Goal: Task Accomplishment & Management: Complete application form

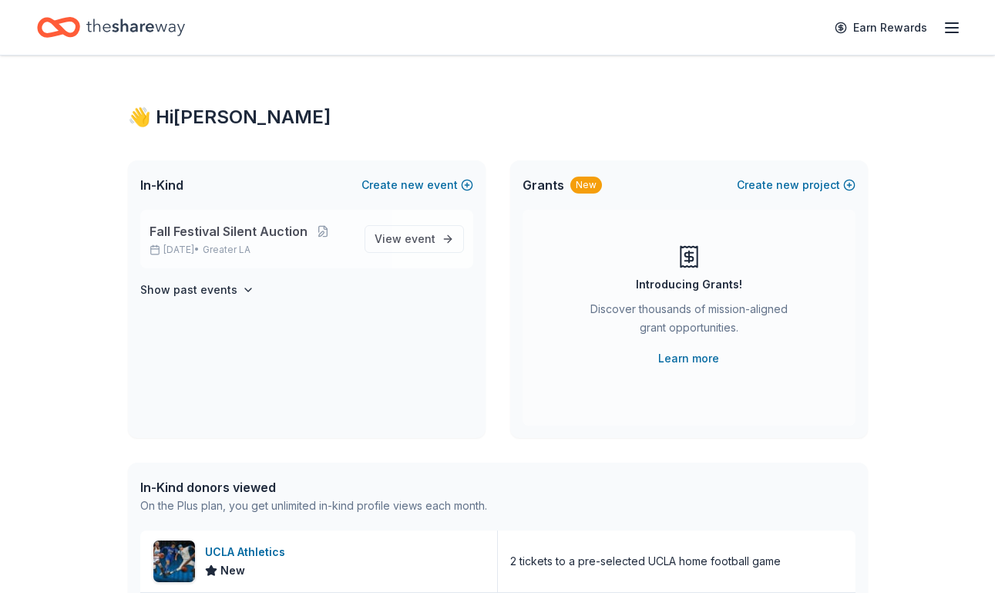
drag, startPoint x: 0, startPoint y: 0, endPoint x: 194, endPoint y: 237, distance: 306.2
click at [194, 237] on span "Fall Festival Silent Auction" at bounding box center [229, 231] width 158 height 18
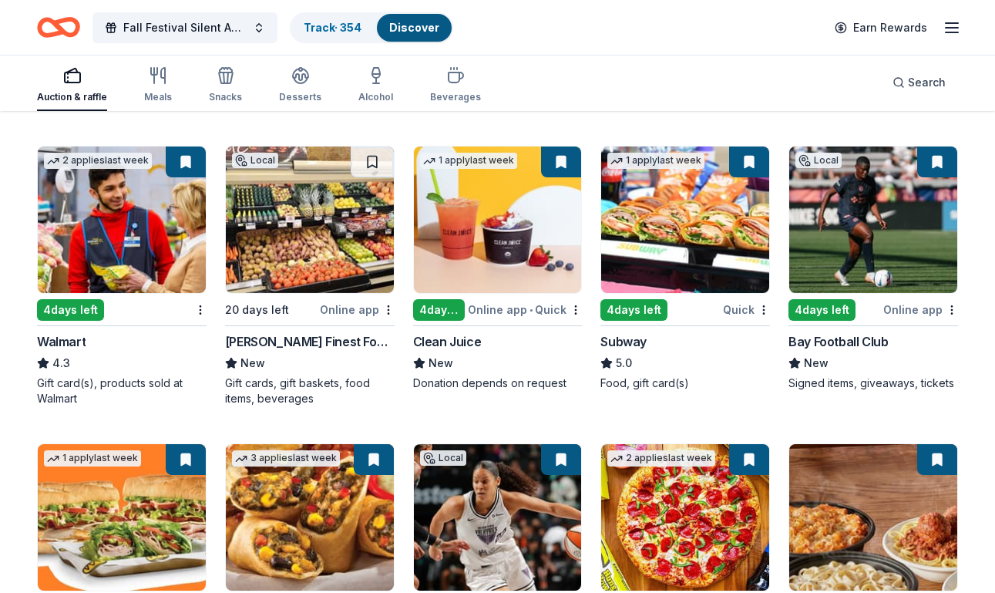
scroll to position [8031, 0]
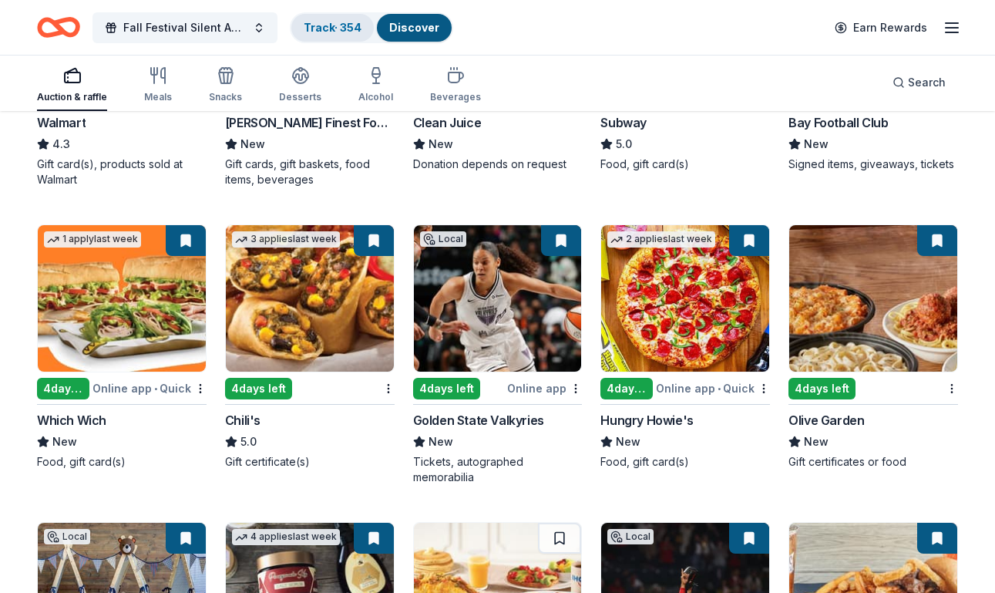
click at [333, 32] on link "Track · 354" at bounding box center [333, 27] width 58 height 13
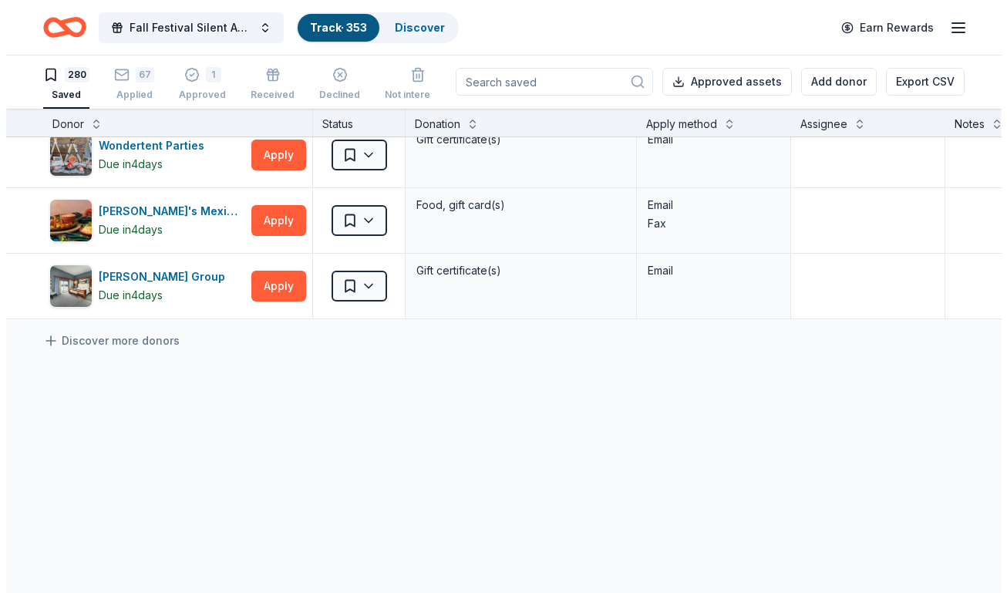
scroll to position [18315, 0]
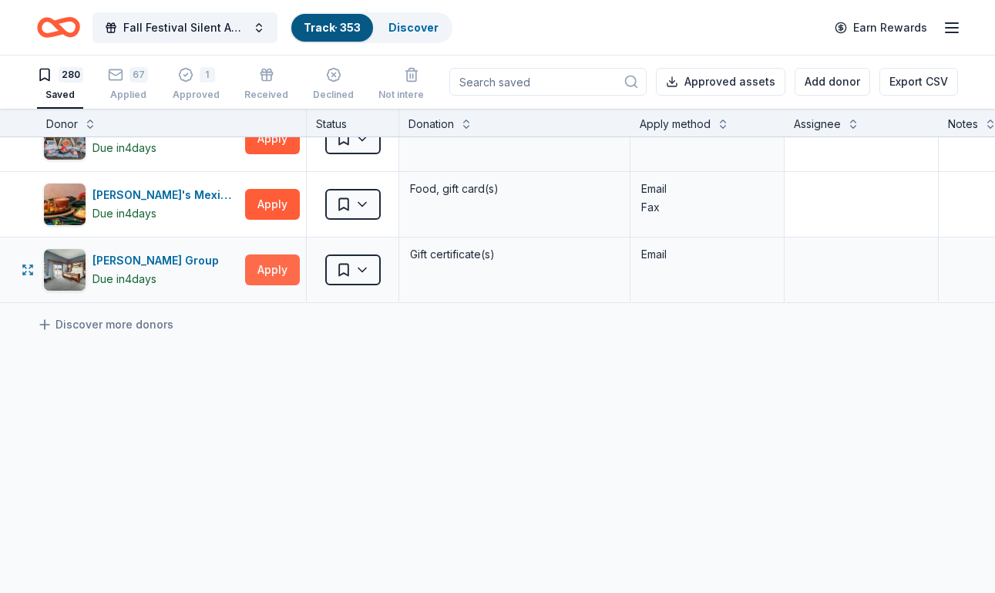
click at [271, 257] on button "Apply" at bounding box center [272, 269] width 55 height 31
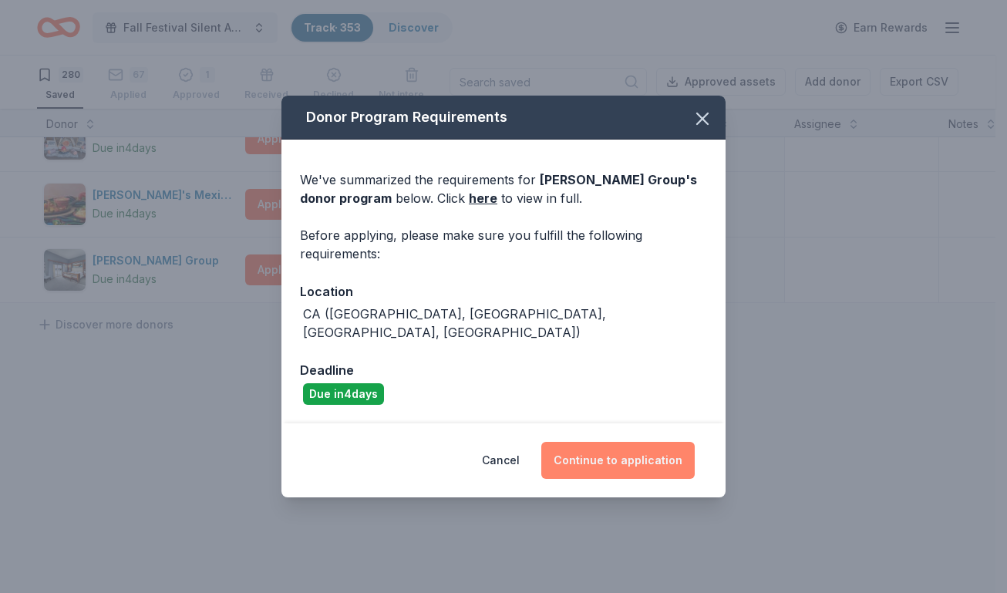
click at [596, 446] on button "Continue to application" at bounding box center [617, 460] width 153 height 37
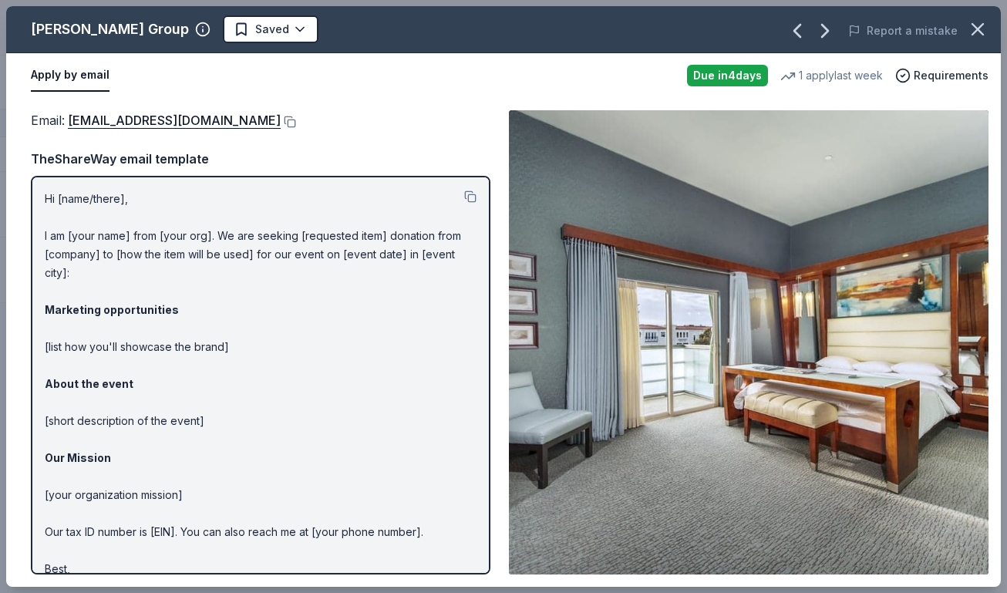
drag, startPoint x: 25, startPoint y: 26, endPoint x: 67, endPoint y: 28, distance: 42.4
click at [67, 28] on div "Zislis Group Saved" at bounding box center [304, 29] width 597 height 28
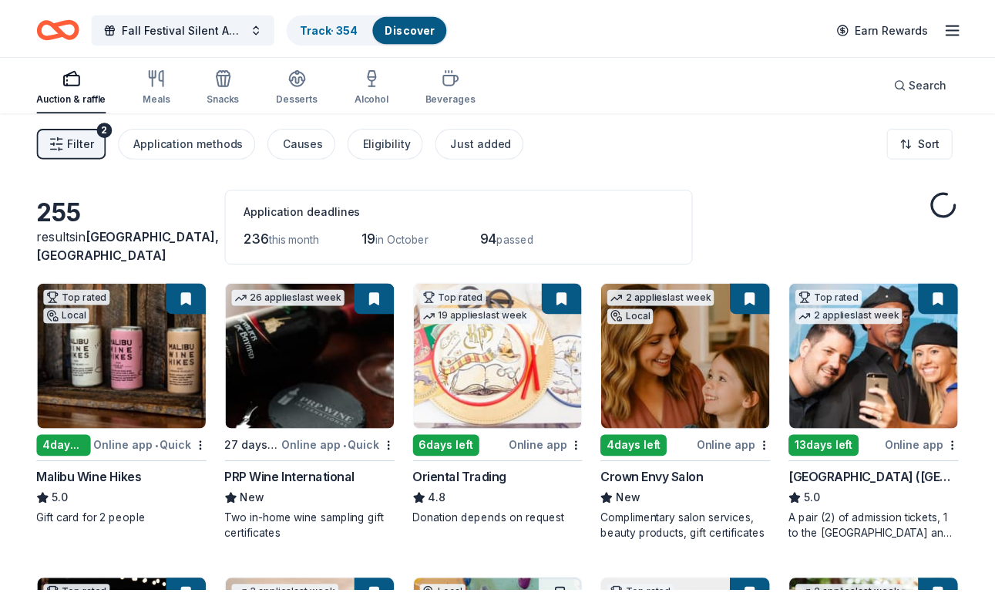
scroll to position [8031, 0]
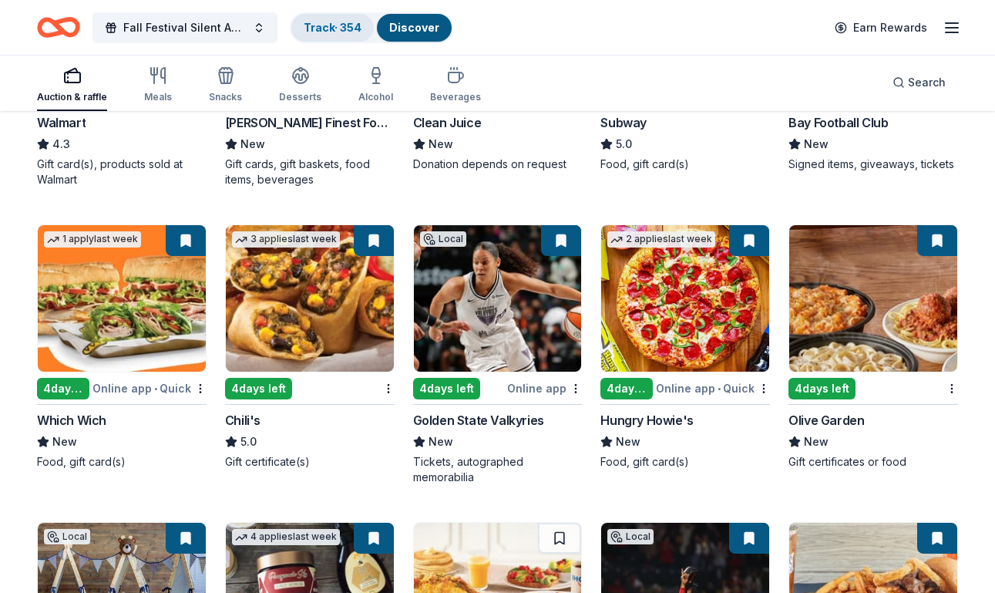
click at [334, 25] on link "Track · 354" at bounding box center [333, 27] width 58 height 13
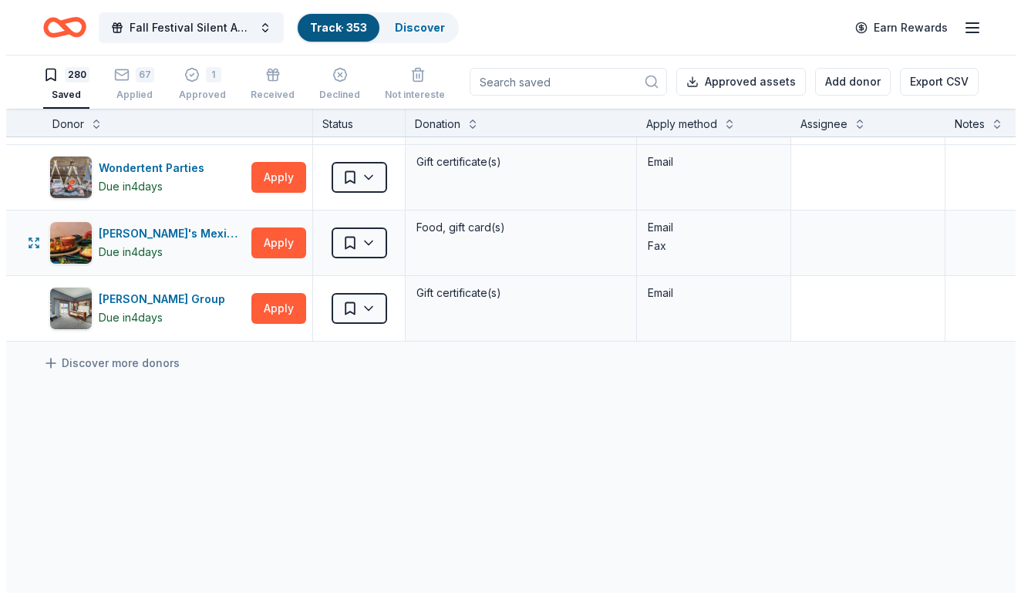
scroll to position [18238, 0]
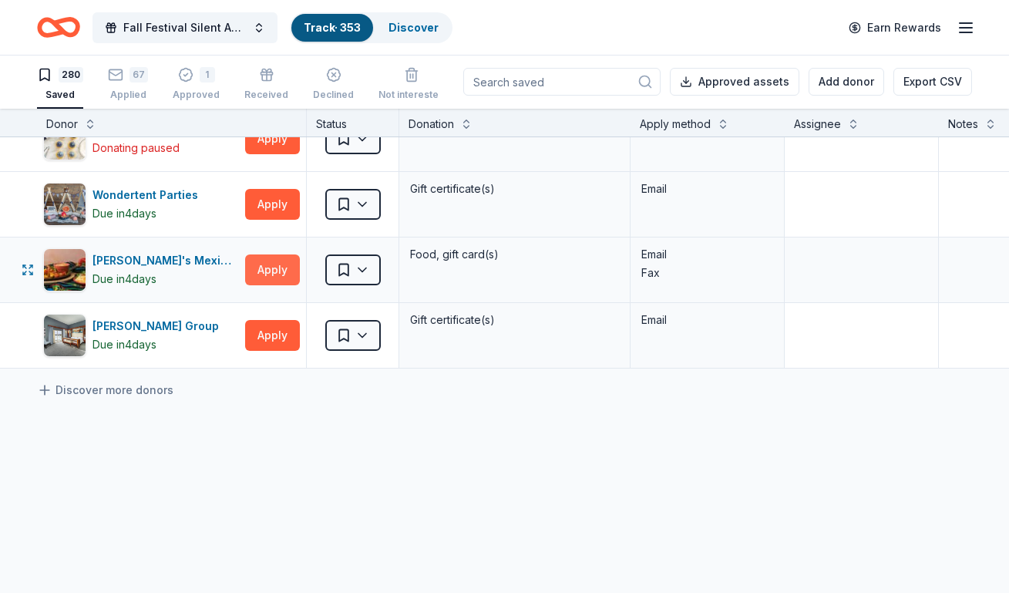
click at [277, 271] on button "Apply" at bounding box center [272, 269] width 55 height 31
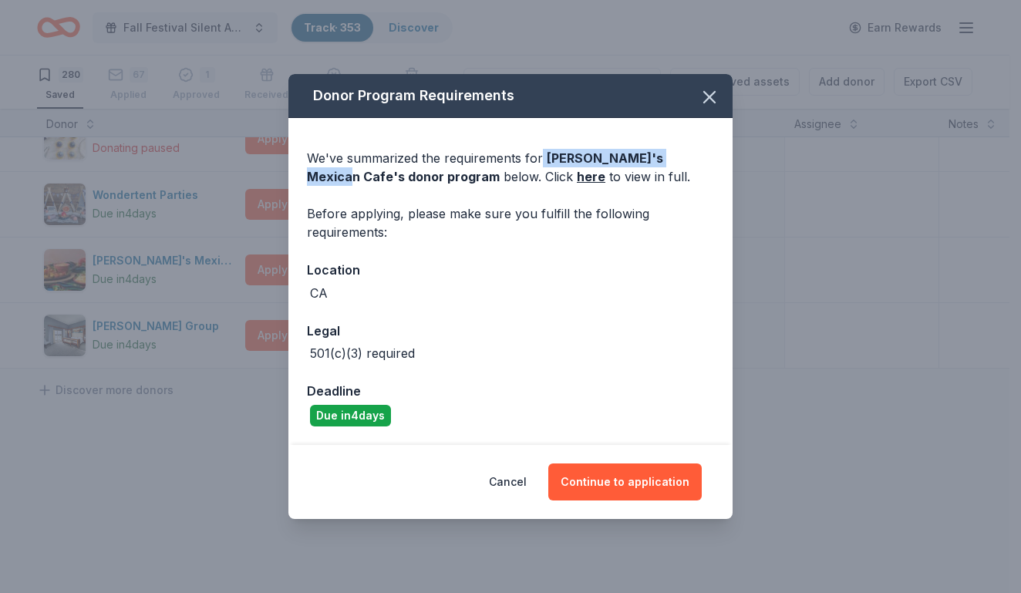
drag, startPoint x: 539, startPoint y: 153, endPoint x: 686, endPoint y: 163, distance: 147.6
click at [686, 163] on div "We've summarized the requirements for Yolanda's Mexican Cafe 's donor program b…" at bounding box center [510, 167] width 407 height 37
copy div "Yolanda's Mexican Cafe"
click at [624, 485] on button "Continue to application" at bounding box center [624, 481] width 153 height 37
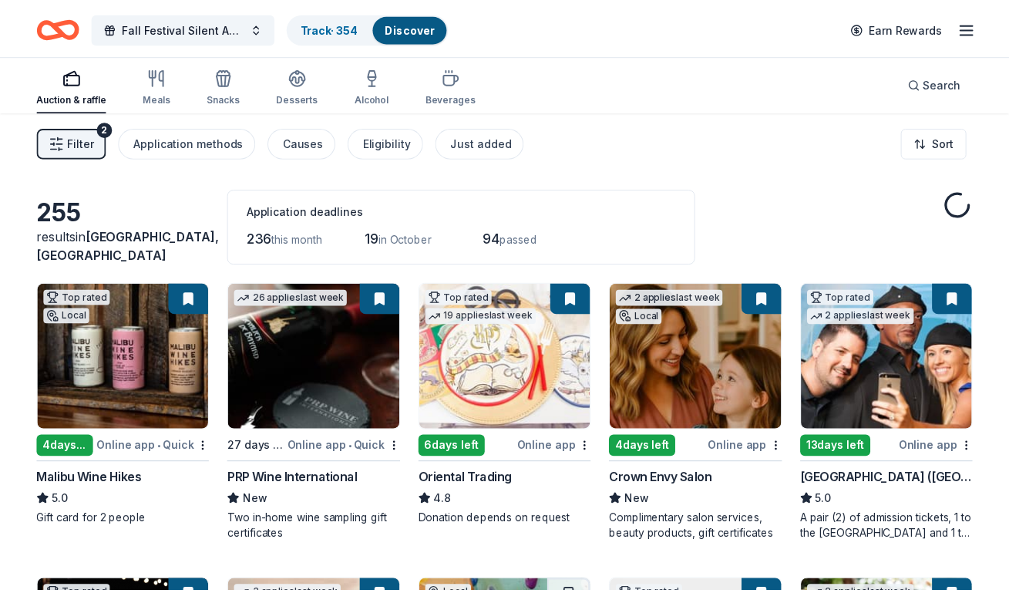
scroll to position [8031, 0]
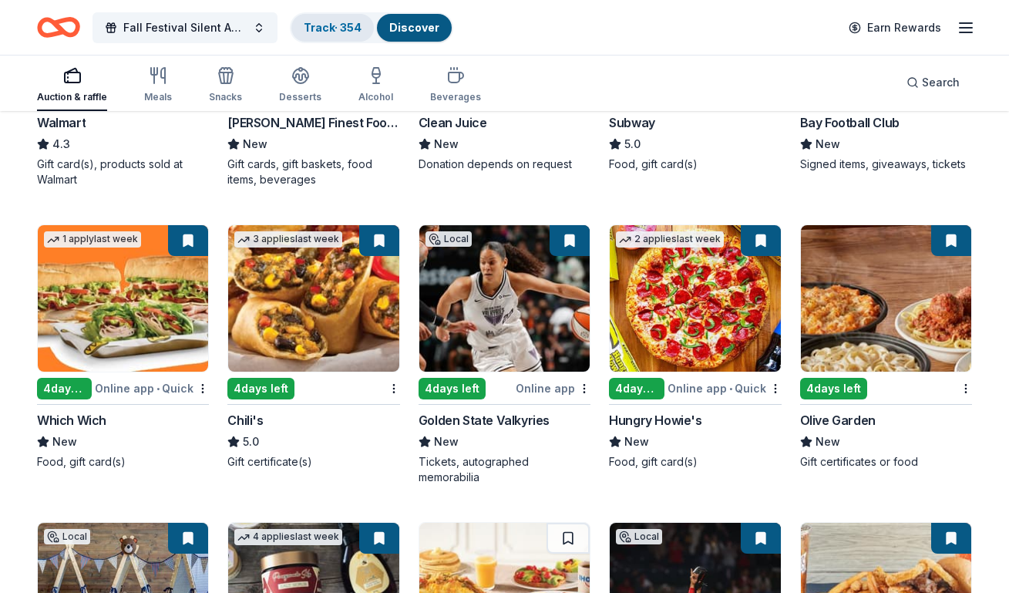
click at [315, 26] on link "Track · 354" at bounding box center [333, 27] width 58 height 13
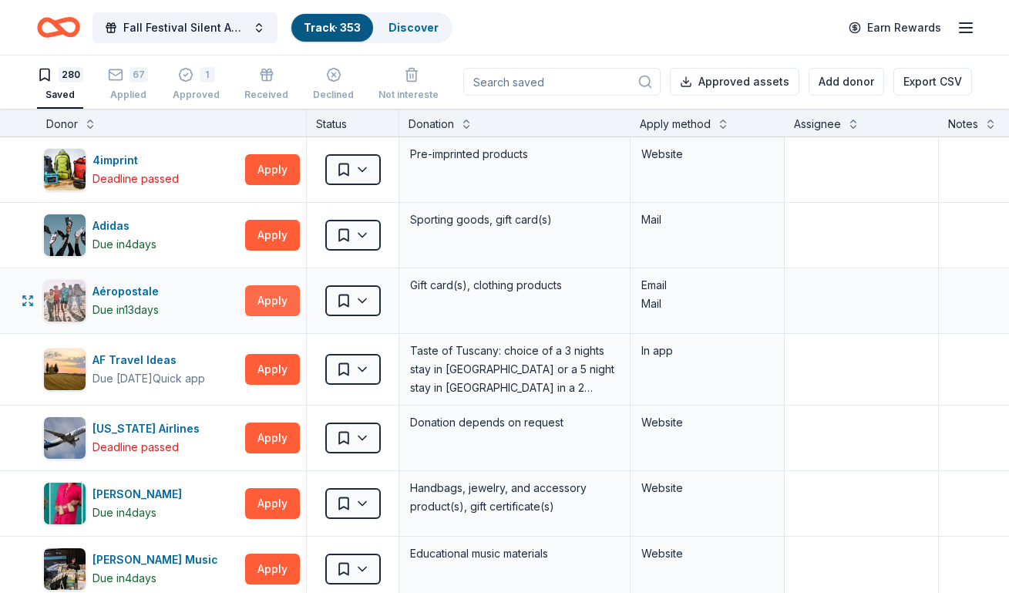
click at [271, 299] on button "Apply" at bounding box center [272, 300] width 55 height 31
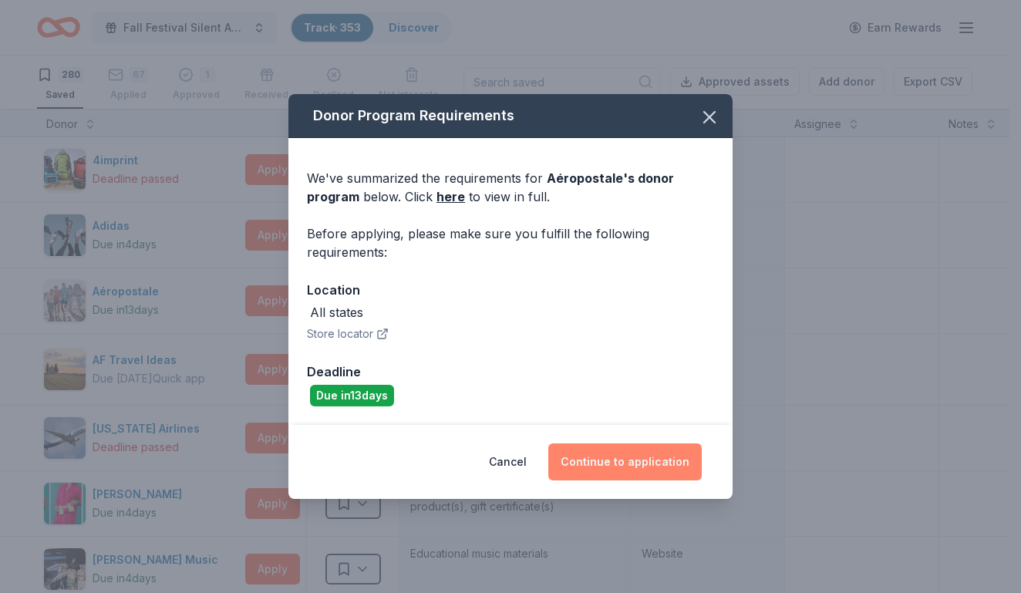
click at [585, 453] on button "Continue to application" at bounding box center [624, 461] width 153 height 37
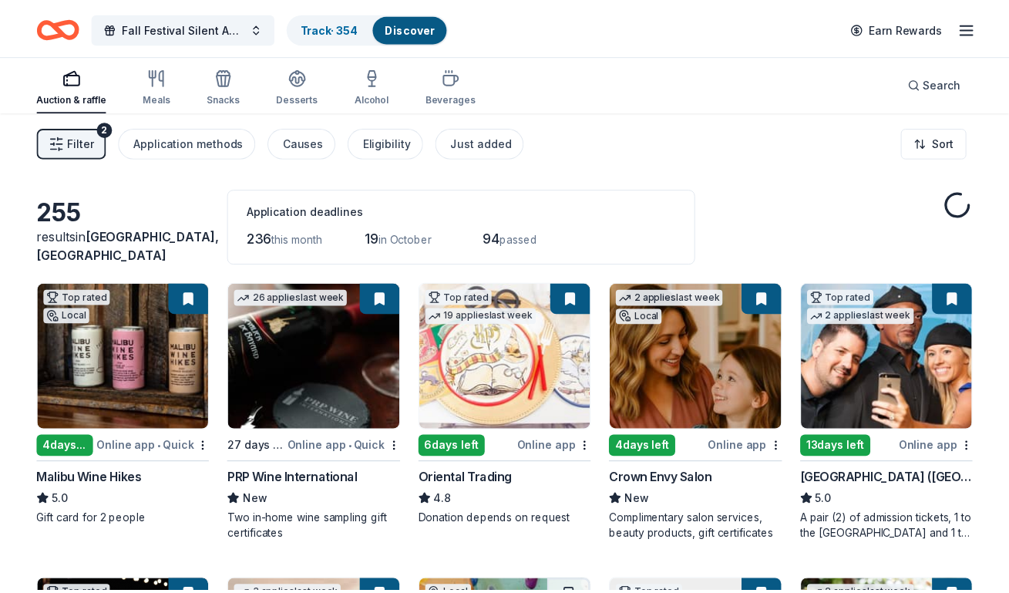
scroll to position [8031, 0]
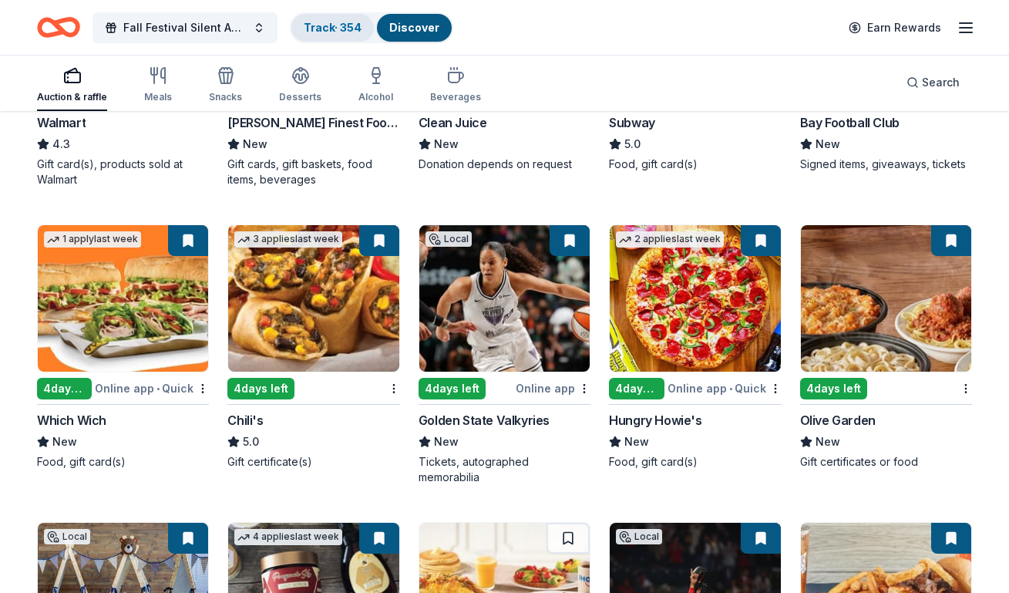
click at [316, 21] on link "Track · 354" at bounding box center [333, 27] width 58 height 13
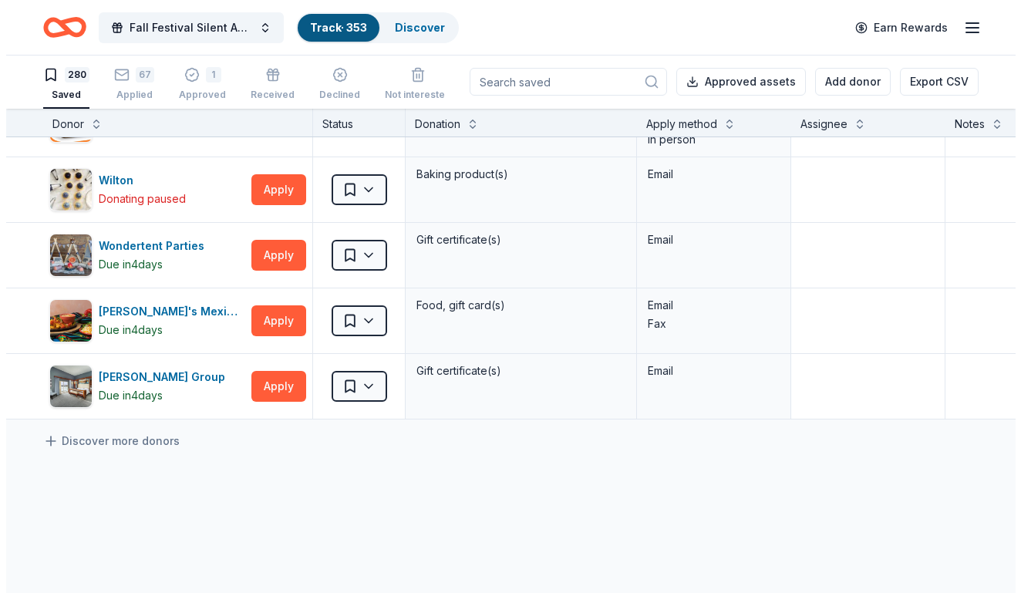
scroll to position [18161, 0]
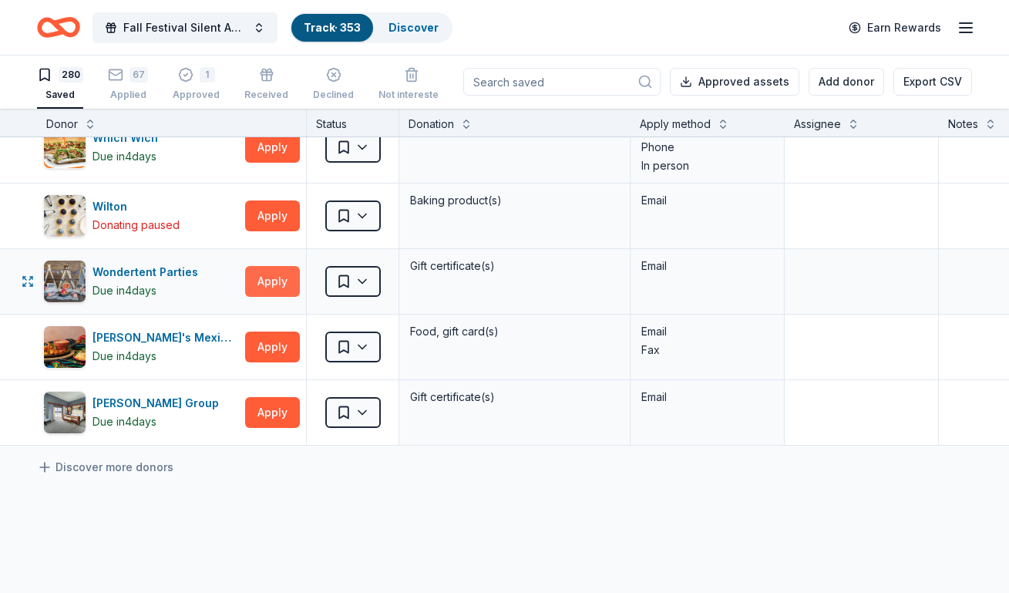
click at [274, 281] on button "Apply" at bounding box center [272, 281] width 55 height 31
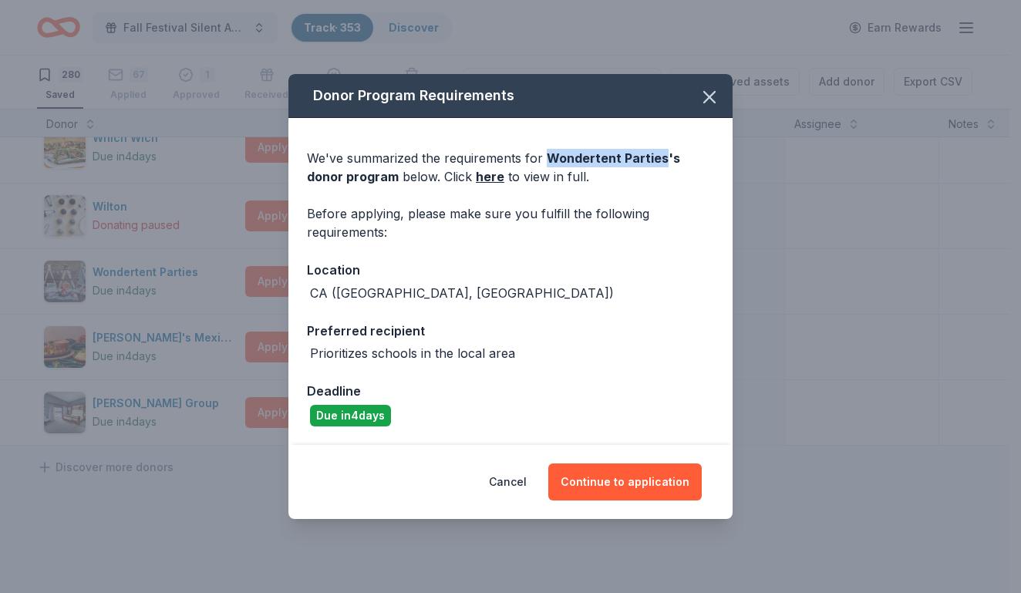
drag, startPoint x: 659, startPoint y: 159, endPoint x: 549, endPoint y: 160, distance: 110.2
click at [549, 160] on span "Wondertent Parties 's donor program" at bounding box center [493, 167] width 373 height 34
copy span "Wondertent Parties"
click at [612, 484] on button "Continue to application" at bounding box center [624, 481] width 153 height 37
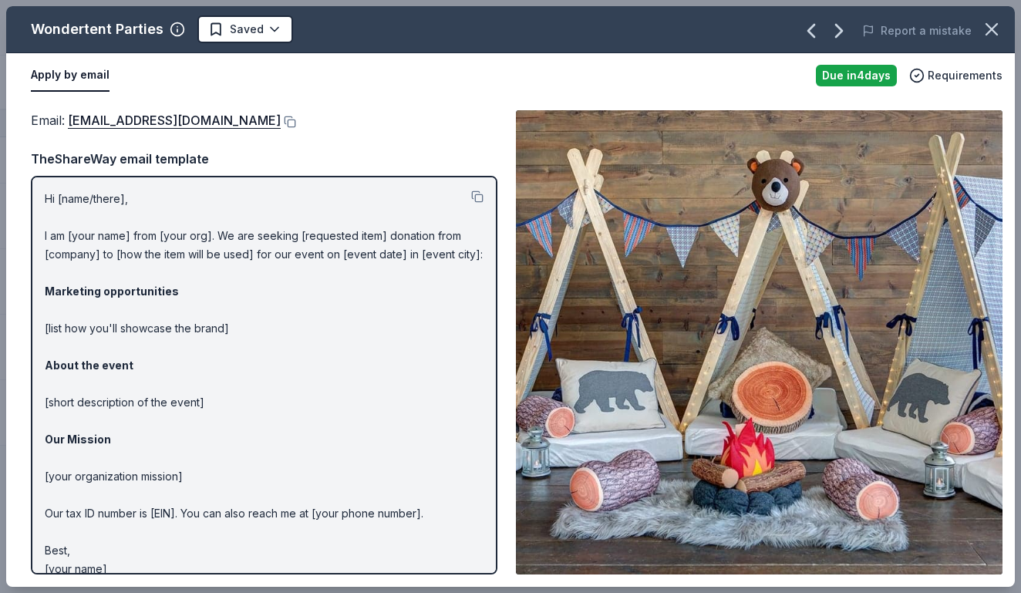
click at [424, 96] on div "Apply by email Due in 4 days Requirements" at bounding box center [510, 75] width 1008 height 45
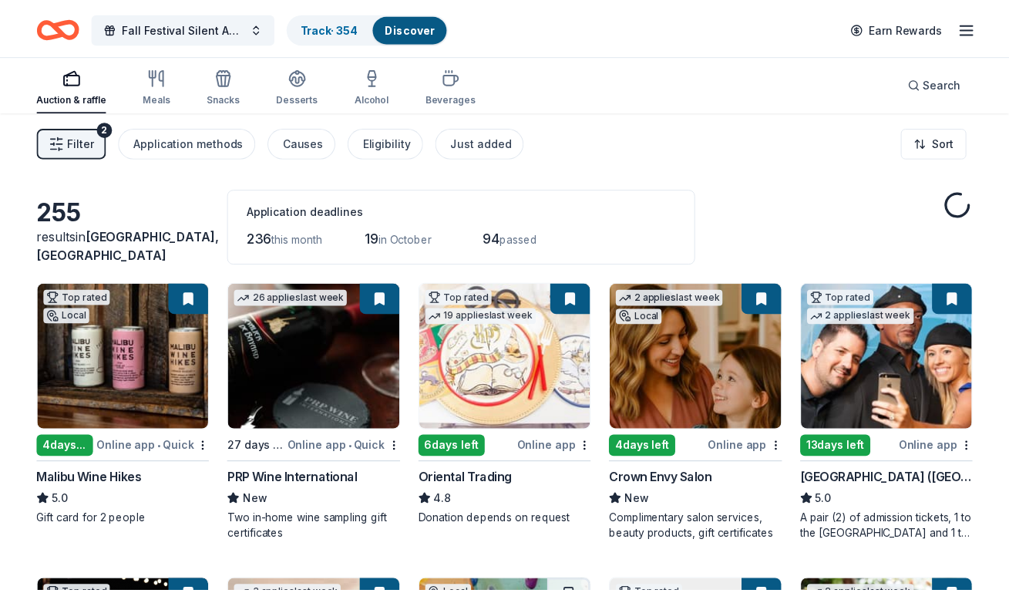
scroll to position [8031, 0]
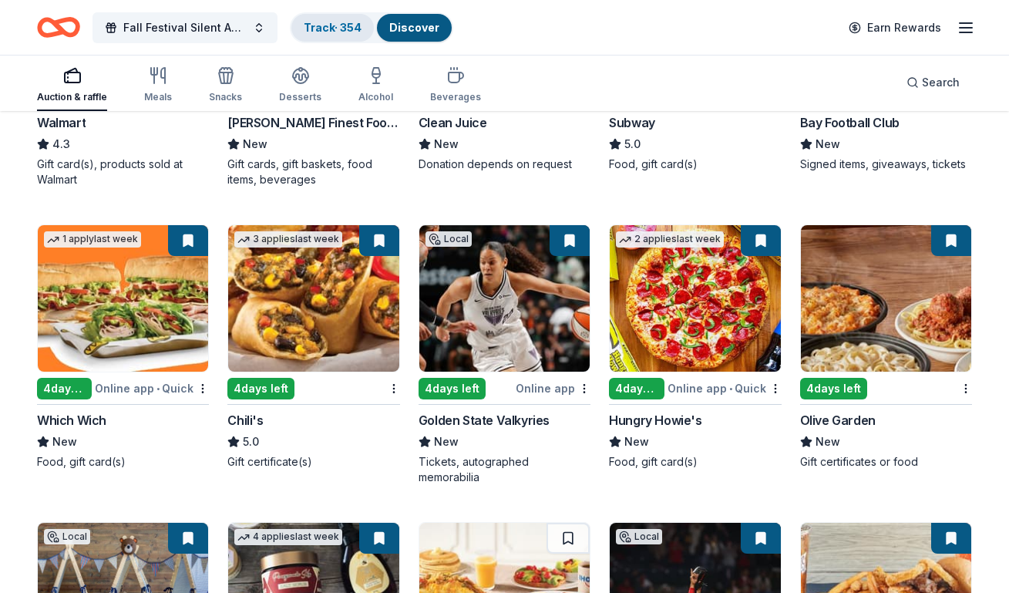
click at [351, 25] on link "Track · 354" at bounding box center [333, 27] width 58 height 13
click at [335, 23] on link "Track · 354" at bounding box center [333, 27] width 58 height 13
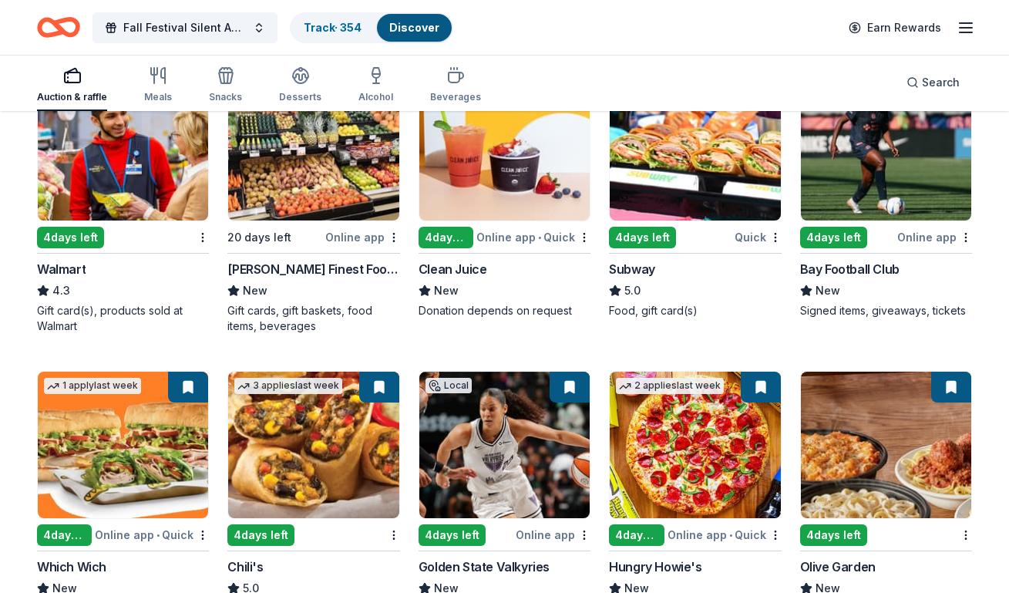
scroll to position [7897, 0]
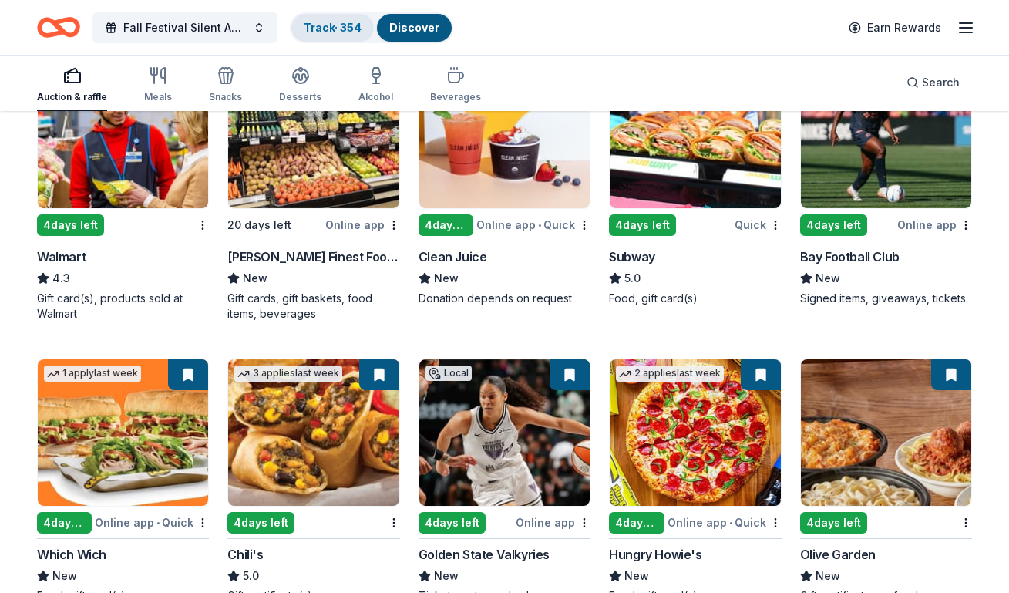
click at [351, 25] on link "Track · 354" at bounding box center [333, 27] width 58 height 13
click at [322, 24] on link "Track · 354" at bounding box center [333, 27] width 58 height 13
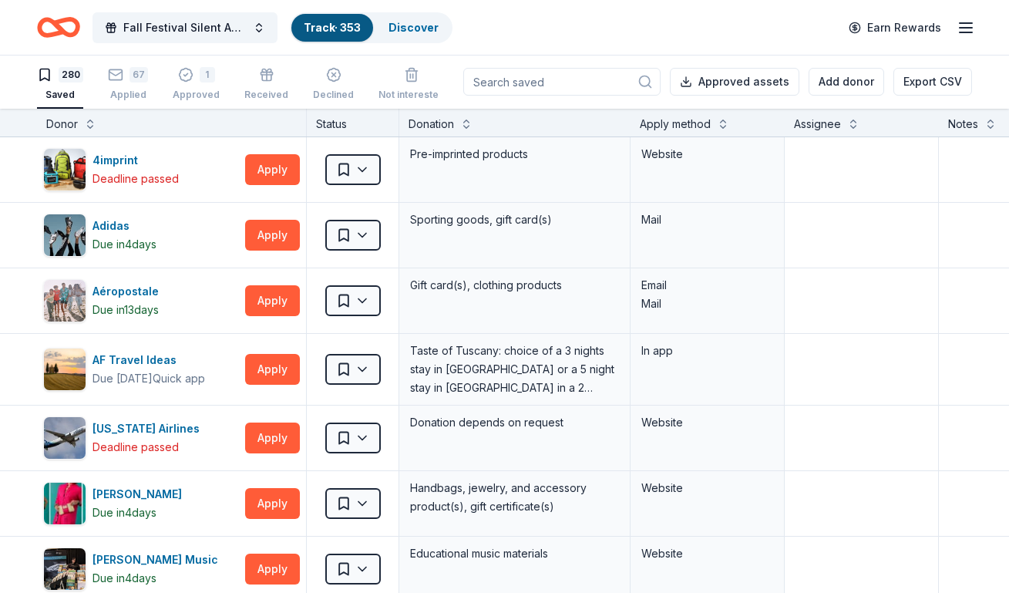
scroll to position [1, 0]
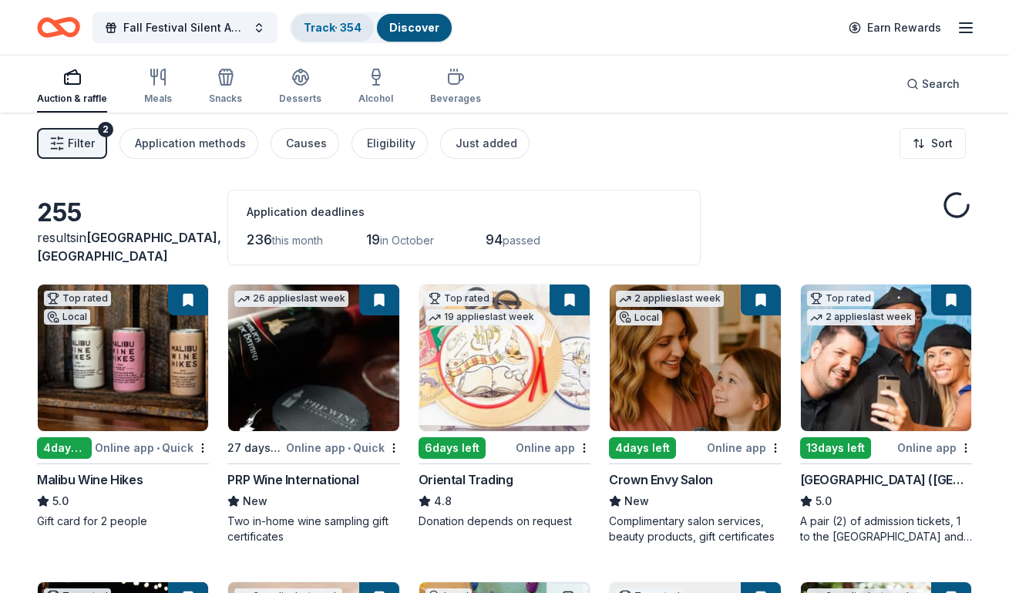
click at [314, 22] on link "Track · 354" at bounding box center [333, 27] width 58 height 13
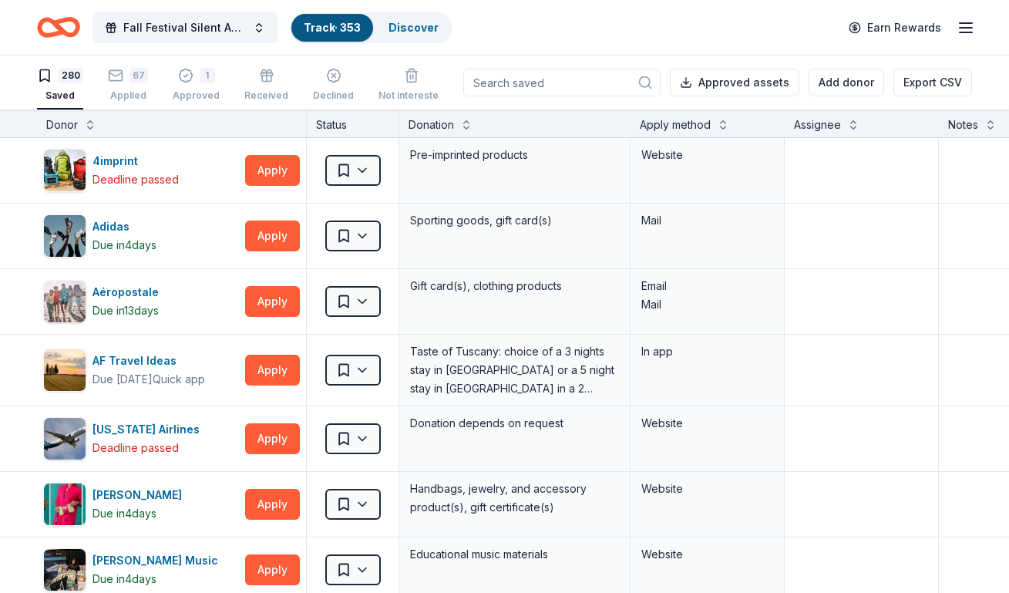
scroll to position [1, 0]
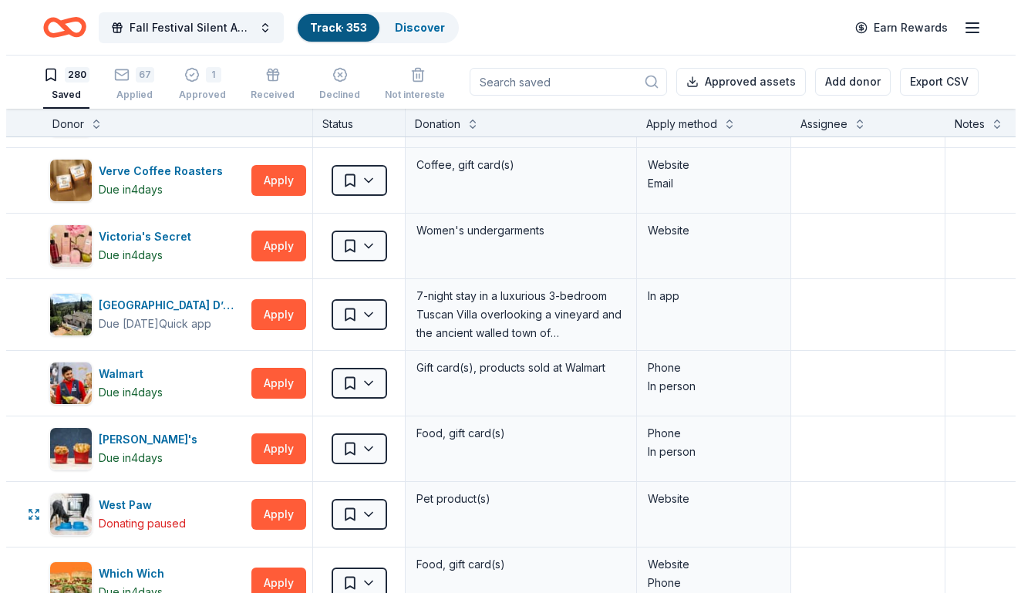
scroll to position [17698, 0]
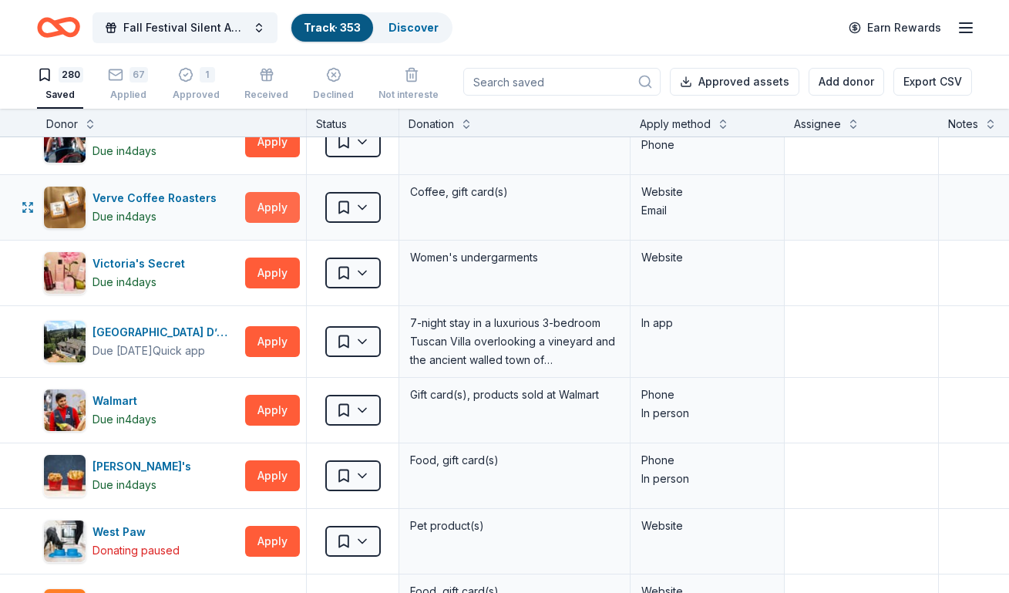
click at [267, 207] on button "Apply" at bounding box center [272, 207] width 55 height 31
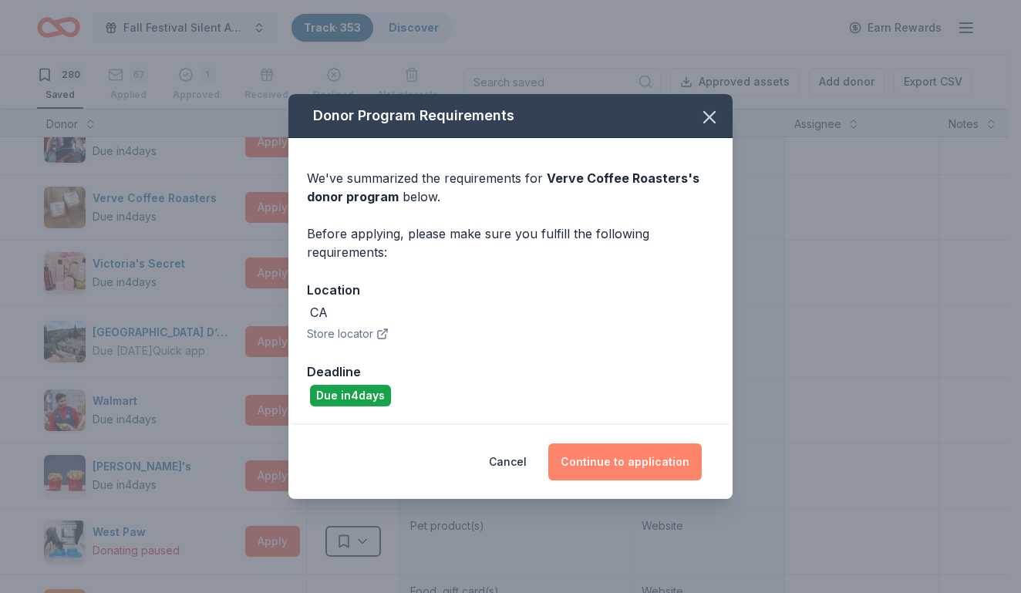
click at [581, 459] on button "Continue to application" at bounding box center [624, 461] width 153 height 37
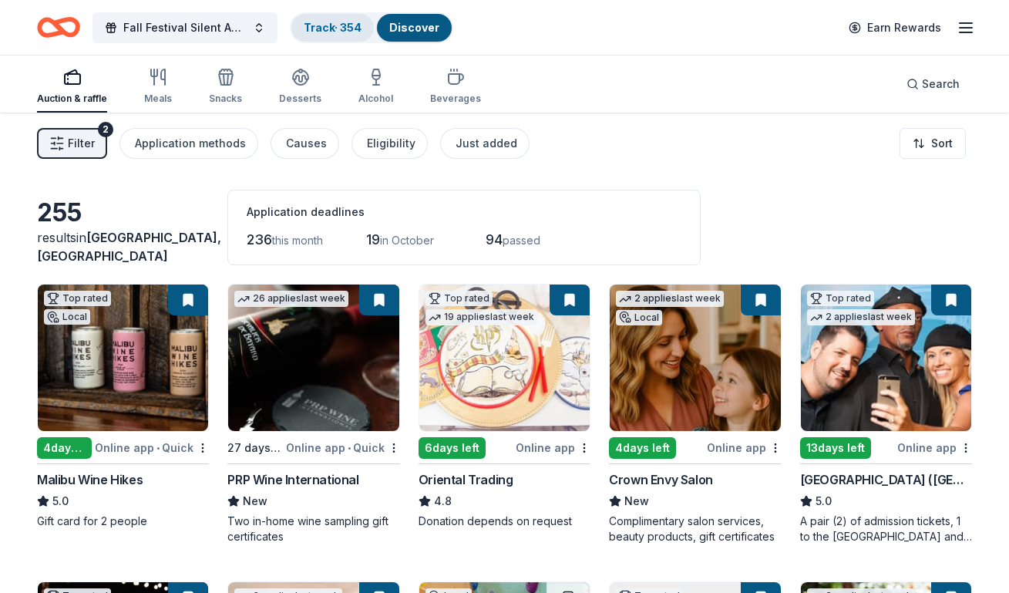
click at [330, 28] on link "Track · 354" at bounding box center [333, 27] width 58 height 13
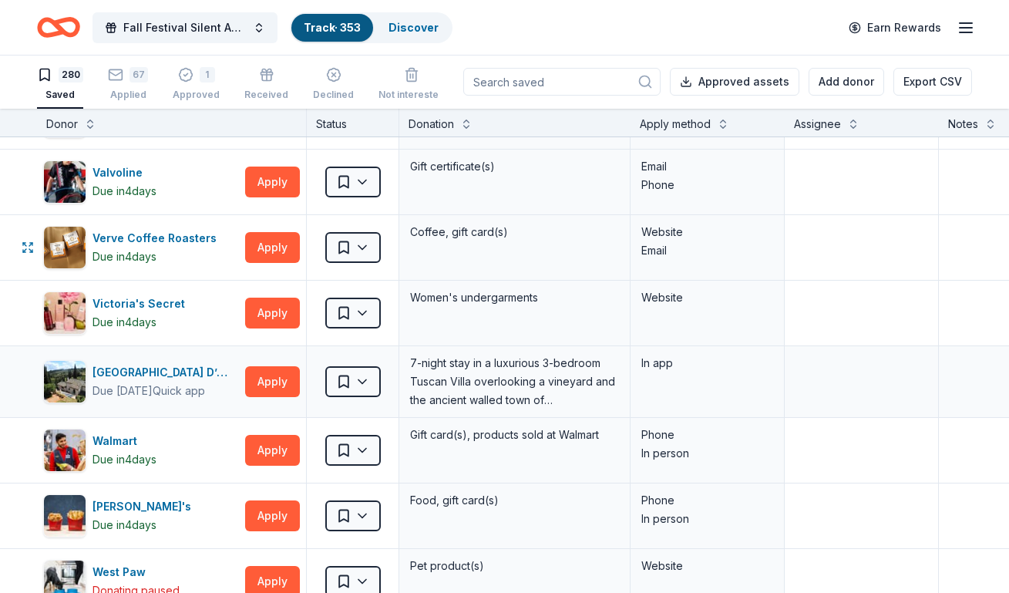
scroll to position [17635, 0]
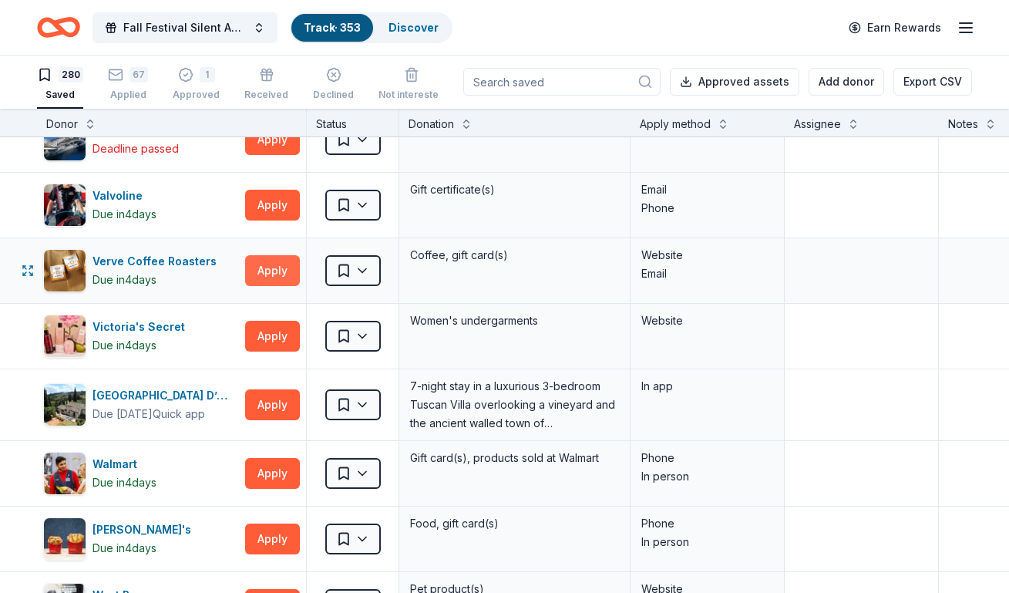
click at [264, 272] on button "Apply" at bounding box center [272, 270] width 55 height 31
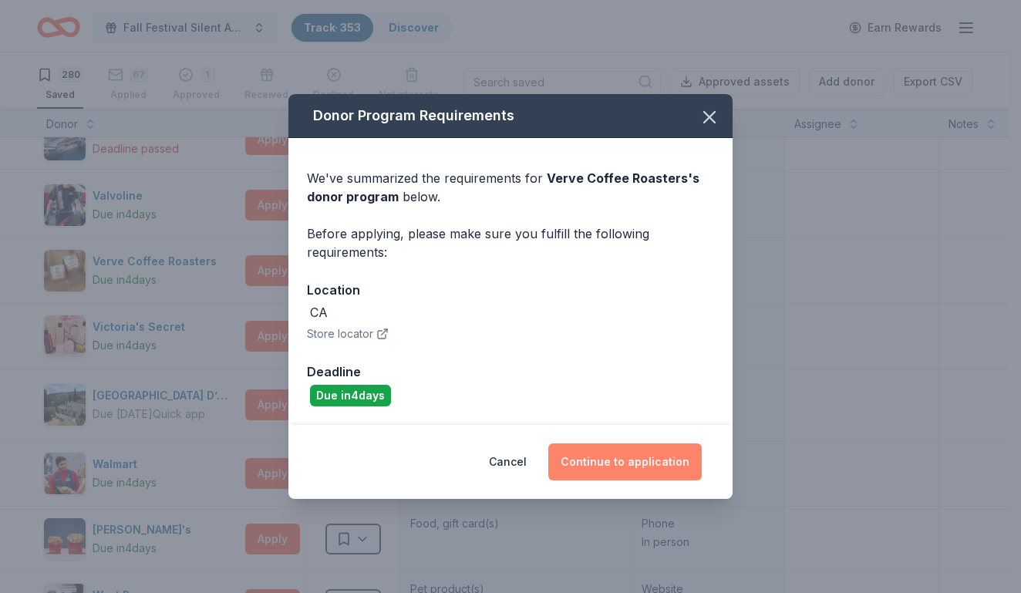
click at [608, 459] on button "Continue to application" at bounding box center [624, 461] width 153 height 37
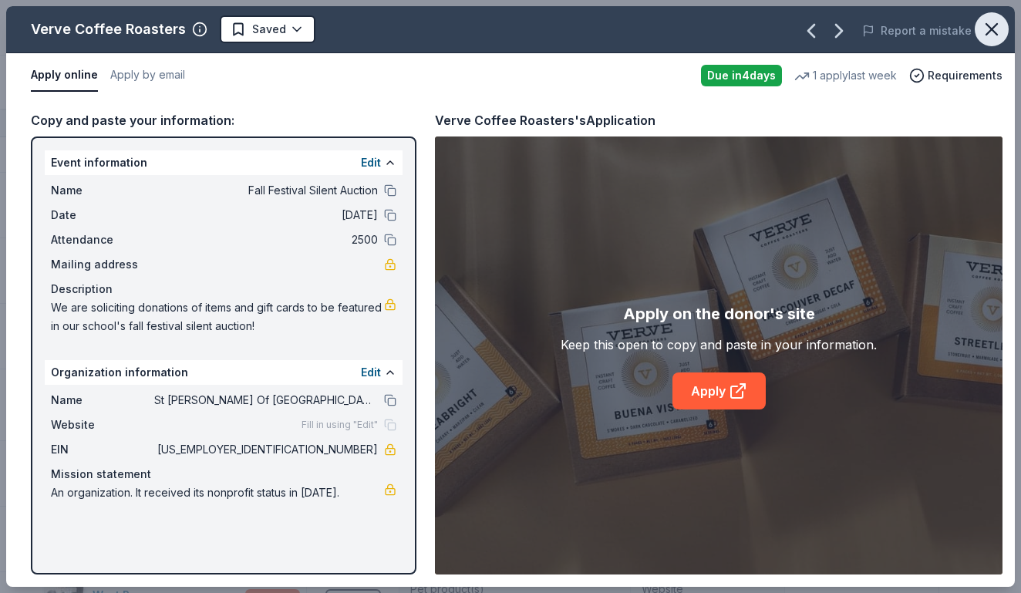
click at [991, 28] on icon "button" at bounding box center [991, 29] width 11 height 11
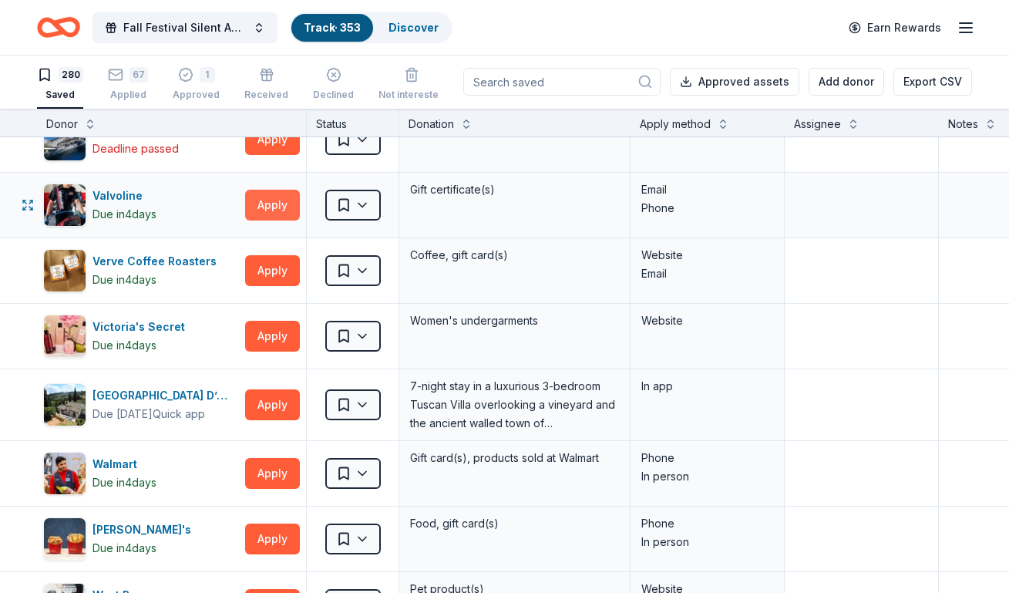
click at [288, 206] on button "Apply" at bounding box center [272, 205] width 55 height 31
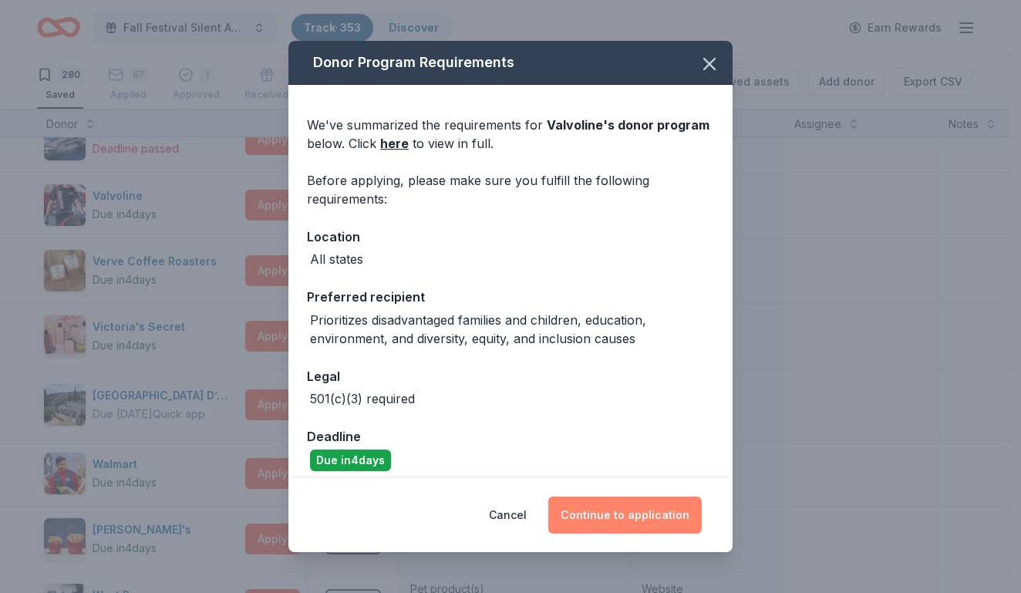
click at [616, 510] on button "Continue to application" at bounding box center [624, 514] width 153 height 37
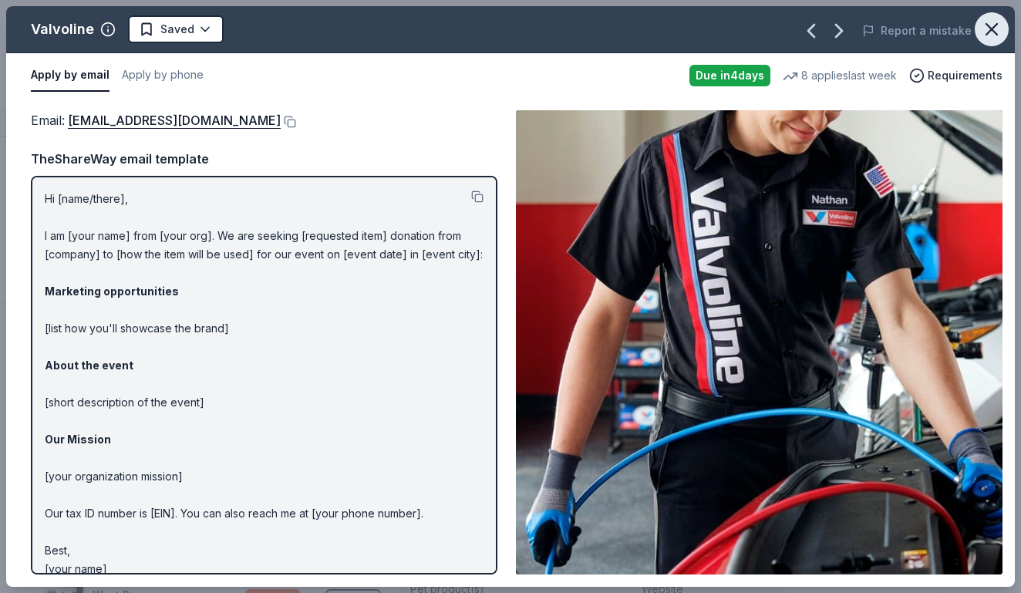
click at [981, 33] on icon "button" at bounding box center [991, 29] width 22 height 22
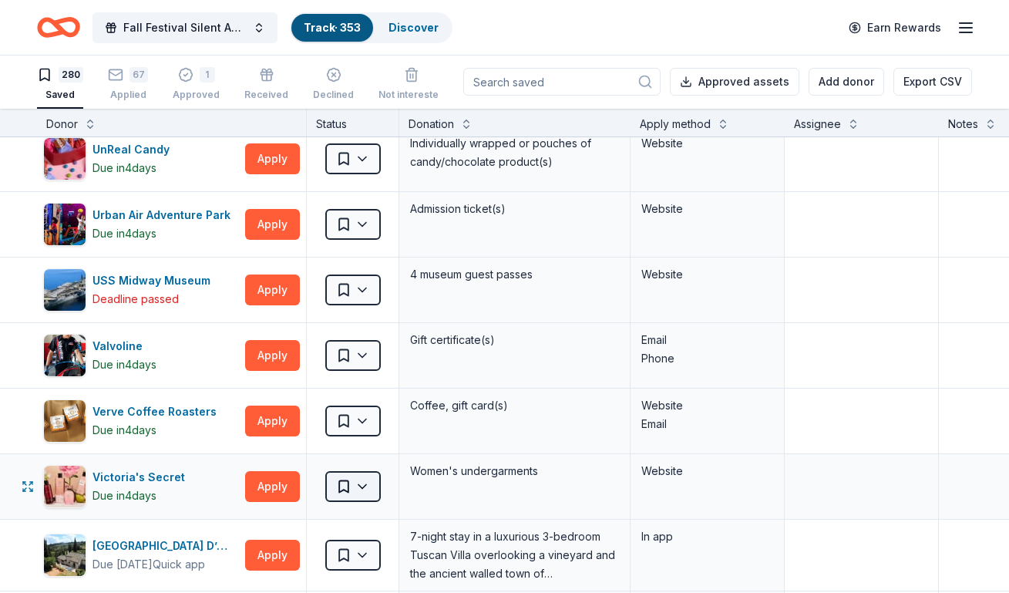
scroll to position [17481, 0]
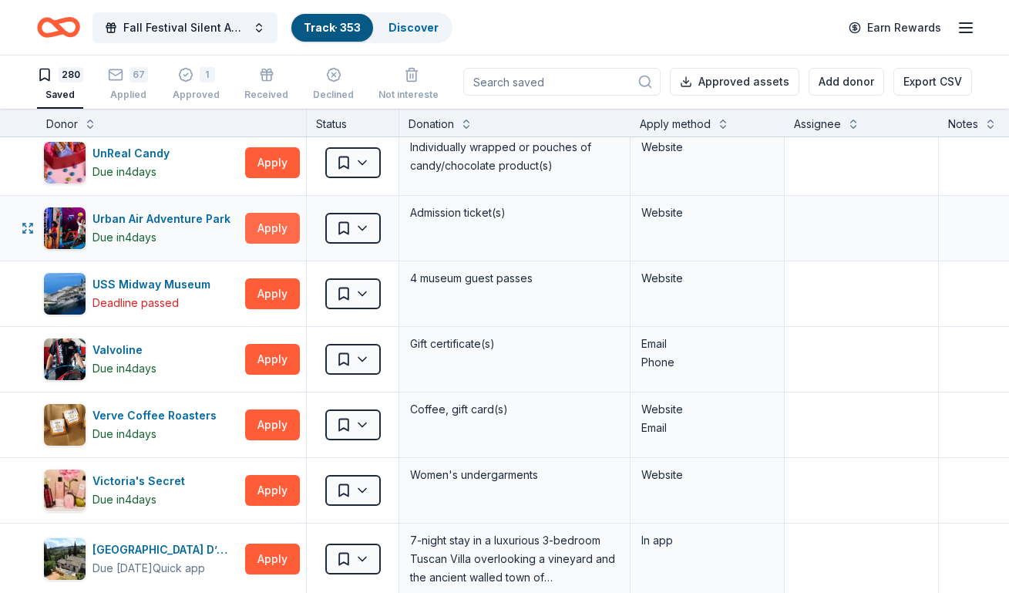
click at [267, 226] on button "Apply" at bounding box center [272, 228] width 55 height 31
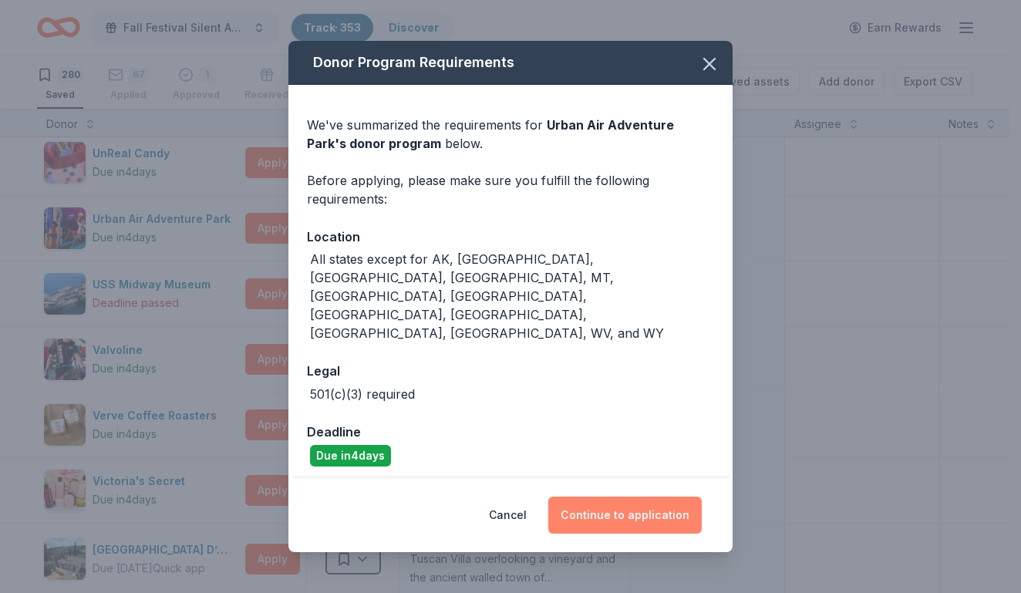
click at [605, 496] on button "Continue to application" at bounding box center [624, 514] width 153 height 37
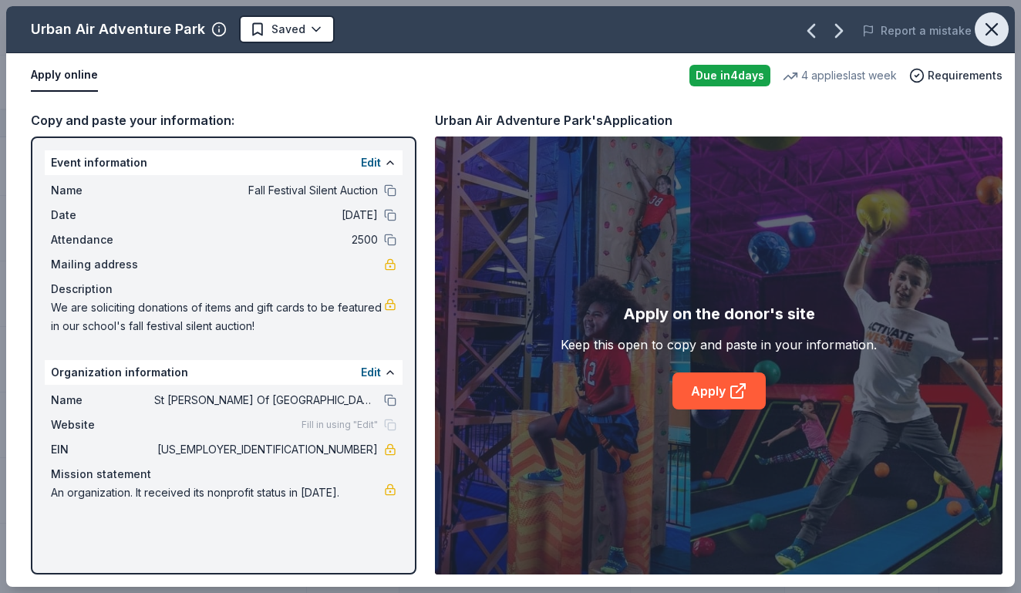
click at [989, 29] on icon "button" at bounding box center [991, 29] width 22 height 22
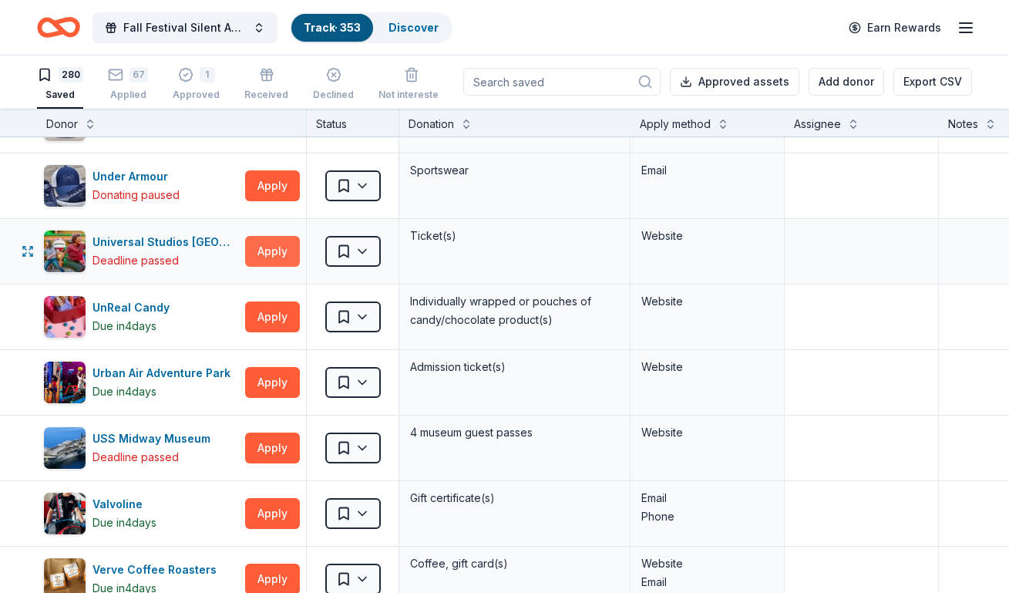
scroll to position [17250, 0]
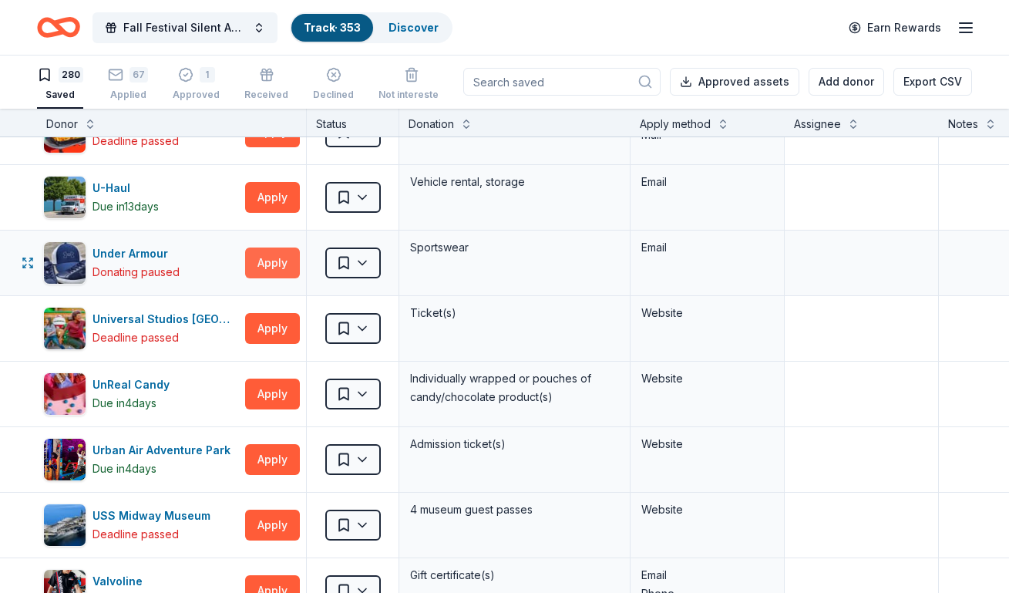
click at [260, 257] on button "Apply" at bounding box center [272, 262] width 55 height 31
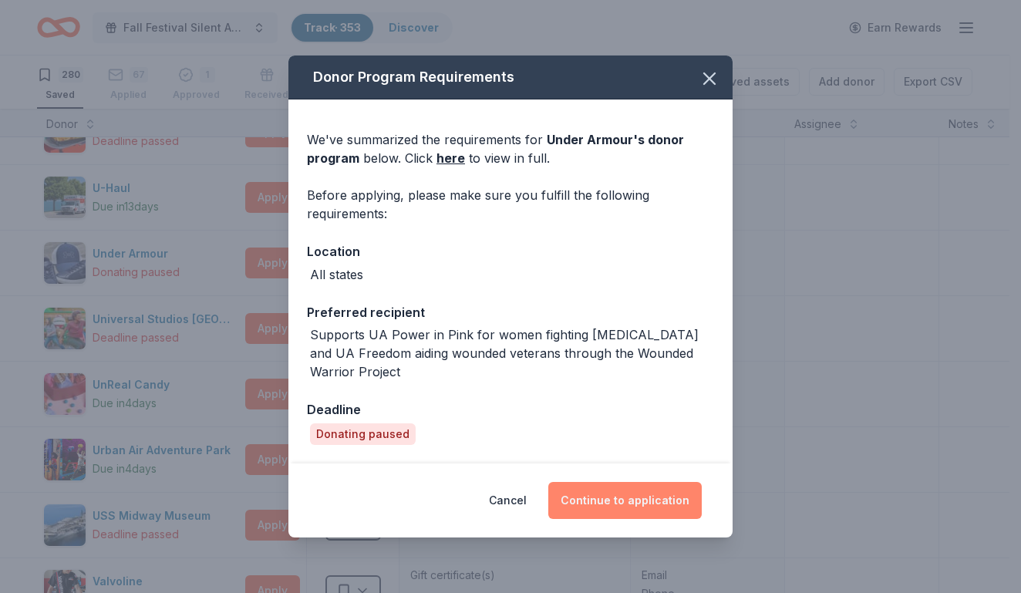
click at [578, 493] on button "Continue to application" at bounding box center [624, 500] width 153 height 37
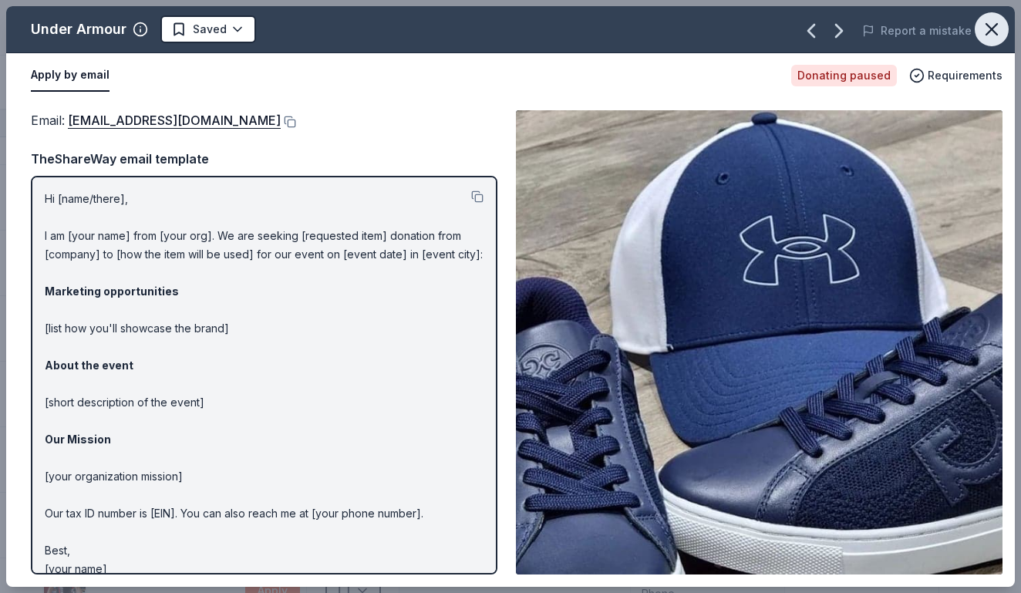
click at [985, 37] on icon "button" at bounding box center [991, 29] width 22 height 22
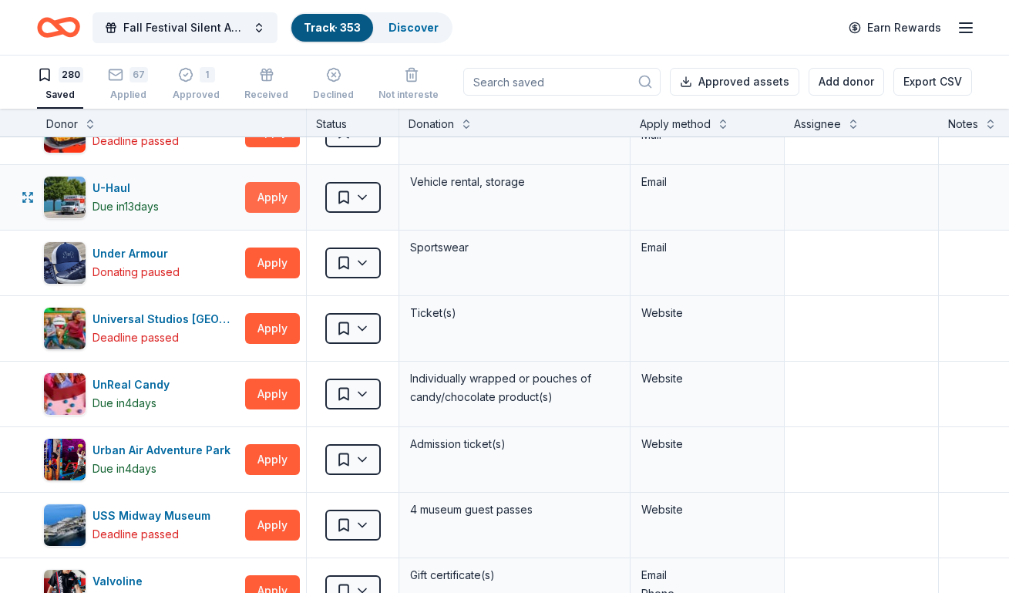
click at [275, 197] on button "Apply" at bounding box center [272, 197] width 55 height 31
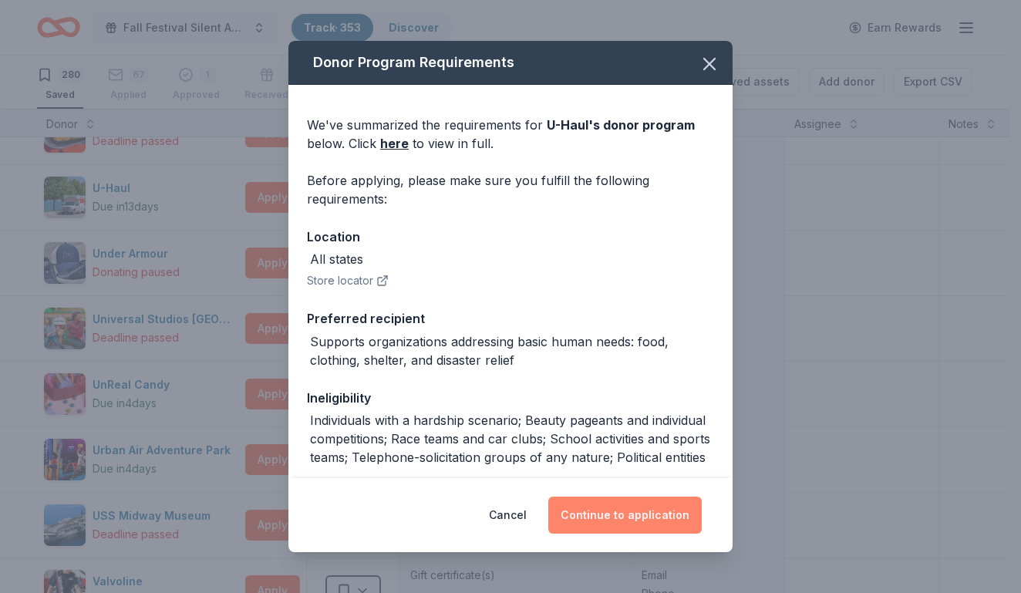
click at [636, 505] on button "Continue to application" at bounding box center [624, 514] width 153 height 37
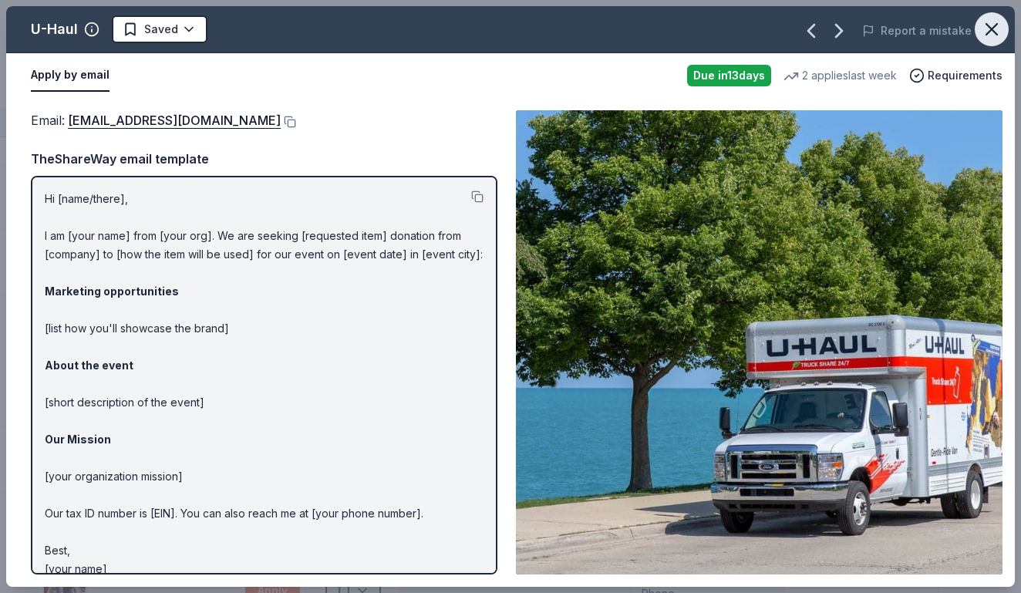
click at [988, 32] on icon "button" at bounding box center [991, 29] width 11 height 11
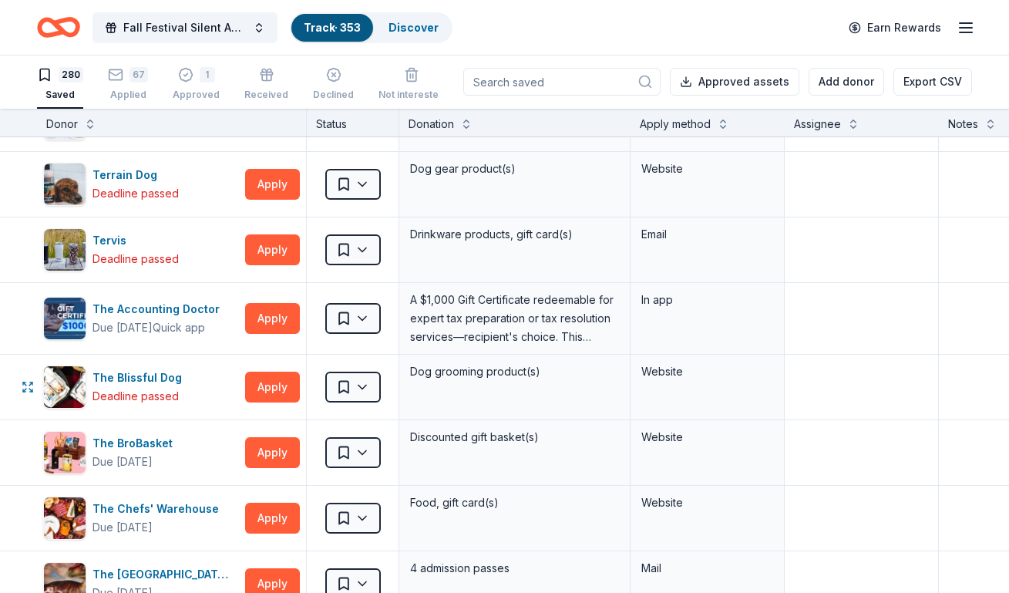
scroll to position [15785, 0]
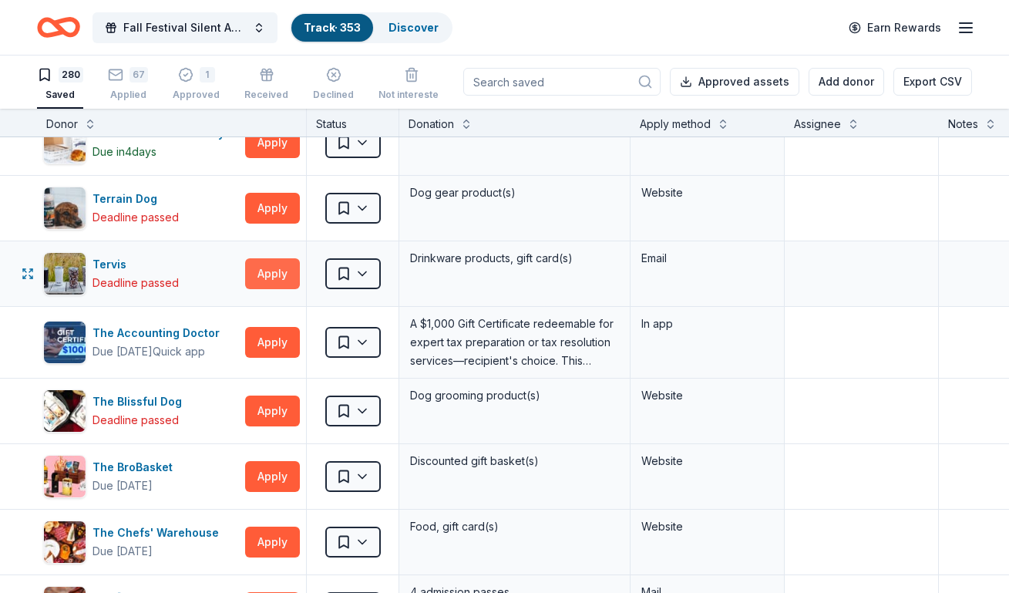
click at [278, 267] on button "Apply" at bounding box center [272, 273] width 55 height 31
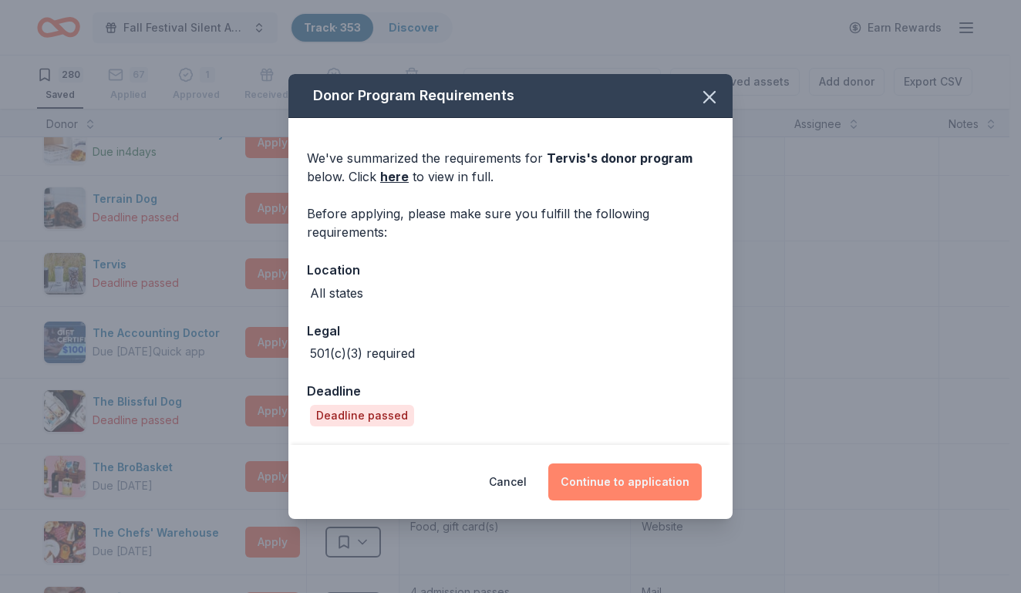
click at [640, 473] on button "Continue to application" at bounding box center [624, 481] width 153 height 37
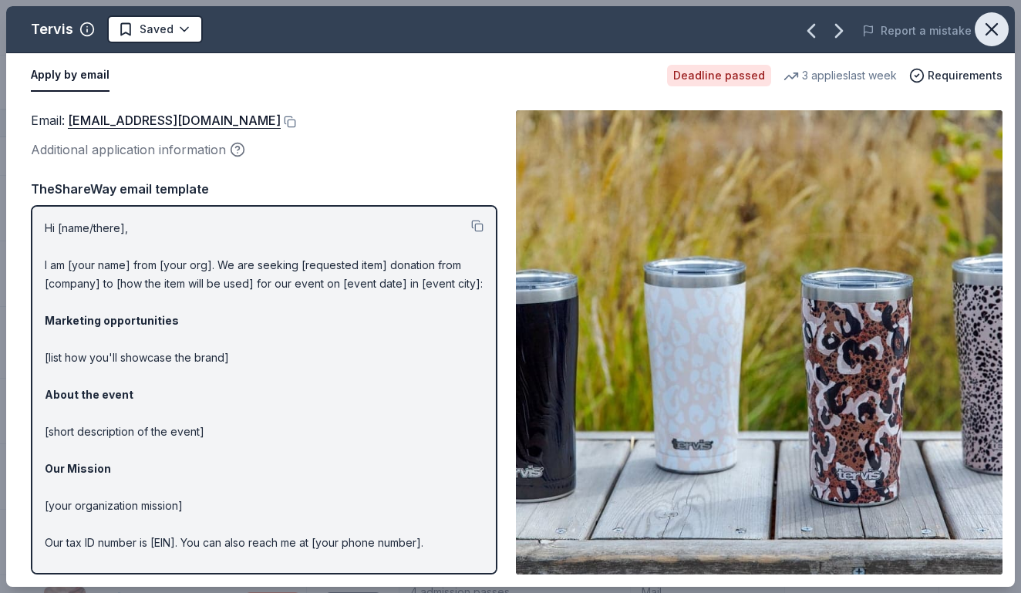
click at [984, 27] on icon "button" at bounding box center [991, 29] width 22 height 22
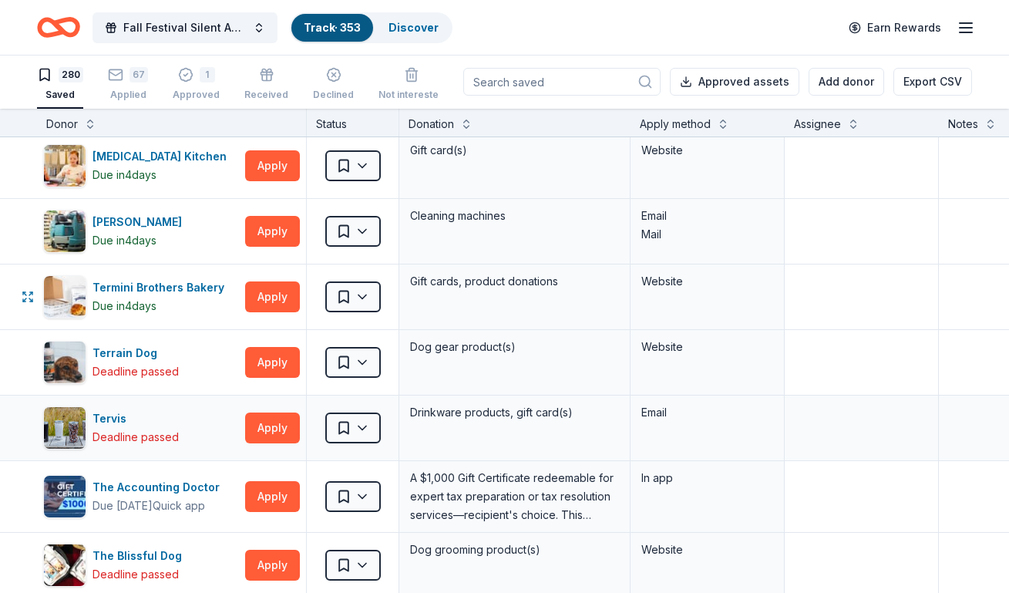
scroll to position [15554, 0]
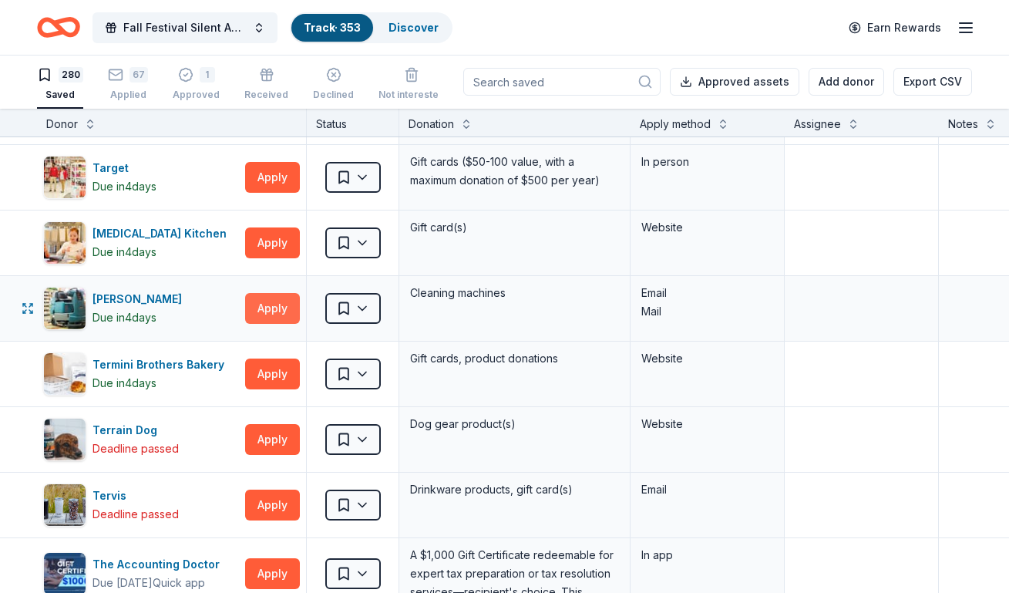
click at [271, 301] on button "Apply" at bounding box center [272, 308] width 55 height 31
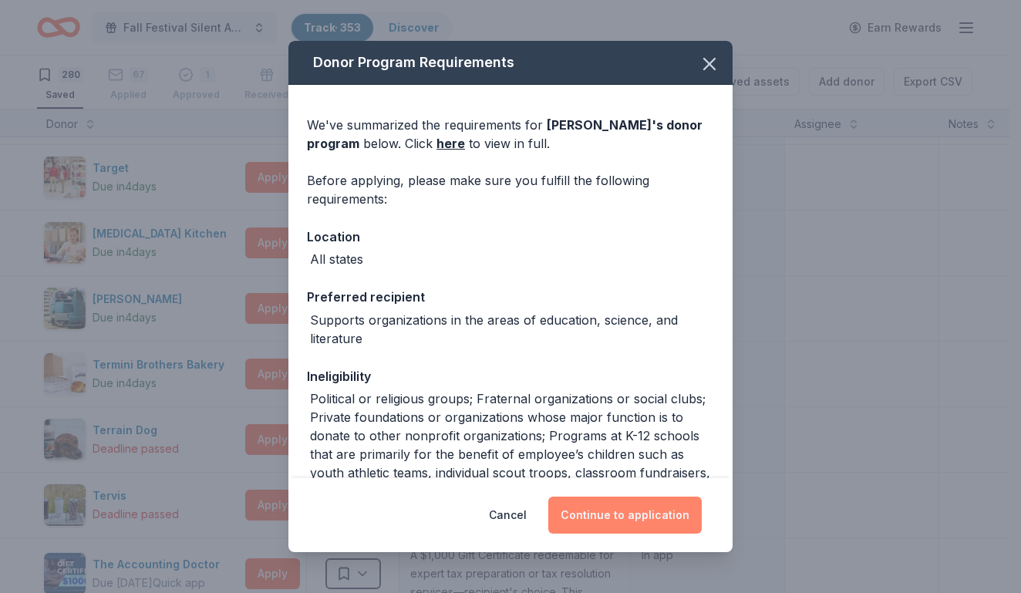
click at [615, 514] on button "Continue to application" at bounding box center [624, 514] width 153 height 37
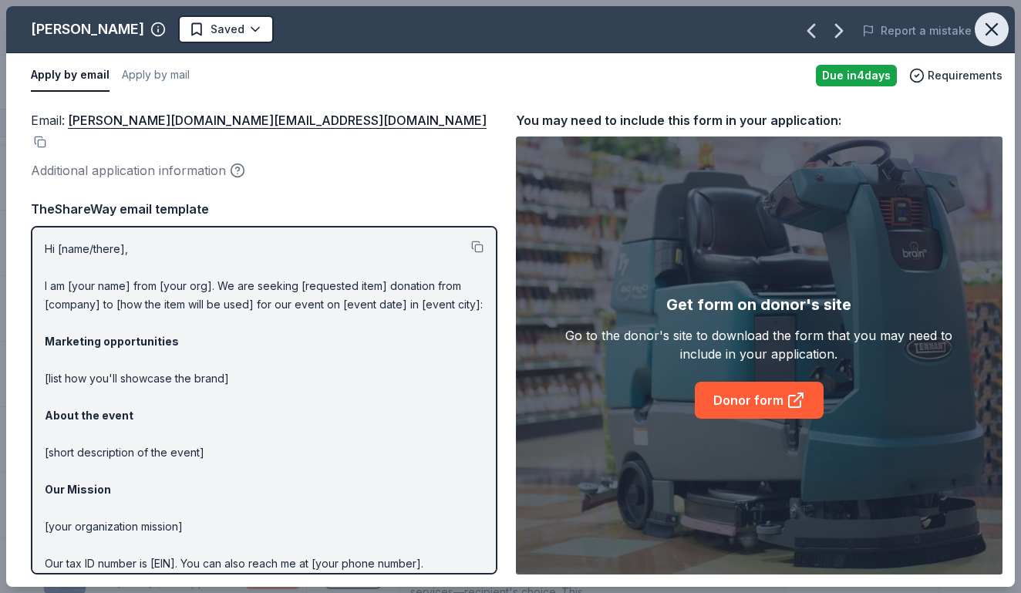
click at [984, 36] on icon "button" at bounding box center [991, 29] width 22 height 22
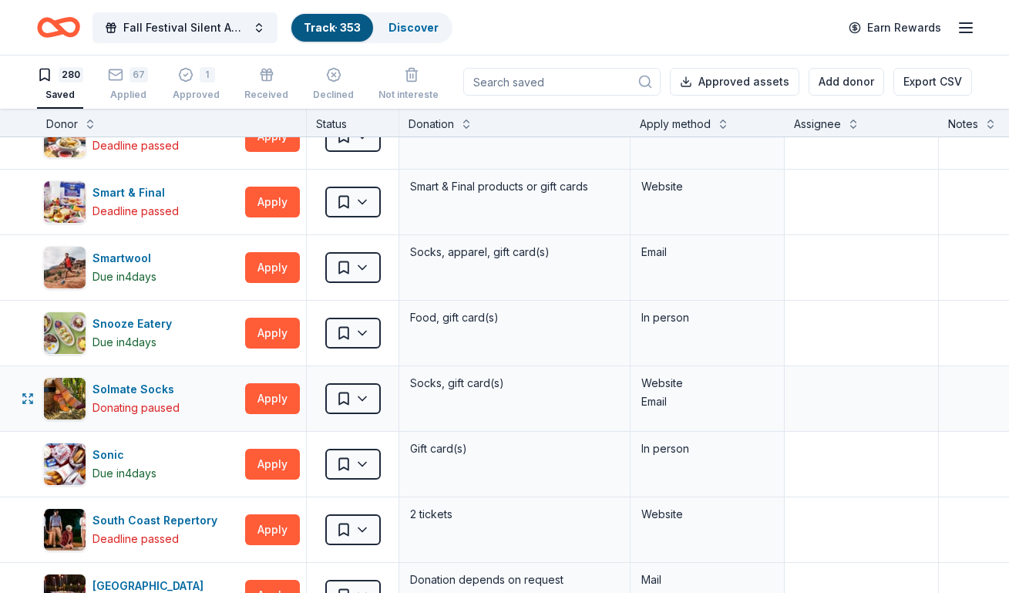
scroll to position [14475, 0]
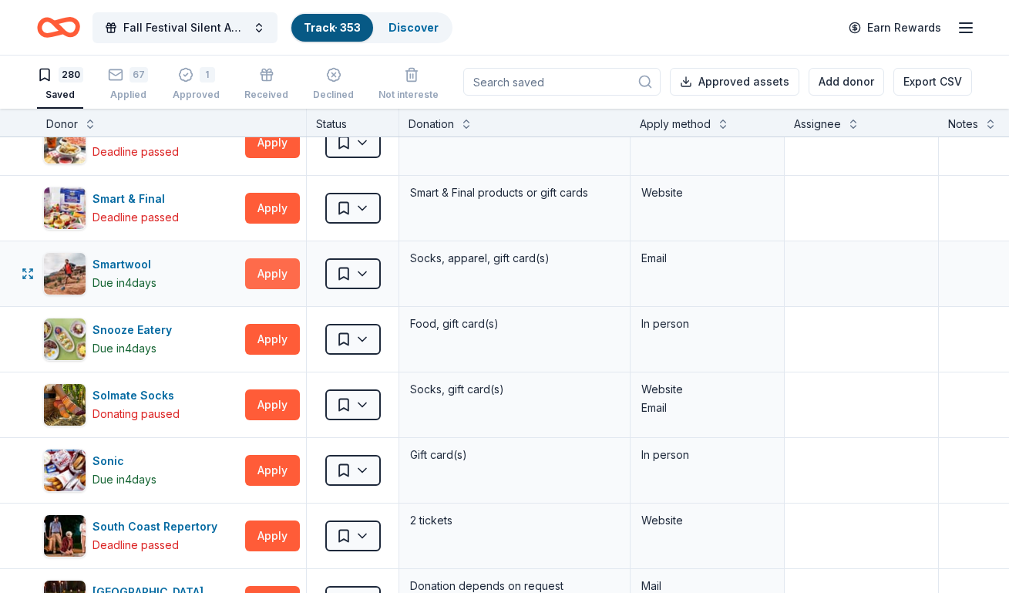
click at [280, 271] on button "Apply" at bounding box center [272, 273] width 55 height 31
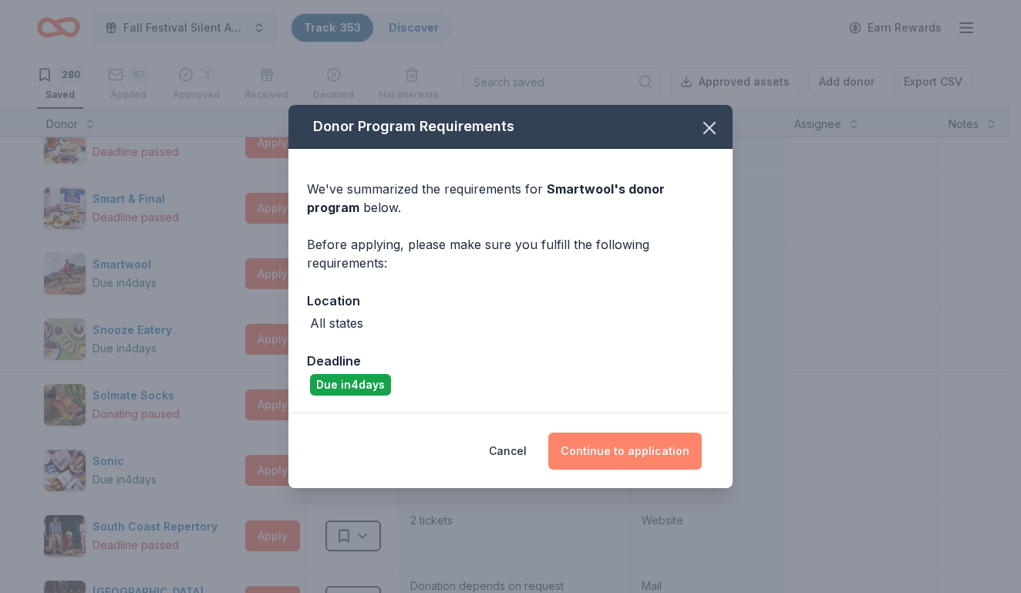
click at [609, 444] on button "Continue to application" at bounding box center [624, 450] width 153 height 37
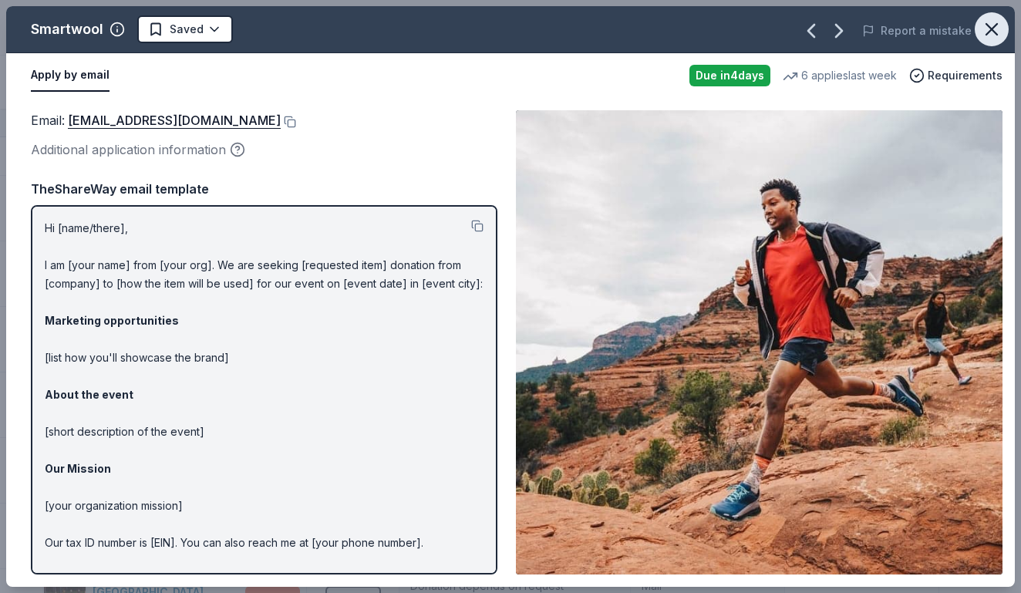
click at [992, 34] on icon "button" at bounding box center [991, 29] width 22 height 22
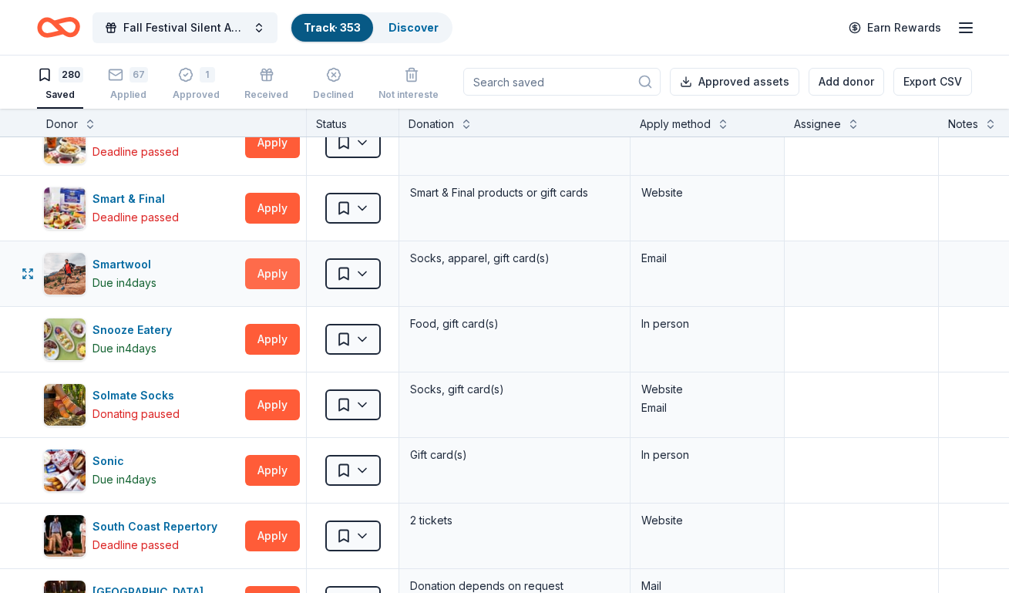
click at [272, 271] on button "Apply" at bounding box center [272, 273] width 55 height 31
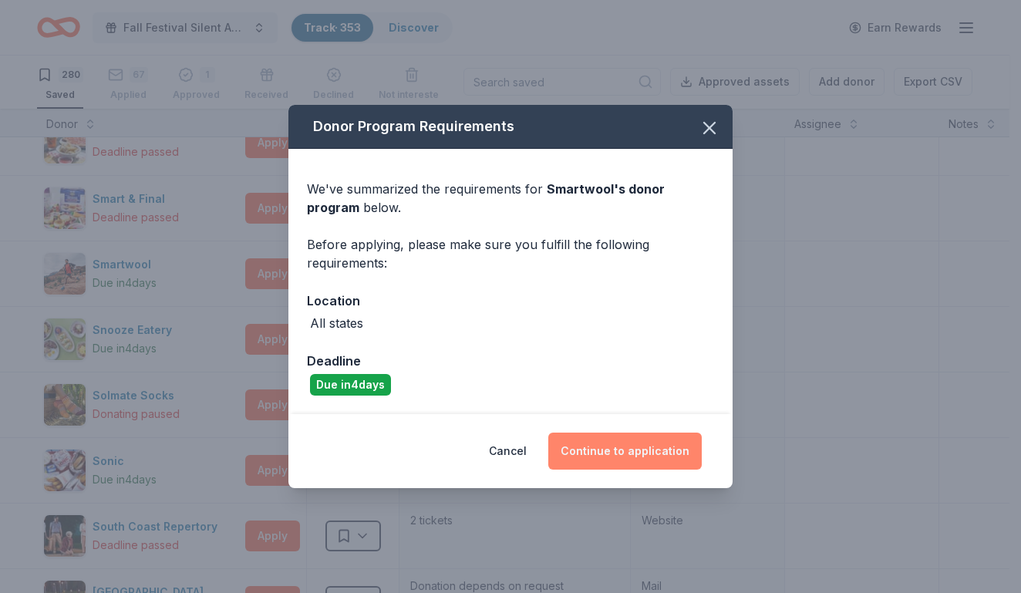
click at [651, 451] on button "Continue to application" at bounding box center [624, 450] width 153 height 37
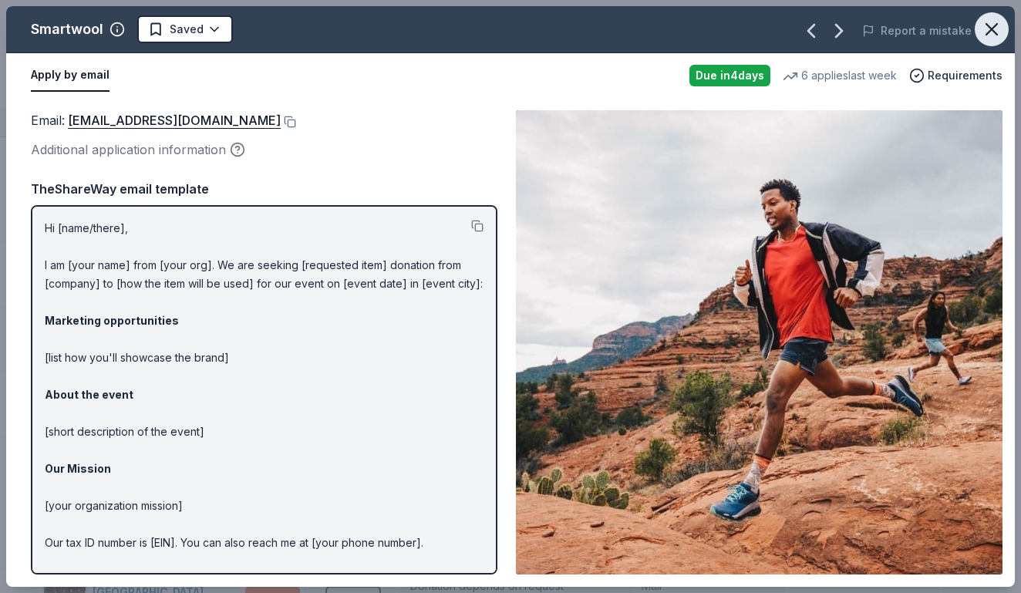
click at [990, 31] on icon "button" at bounding box center [991, 29] width 11 height 11
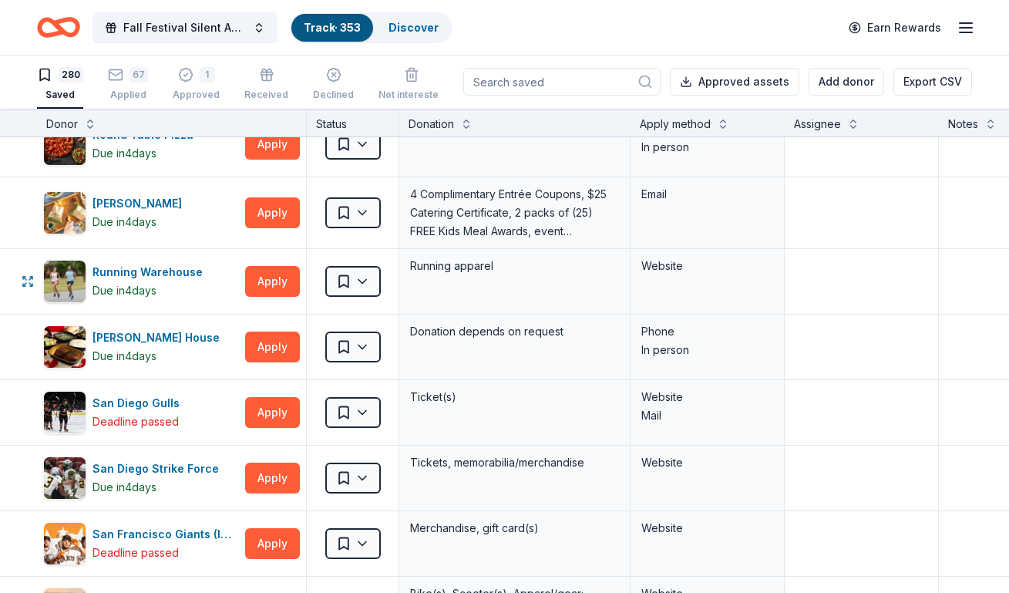
scroll to position [13473, 0]
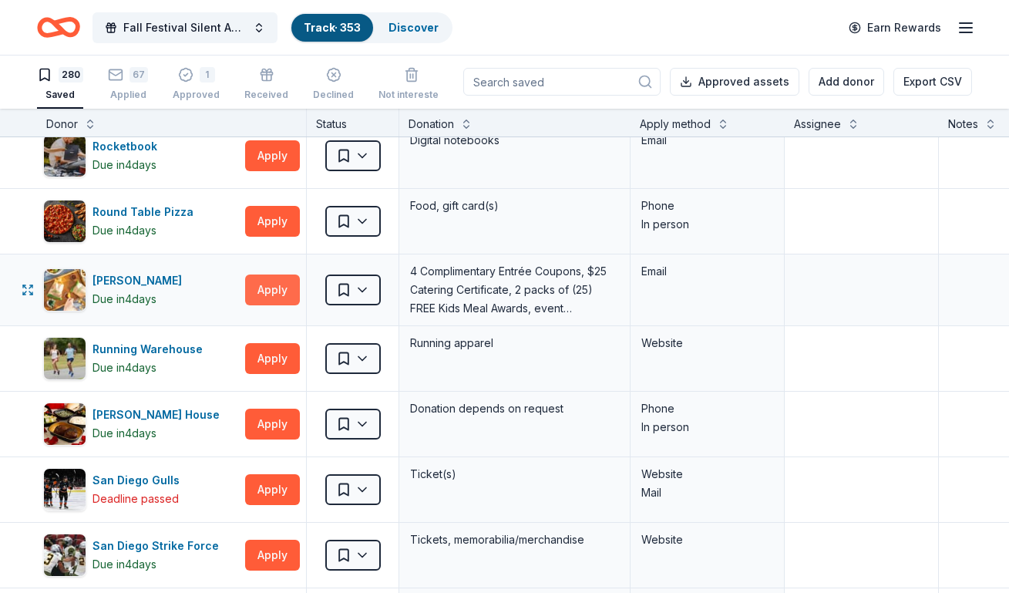
click at [277, 287] on button "Apply" at bounding box center [272, 289] width 55 height 31
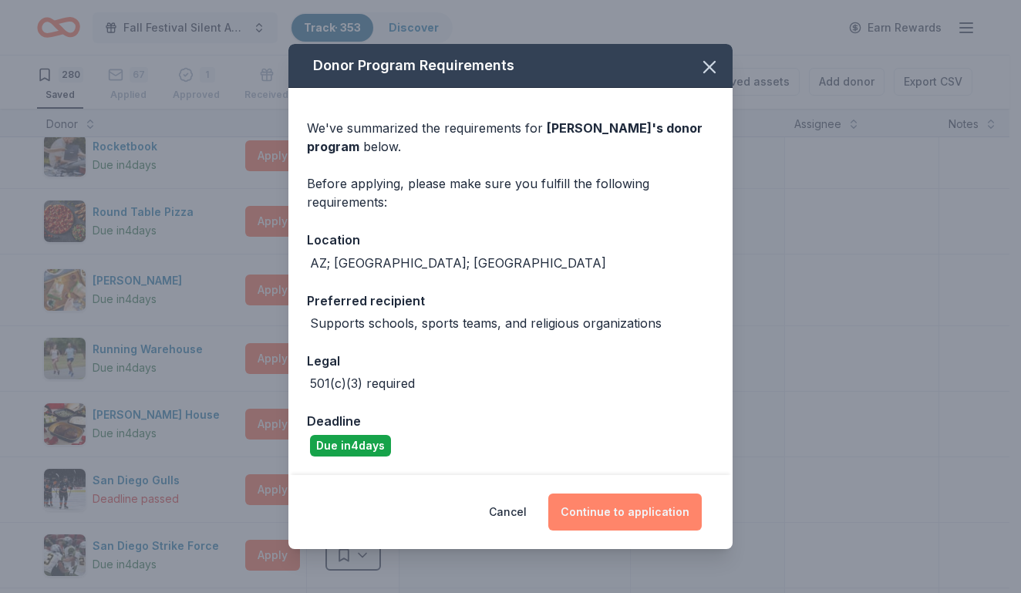
click at [593, 508] on button "Continue to application" at bounding box center [624, 511] width 153 height 37
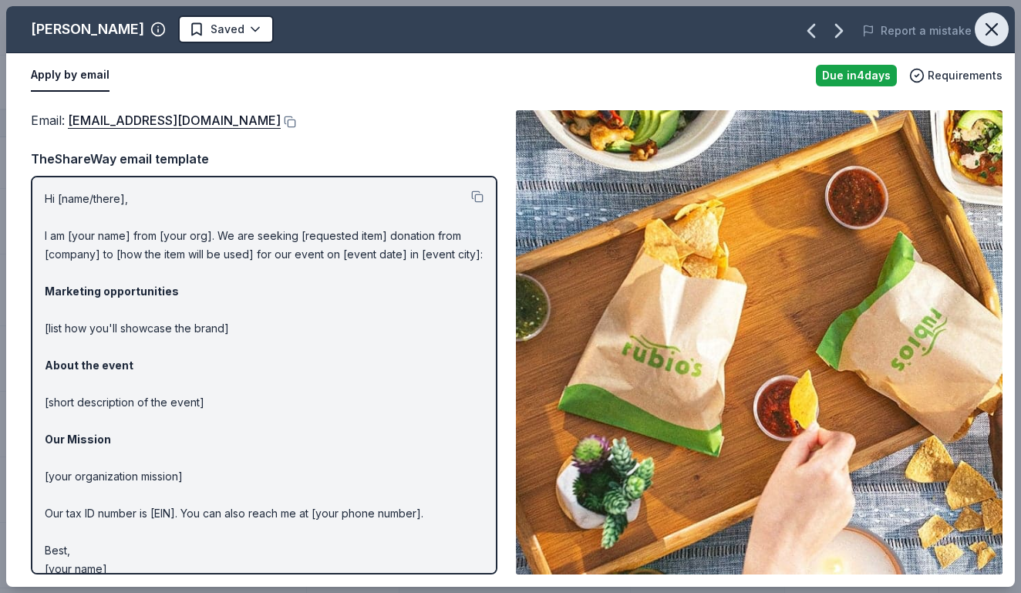
click at [995, 34] on icon "button" at bounding box center [991, 29] width 11 height 11
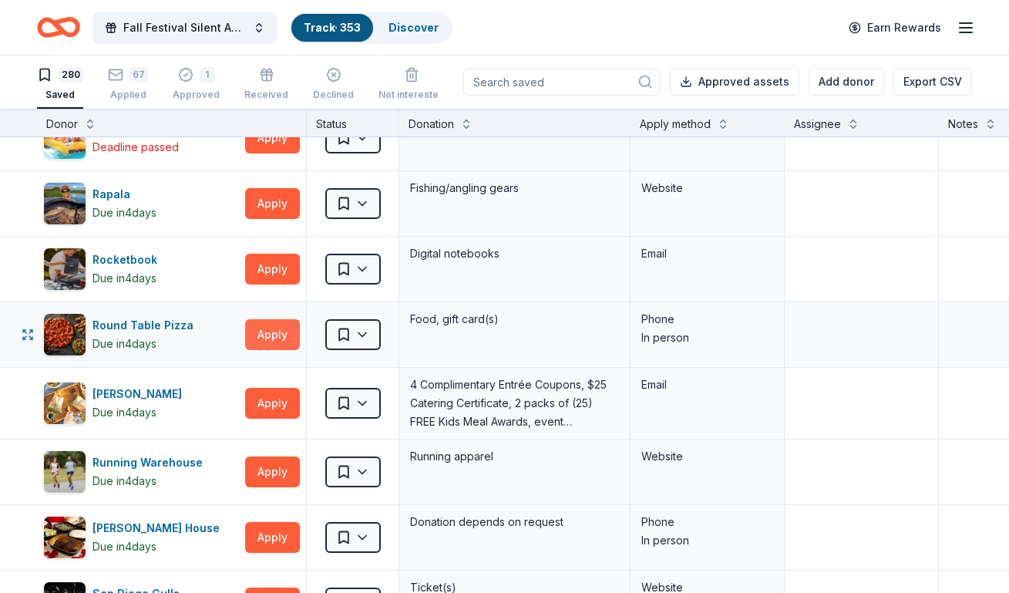
scroll to position [13318, 0]
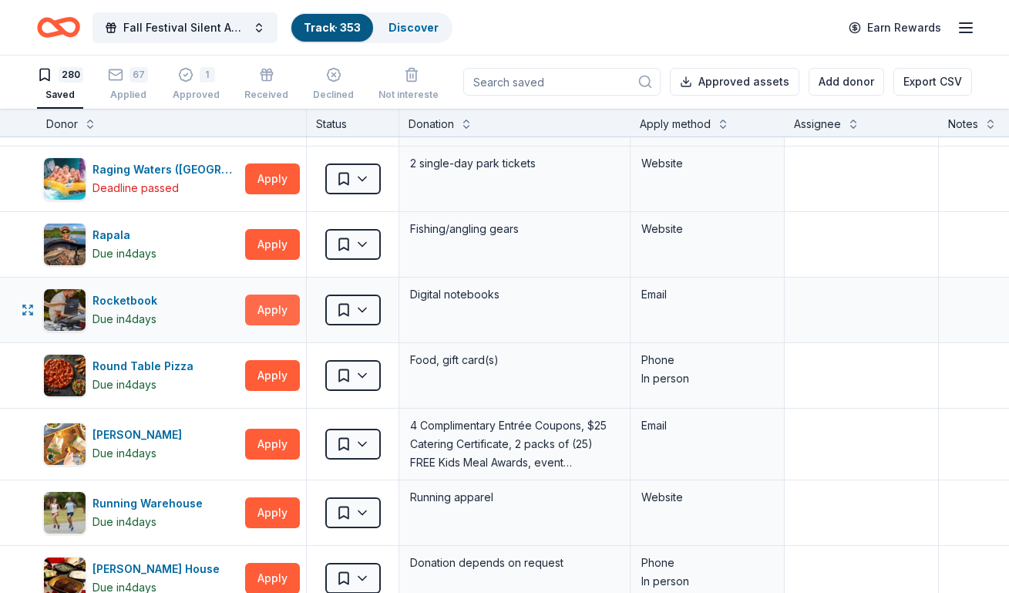
click at [264, 305] on button "Apply" at bounding box center [272, 309] width 55 height 31
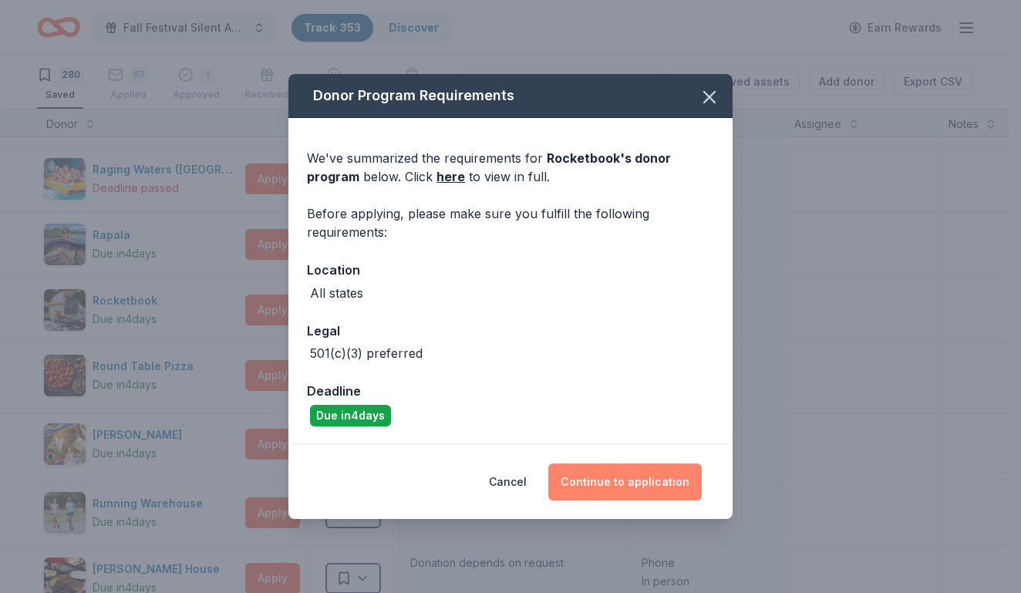
click at [585, 479] on button "Continue to application" at bounding box center [624, 481] width 153 height 37
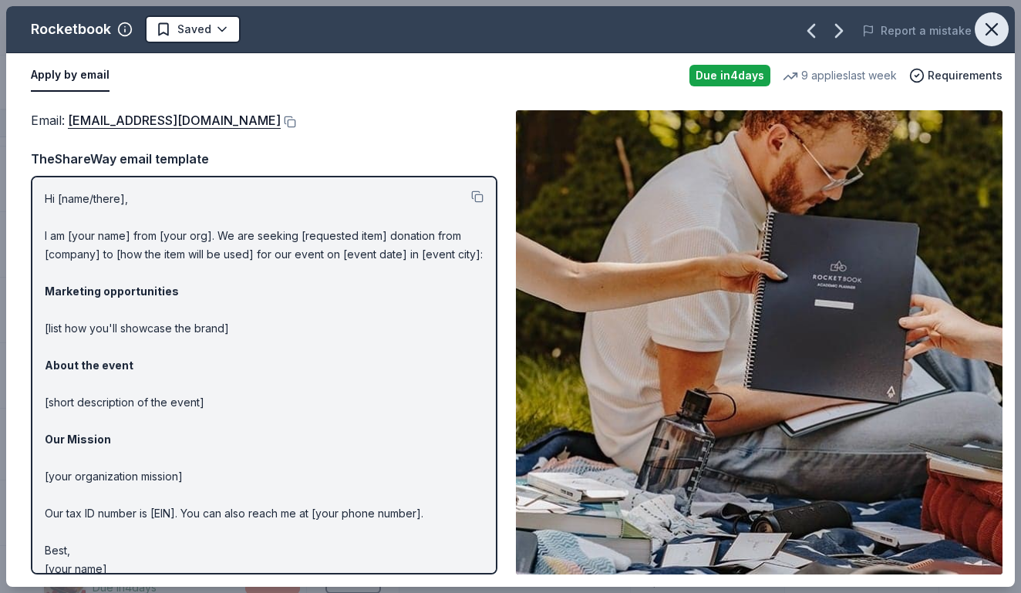
click at [984, 36] on icon "button" at bounding box center [991, 29] width 22 height 22
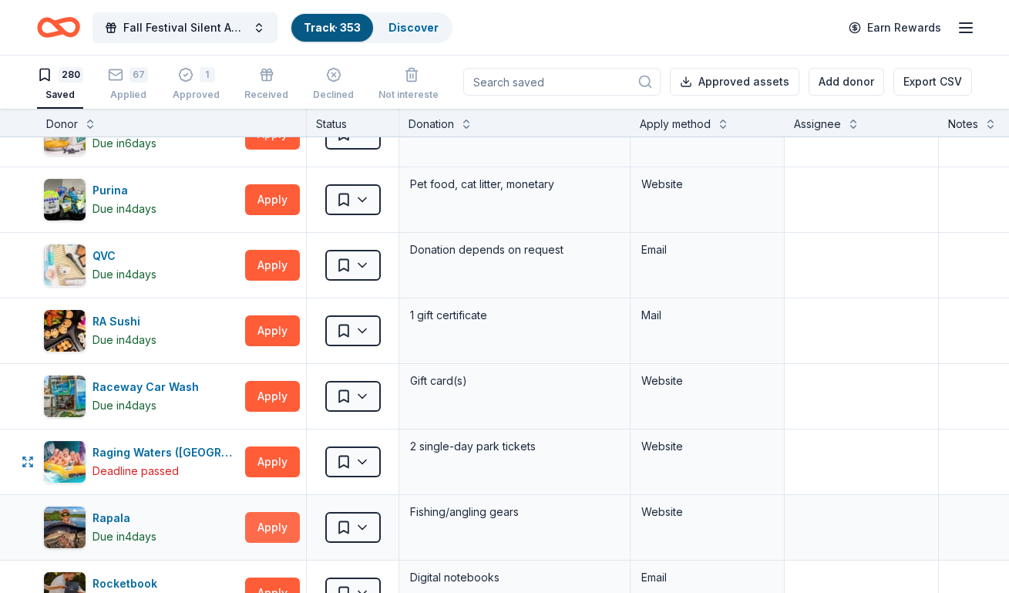
scroll to position [13010, 0]
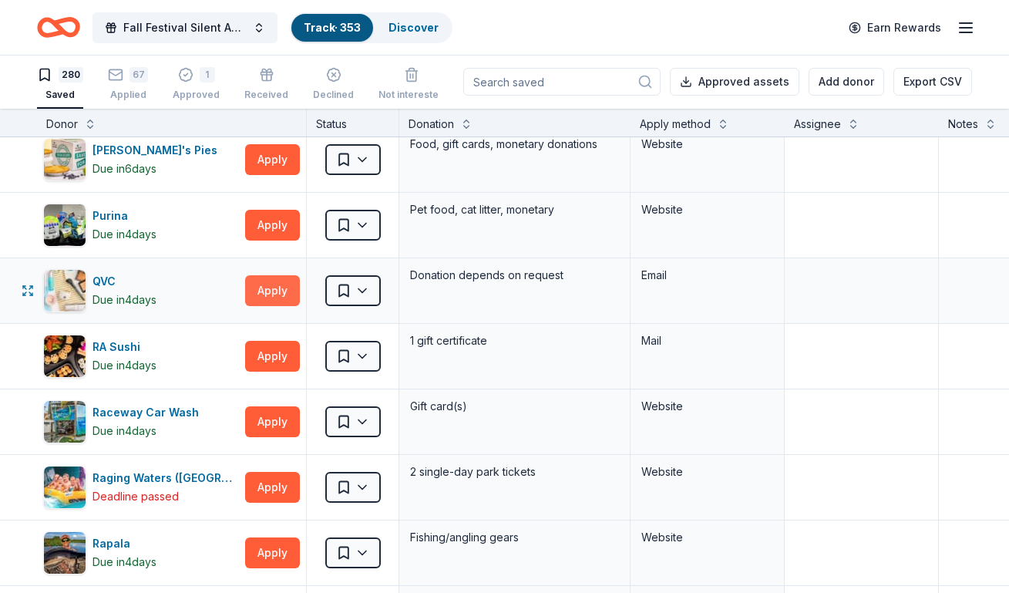
click at [269, 293] on button "Apply" at bounding box center [272, 290] width 55 height 31
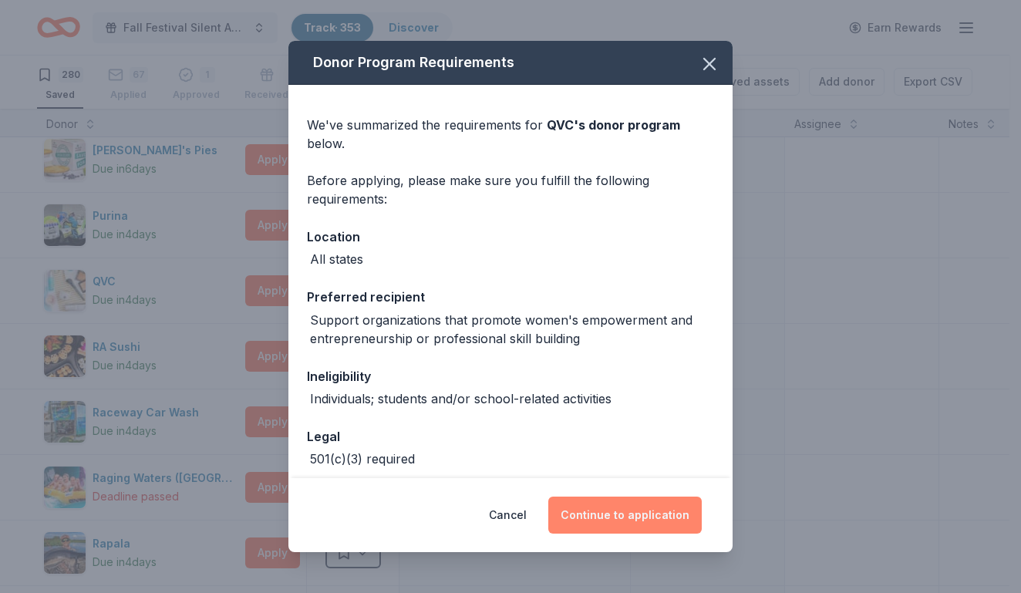
click at [583, 514] on button "Continue to application" at bounding box center [624, 514] width 153 height 37
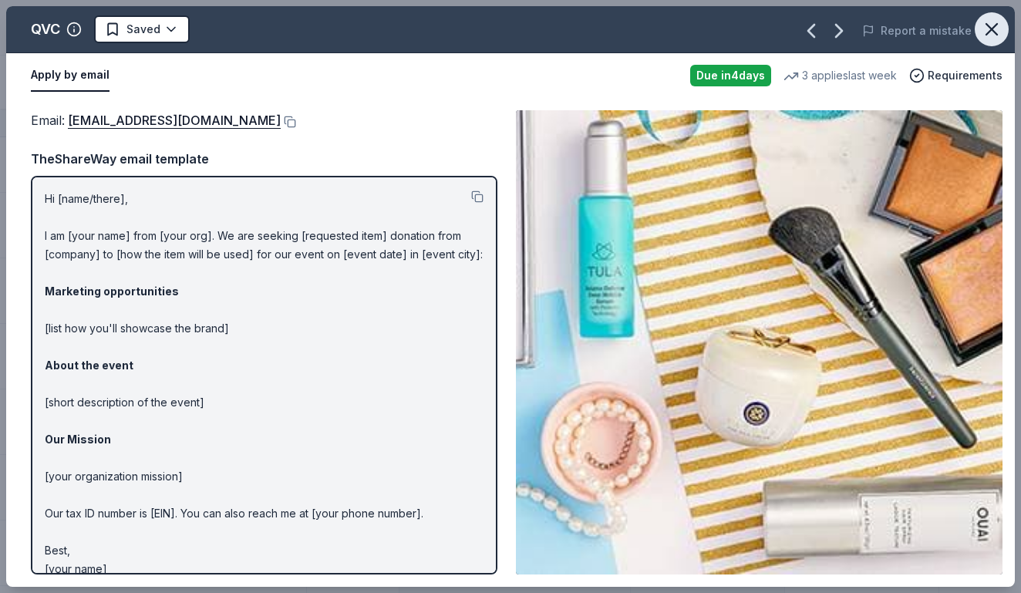
click at [985, 28] on icon "button" at bounding box center [991, 29] width 22 height 22
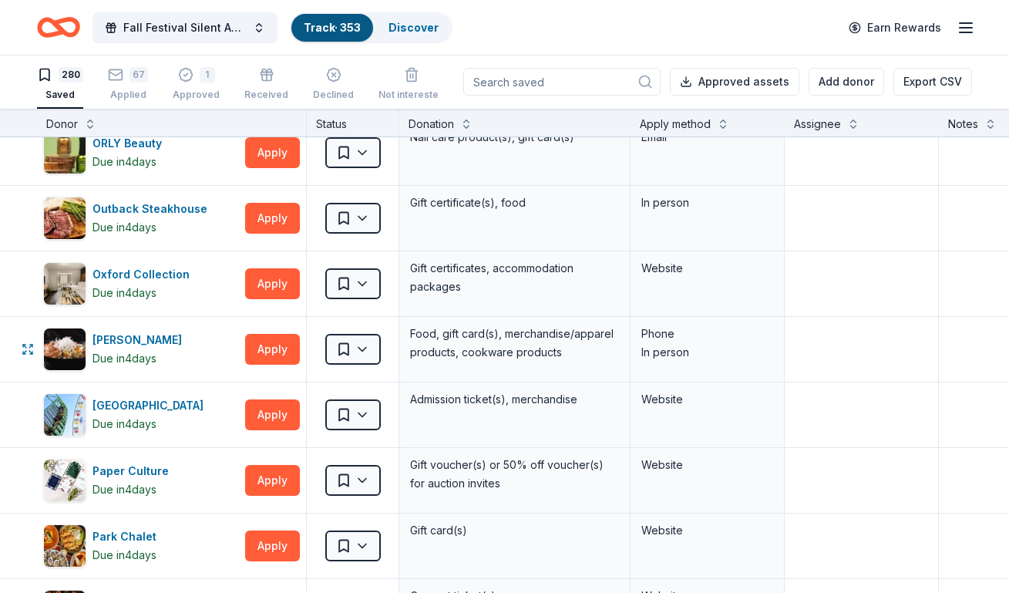
scroll to position [11777, 0]
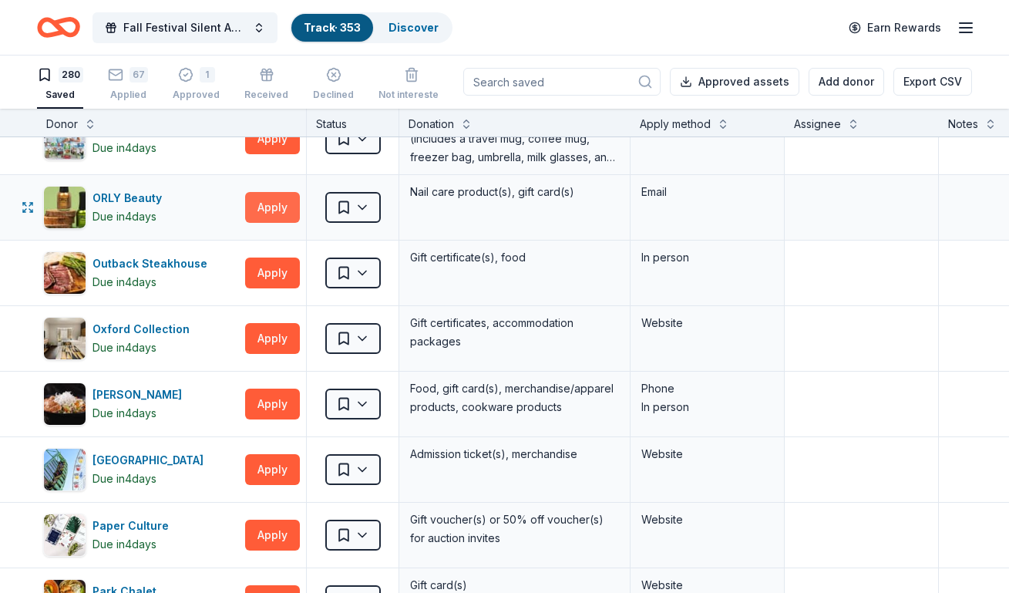
click at [278, 203] on button "Apply" at bounding box center [272, 207] width 55 height 31
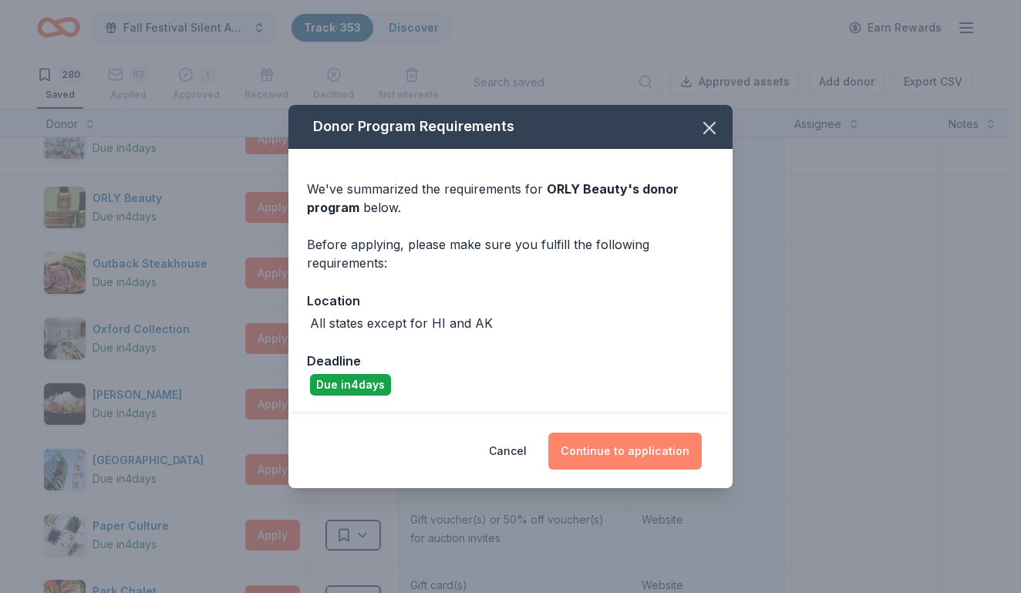
click at [590, 447] on button "Continue to application" at bounding box center [624, 450] width 153 height 37
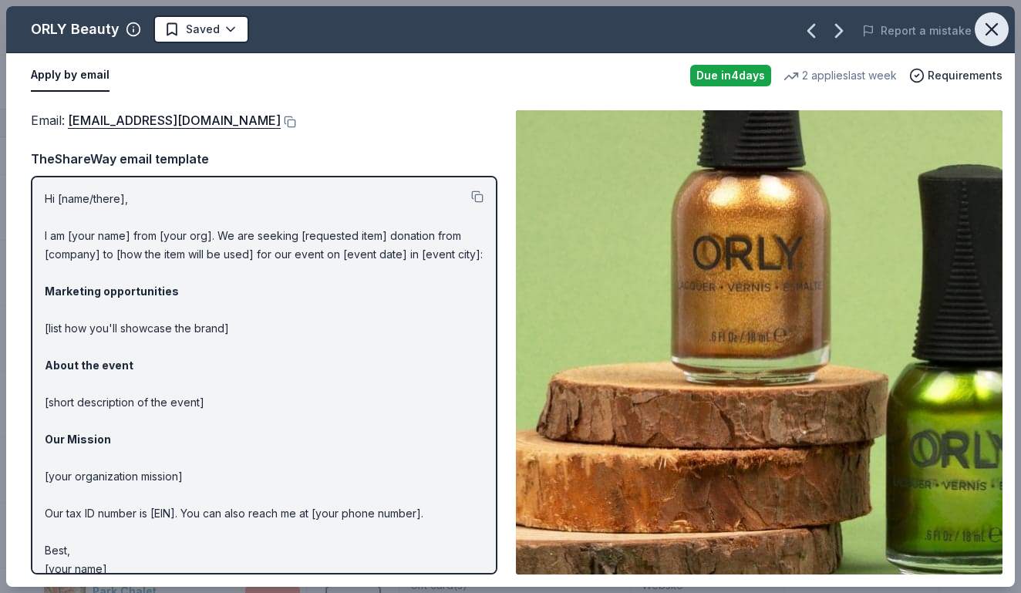
click at [984, 32] on icon "button" at bounding box center [991, 29] width 22 height 22
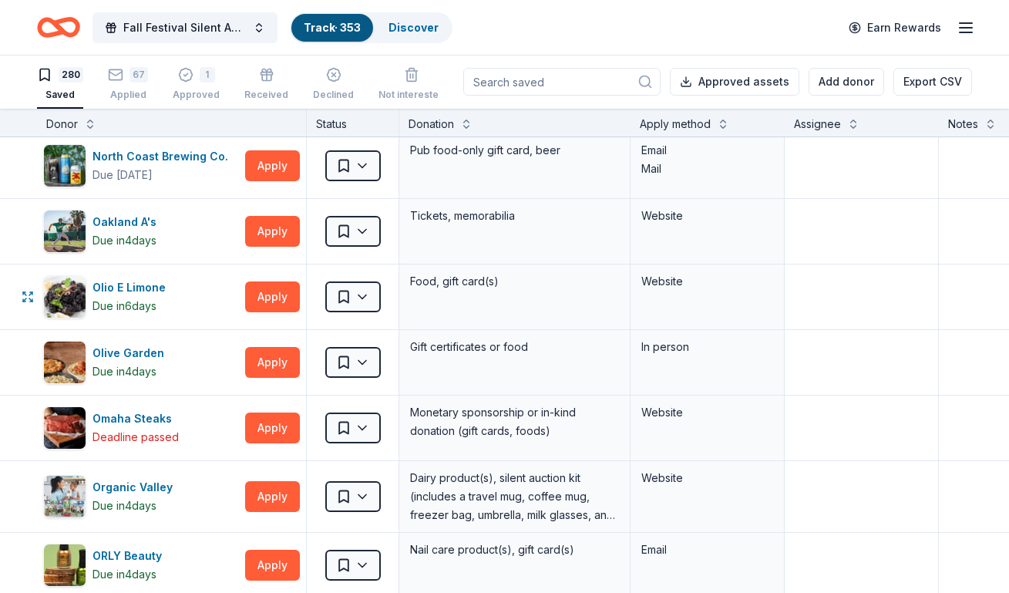
scroll to position [11391, 0]
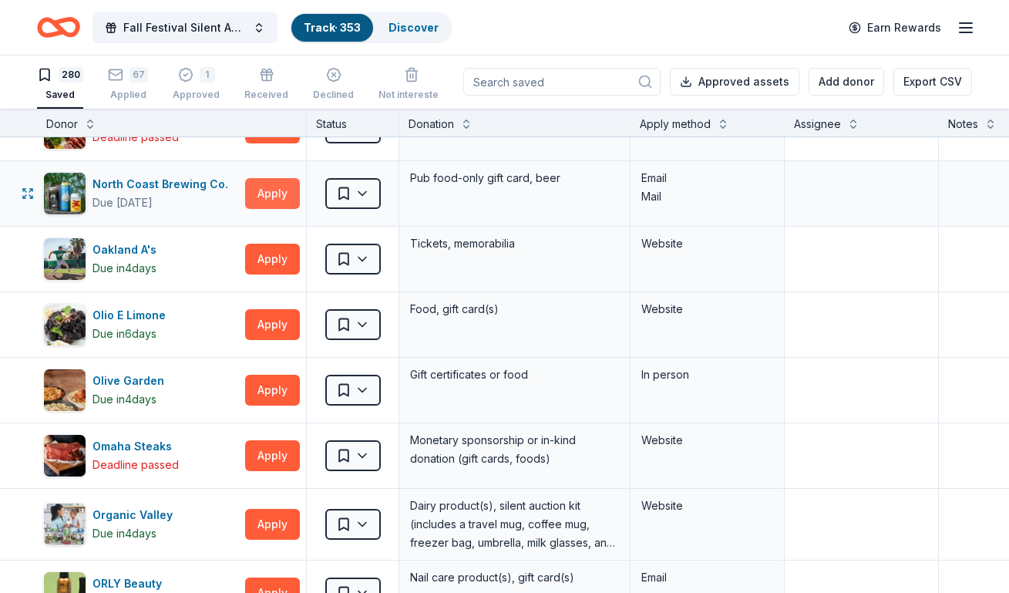
click at [274, 192] on button "Apply" at bounding box center [272, 193] width 55 height 31
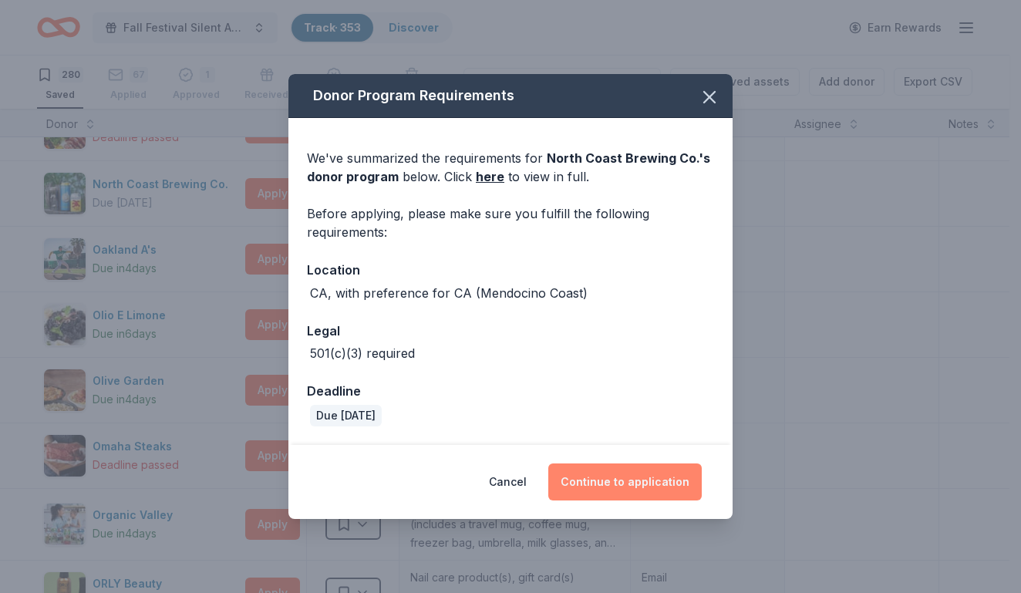
click at [607, 482] on button "Continue to application" at bounding box center [624, 481] width 153 height 37
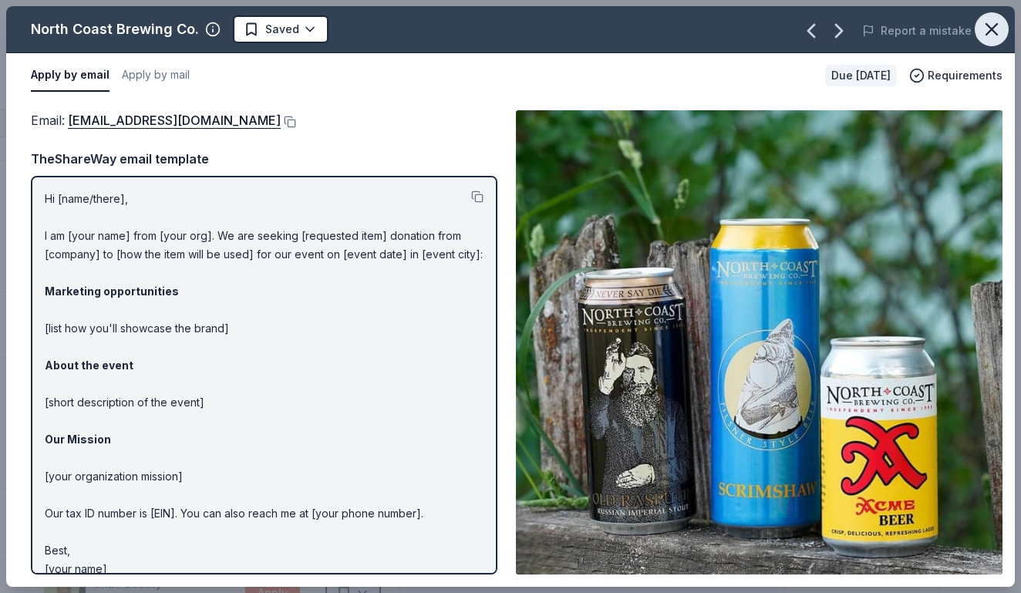
click at [994, 28] on icon "button" at bounding box center [991, 29] width 11 height 11
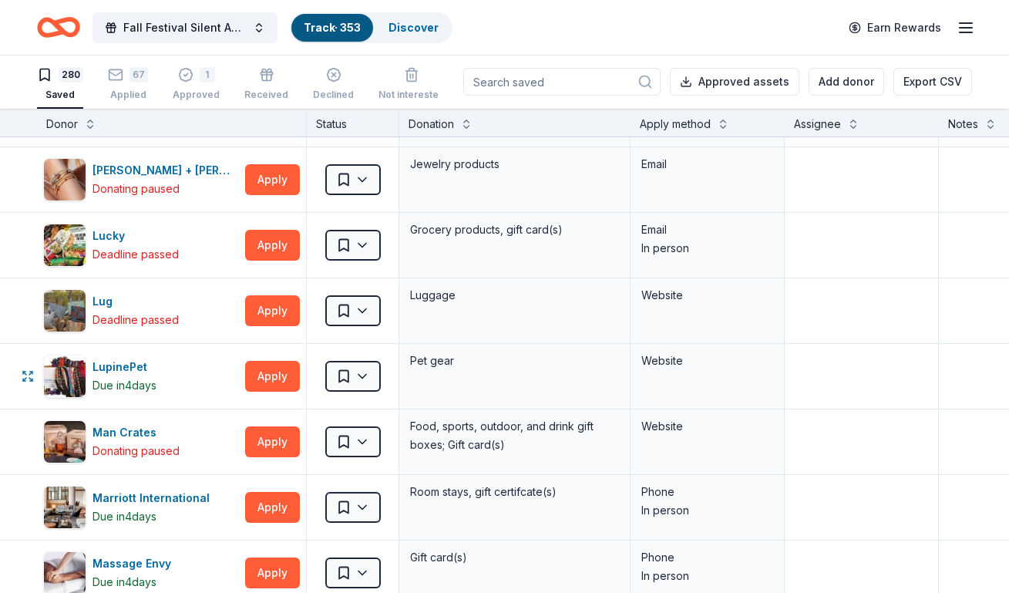
scroll to position [9618, 0]
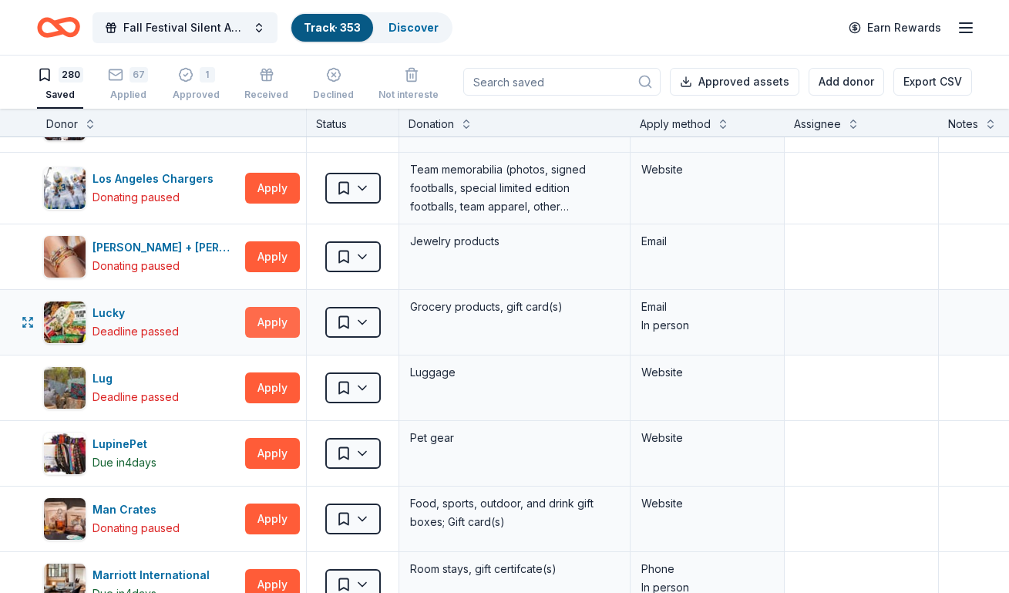
click at [277, 321] on button "Apply" at bounding box center [272, 322] width 55 height 31
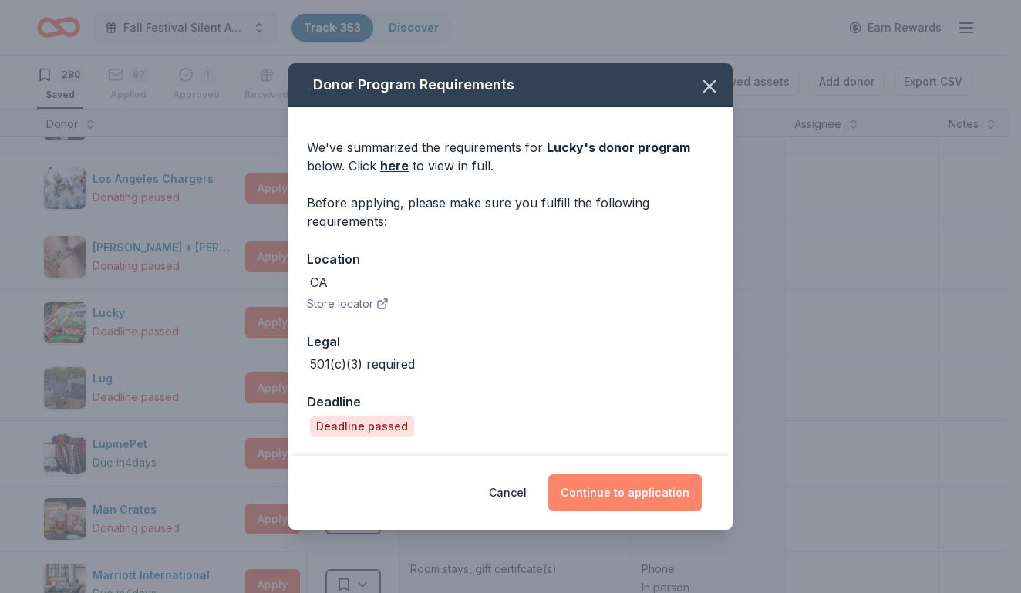
click at [595, 486] on button "Continue to application" at bounding box center [624, 492] width 153 height 37
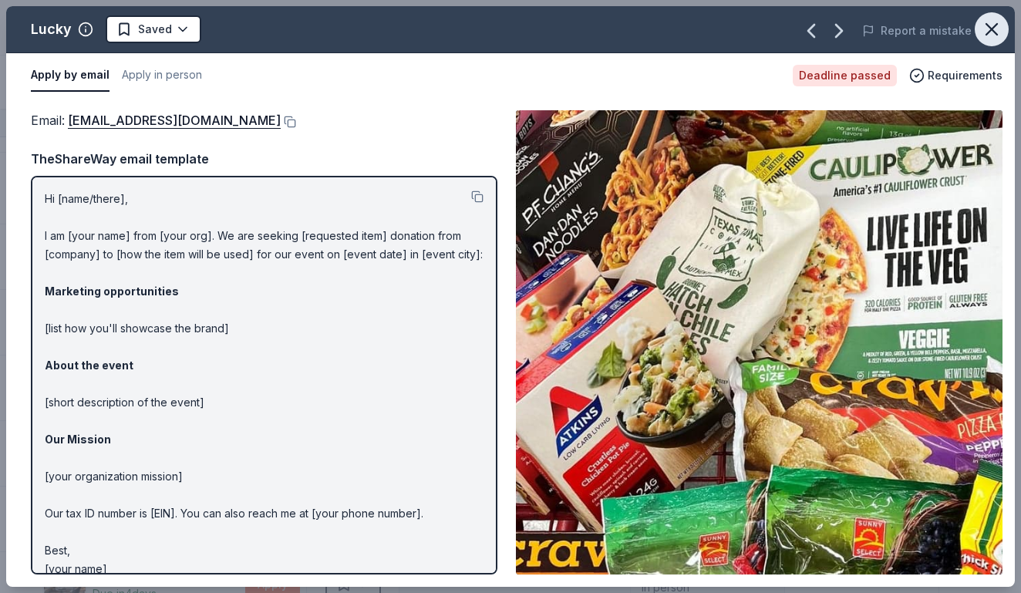
click at [986, 22] on icon "button" at bounding box center [991, 29] width 22 height 22
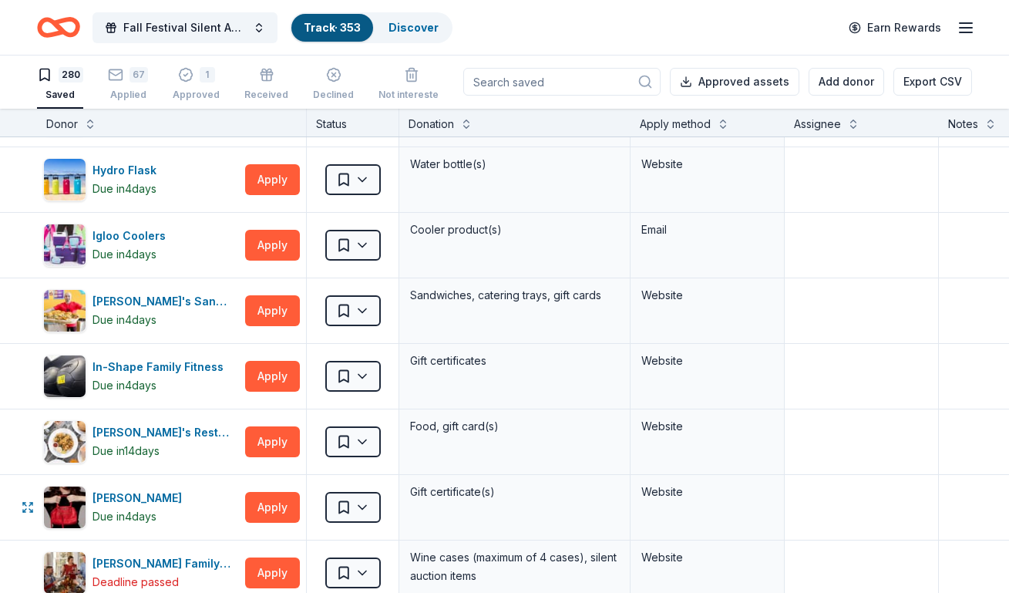
scroll to position [7691, 0]
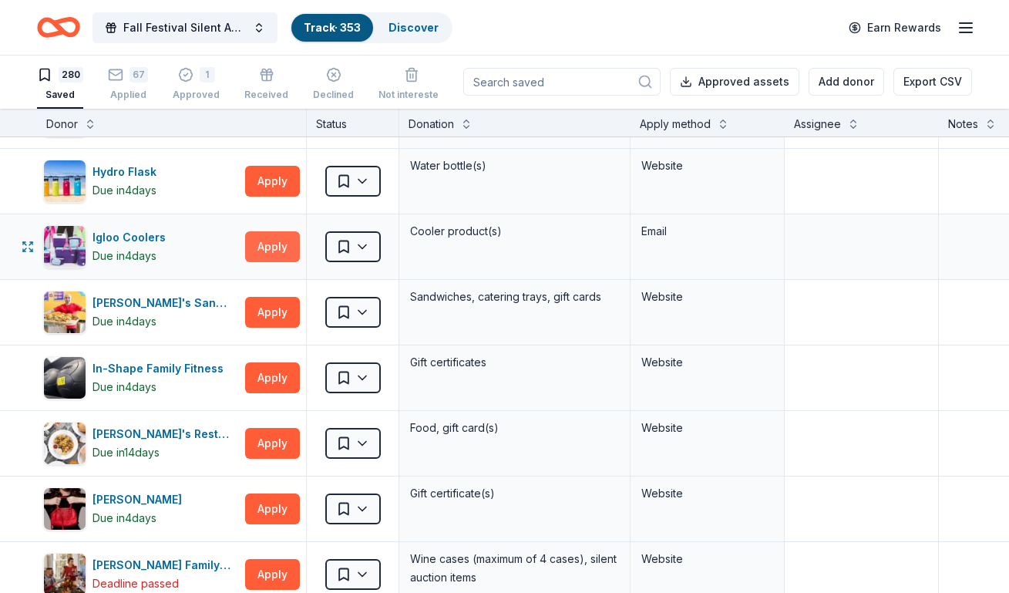
click at [261, 244] on button "Apply" at bounding box center [272, 246] width 55 height 31
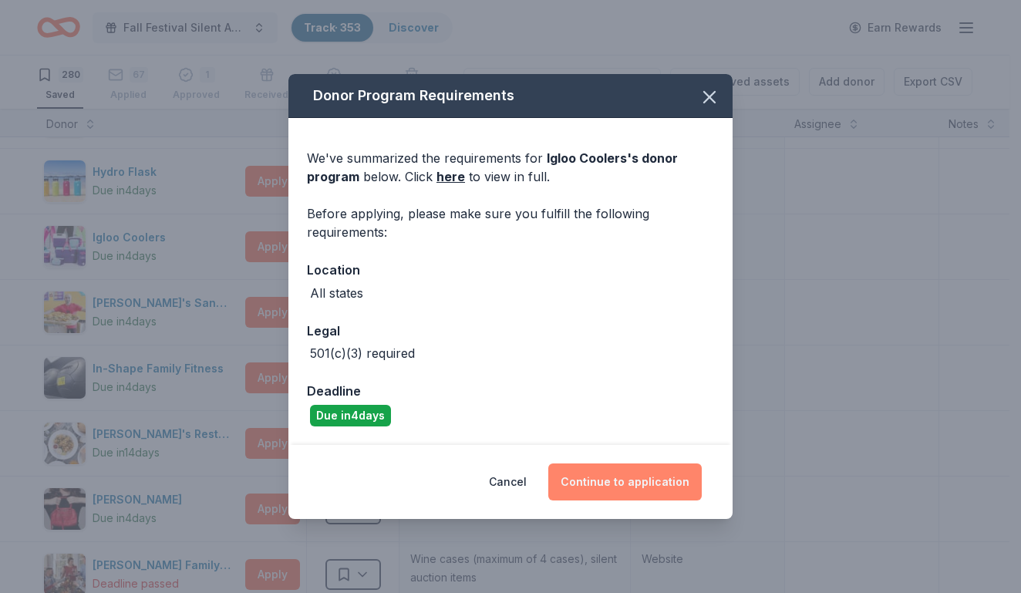
click at [605, 475] on button "Continue to application" at bounding box center [624, 481] width 153 height 37
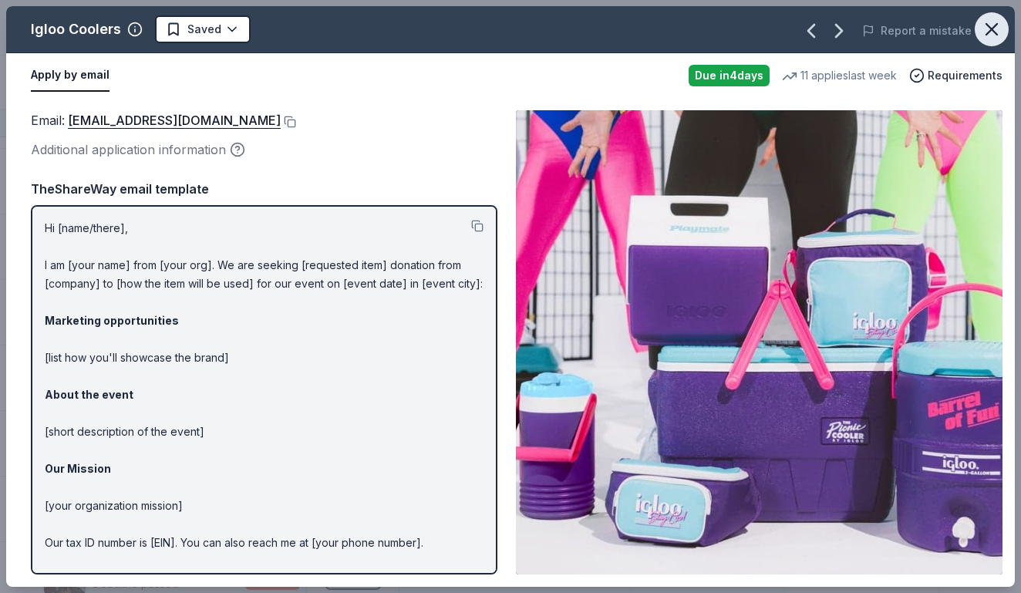
click at [991, 35] on icon "button" at bounding box center [991, 29] width 22 height 22
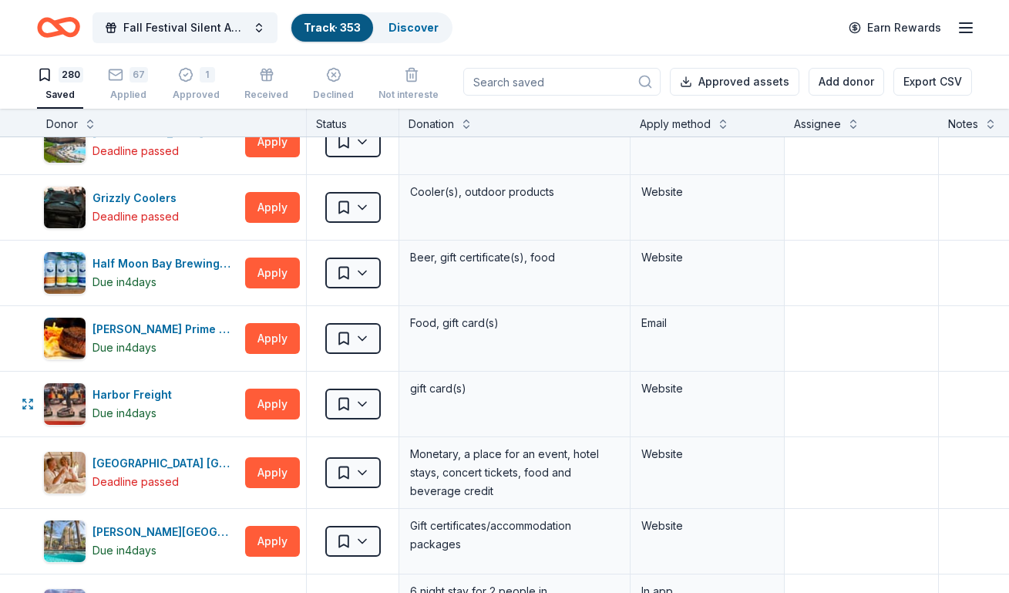
scroll to position [6843, 0]
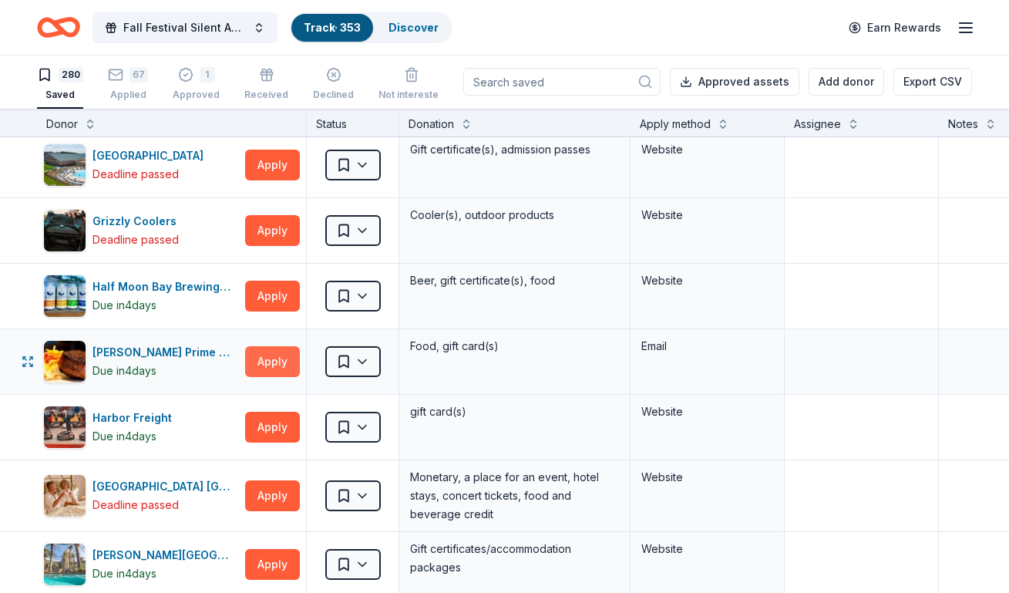
click at [271, 355] on button "Apply" at bounding box center [272, 361] width 55 height 31
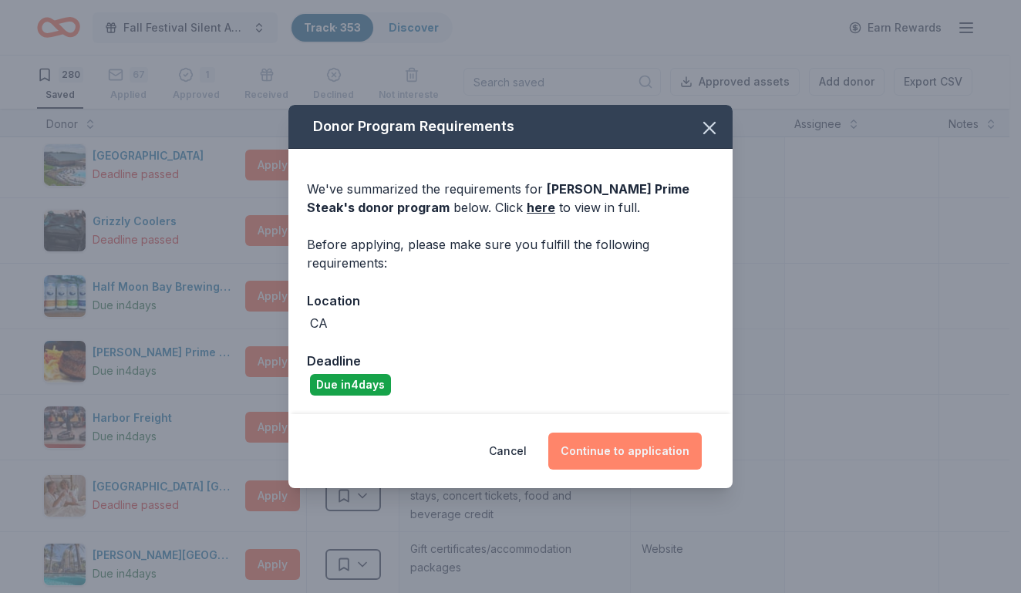
click at [634, 443] on button "Continue to application" at bounding box center [624, 450] width 153 height 37
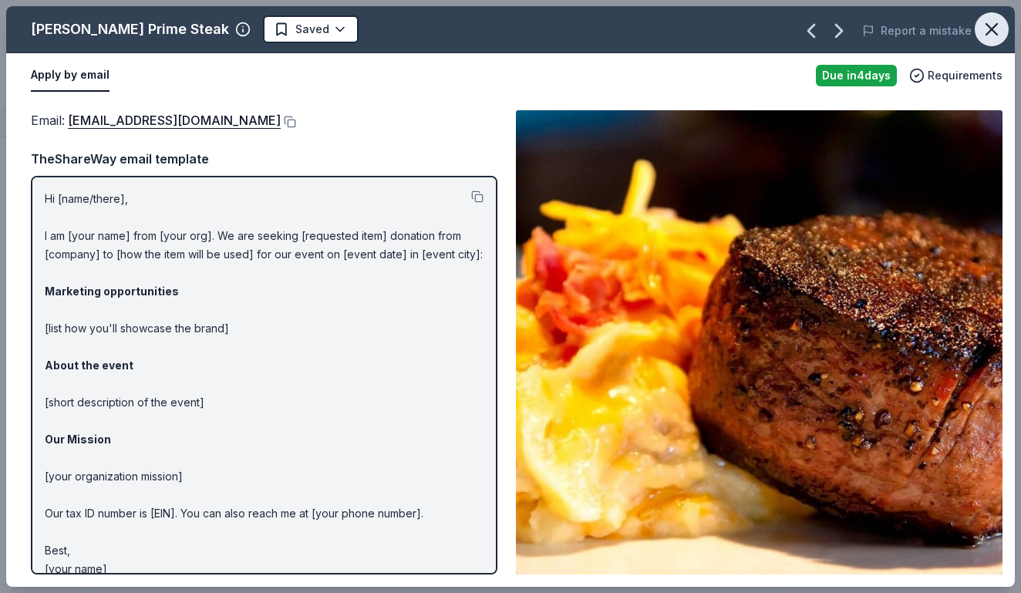
click at [990, 32] on icon "button" at bounding box center [991, 29] width 11 height 11
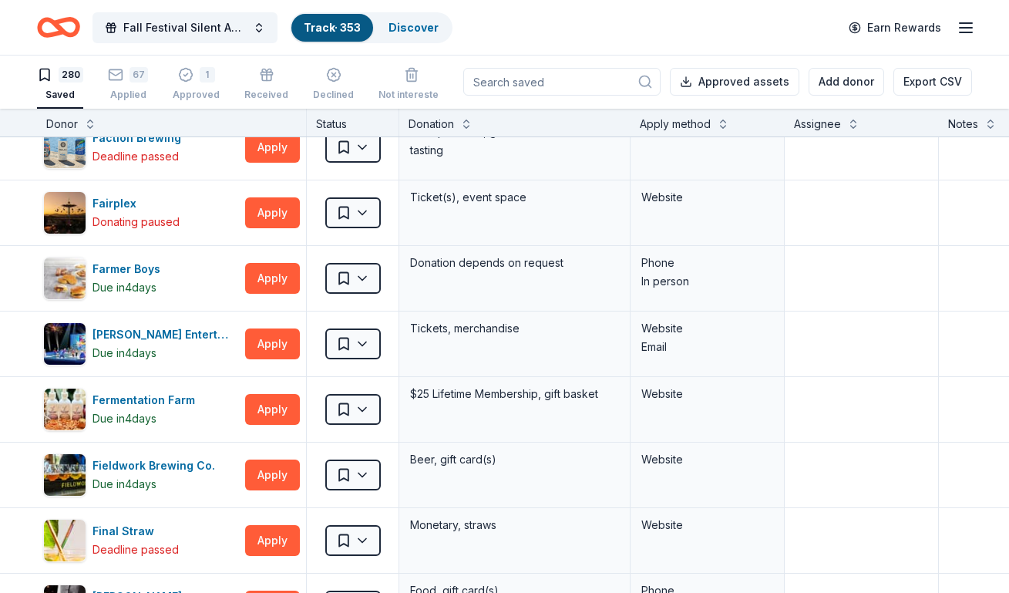
scroll to position [5071, 0]
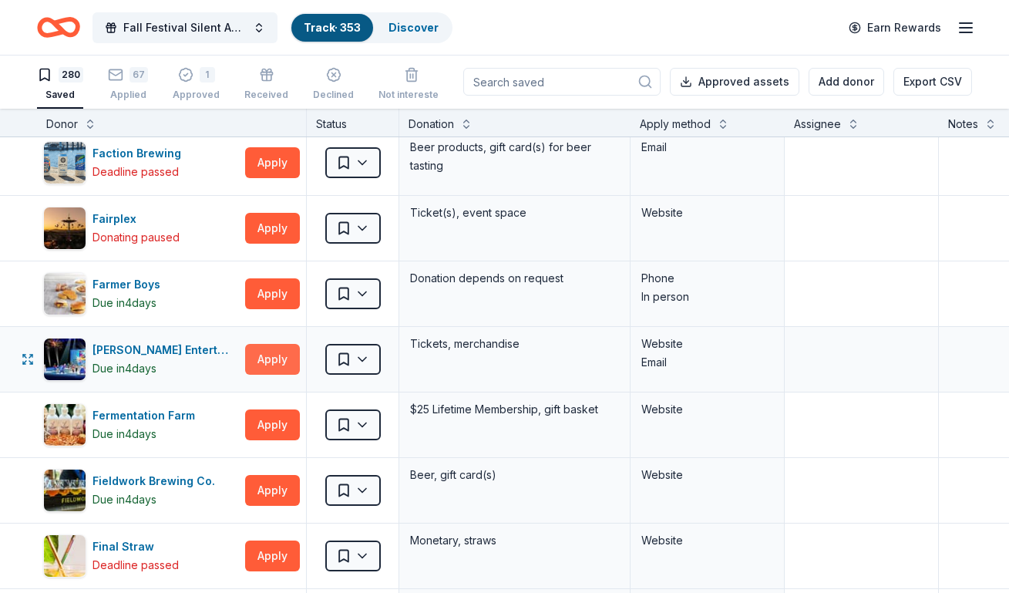
click at [262, 363] on button "Apply" at bounding box center [272, 359] width 55 height 31
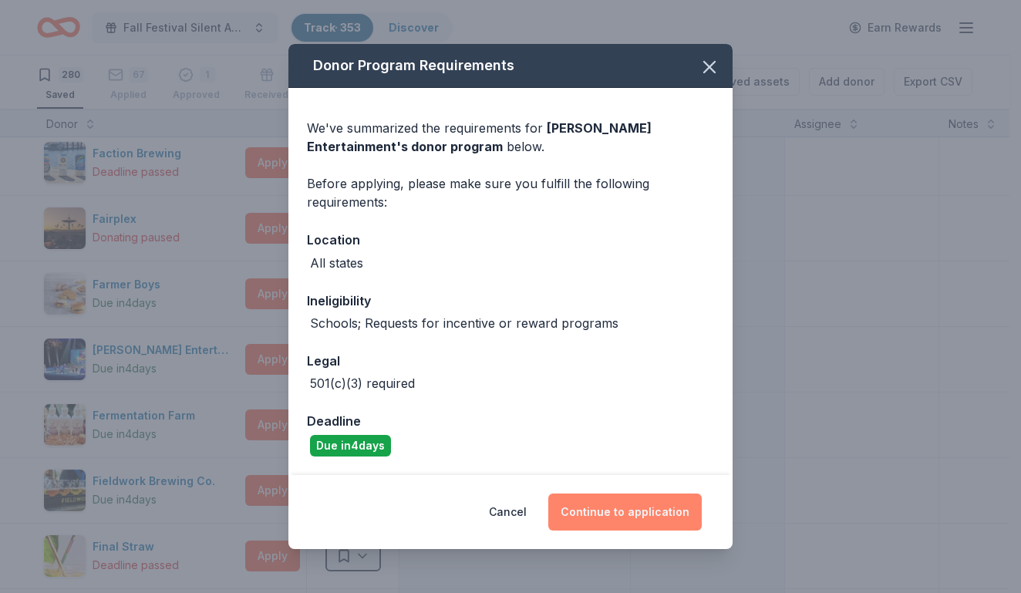
click at [598, 510] on button "Continue to application" at bounding box center [624, 511] width 153 height 37
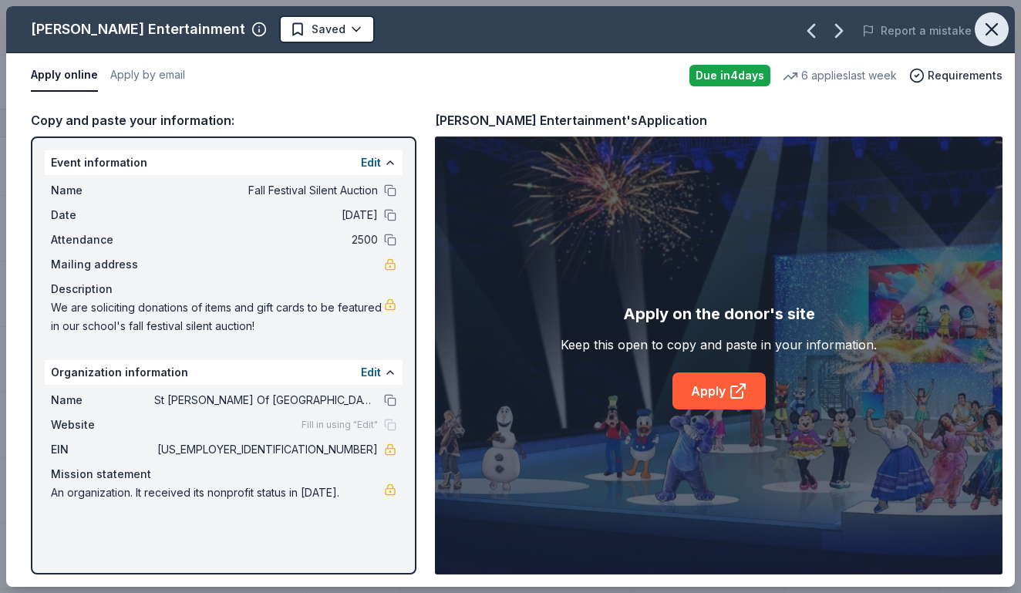
click at [984, 31] on icon "button" at bounding box center [991, 29] width 22 height 22
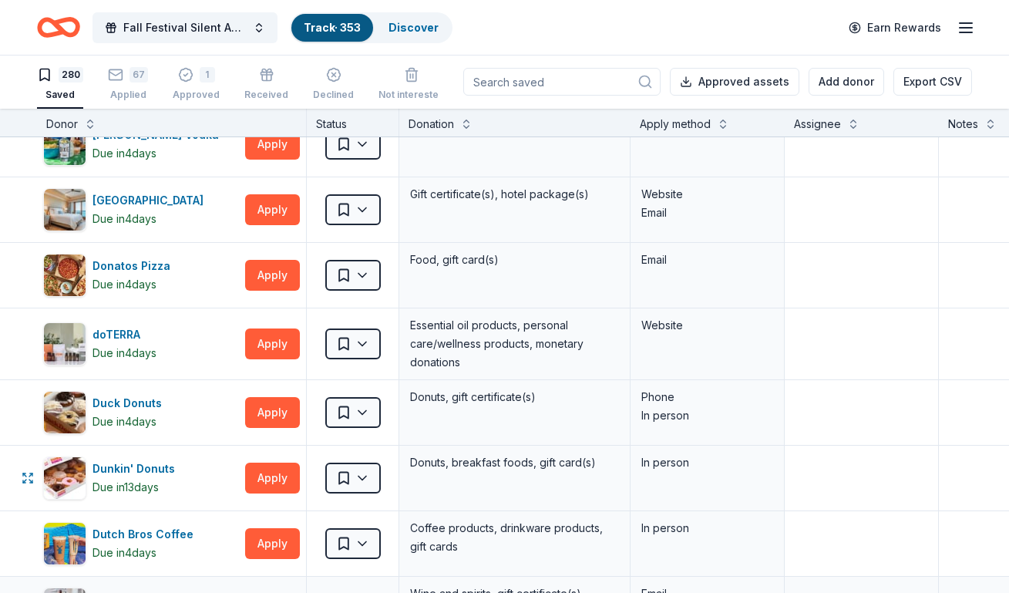
scroll to position [4223, 0]
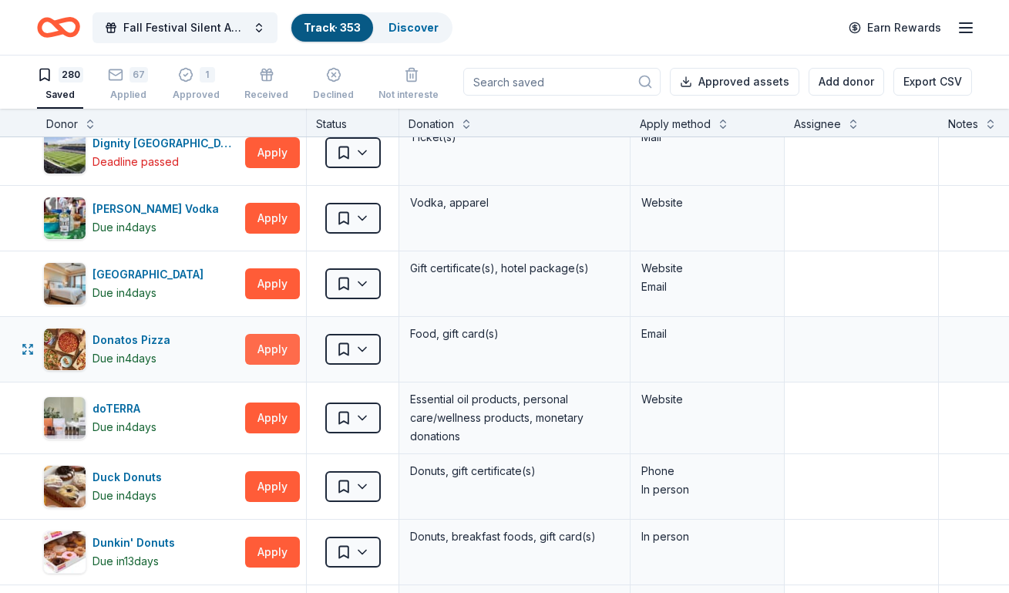
click at [266, 350] on button "Apply" at bounding box center [272, 349] width 55 height 31
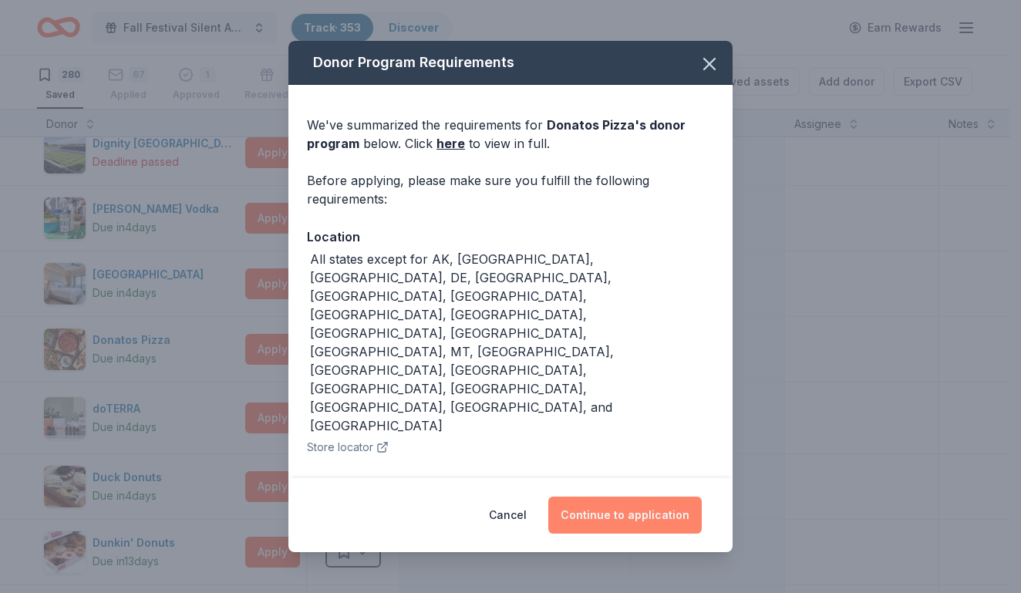
click at [604, 503] on button "Continue to application" at bounding box center [624, 514] width 153 height 37
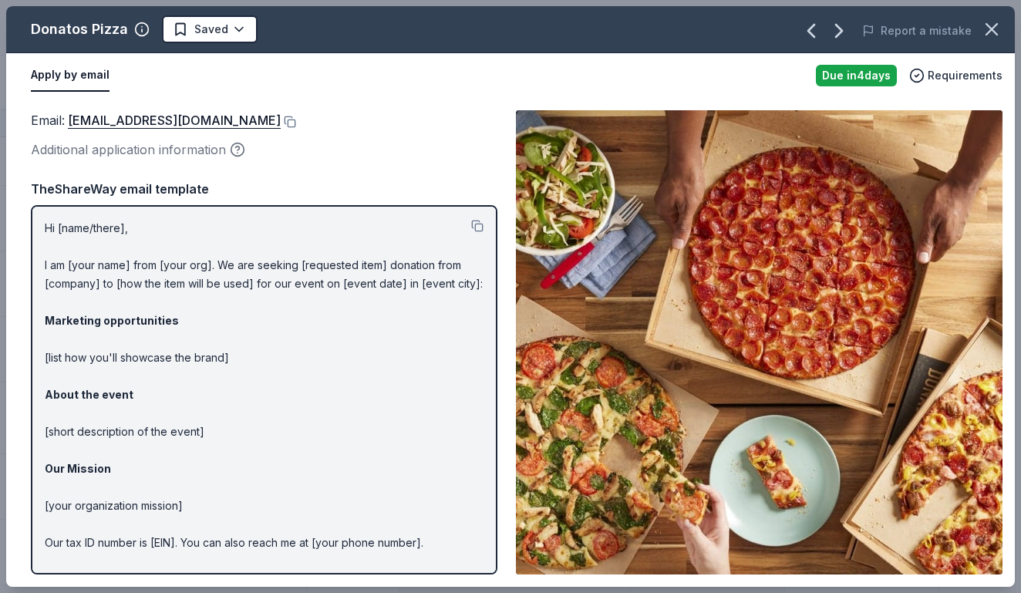
click at [399, 40] on div "Donatos Pizza Saved" at bounding box center [308, 29] width 605 height 28
click at [984, 30] on icon "button" at bounding box center [991, 29] width 22 height 22
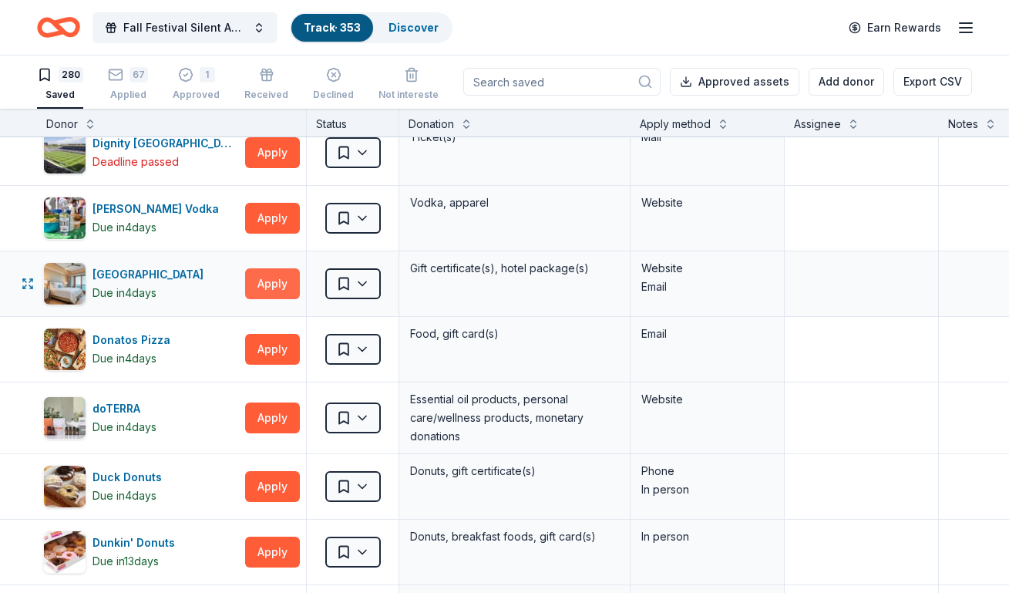
click at [269, 283] on button "Apply" at bounding box center [272, 283] width 55 height 31
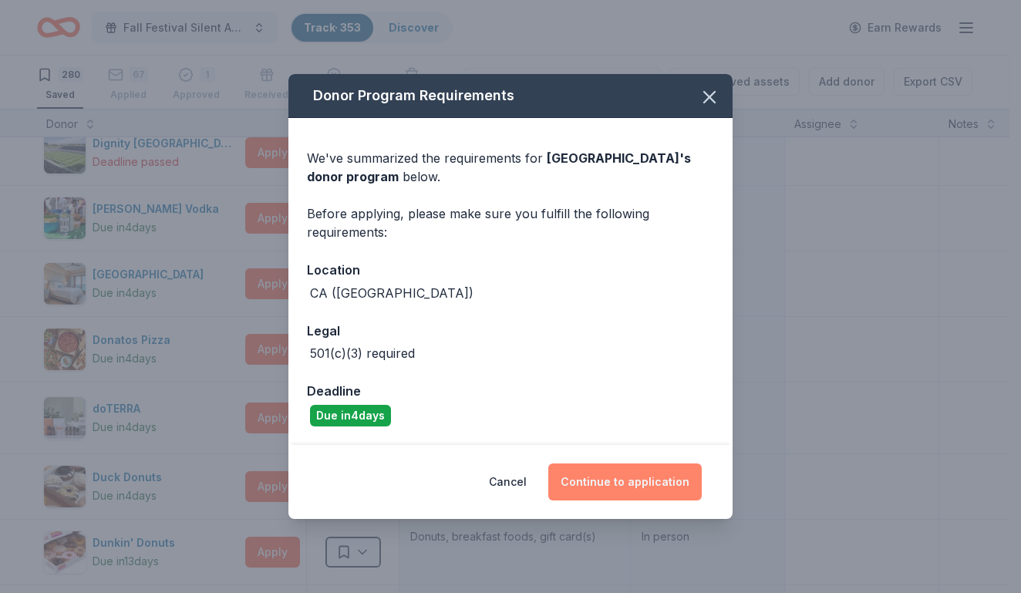
click at [593, 486] on button "Continue to application" at bounding box center [624, 481] width 153 height 37
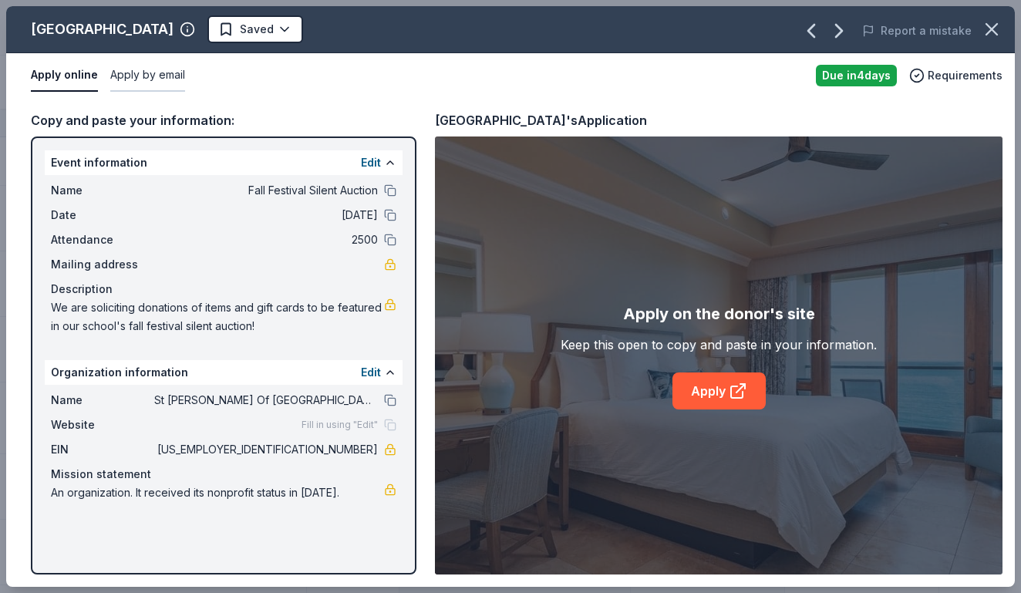
click at [151, 77] on button "Apply by email" at bounding box center [147, 75] width 75 height 32
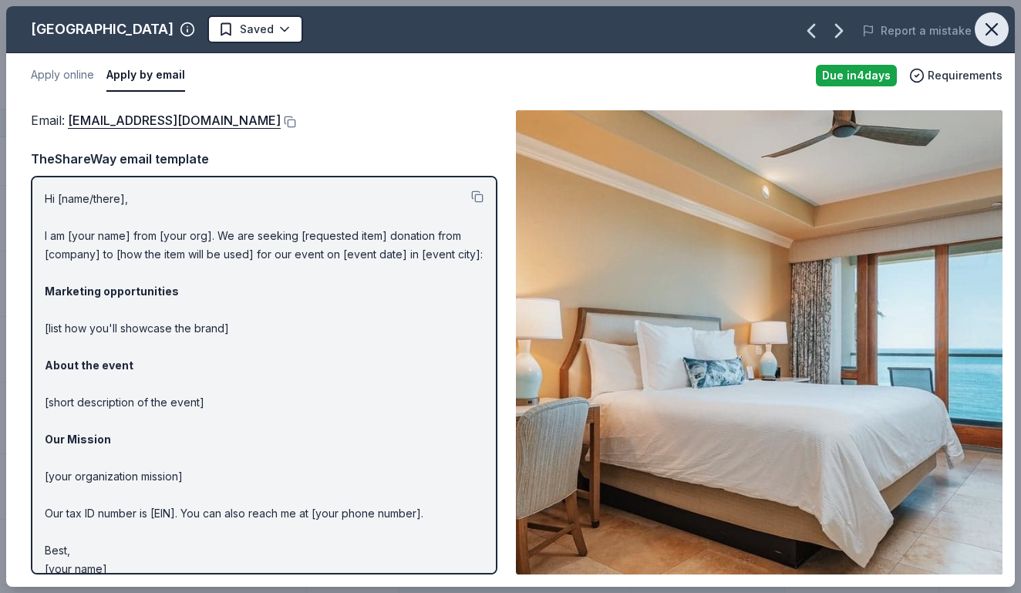
click at [987, 24] on icon "button" at bounding box center [991, 29] width 22 height 22
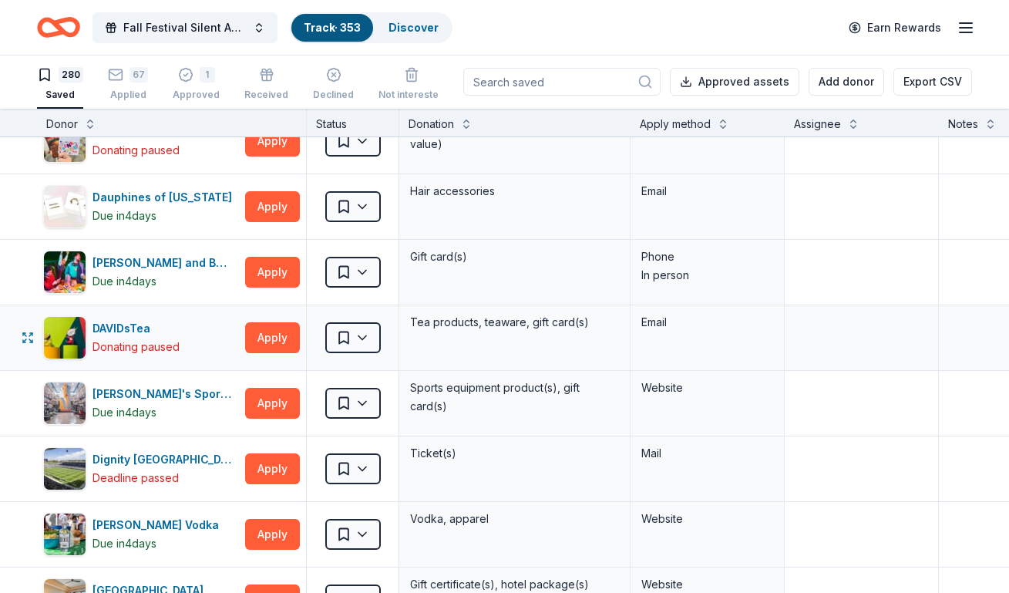
scroll to position [3837, 0]
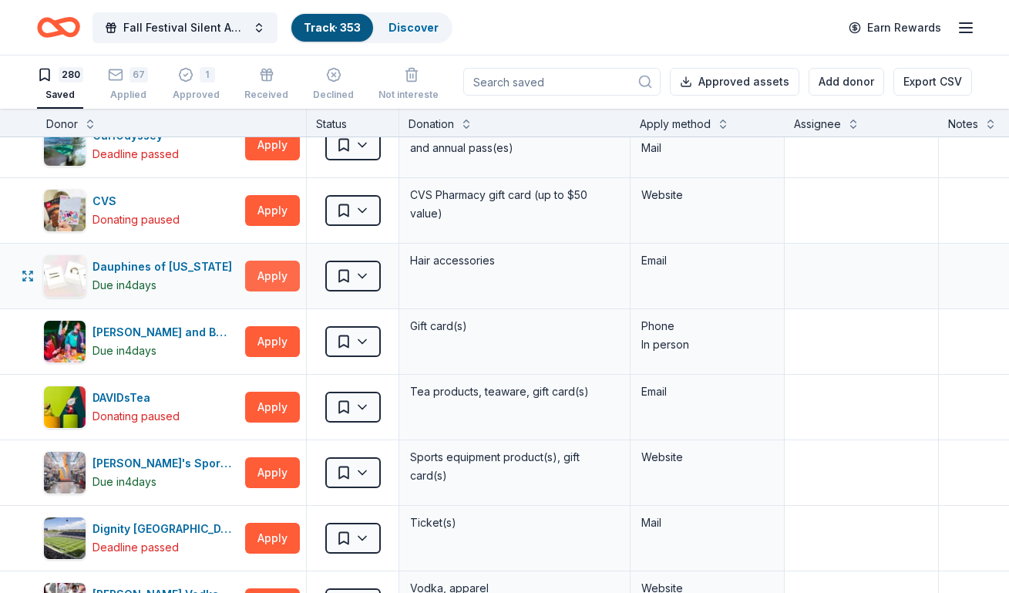
click at [275, 274] on button "Apply" at bounding box center [272, 276] width 55 height 31
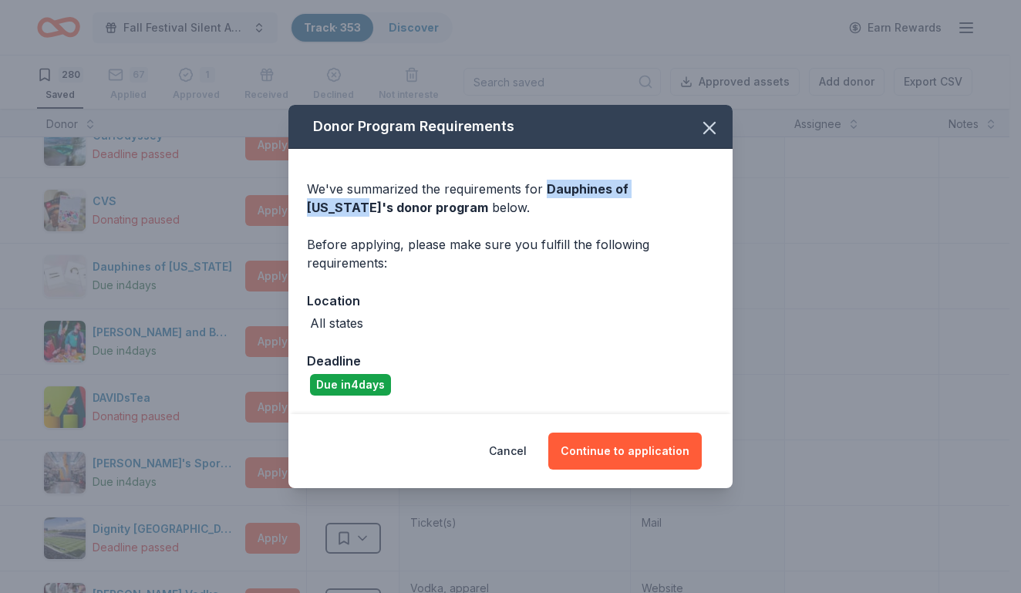
drag, startPoint x: 543, startPoint y: 188, endPoint x: 685, endPoint y: 194, distance: 142.7
click at [628, 194] on span "Dauphines of New York 's donor program" at bounding box center [467, 198] width 321 height 34
copy span "Dauphines of New York"
click at [553, 126] on div "Donor Program Requirements" at bounding box center [510, 127] width 444 height 44
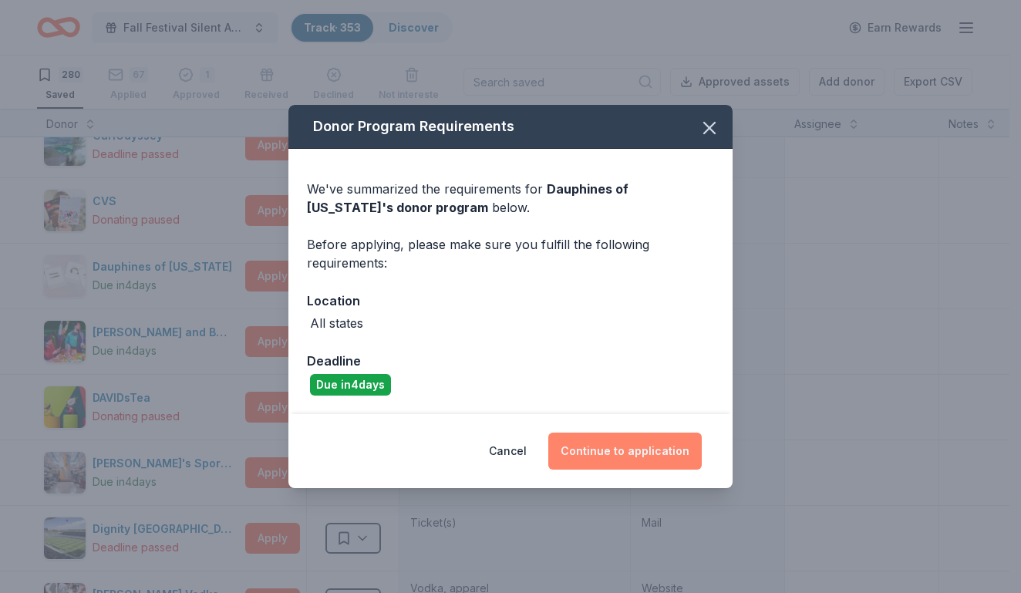
click at [633, 452] on button "Continue to application" at bounding box center [624, 450] width 153 height 37
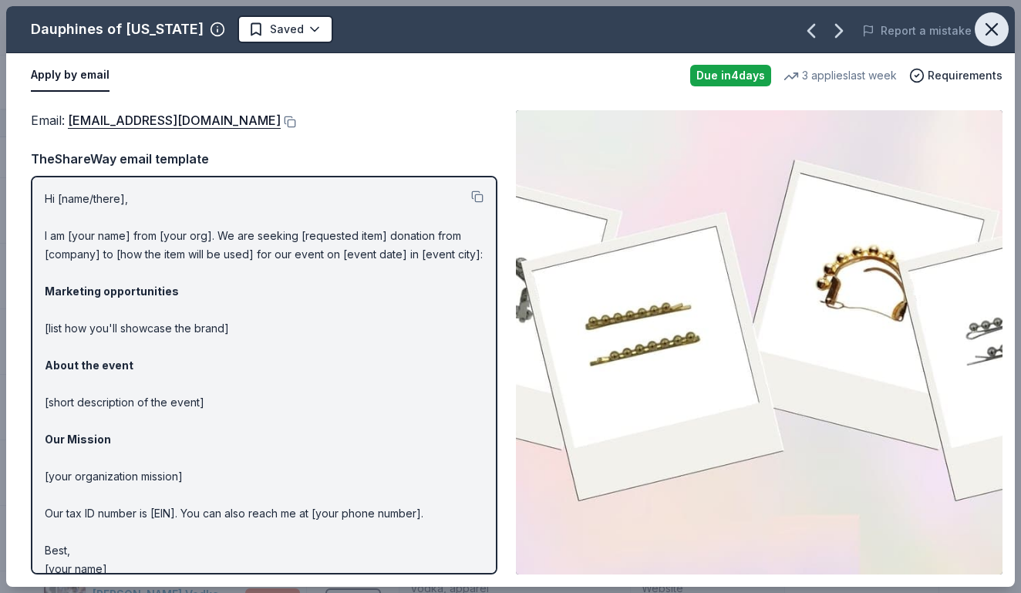
click at [993, 34] on icon "button" at bounding box center [991, 29] width 22 height 22
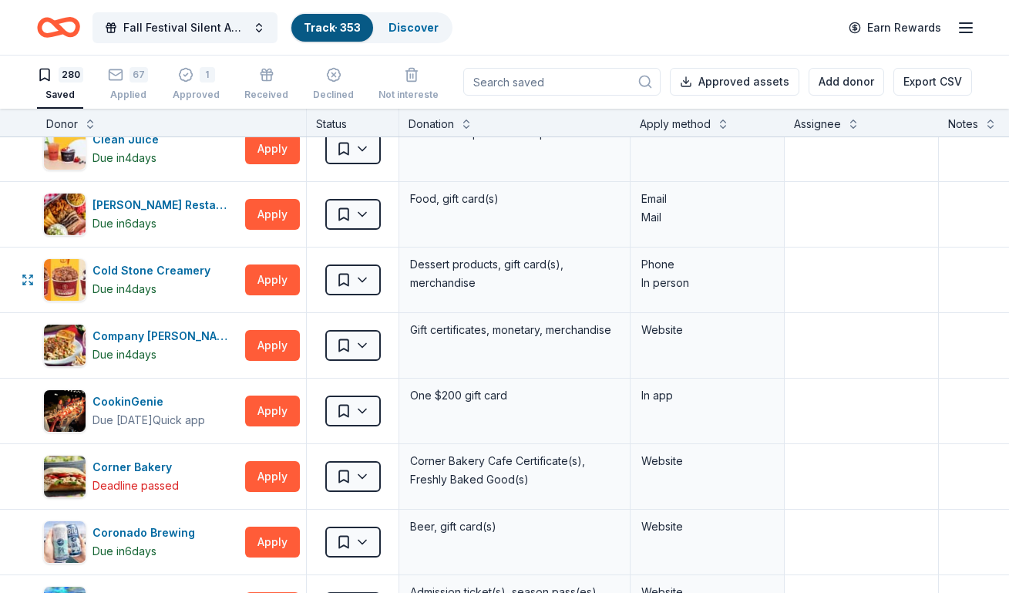
scroll to position [3298, 0]
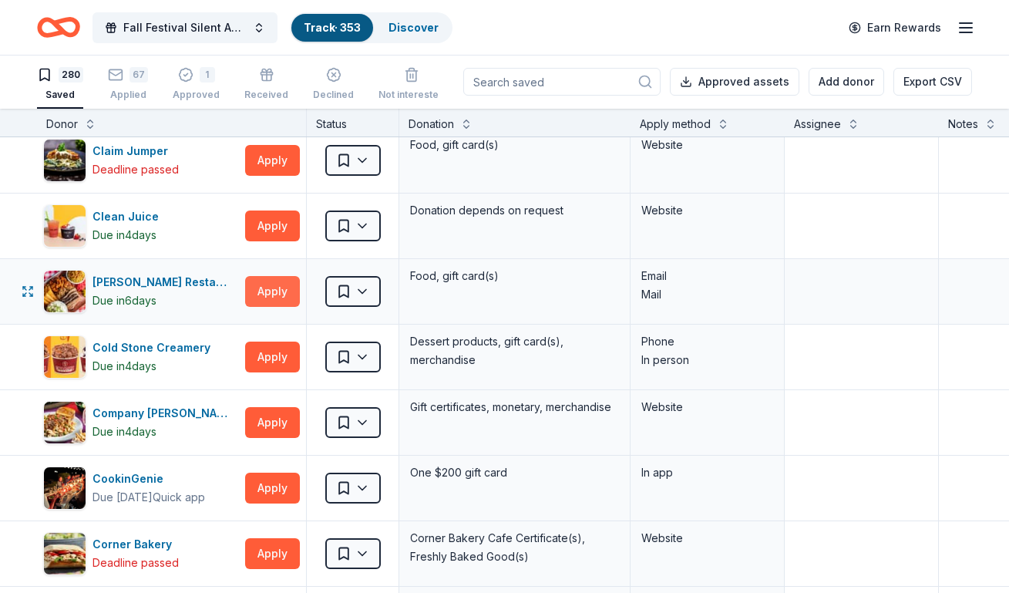
click at [288, 291] on button "Apply" at bounding box center [272, 291] width 55 height 31
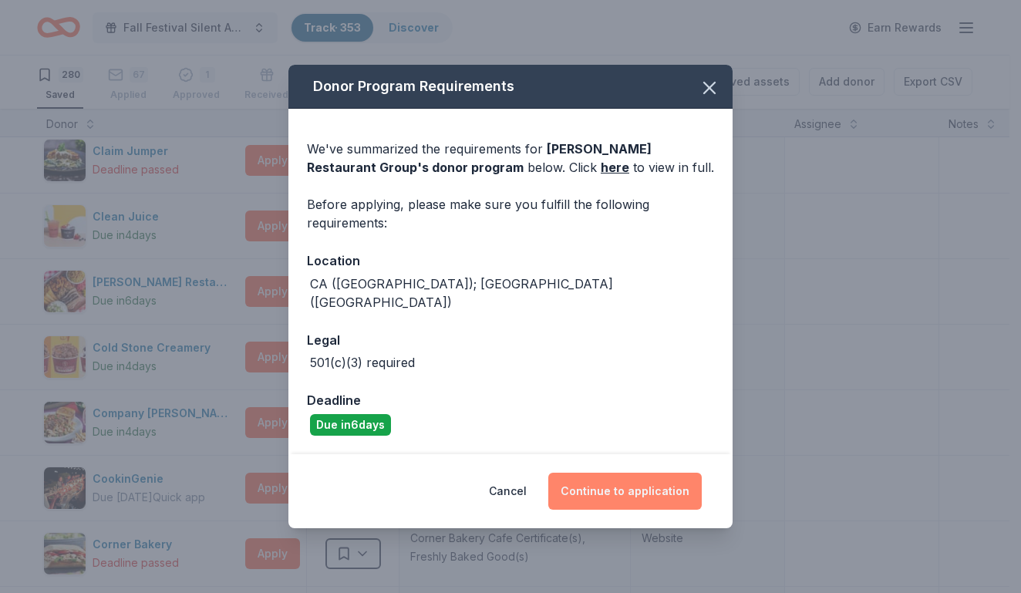
click at [614, 476] on button "Continue to application" at bounding box center [624, 491] width 153 height 37
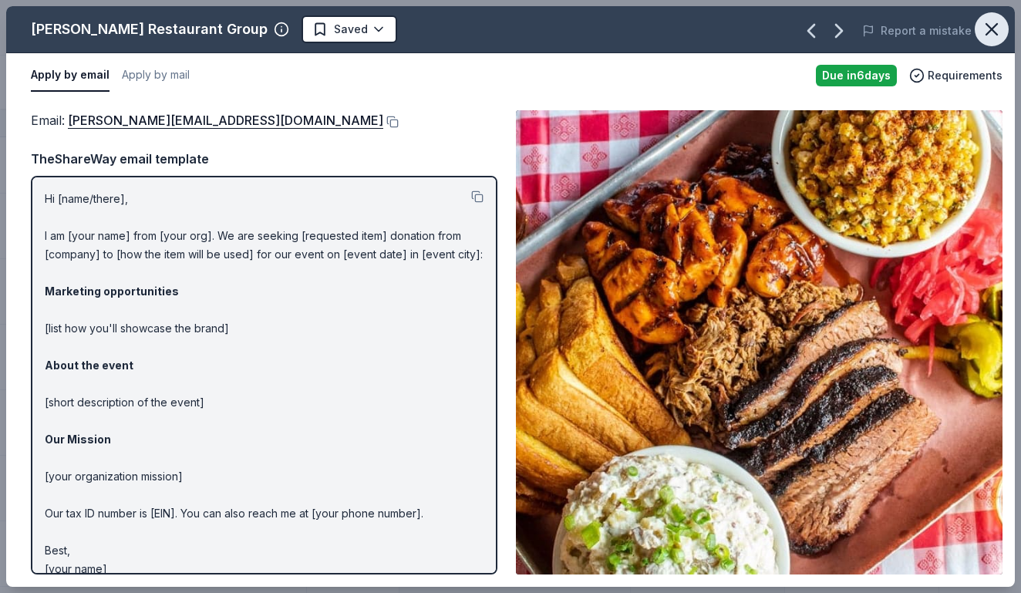
click at [987, 35] on icon "button" at bounding box center [991, 29] width 22 height 22
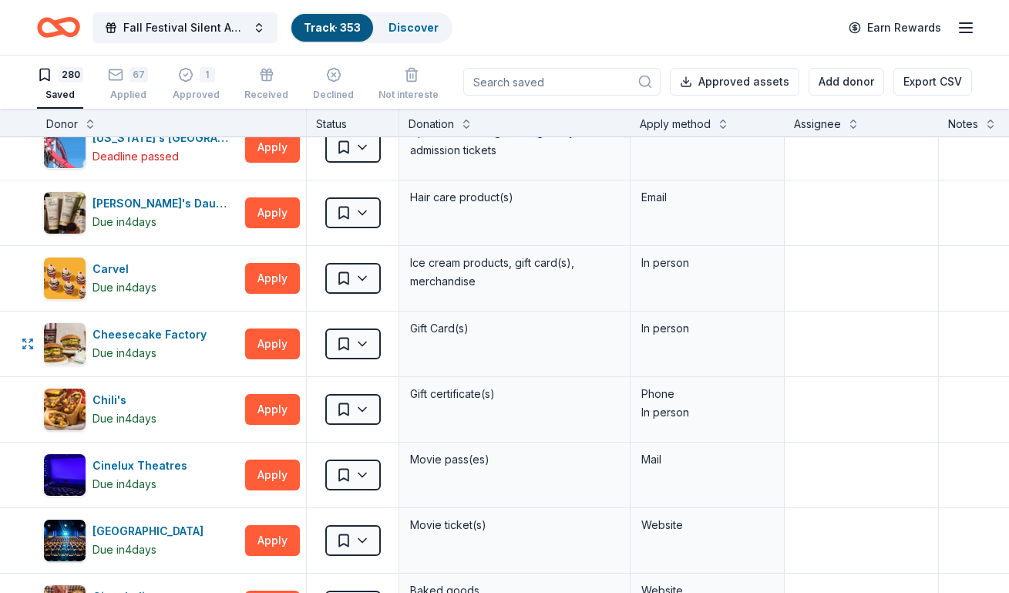
scroll to position [2681, 0]
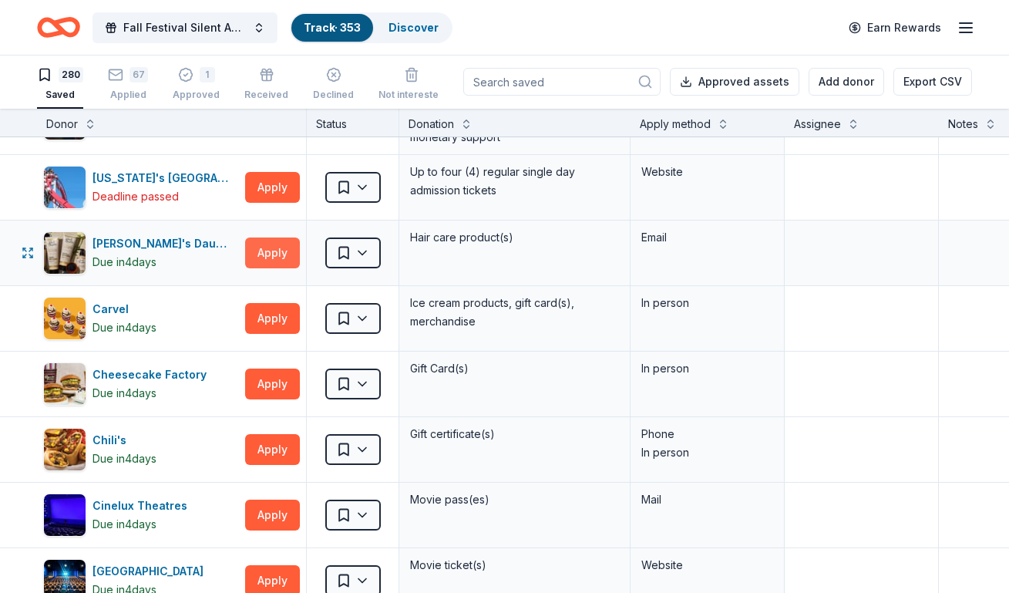
click at [271, 257] on button "Apply" at bounding box center [272, 252] width 55 height 31
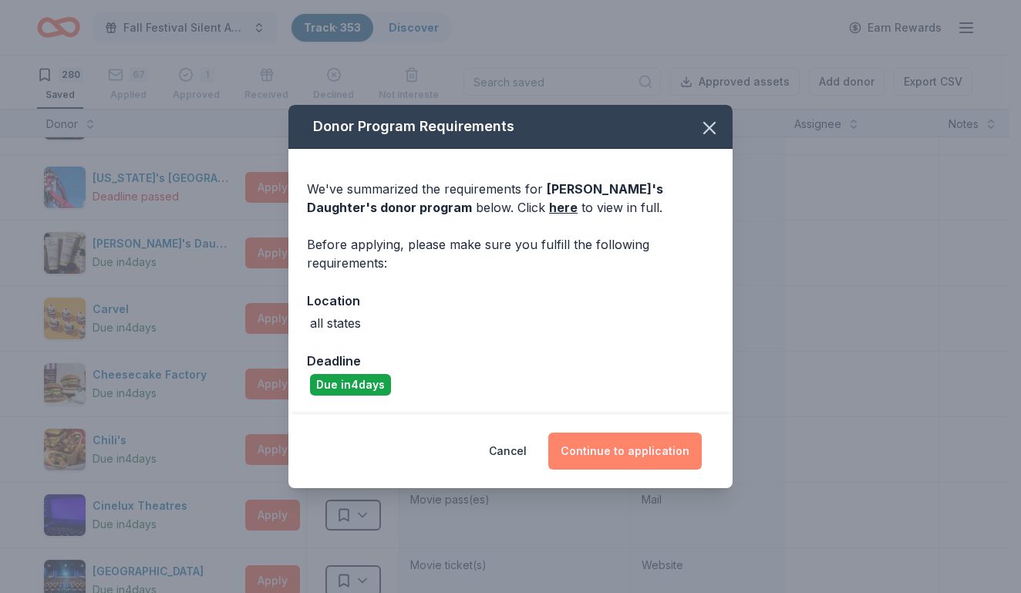
click at [627, 443] on button "Continue to application" at bounding box center [624, 450] width 153 height 37
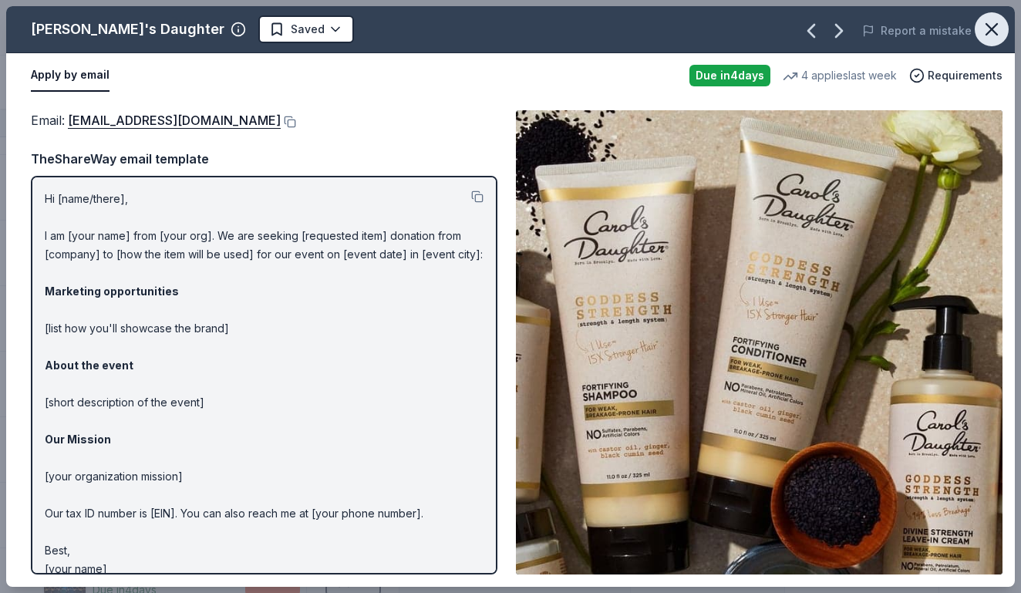
click at [994, 25] on icon "button" at bounding box center [991, 29] width 22 height 22
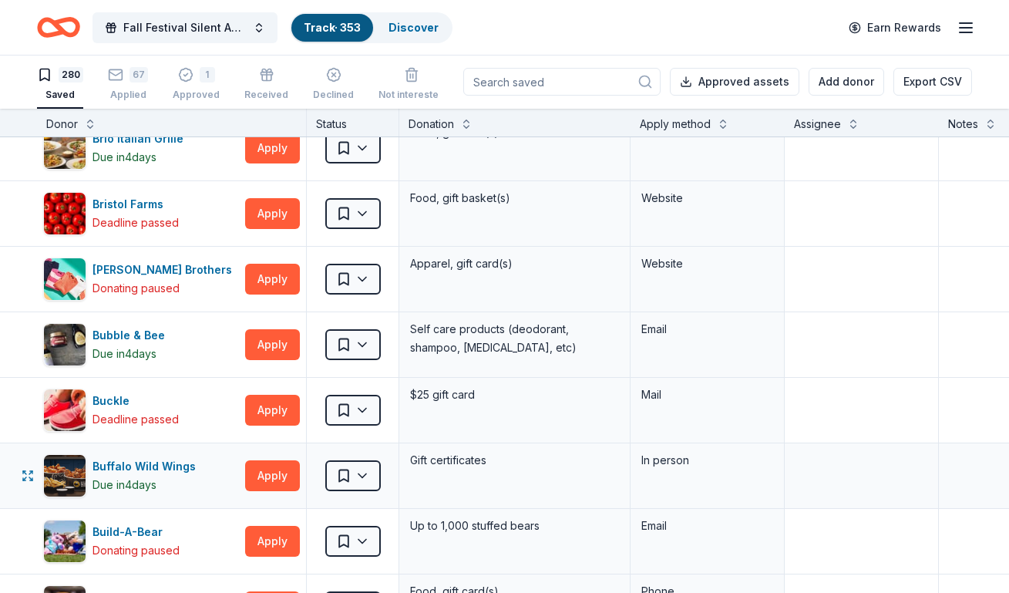
scroll to position [1910, 0]
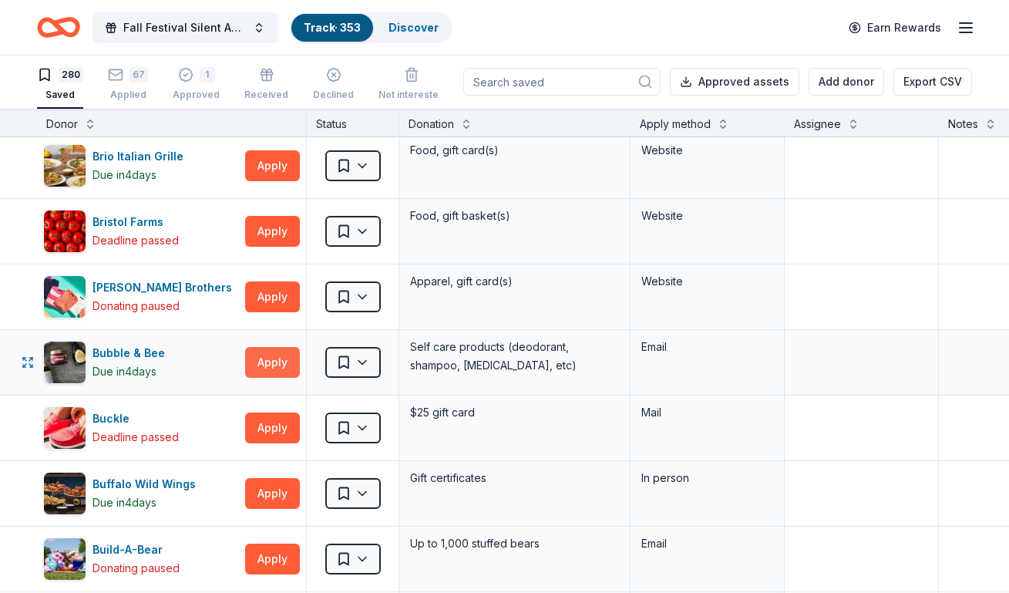
click at [279, 366] on button "Apply" at bounding box center [272, 362] width 55 height 31
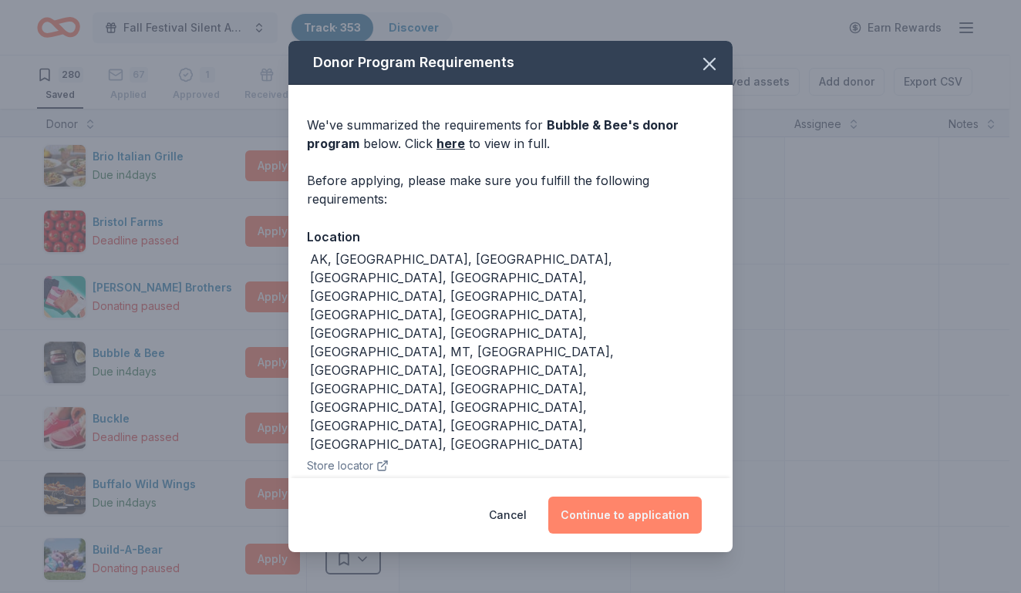
click at [578, 496] on button "Continue to application" at bounding box center [624, 514] width 153 height 37
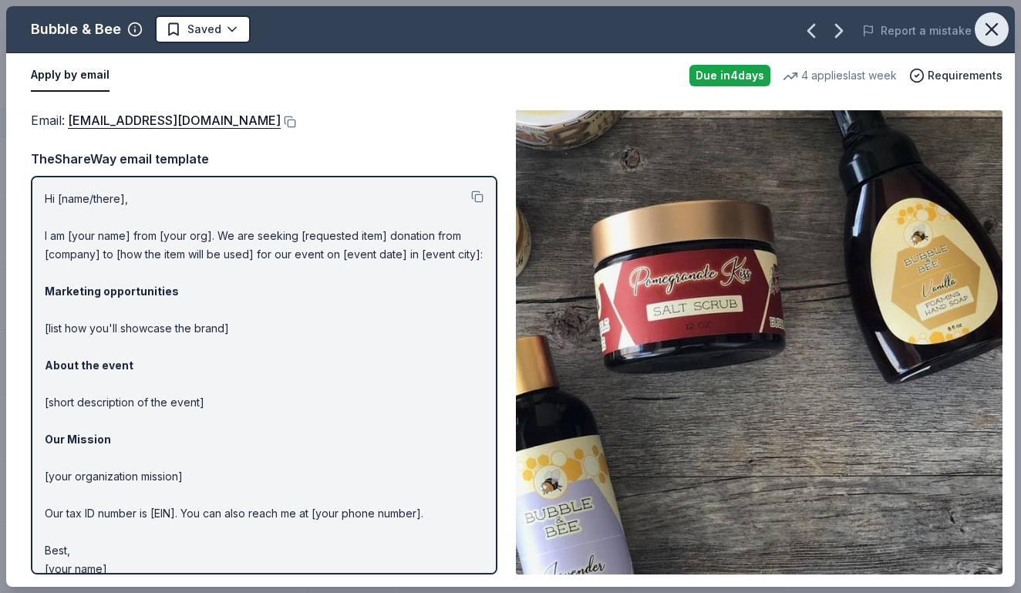
click at [988, 27] on icon "button" at bounding box center [991, 29] width 11 height 11
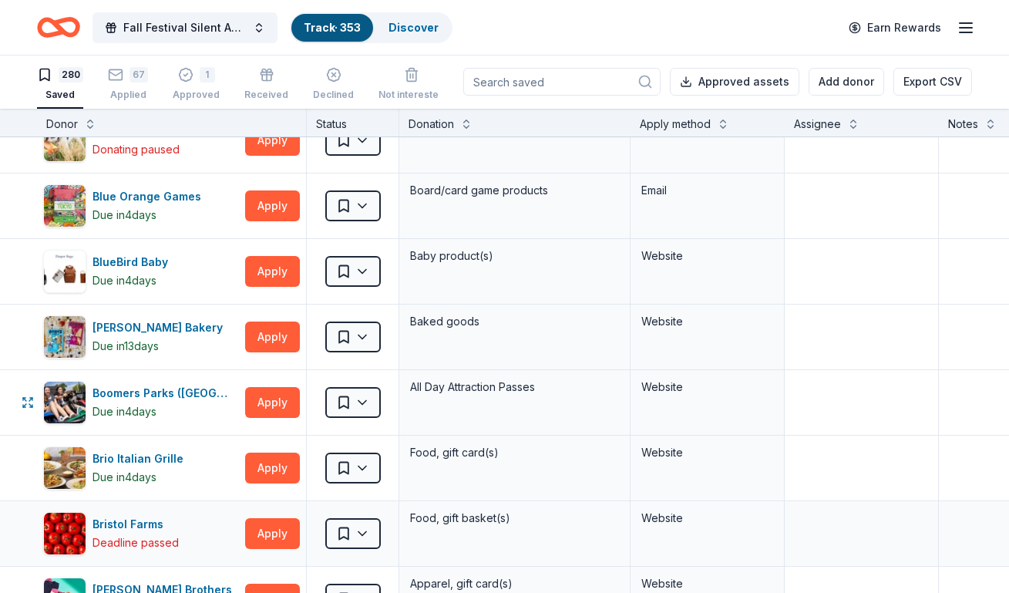
scroll to position [1602, 0]
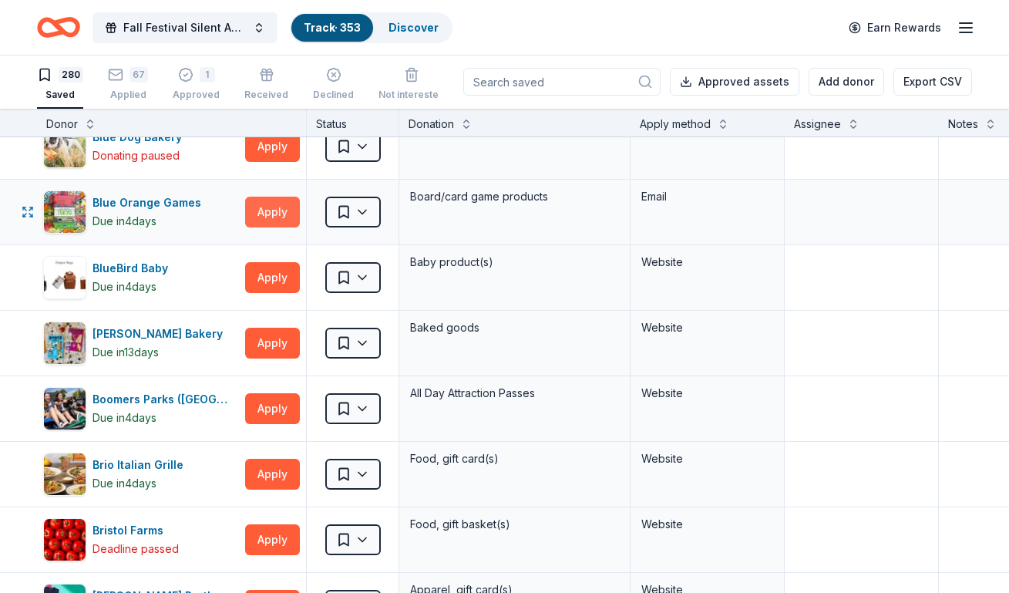
click at [258, 210] on button "Apply" at bounding box center [272, 212] width 55 height 31
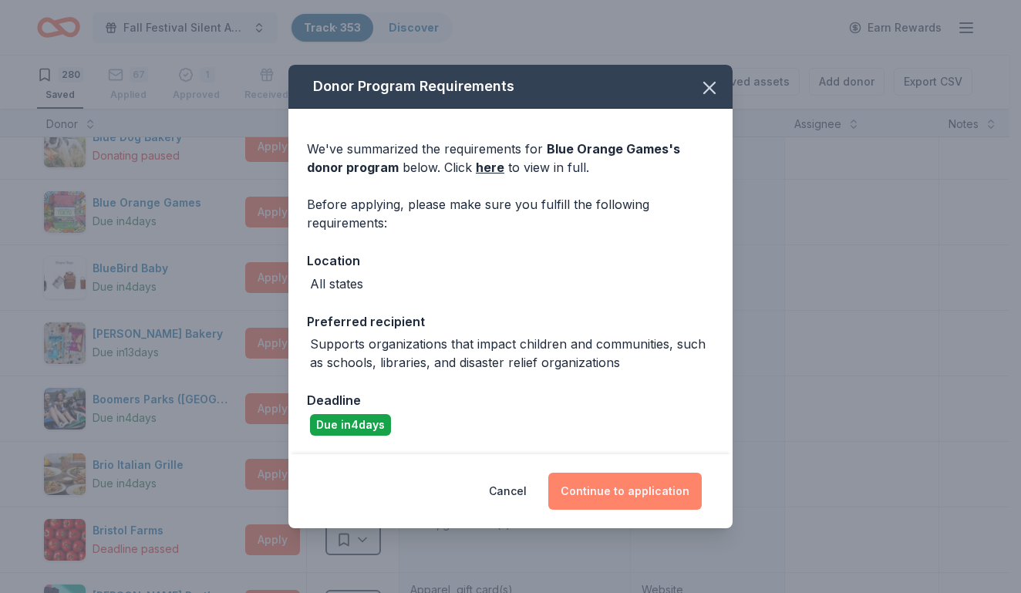
click at [597, 487] on button "Continue to application" at bounding box center [624, 491] width 153 height 37
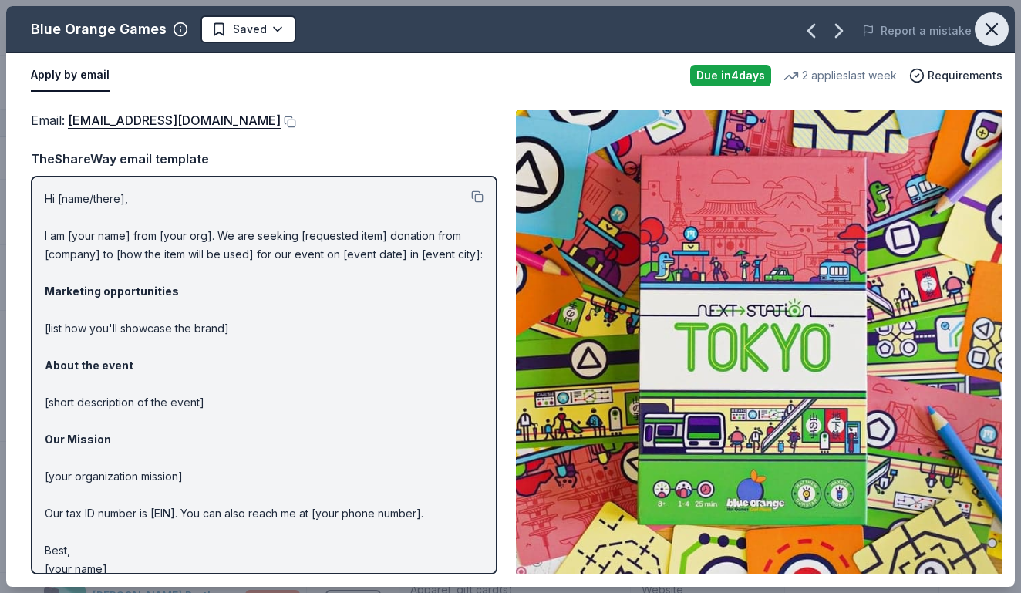
click at [994, 23] on icon "button" at bounding box center [991, 29] width 22 height 22
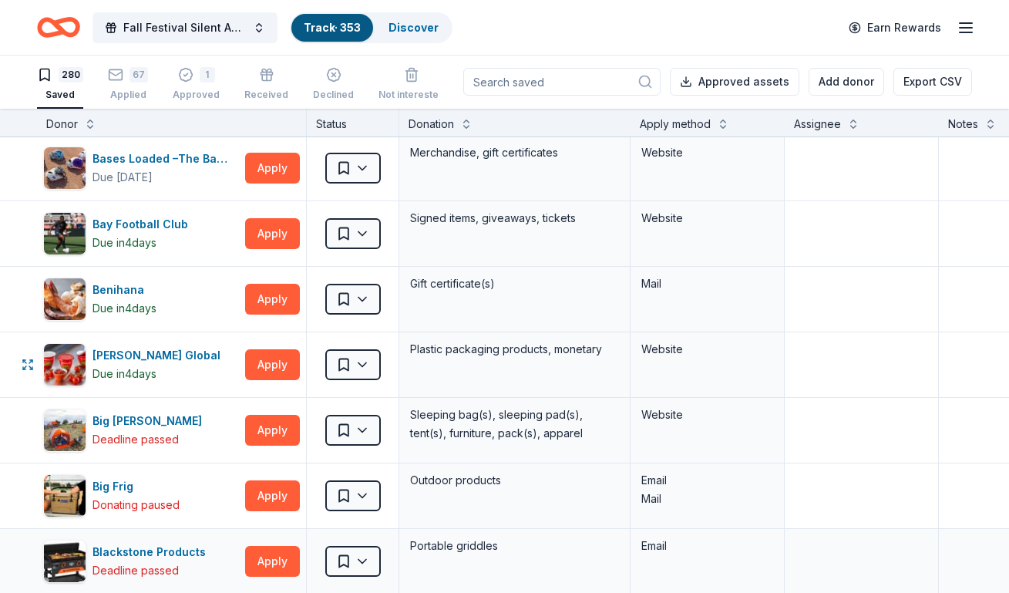
scroll to position [908, 0]
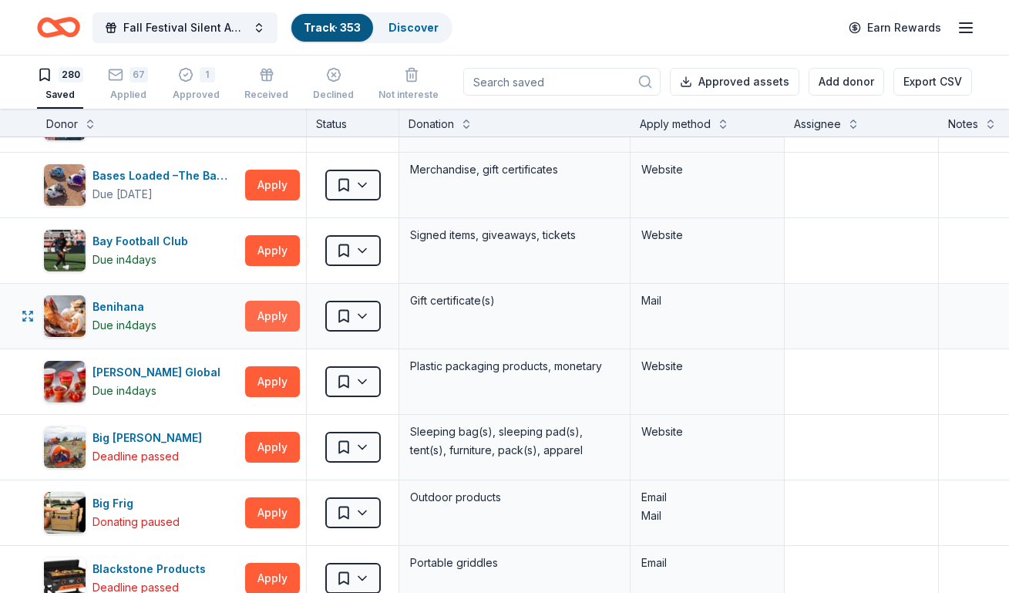
click at [287, 318] on button "Apply" at bounding box center [272, 316] width 55 height 31
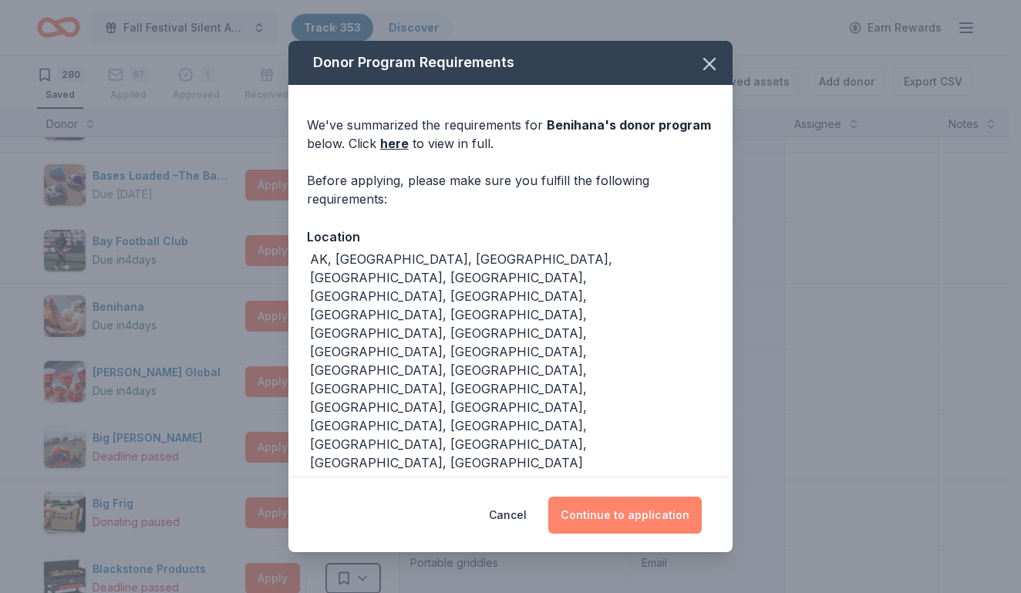
click at [592, 504] on button "Continue to application" at bounding box center [624, 514] width 153 height 37
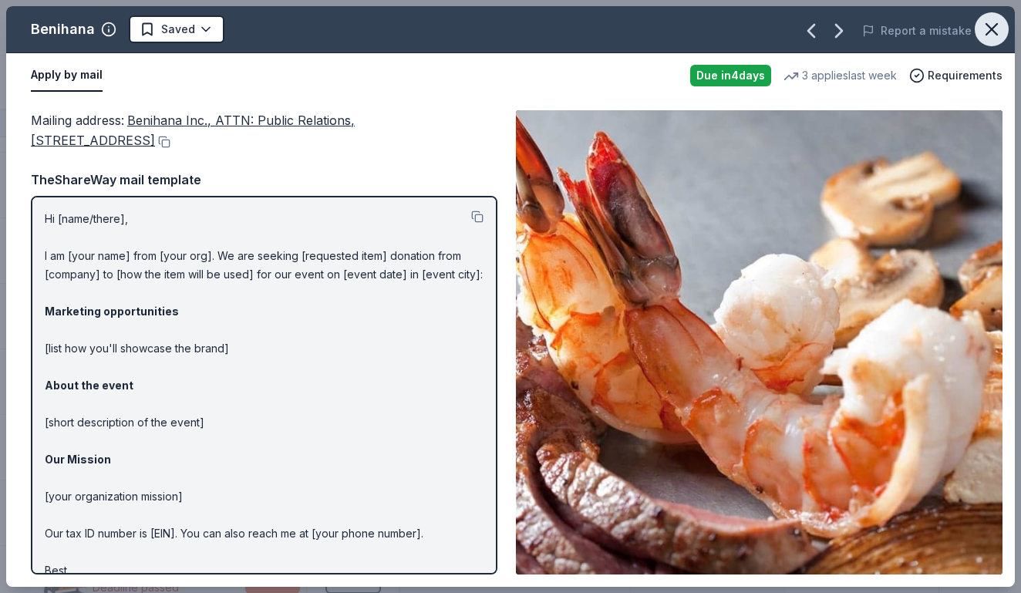
click at [991, 31] on icon "button" at bounding box center [991, 29] width 22 height 22
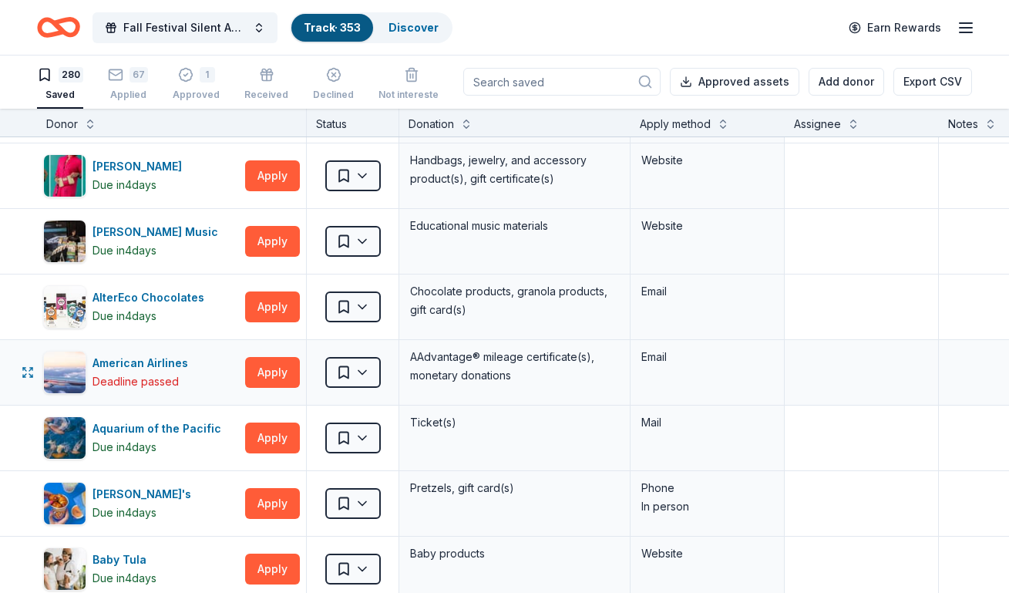
scroll to position [291, 0]
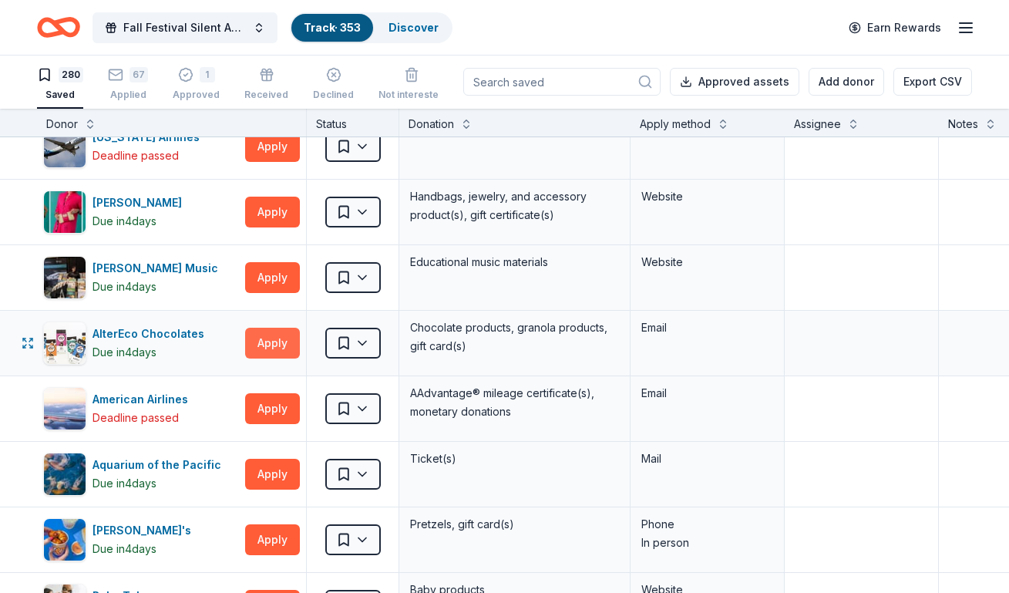
click at [277, 339] on button "Apply" at bounding box center [272, 343] width 55 height 31
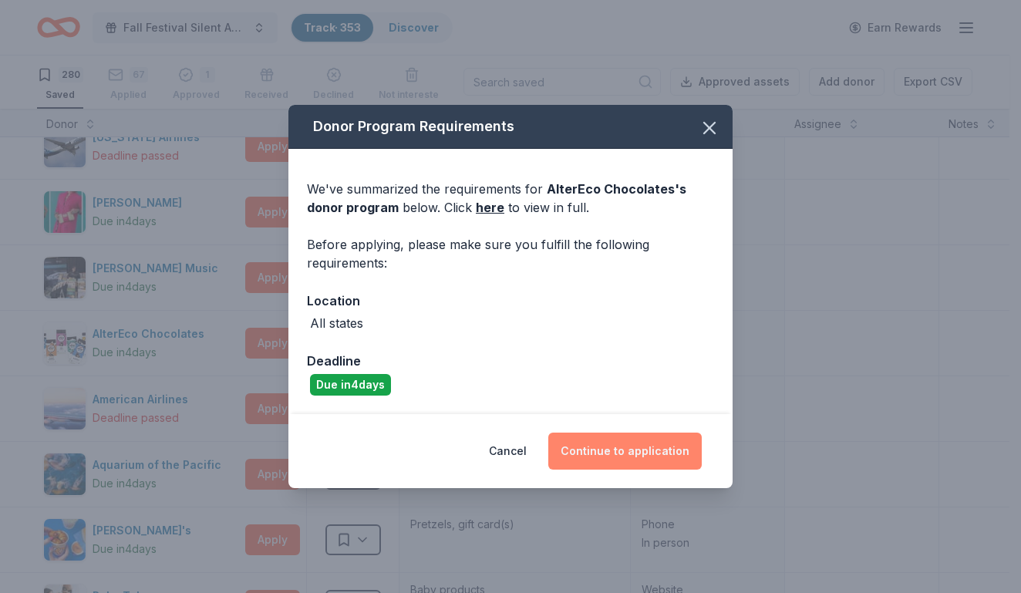
click at [590, 448] on button "Continue to application" at bounding box center [624, 450] width 153 height 37
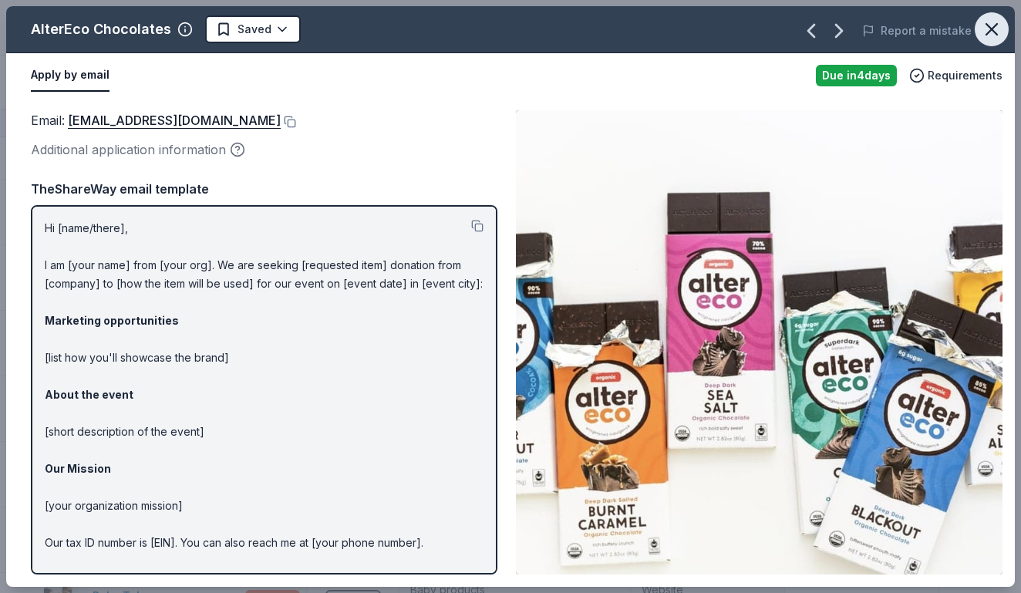
click at [987, 23] on icon "button" at bounding box center [991, 29] width 22 height 22
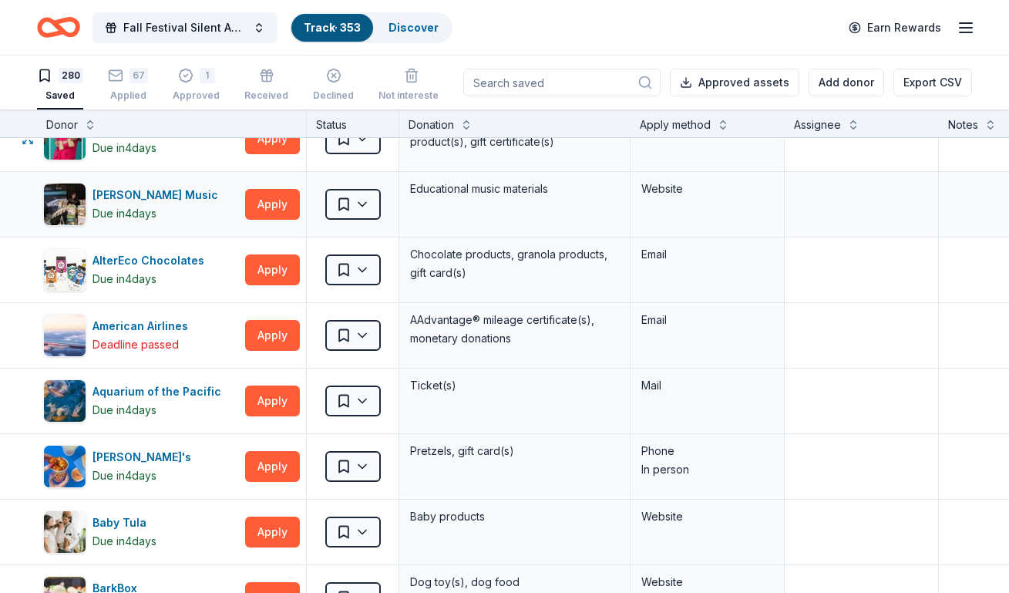
scroll to position [385, 0]
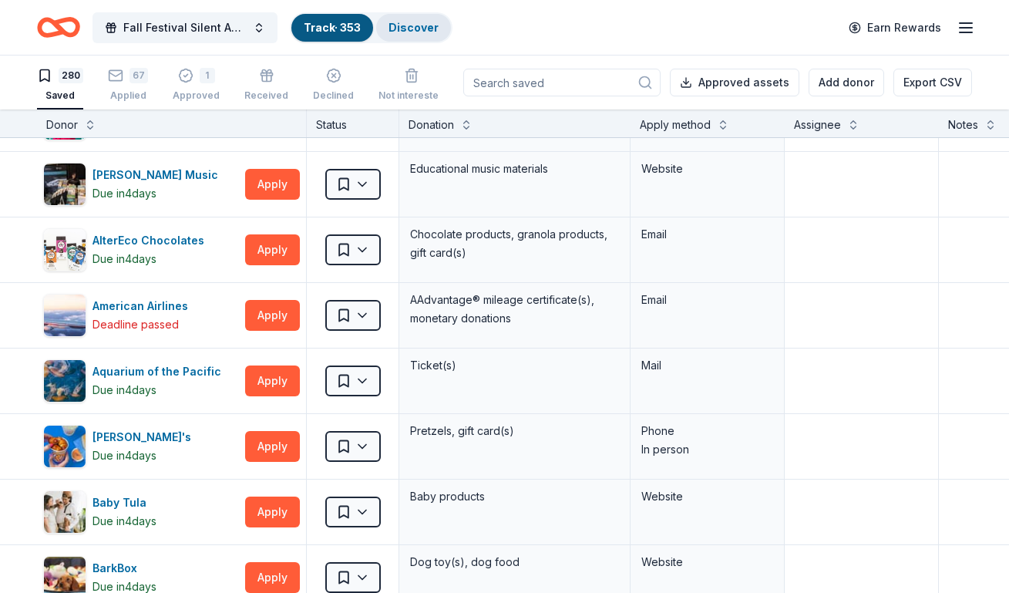
click at [420, 26] on link "Discover" at bounding box center [413, 27] width 50 height 13
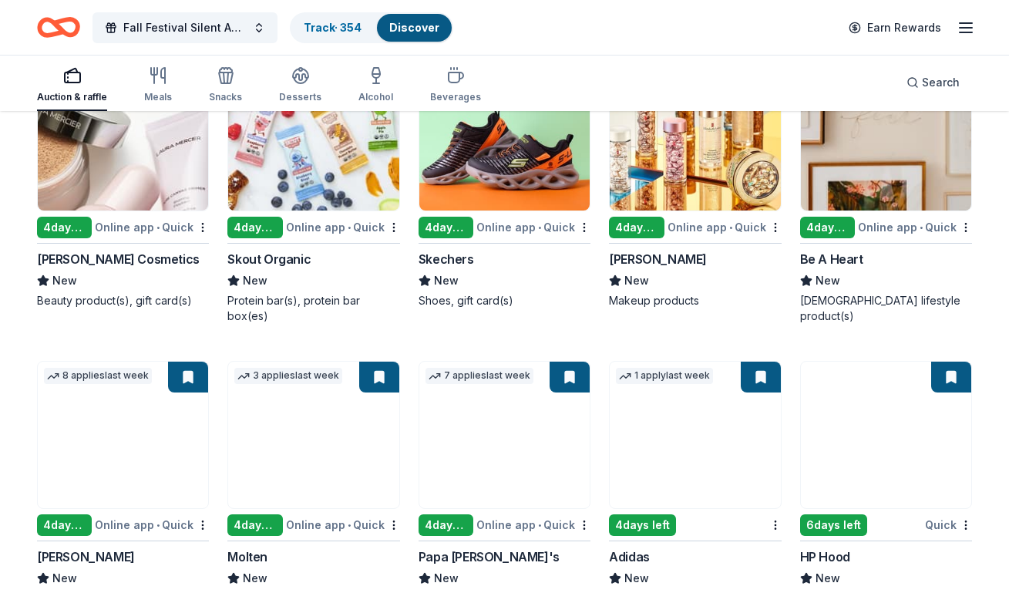
scroll to position [14674, 0]
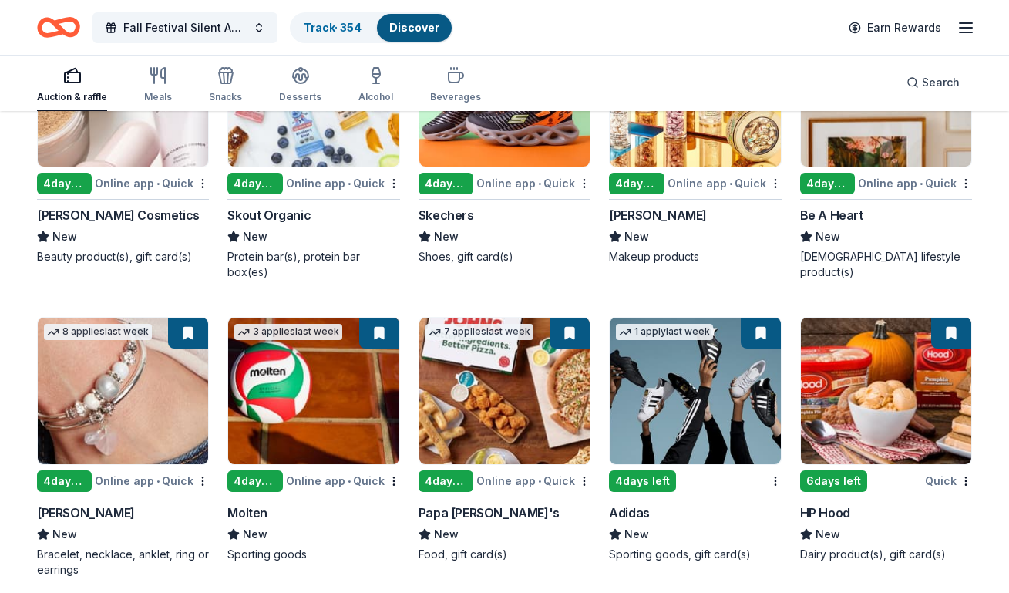
click at [935, 420] on img at bounding box center [886, 391] width 170 height 146
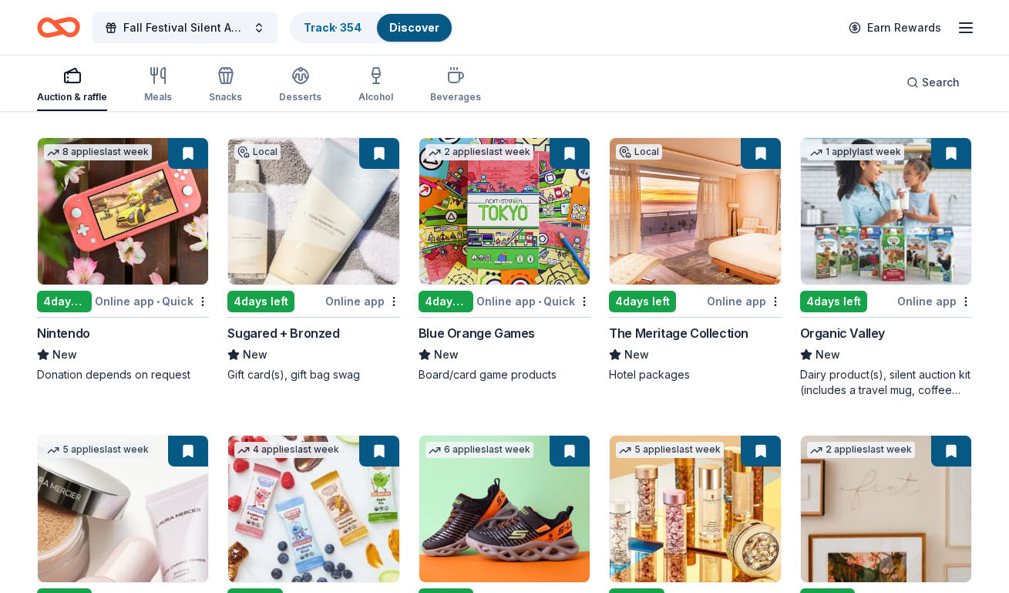
scroll to position [14212, 0]
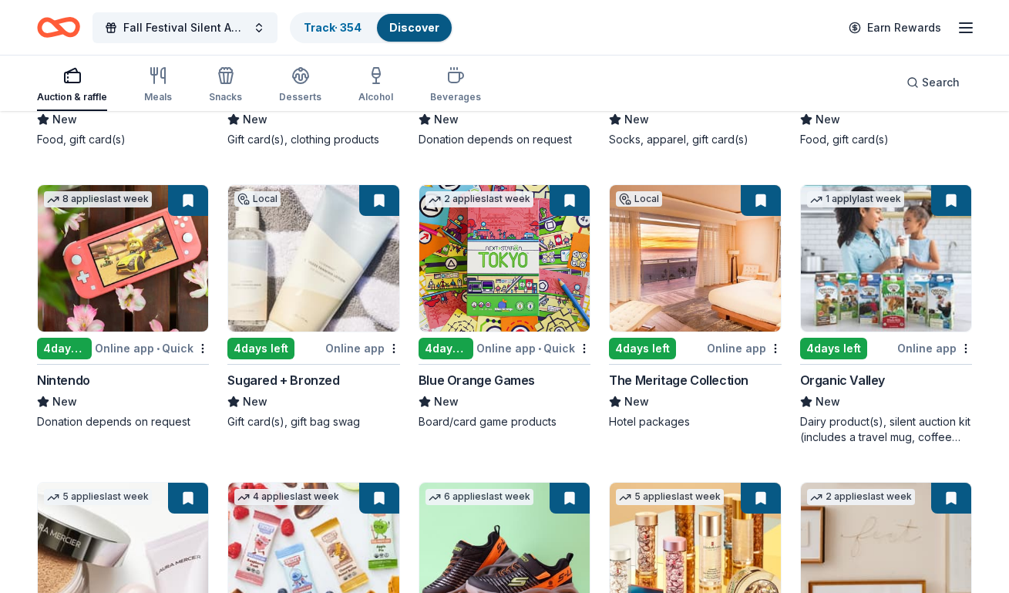
click at [675, 277] on img at bounding box center [695, 258] width 170 height 146
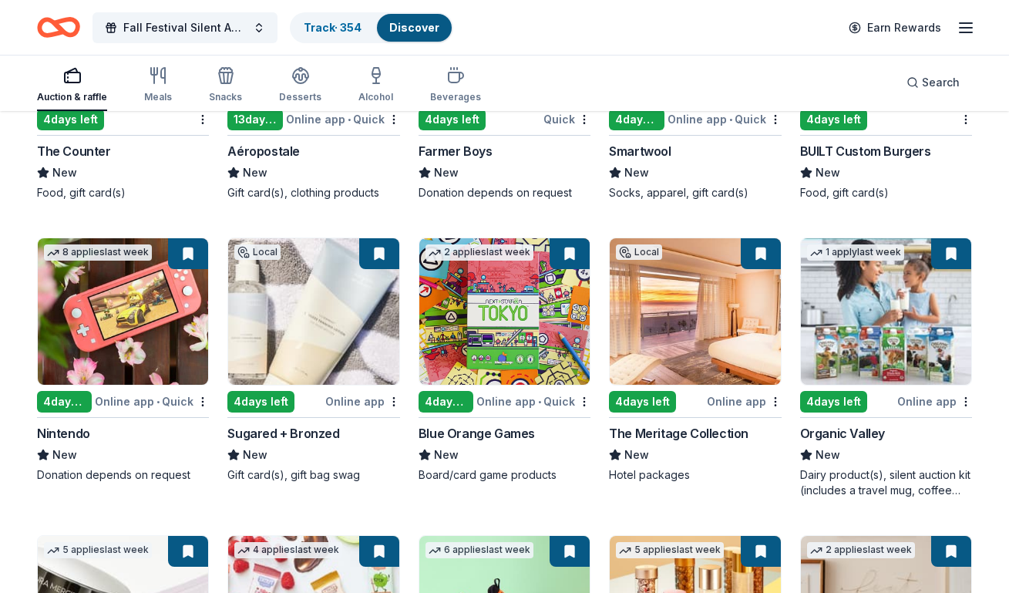
scroll to position [14135, 0]
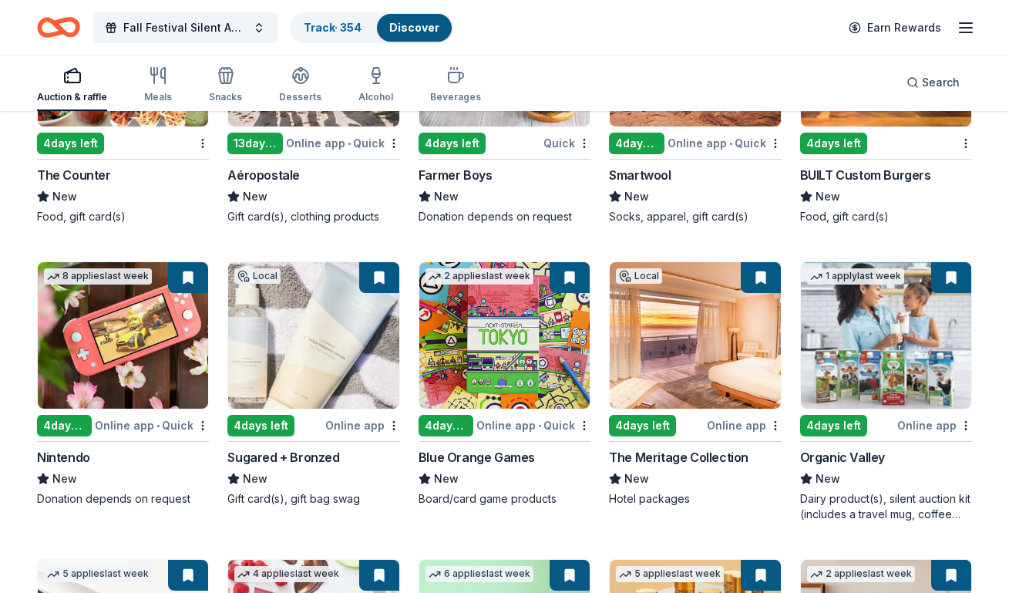
click at [288, 344] on img at bounding box center [313, 335] width 170 height 146
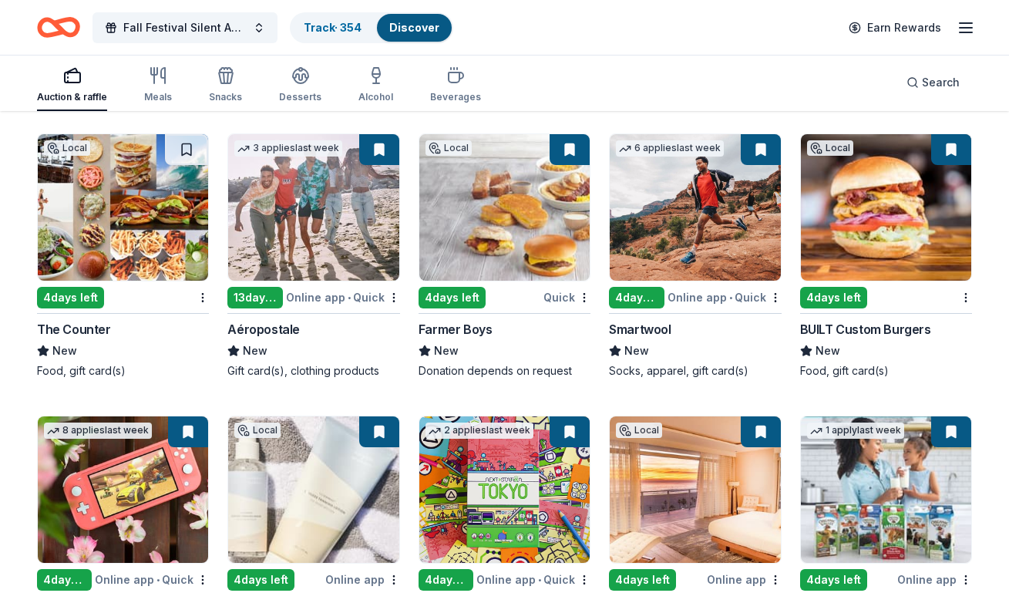
scroll to position [13904, 0]
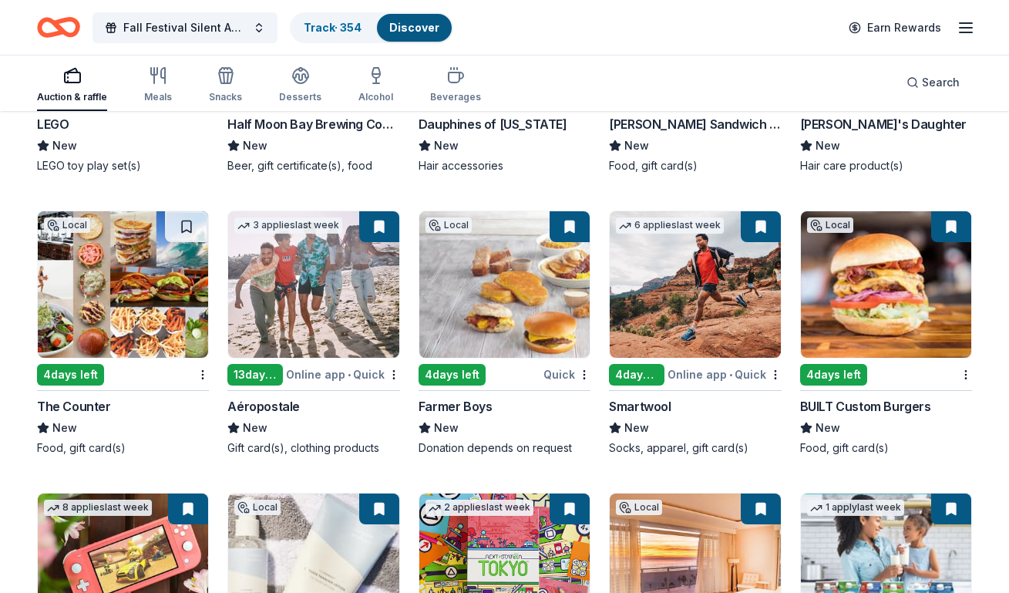
click at [874, 288] on img at bounding box center [886, 284] width 170 height 146
click at [117, 299] on img at bounding box center [123, 284] width 170 height 146
click at [483, 285] on img at bounding box center [504, 284] width 170 height 146
click at [139, 233] on img at bounding box center [123, 284] width 170 height 146
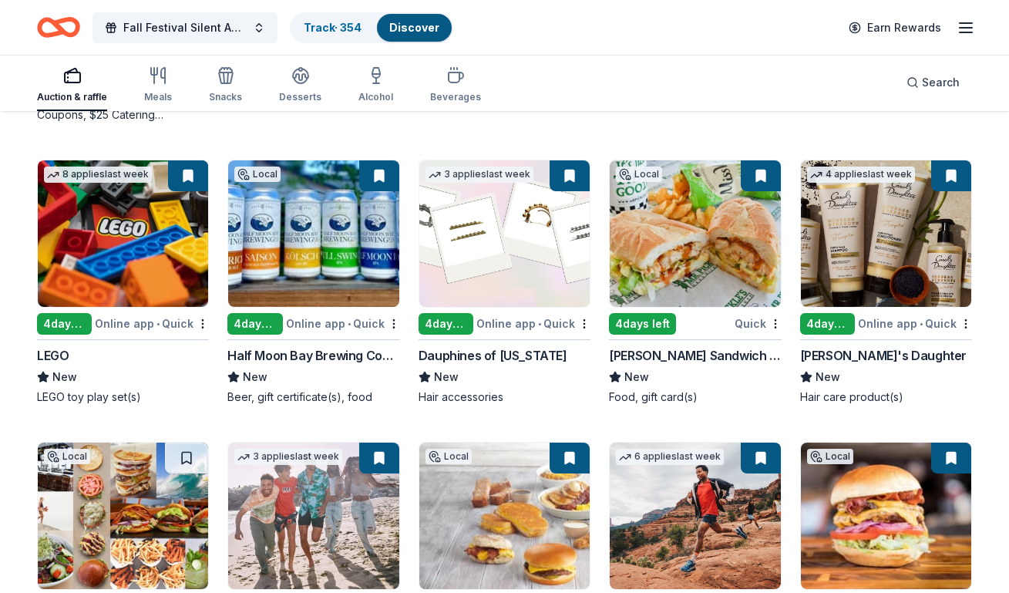
scroll to position [13595, 0]
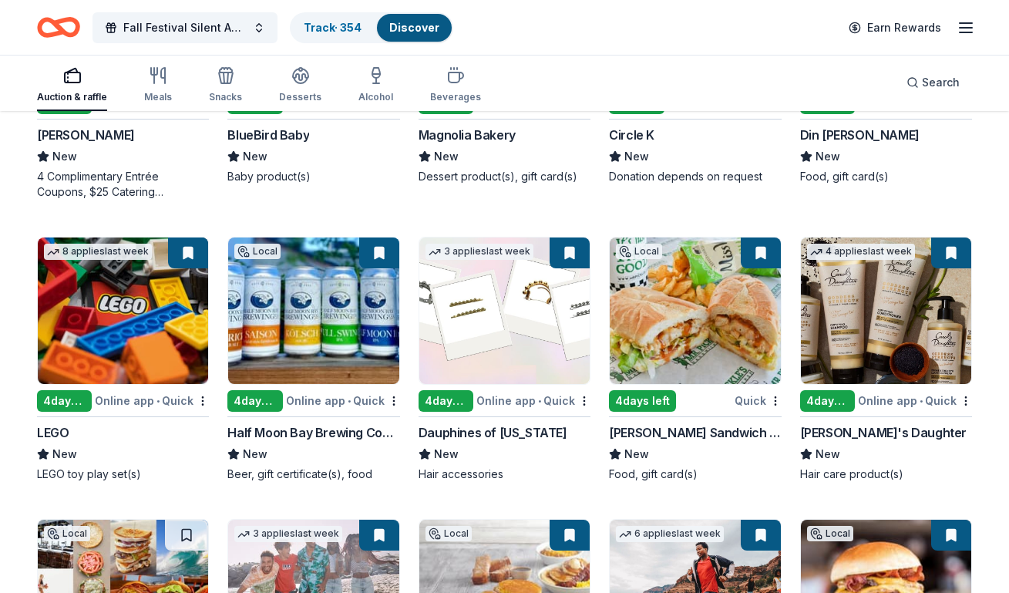
click at [677, 331] on img at bounding box center [695, 310] width 170 height 146
click at [291, 303] on img at bounding box center [313, 310] width 170 height 146
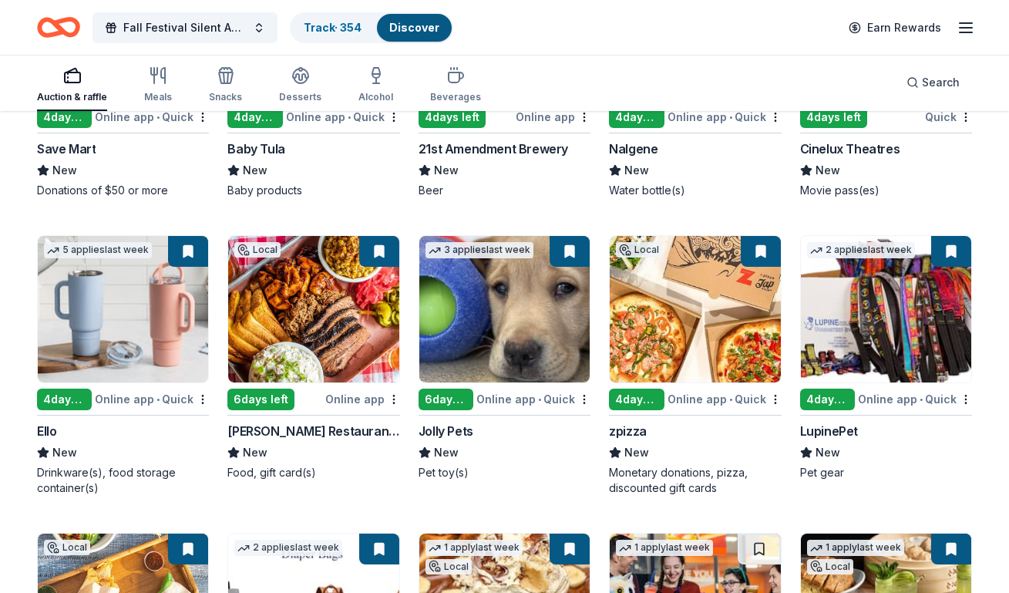
scroll to position [12979, 0]
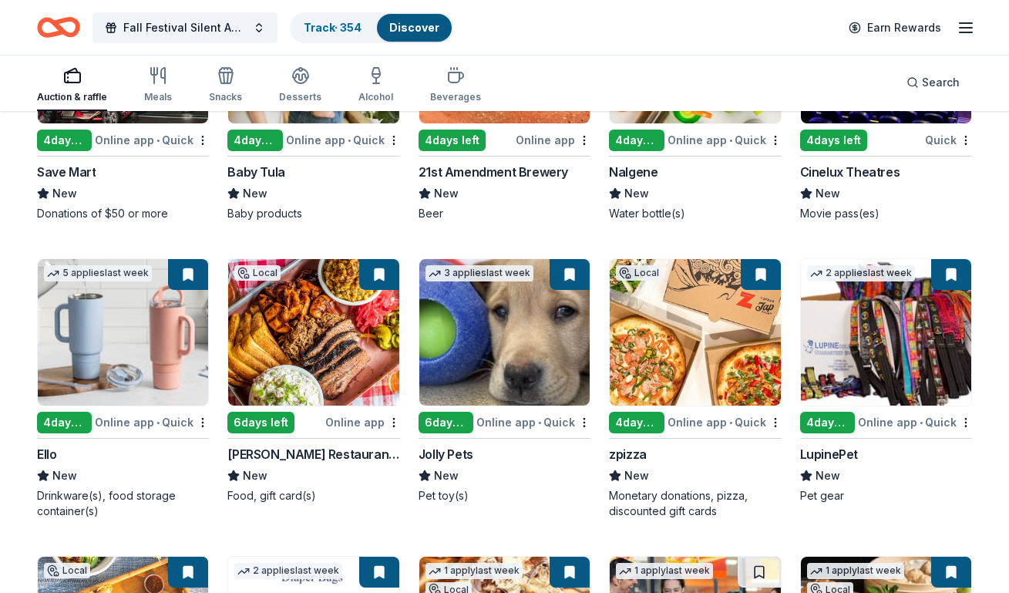
click at [660, 359] on img at bounding box center [695, 332] width 170 height 146
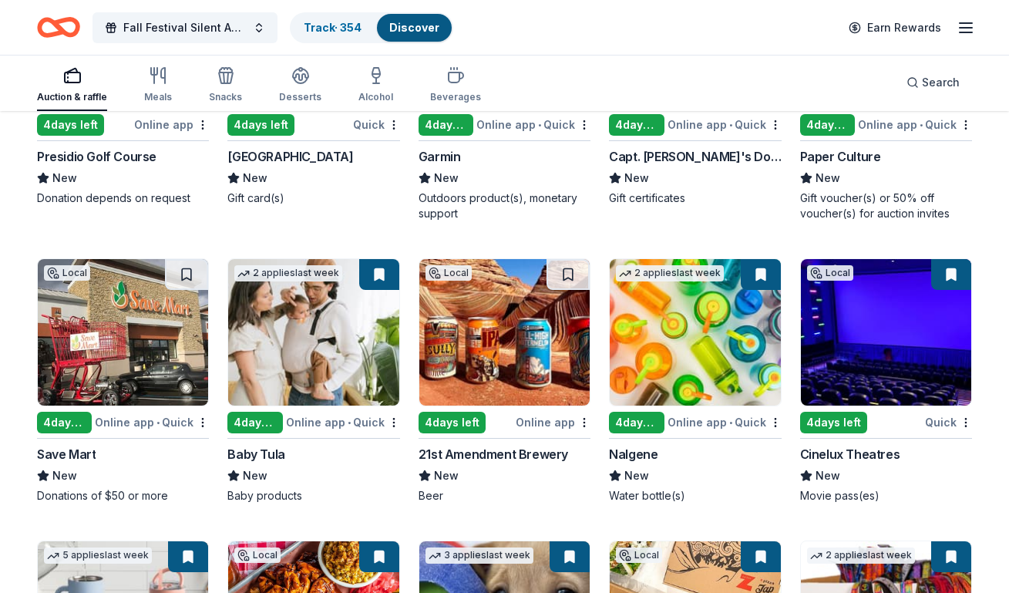
scroll to position [12670, 0]
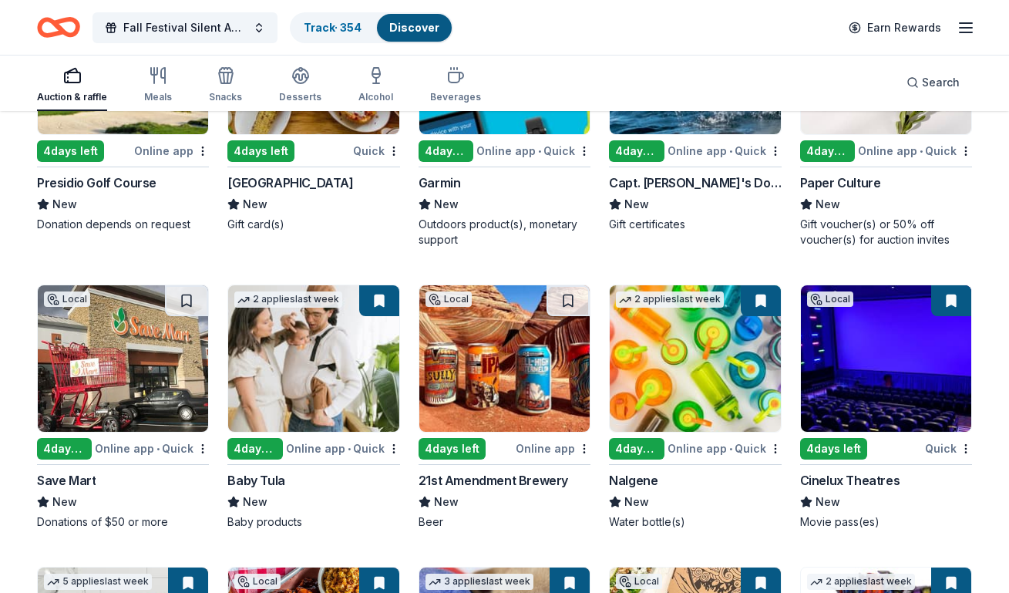
click at [839, 331] on img at bounding box center [886, 358] width 170 height 146
click at [146, 341] on img at bounding box center [123, 358] width 170 height 146
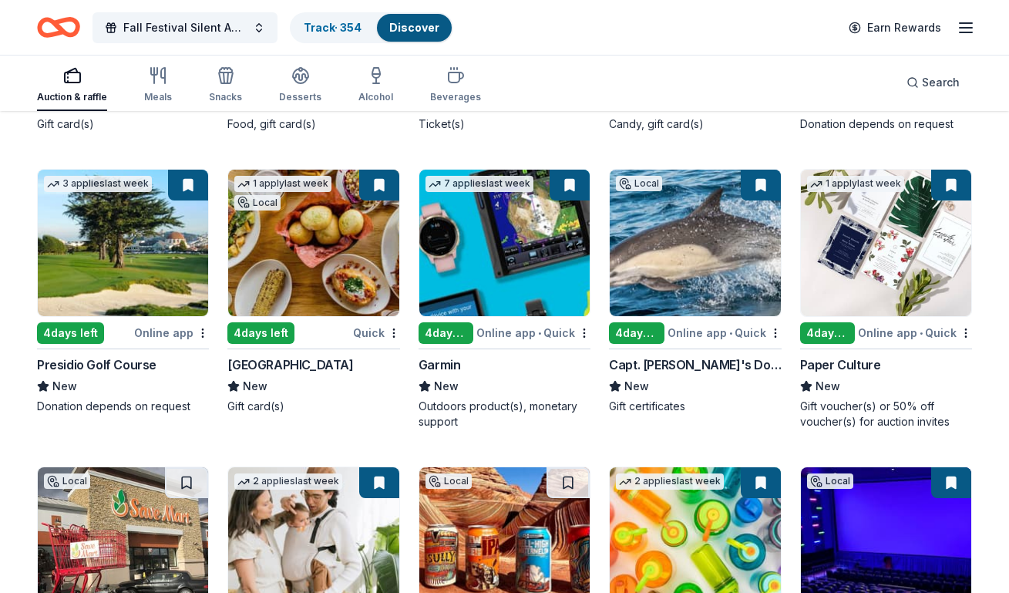
scroll to position [12439, 0]
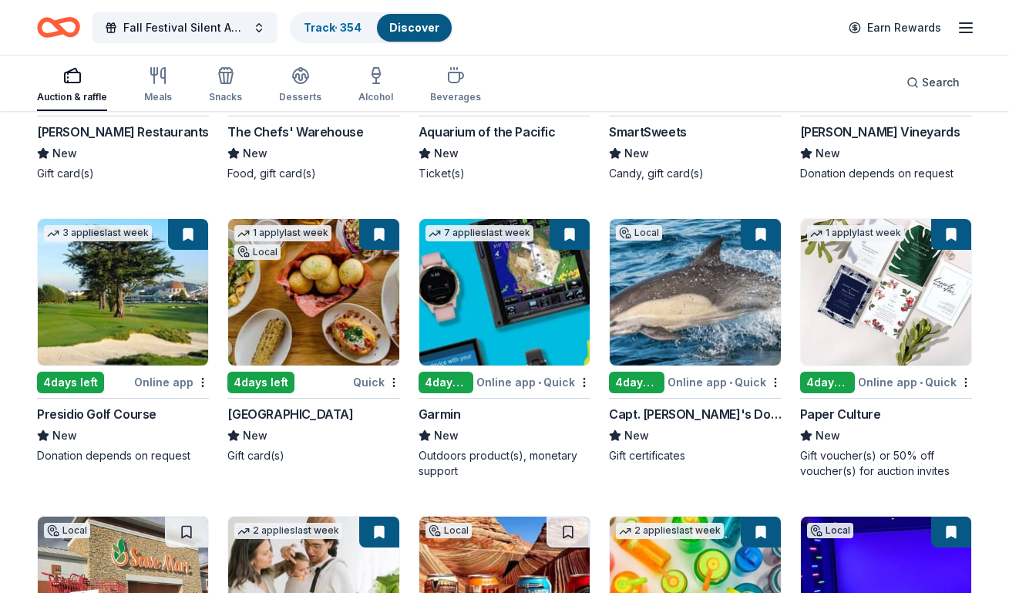
click at [674, 253] on img at bounding box center [695, 292] width 170 height 146
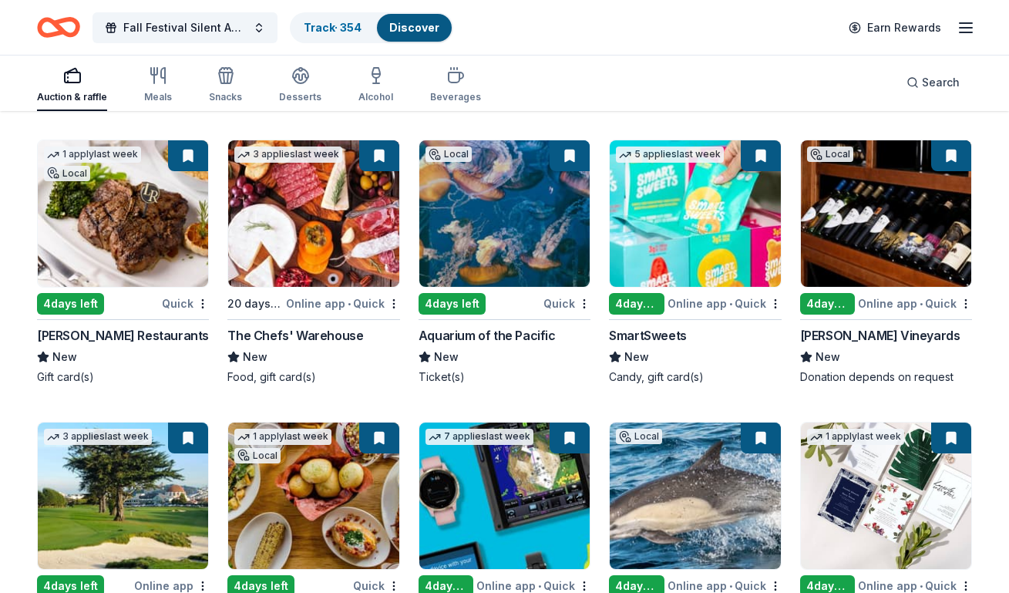
scroll to position [12208, 0]
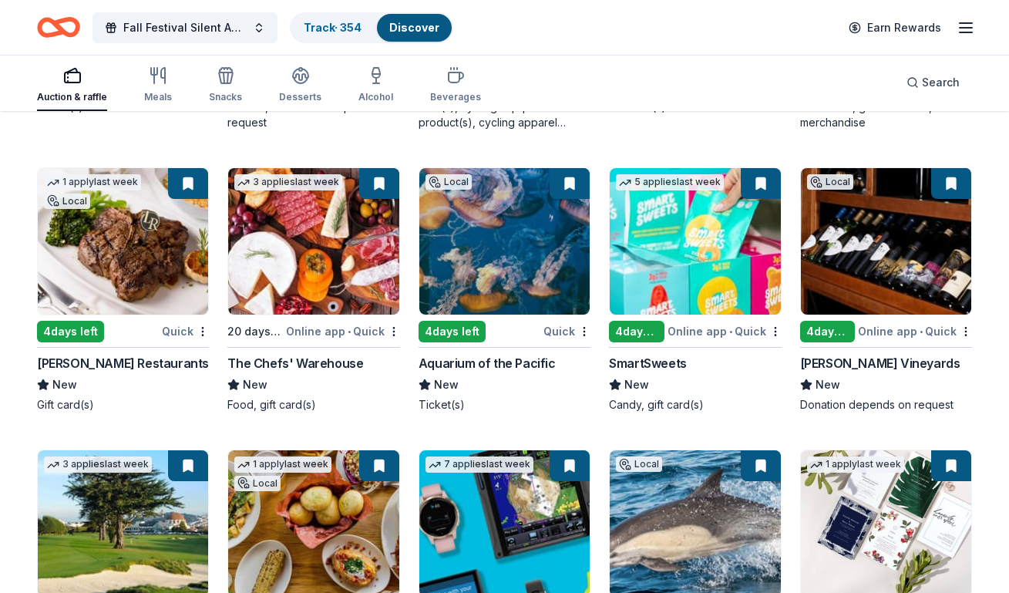
click at [839, 217] on img at bounding box center [886, 241] width 170 height 146
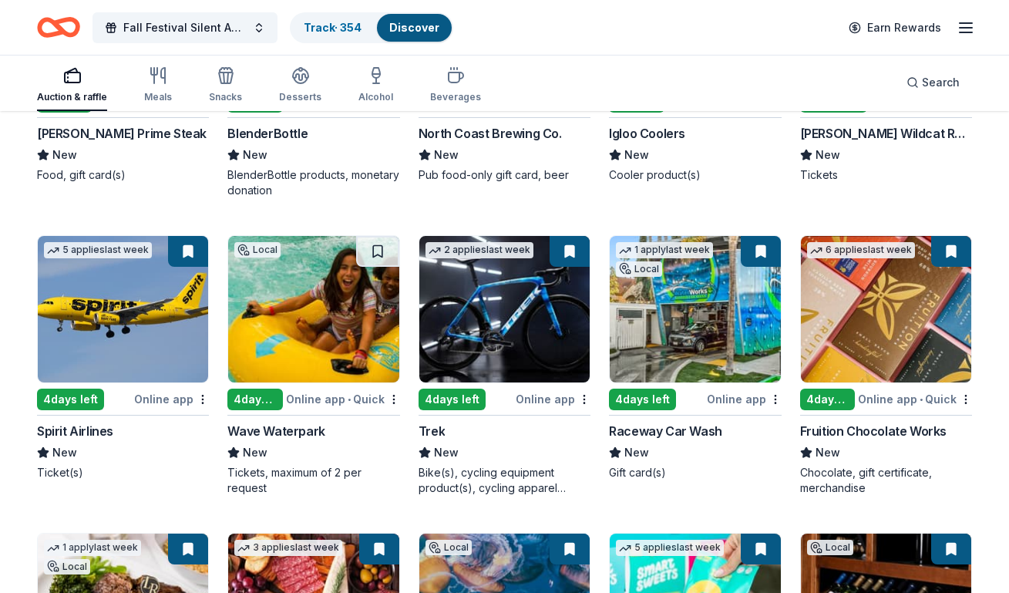
scroll to position [11822, 0]
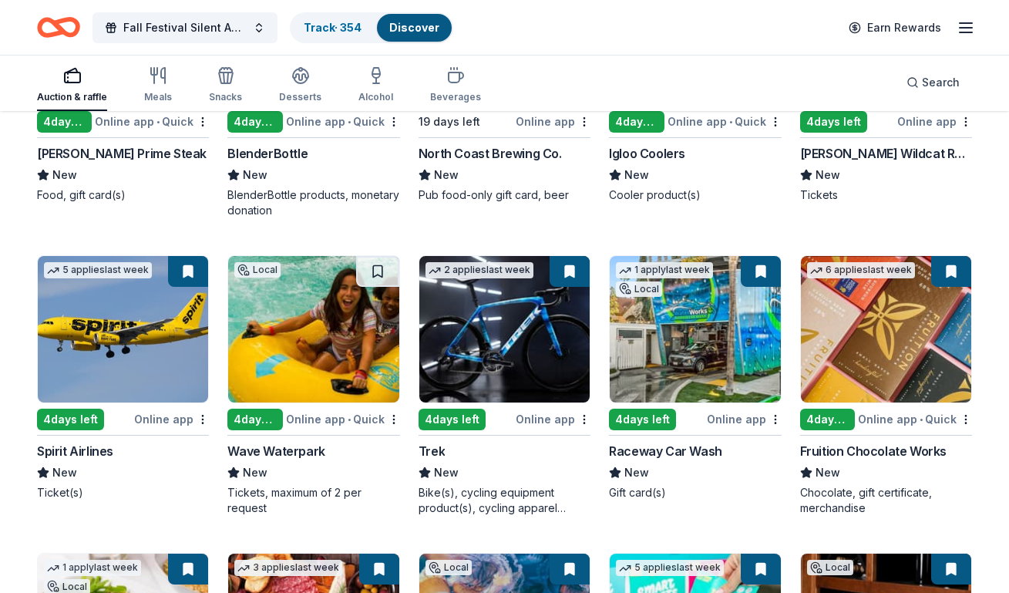
click at [290, 288] on img at bounding box center [313, 329] width 170 height 146
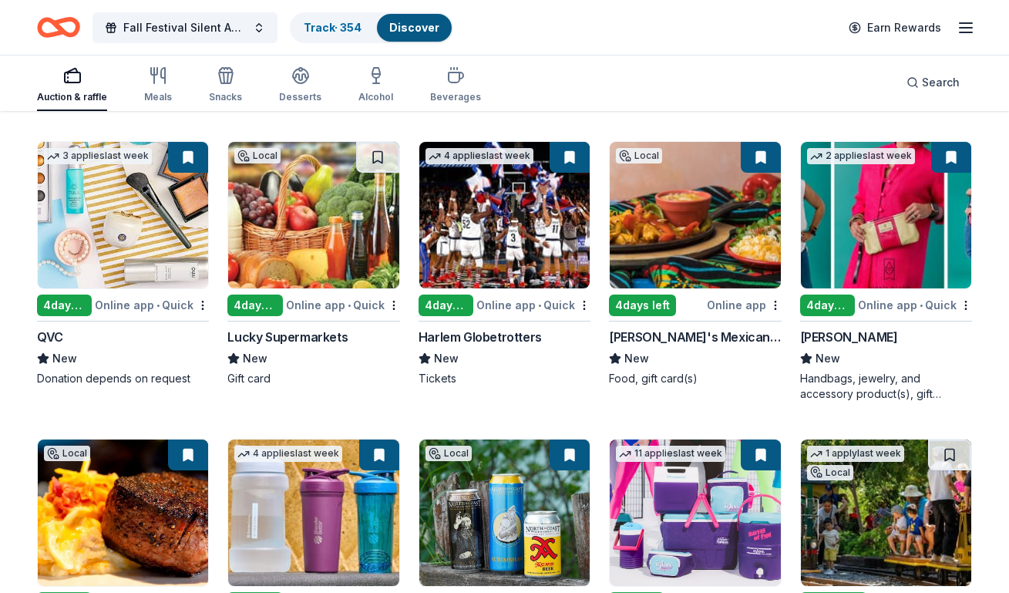
scroll to position [11283, 0]
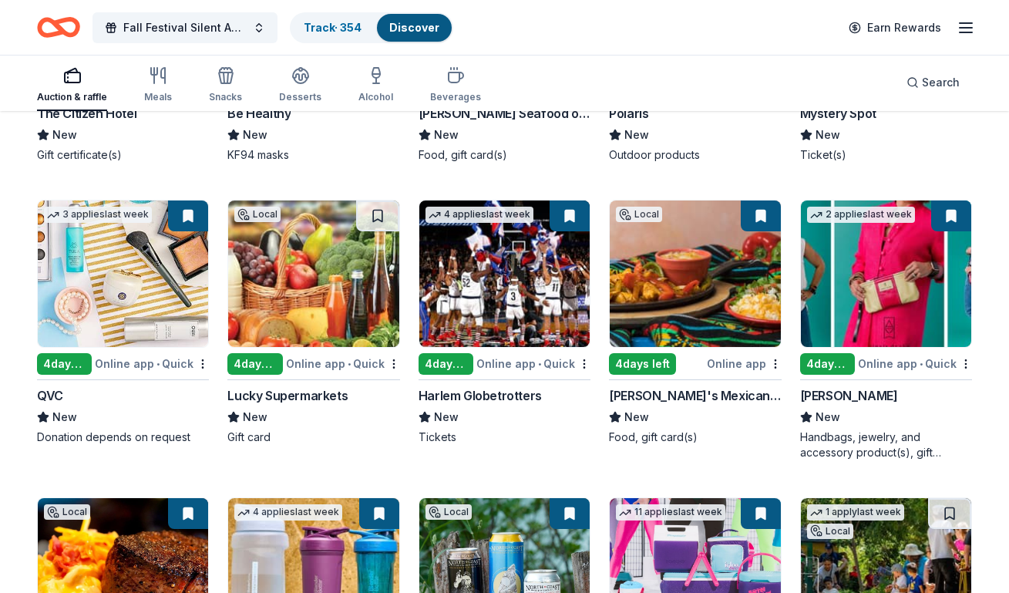
click at [294, 244] on img at bounding box center [313, 273] width 170 height 146
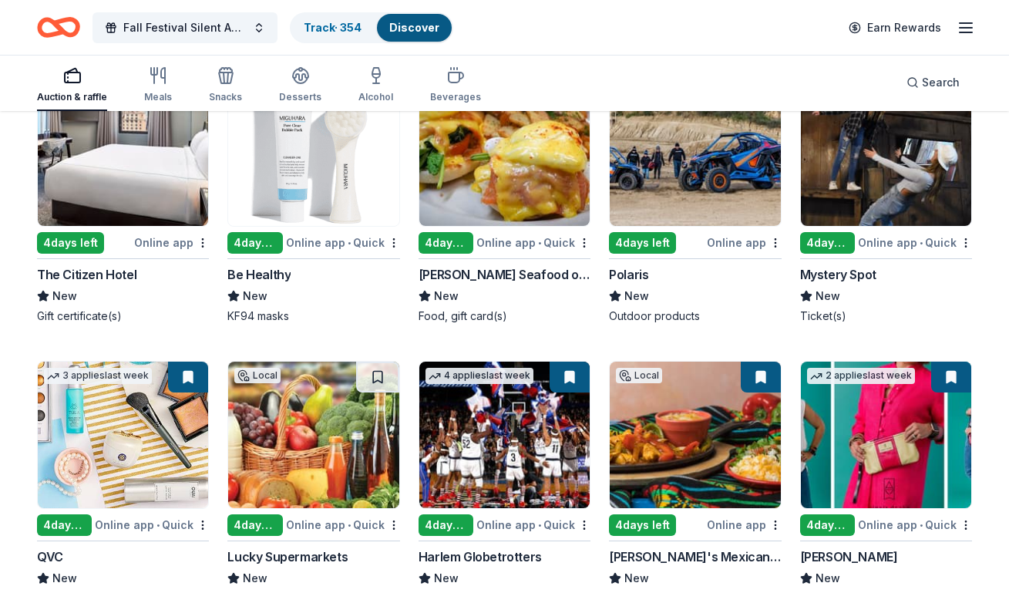
scroll to position [11051, 0]
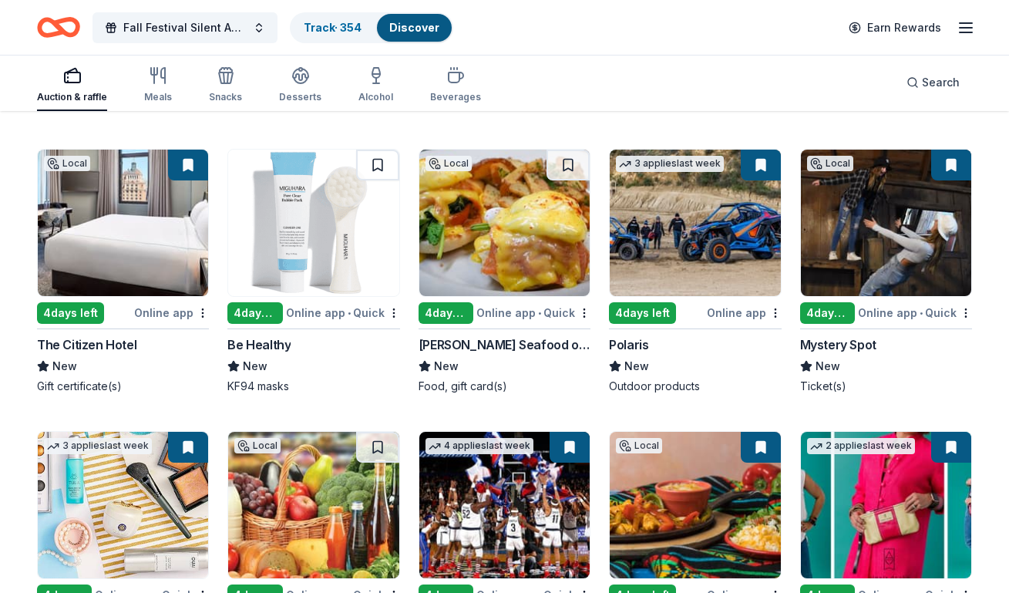
click at [850, 188] on img at bounding box center [886, 223] width 170 height 146
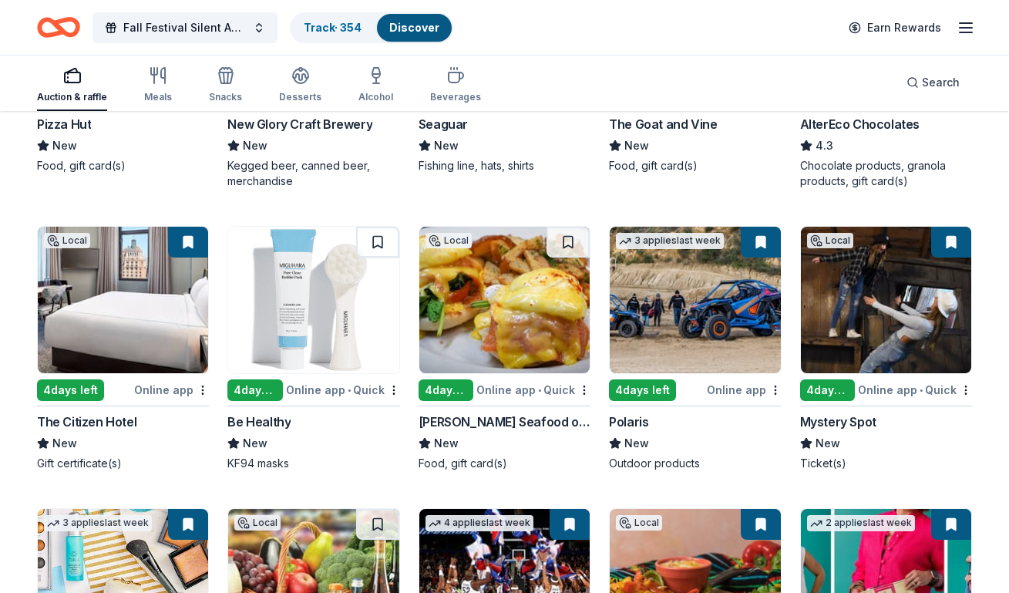
click at [536, 280] on img at bounding box center [504, 300] width 170 height 146
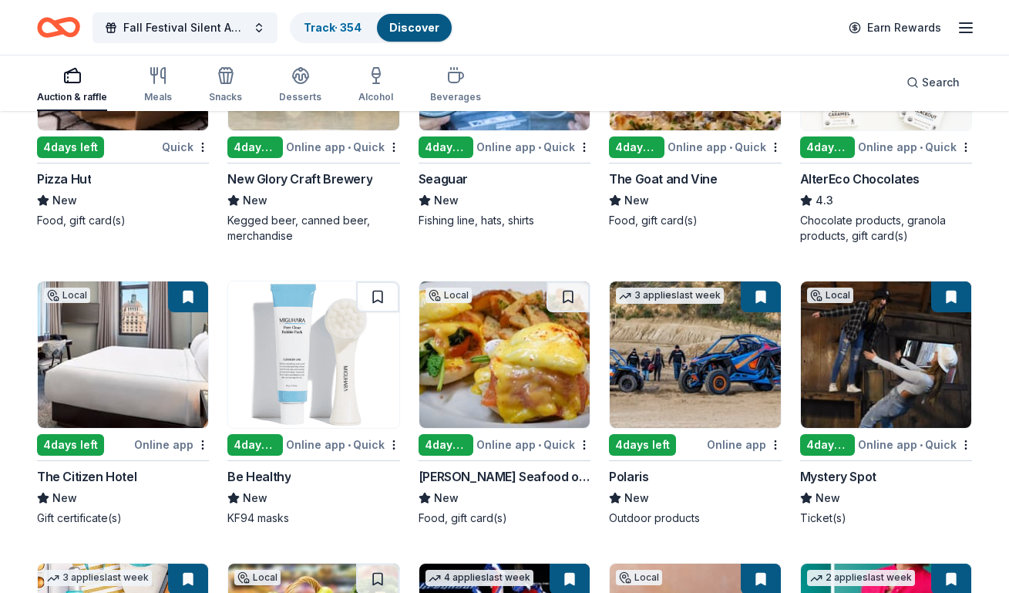
scroll to position [10897, 0]
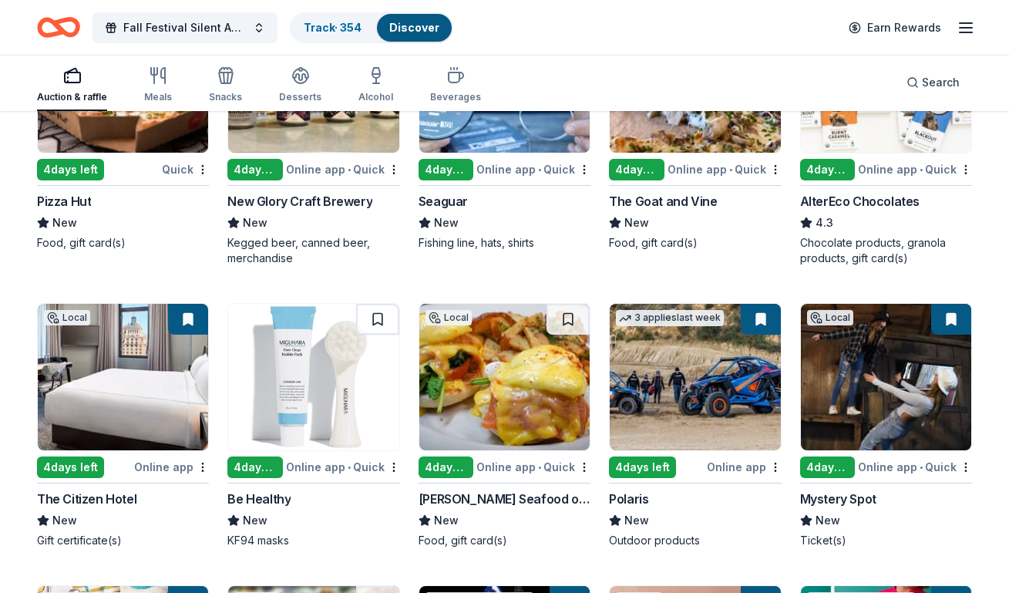
click at [305, 336] on img at bounding box center [313, 377] width 170 height 146
click at [124, 390] on img at bounding box center [123, 377] width 170 height 146
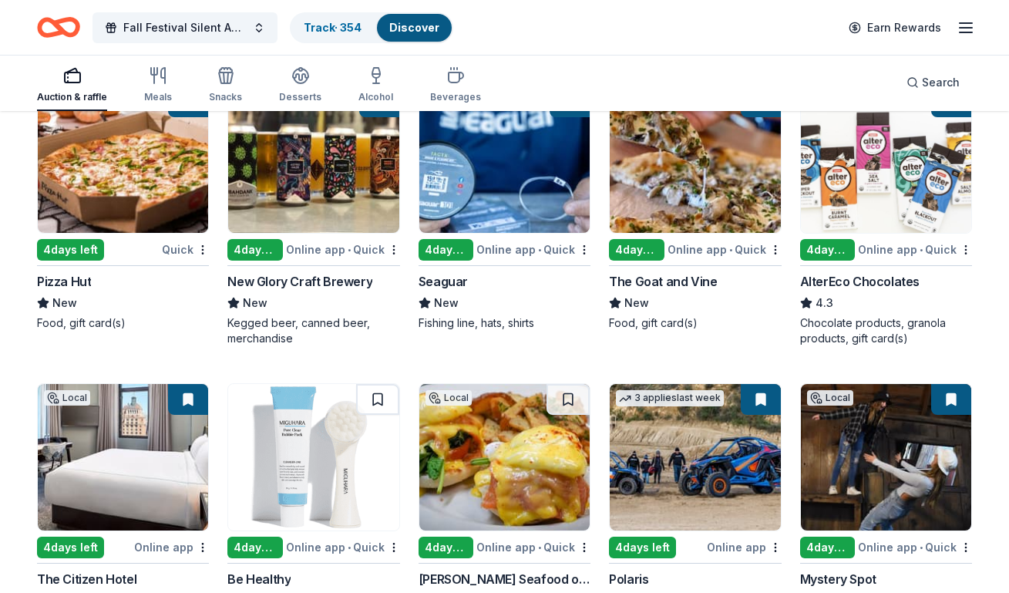
scroll to position [10743, 0]
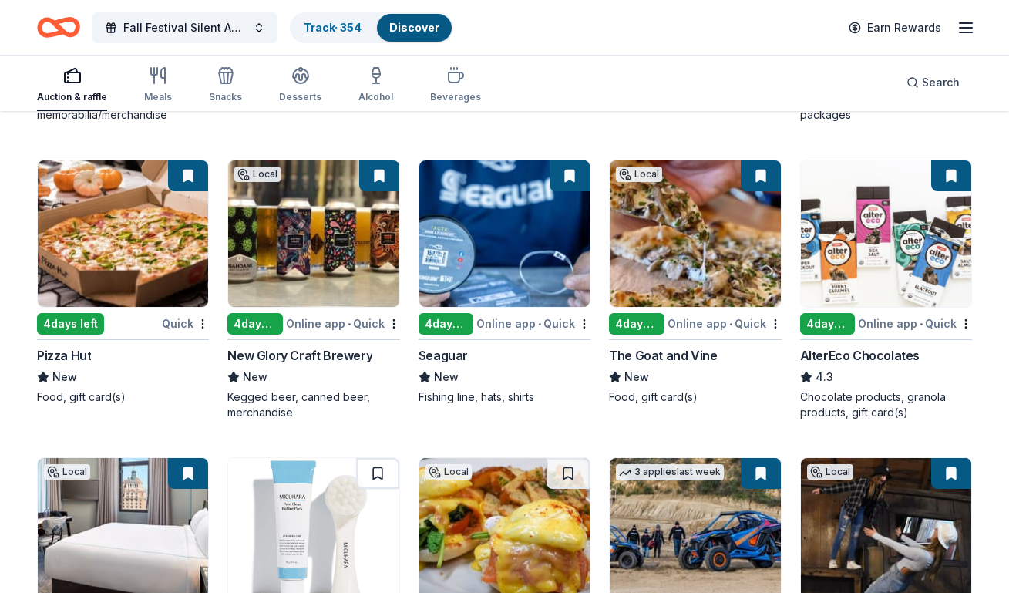
click at [678, 257] on img at bounding box center [695, 233] width 170 height 146
click at [503, 222] on img at bounding box center [504, 233] width 170 height 146
click at [304, 214] on img at bounding box center [313, 233] width 170 height 146
click at [119, 230] on img at bounding box center [123, 233] width 170 height 146
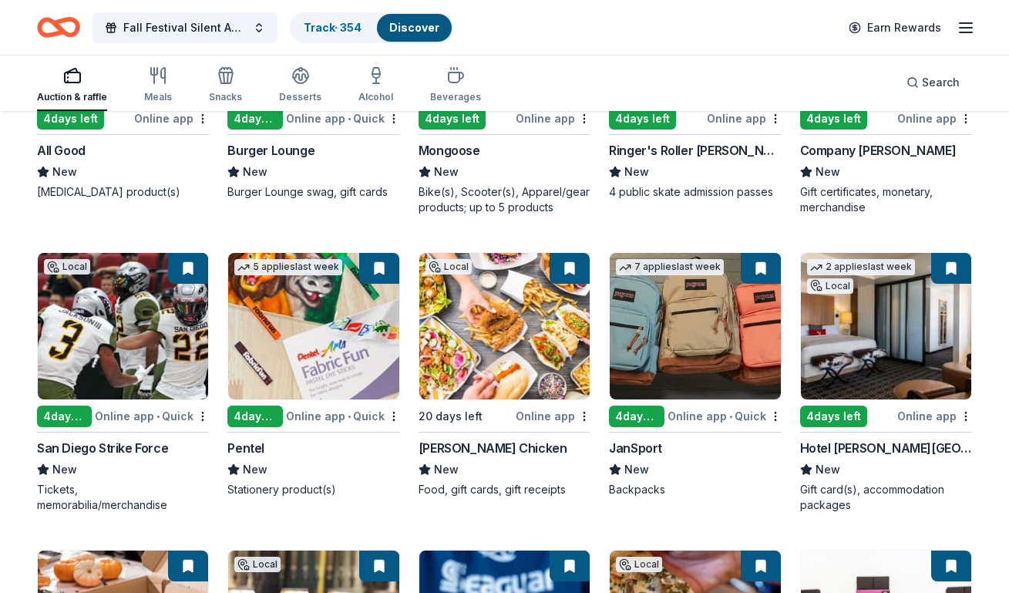
scroll to position [10281, 0]
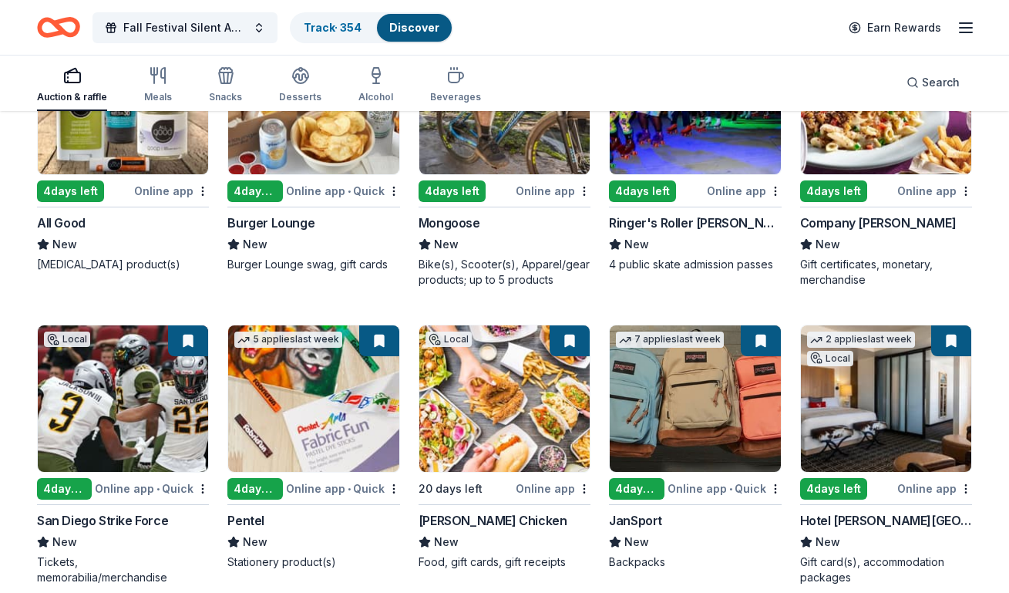
click at [483, 332] on img at bounding box center [504, 398] width 170 height 146
click at [301, 351] on img at bounding box center [313, 398] width 170 height 146
click at [135, 384] on img at bounding box center [123, 398] width 170 height 146
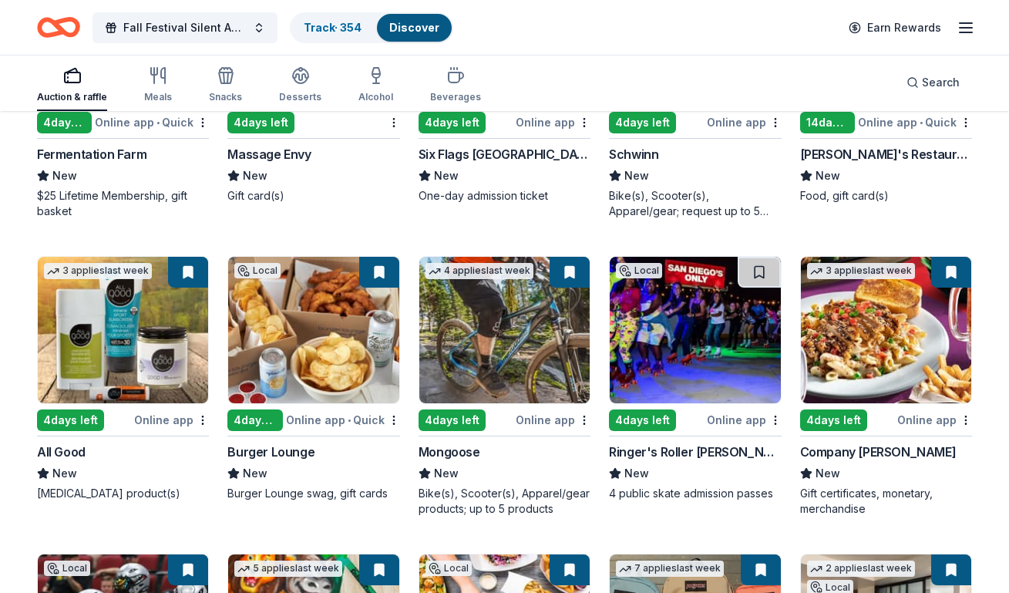
scroll to position [10049, 0]
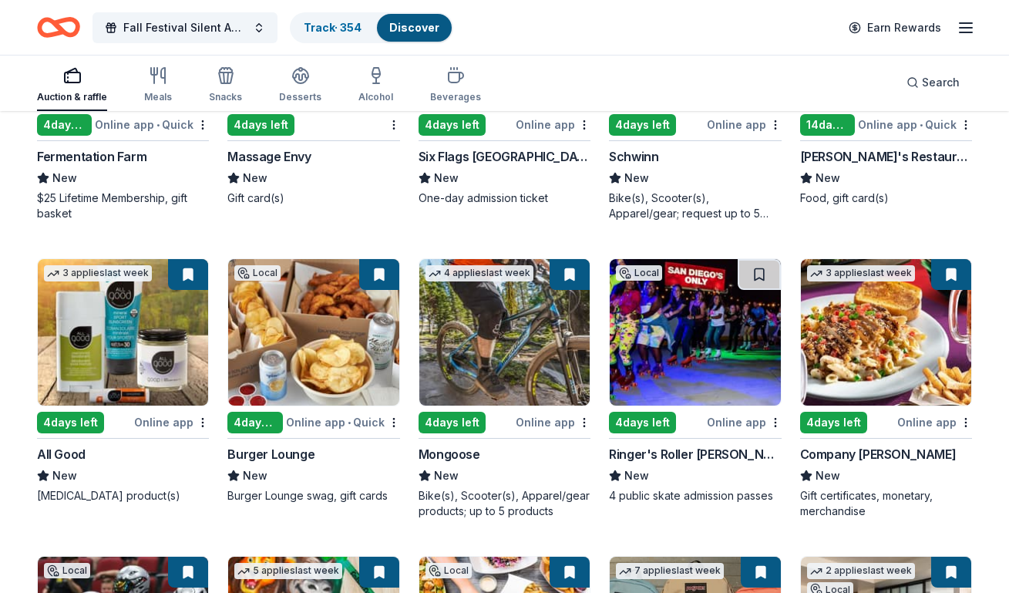
click at [647, 335] on img at bounding box center [695, 332] width 170 height 146
click at [302, 334] on img at bounding box center [313, 332] width 170 height 146
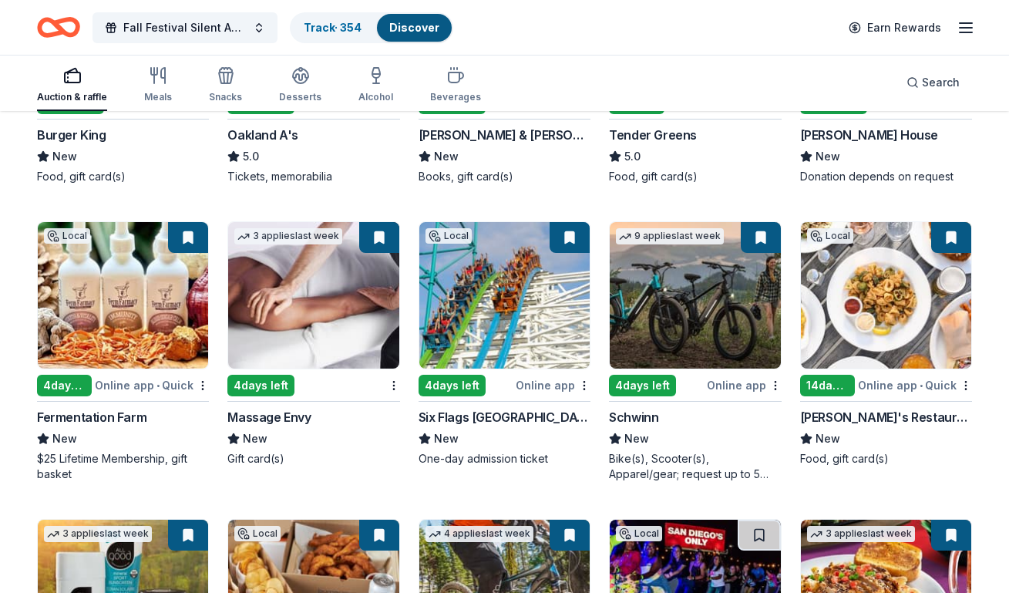
scroll to position [9741, 0]
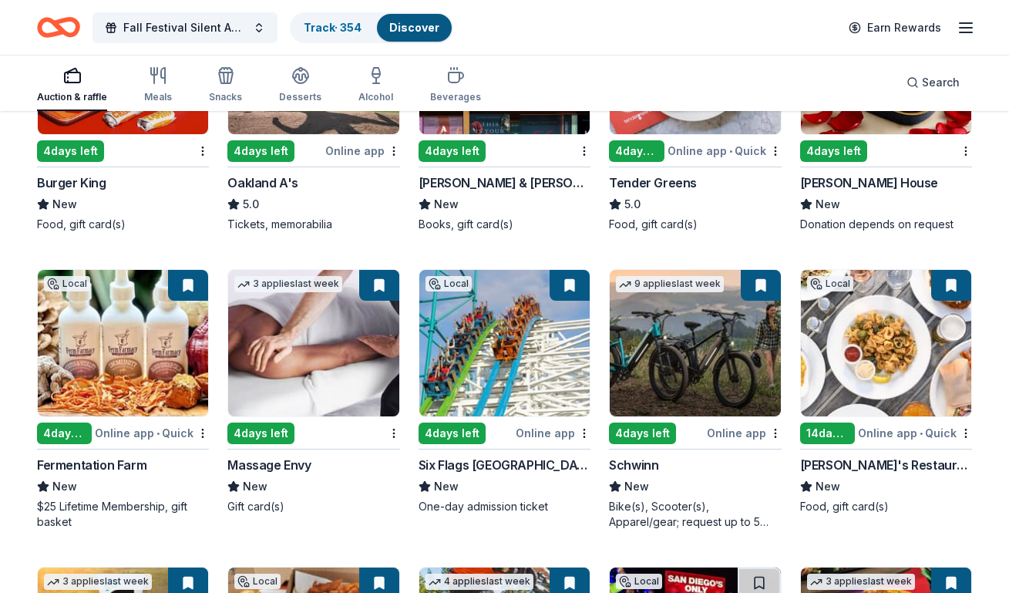
click at [874, 348] on img at bounding box center [886, 343] width 170 height 146
click at [124, 344] on img at bounding box center [123, 343] width 170 height 146
click at [140, 338] on img at bounding box center [123, 343] width 170 height 146
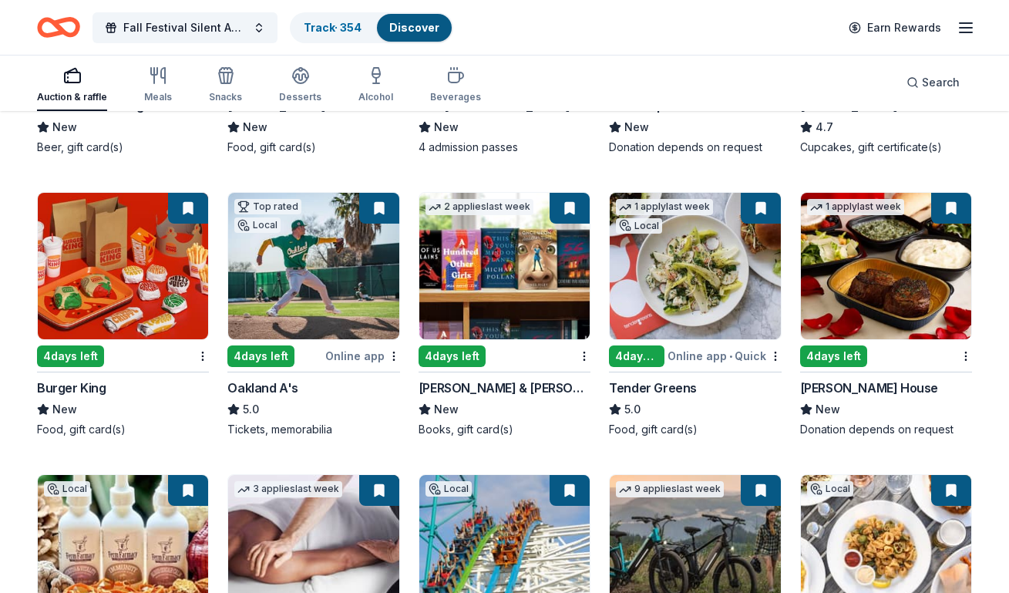
scroll to position [9510, 0]
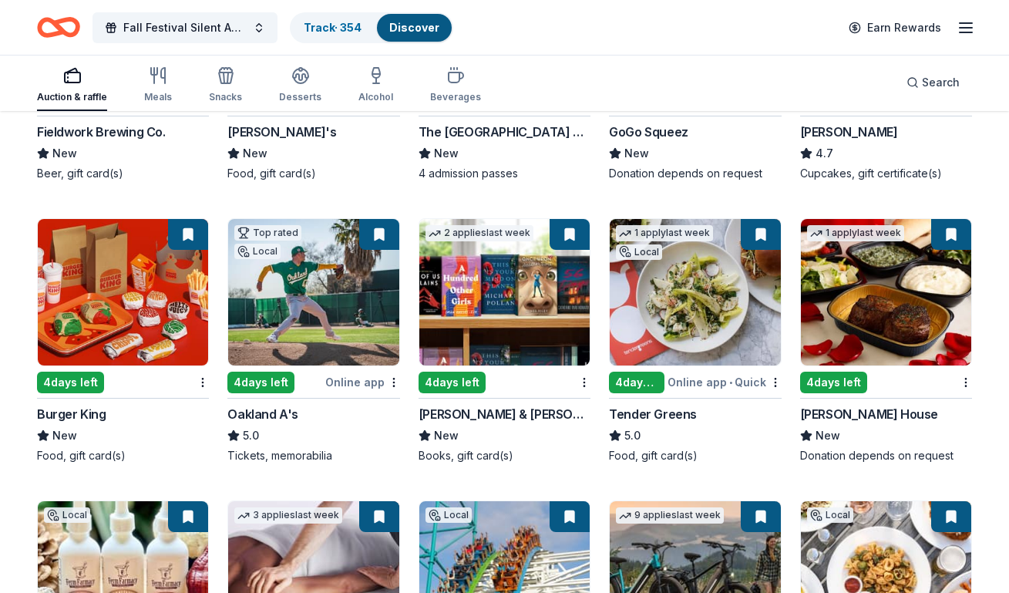
click at [89, 286] on img at bounding box center [123, 292] width 170 height 146
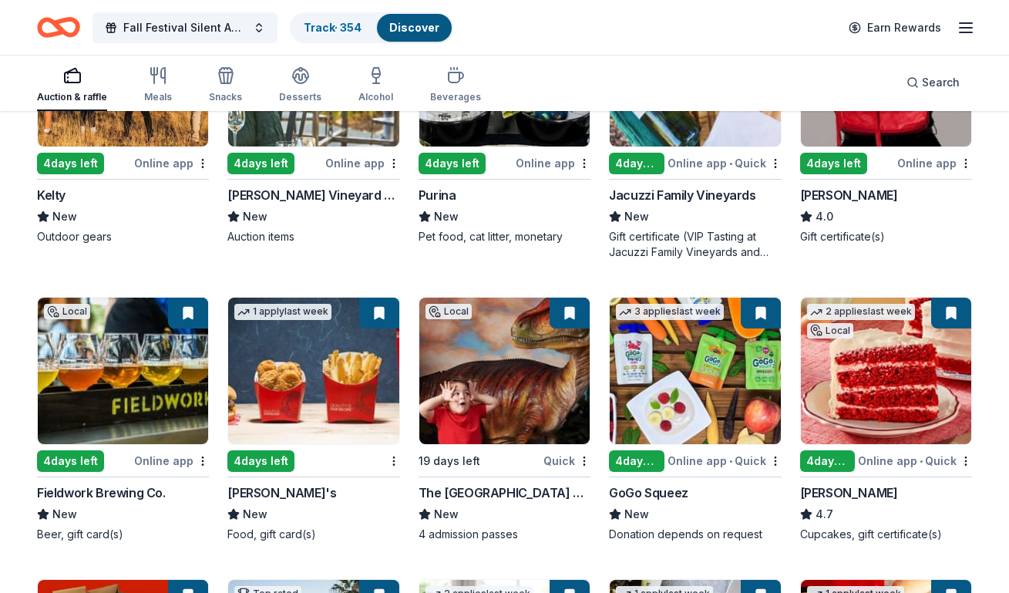
scroll to position [9124, 0]
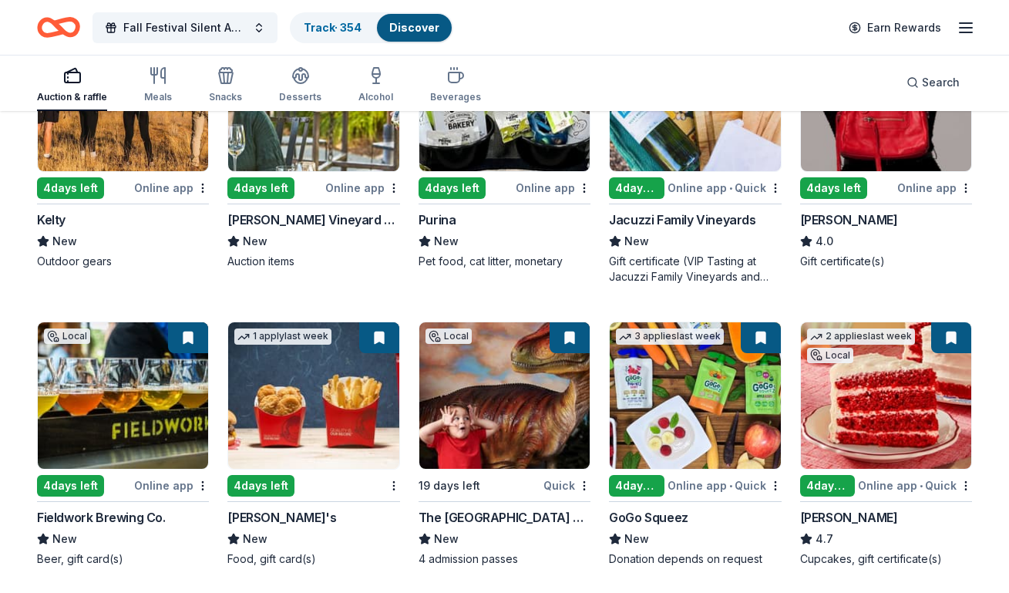
click at [124, 350] on img at bounding box center [123, 395] width 170 height 146
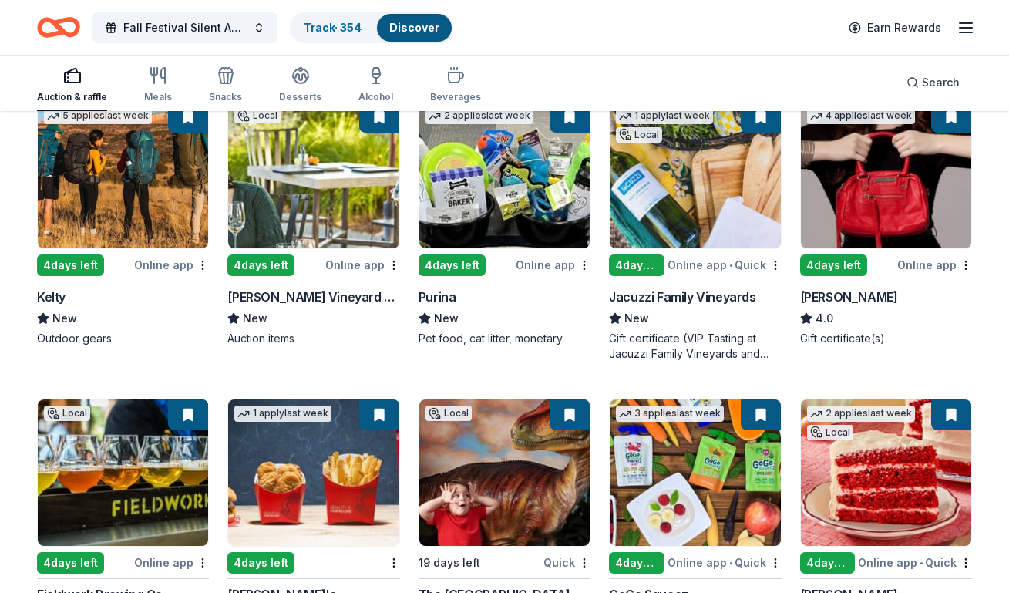
scroll to position [8970, 0]
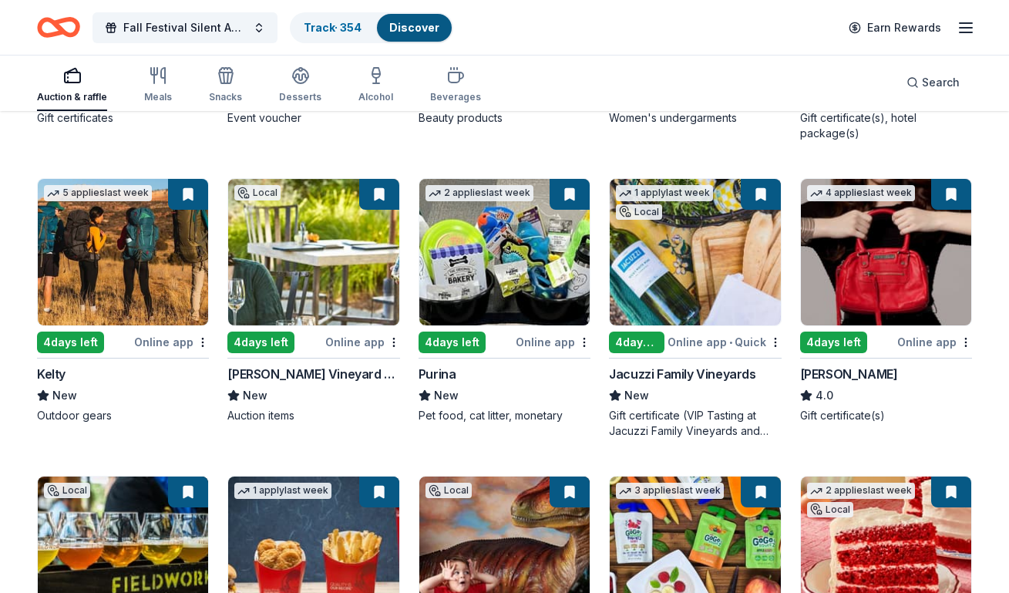
click at [287, 273] on img at bounding box center [313, 252] width 170 height 146
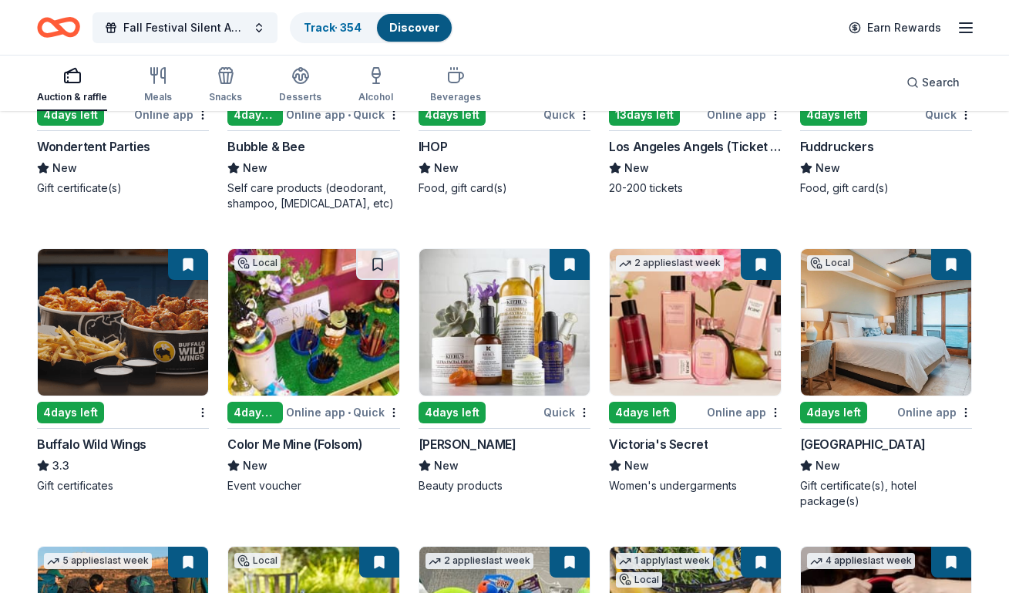
scroll to position [8585, 0]
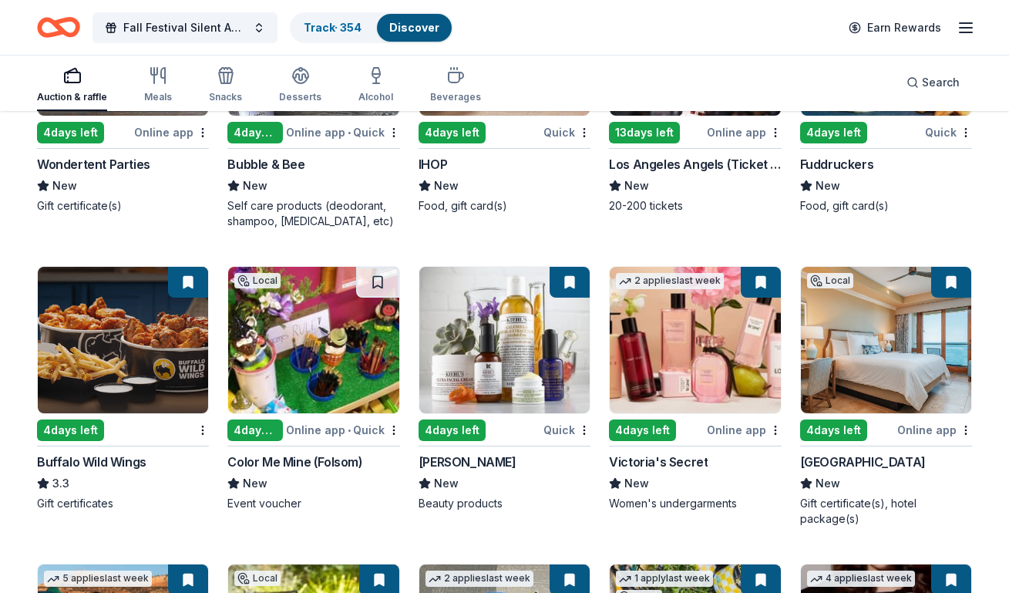
click at [135, 323] on img at bounding box center [123, 340] width 170 height 146
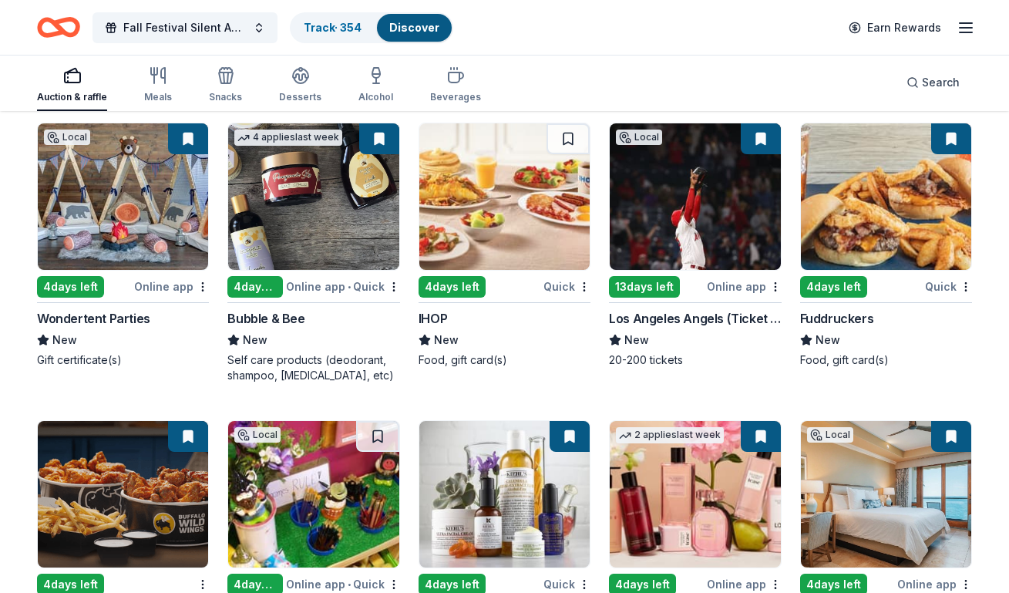
scroll to position [8354, 0]
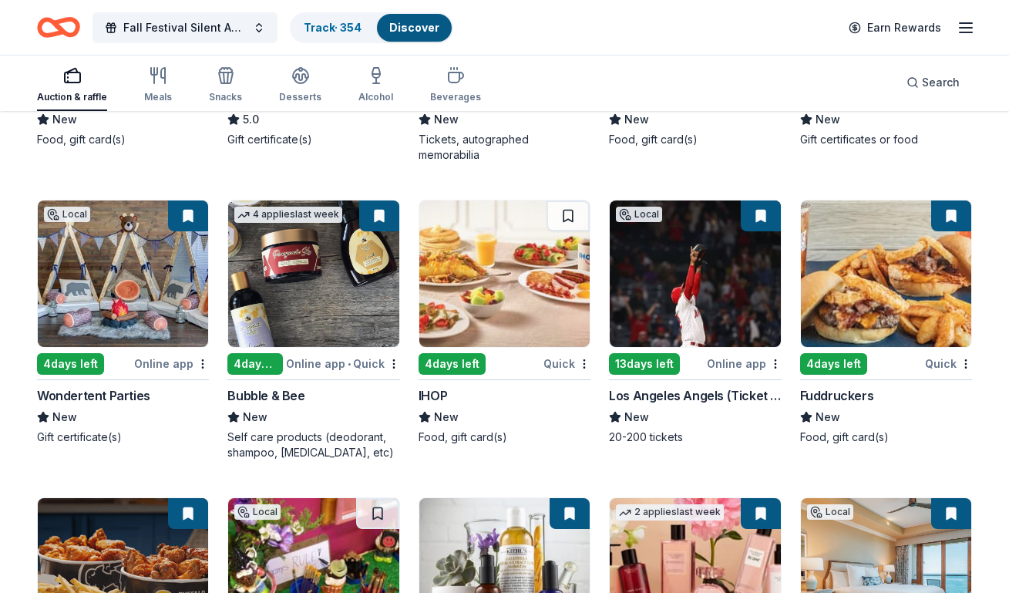
click at [873, 277] on img at bounding box center [886, 273] width 170 height 146
click at [729, 277] on img at bounding box center [695, 273] width 170 height 146
click at [507, 260] on img at bounding box center [504, 273] width 170 height 146
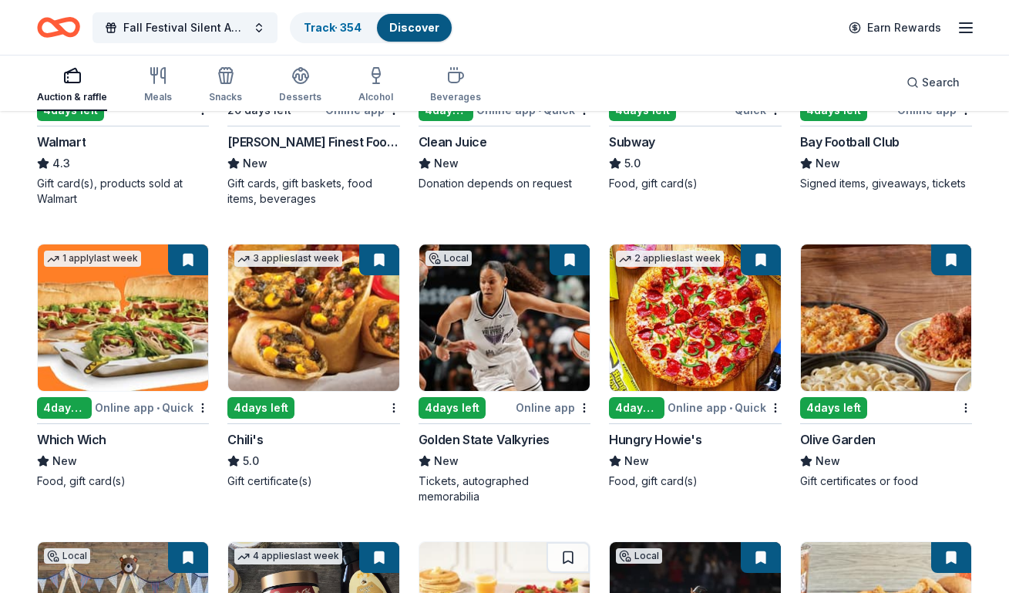
scroll to position [7968, 0]
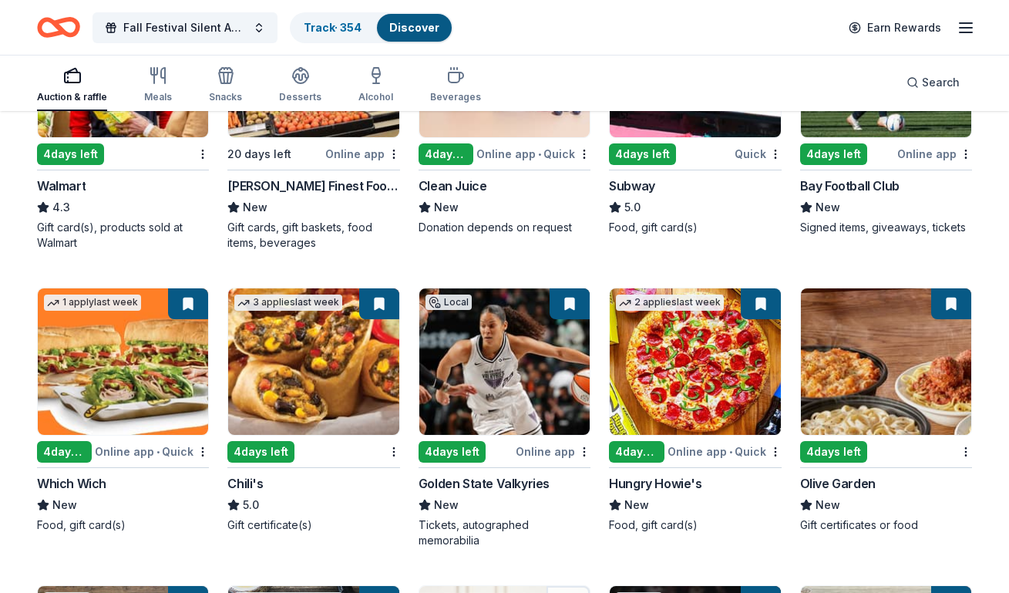
click at [859, 345] on img at bounding box center [886, 361] width 170 height 146
click at [528, 351] on img at bounding box center [504, 361] width 170 height 146
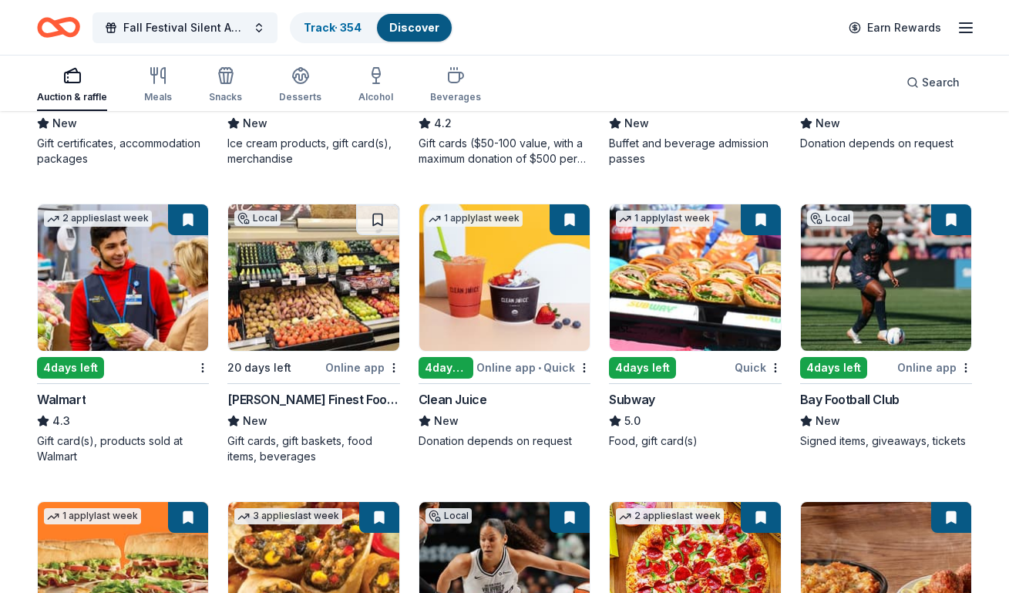
scroll to position [7737, 0]
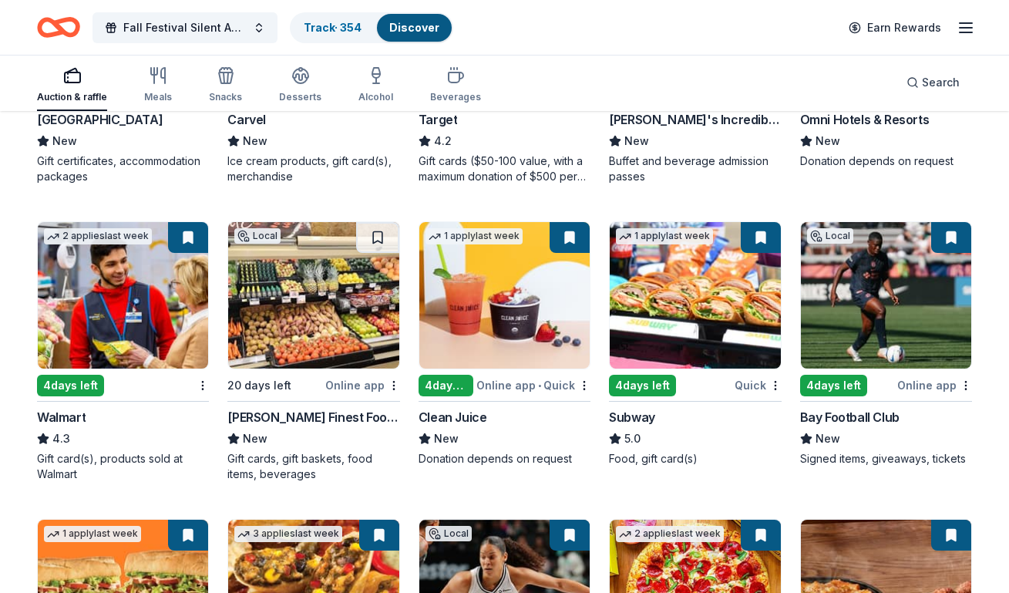
click at [866, 291] on img at bounding box center [886, 295] width 170 height 146
click at [298, 295] on img at bounding box center [313, 295] width 170 height 146
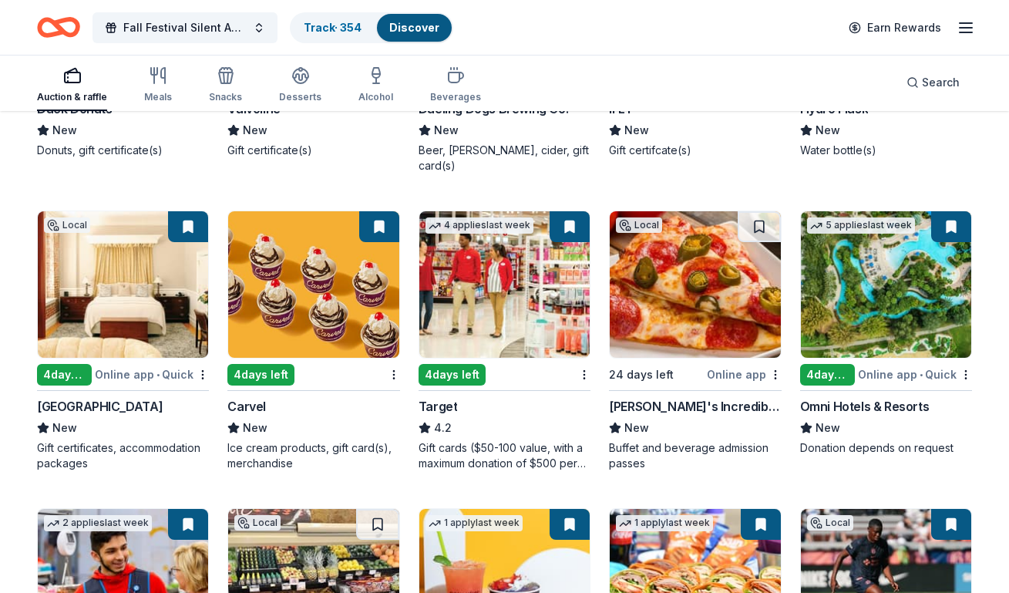
scroll to position [7429, 0]
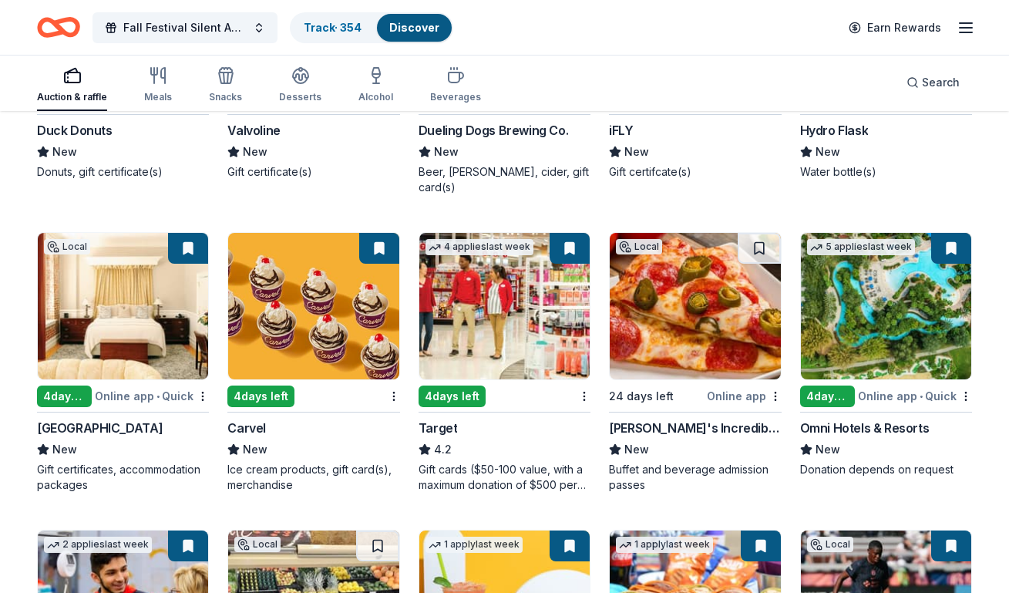
click at [706, 323] on img at bounding box center [695, 306] width 170 height 146
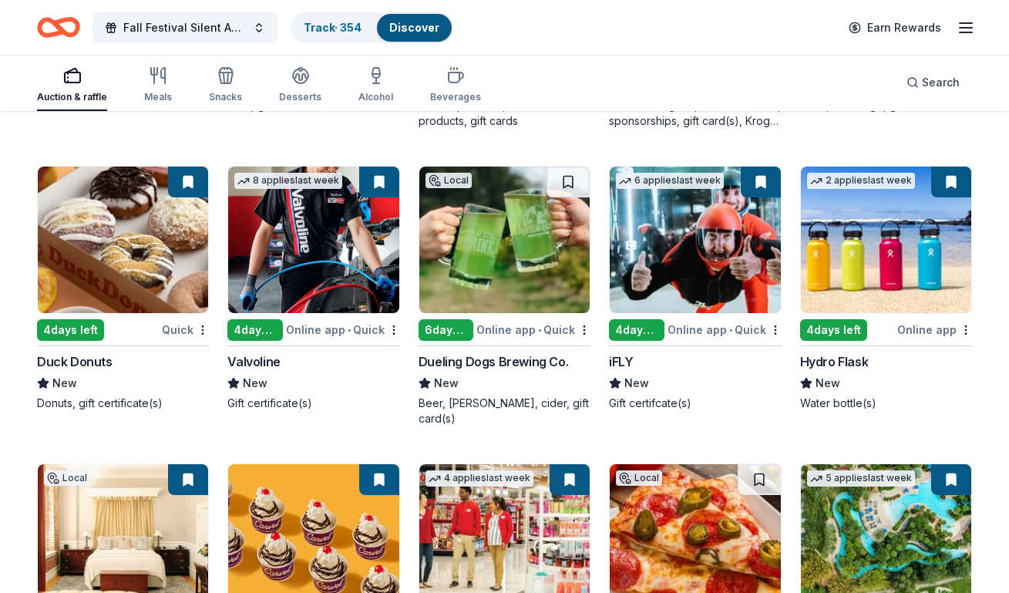
scroll to position [7274, 0]
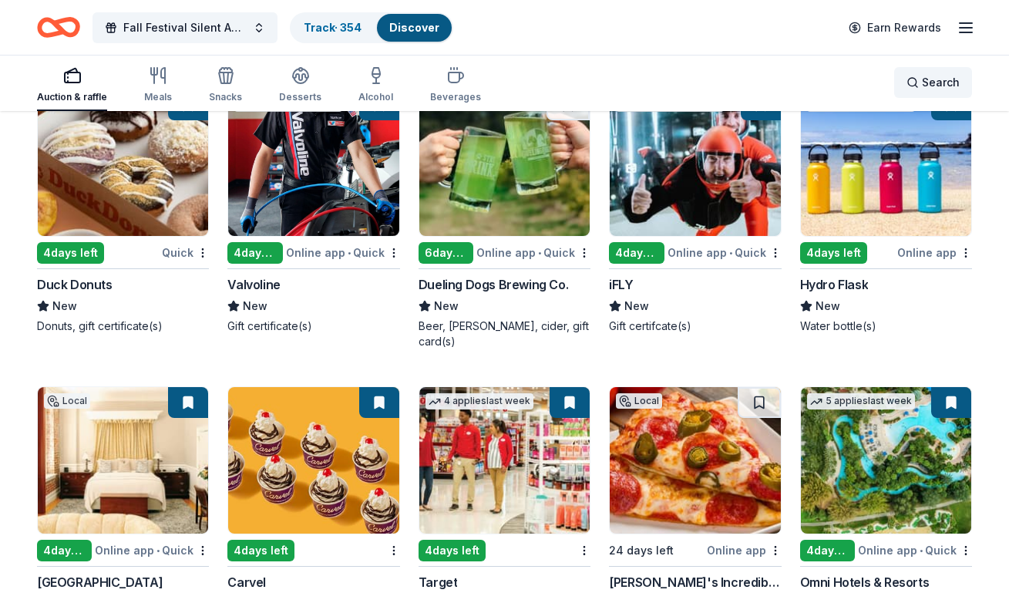
click at [933, 82] on span "Search" at bounding box center [941, 82] width 38 height 18
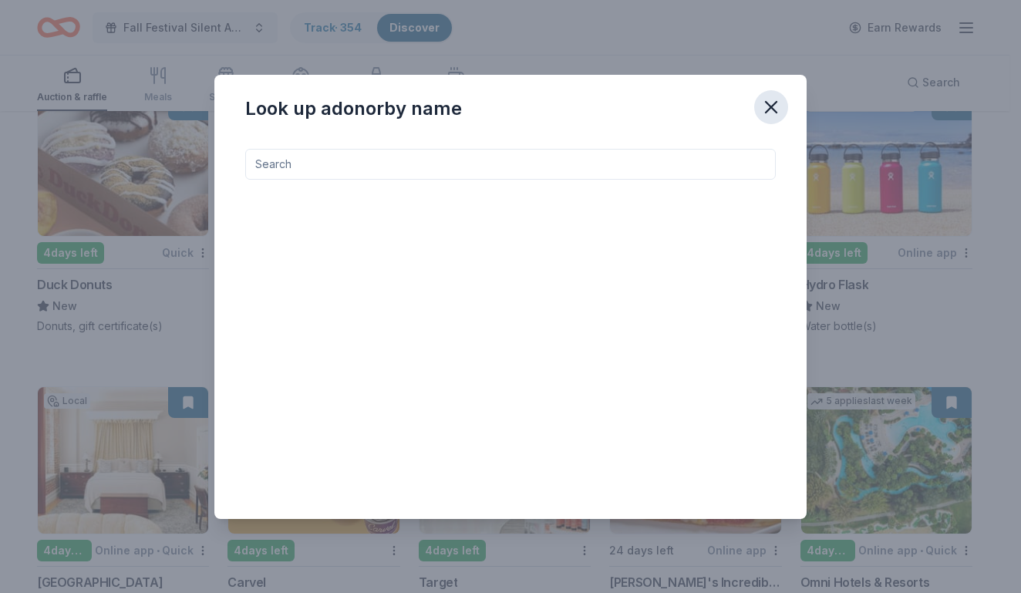
click at [769, 111] on icon "button" at bounding box center [771, 107] width 22 height 22
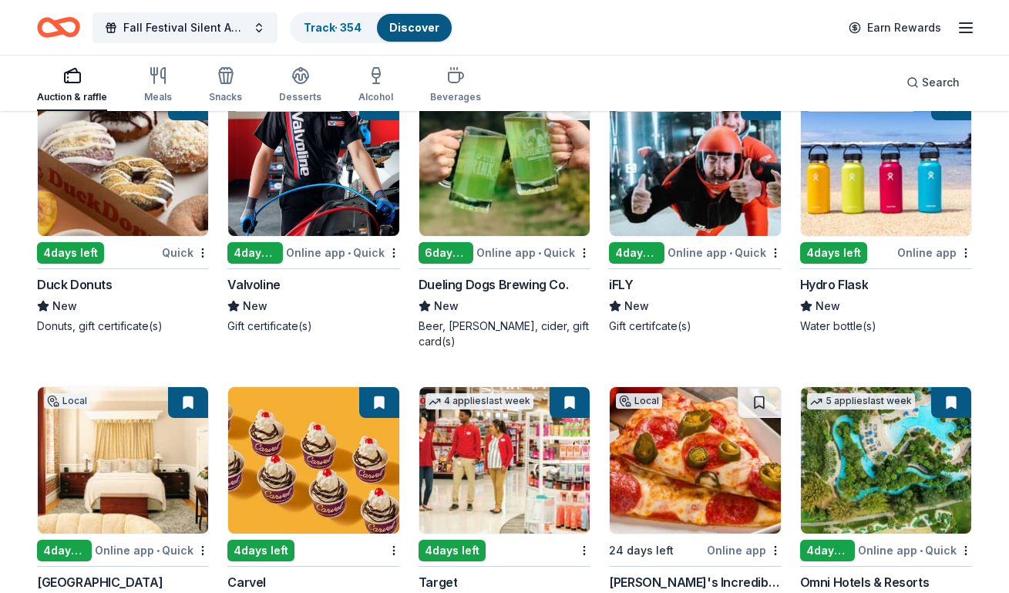
scroll to position [7351, 0]
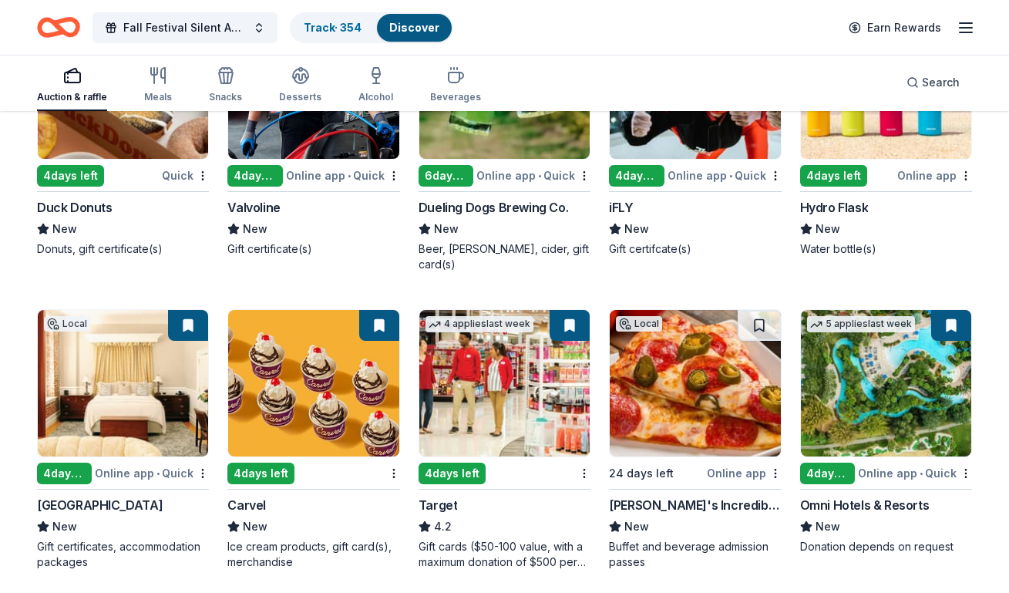
click at [325, 399] on img at bounding box center [313, 383] width 170 height 146
click at [159, 356] on img at bounding box center [123, 383] width 170 height 146
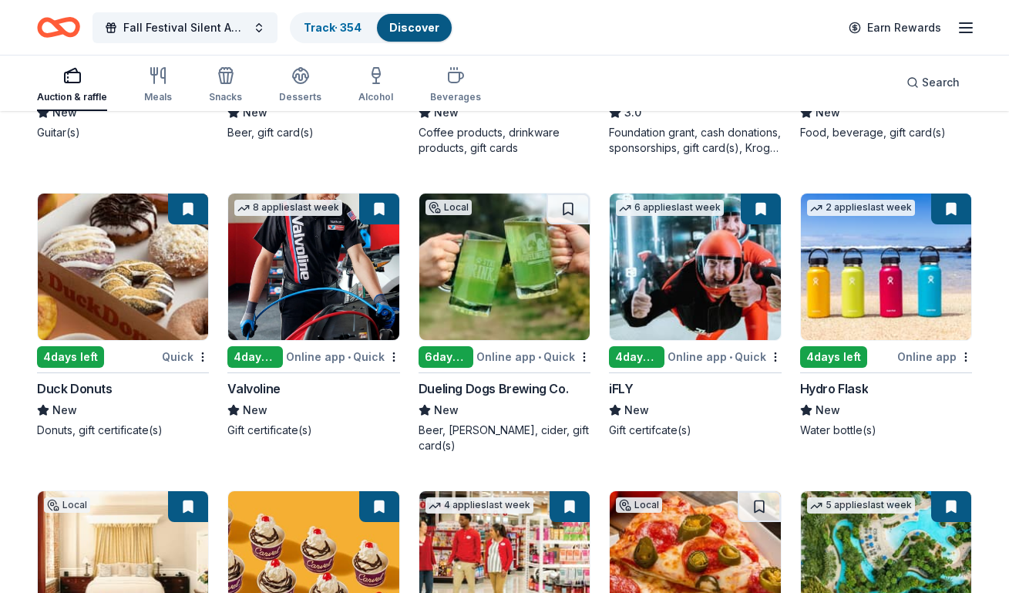
scroll to position [7197, 0]
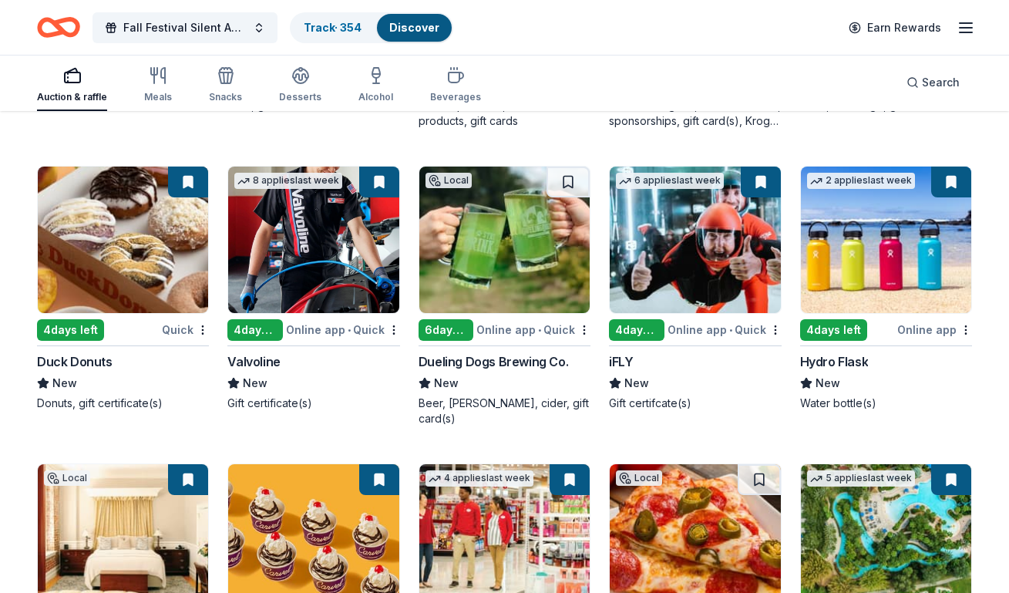
click at [465, 262] on img at bounding box center [504, 239] width 170 height 146
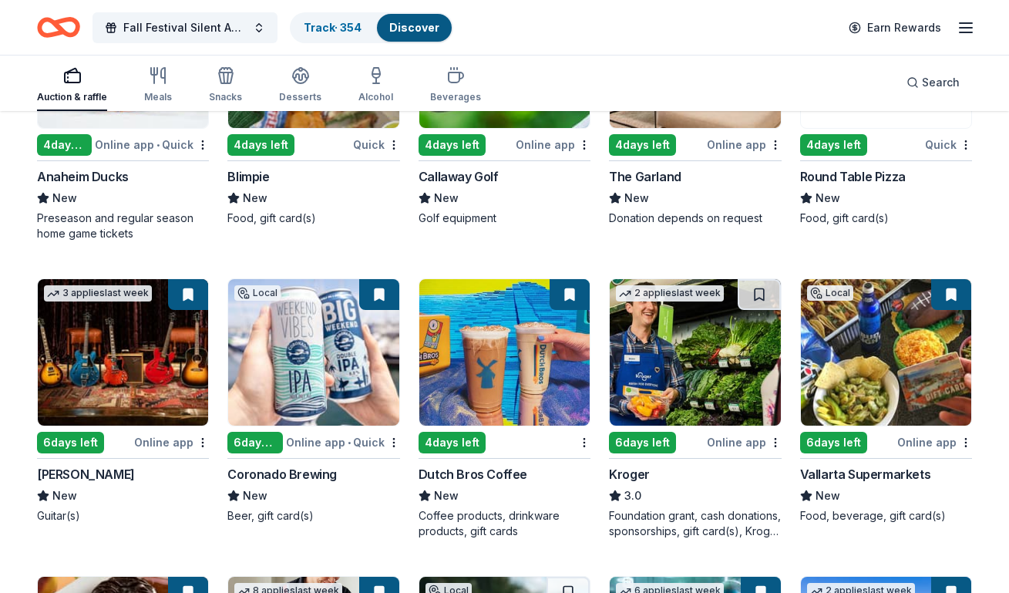
scroll to position [6812, 0]
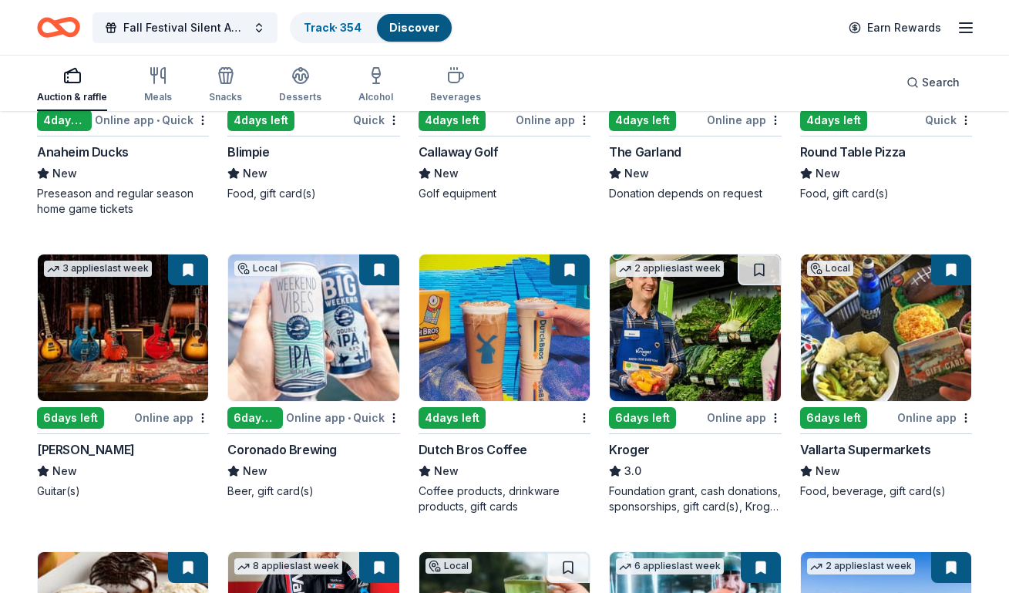
click at [844, 372] on img at bounding box center [886, 327] width 170 height 146
click at [468, 367] on img at bounding box center [504, 327] width 170 height 146
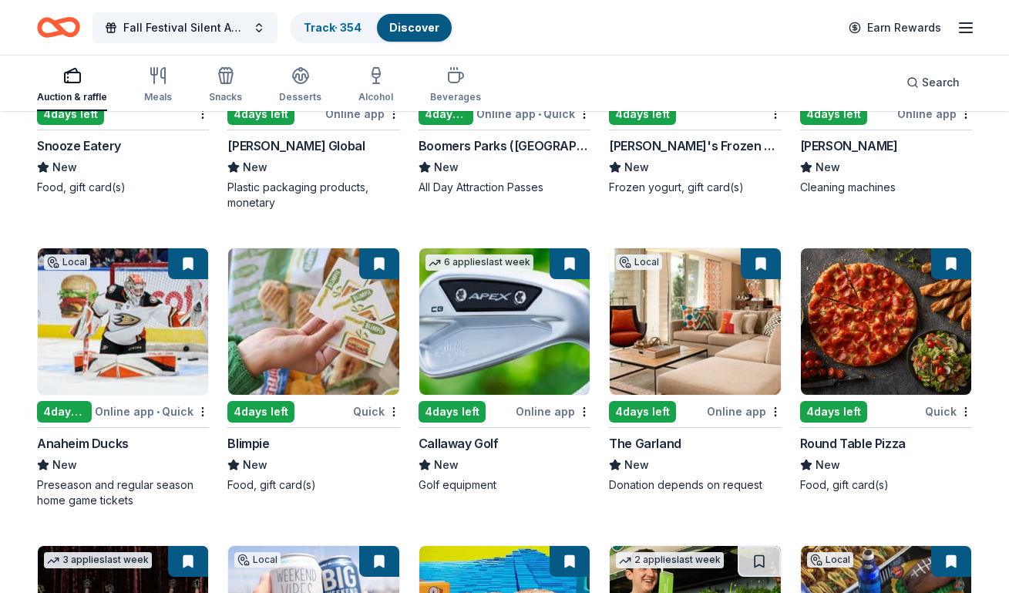
scroll to position [6504, 0]
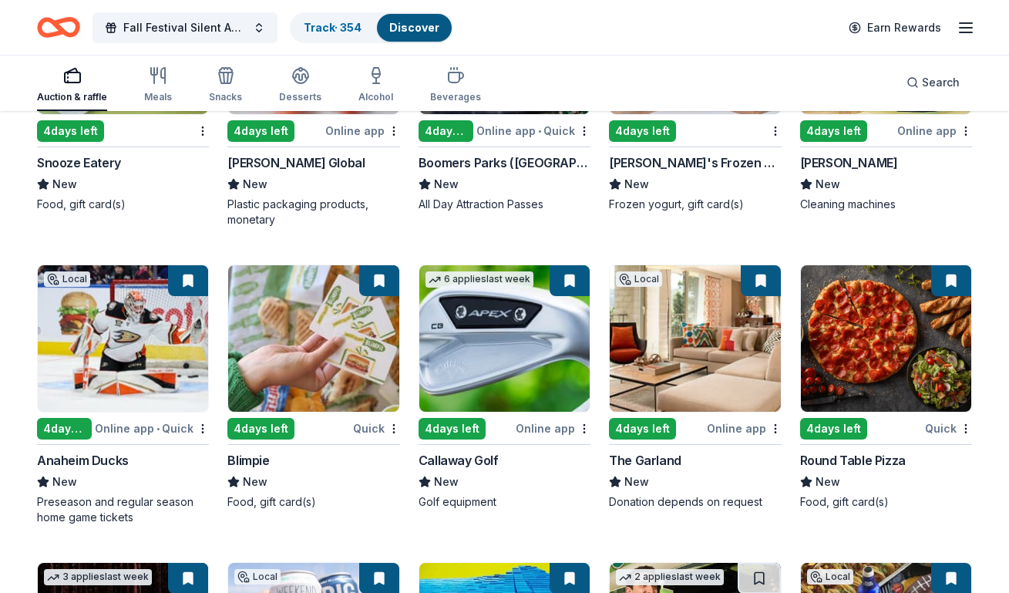
click at [862, 365] on img at bounding box center [886, 338] width 170 height 146
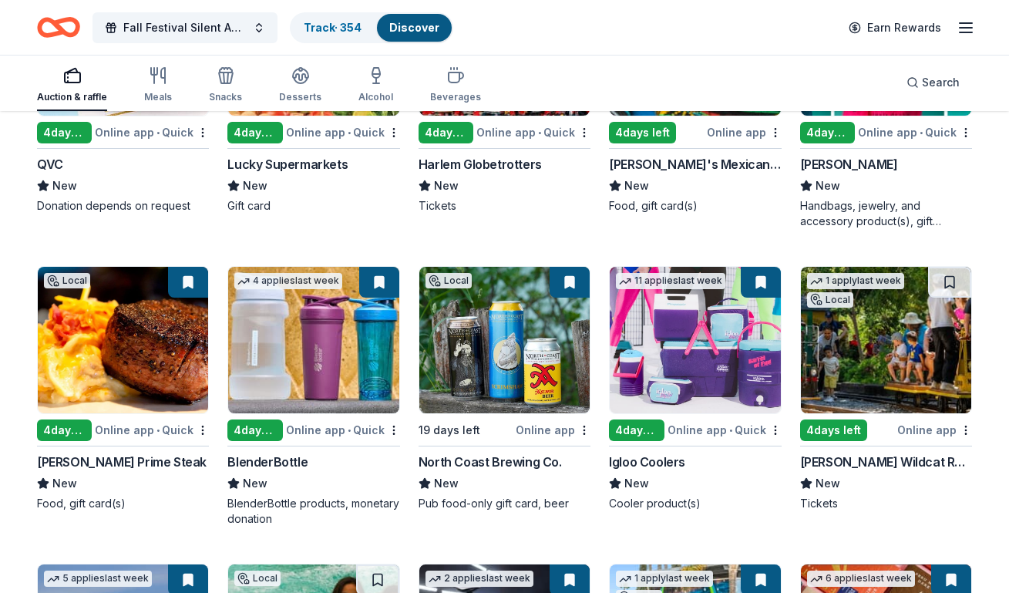
scroll to position [11591, 0]
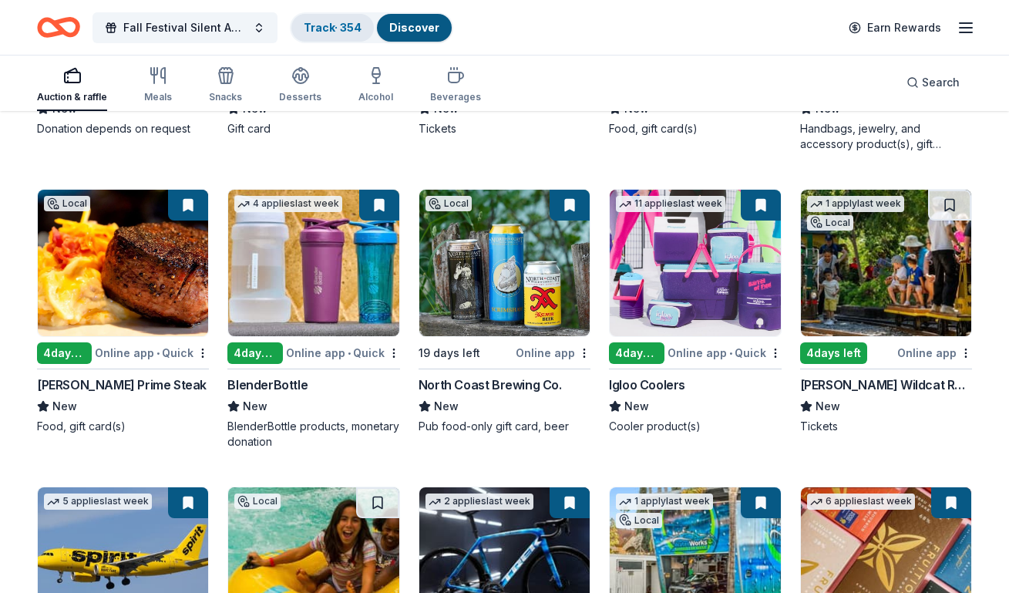
click at [337, 29] on link "Track · 354" at bounding box center [333, 27] width 58 height 13
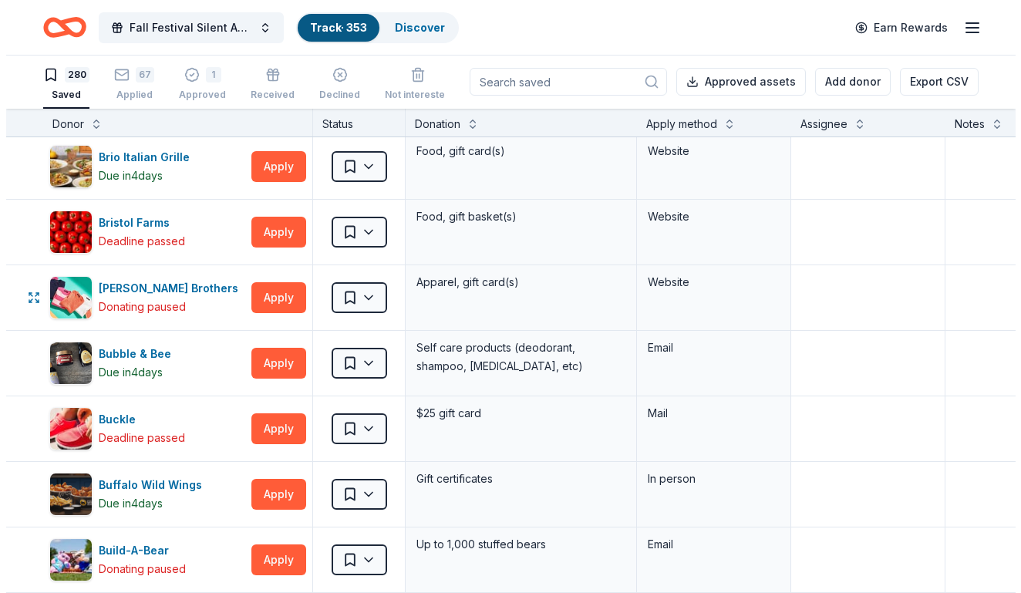
scroll to position [1927, 0]
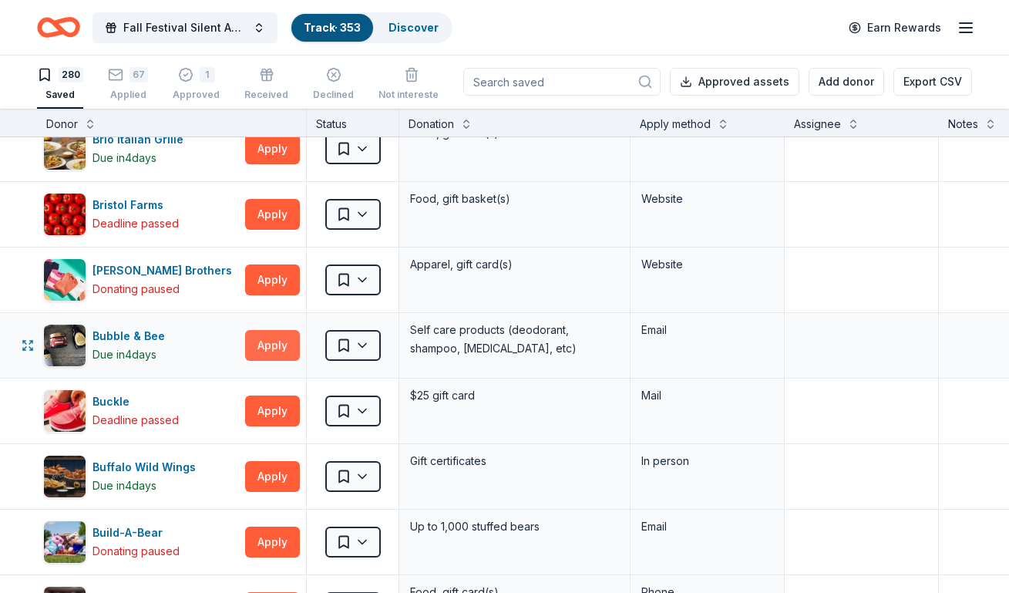
click at [265, 342] on button "Apply" at bounding box center [272, 345] width 55 height 31
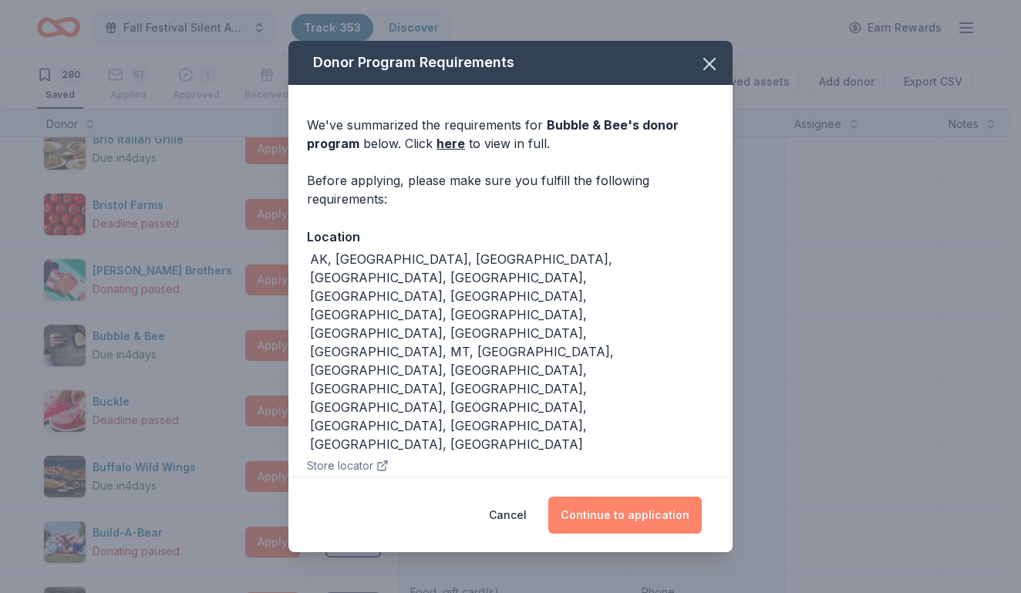
click at [595, 496] on button "Continue to application" at bounding box center [624, 514] width 153 height 37
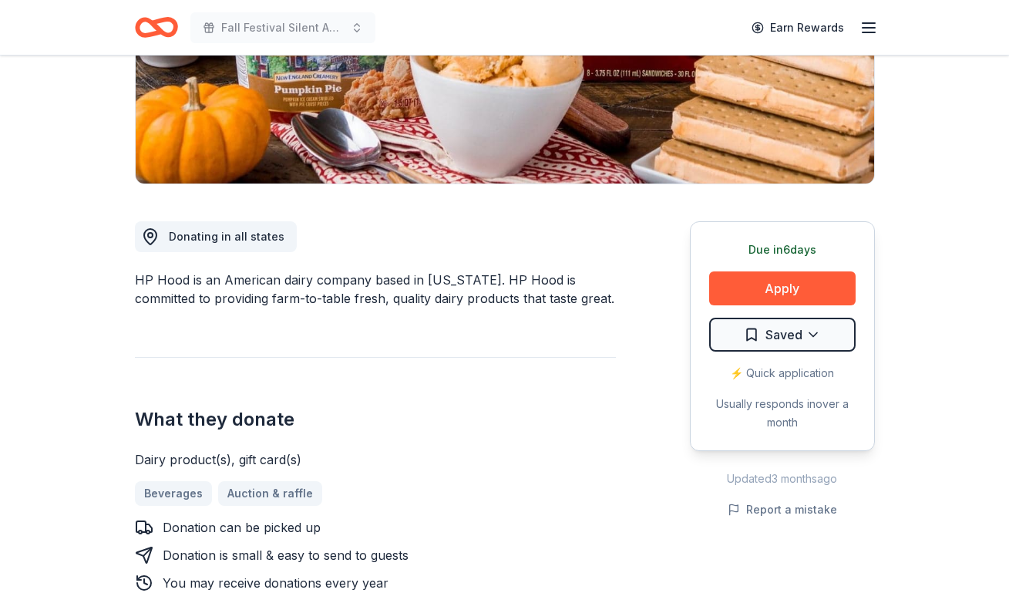
scroll to position [308, 0]
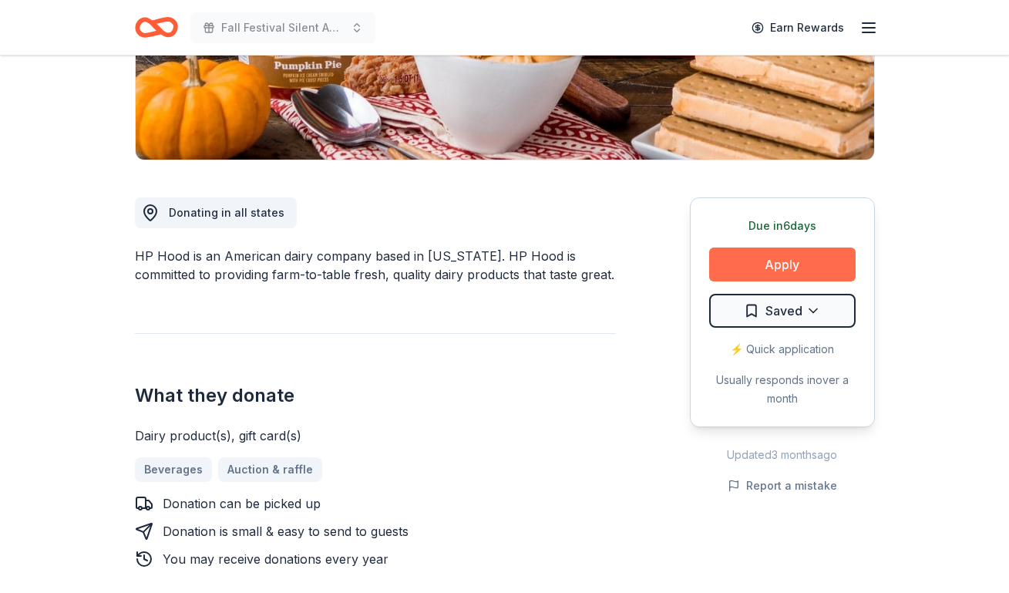
click at [777, 262] on button "Apply" at bounding box center [782, 264] width 146 height 34
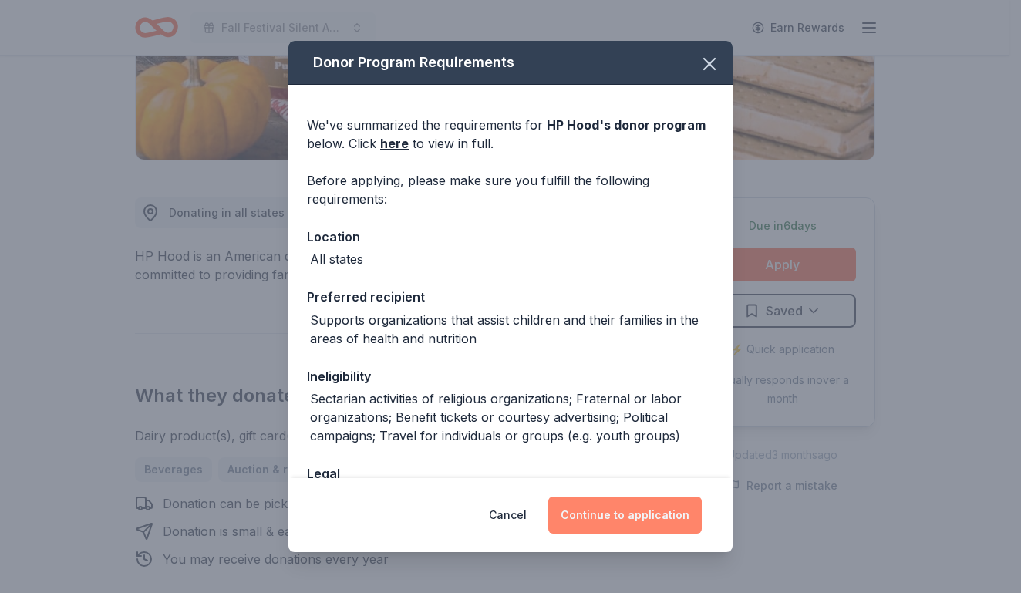
click at [636, 509] on button "Continue to application" at bounding box center [624, 514] width 153 height 37
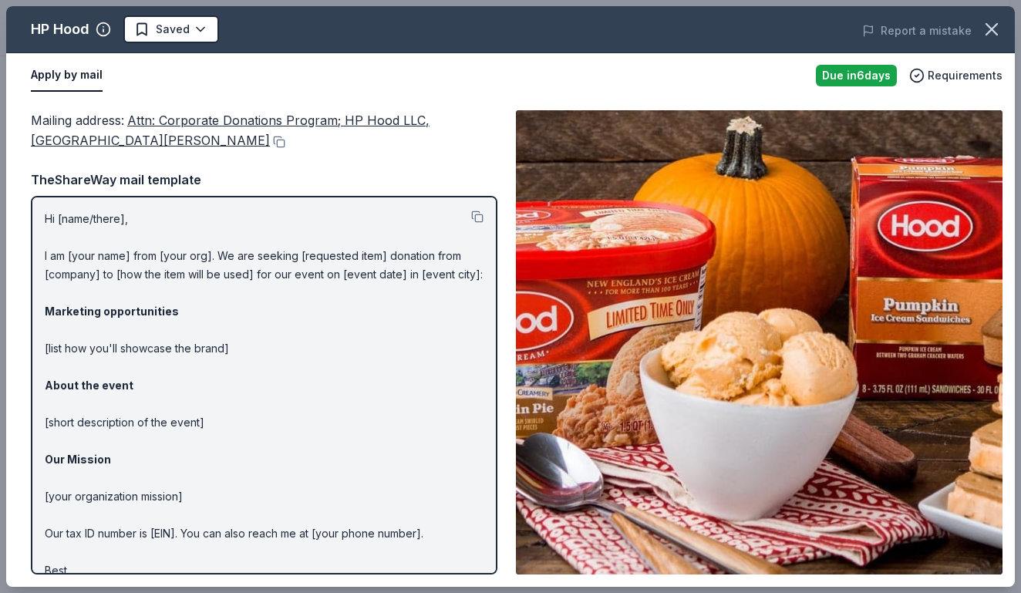
click at [314, 39] on div "HP Hood Saved" at bounding box center [308, 29] width 605 height 28
click at [985, 27] on icon "button" at bounding box center [991, 29] width 22 height 22
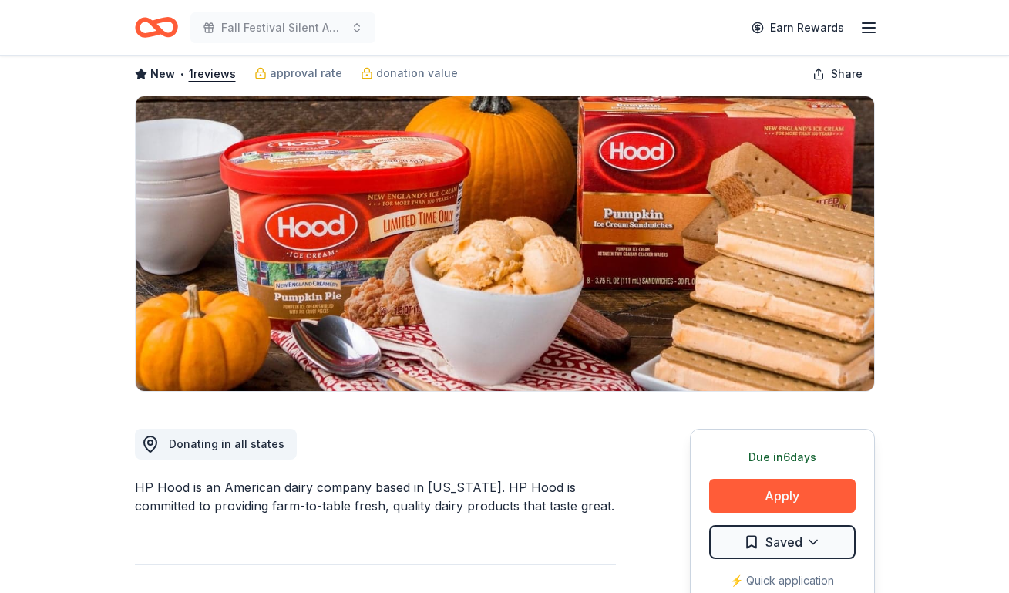
scroll to position [0, 0]
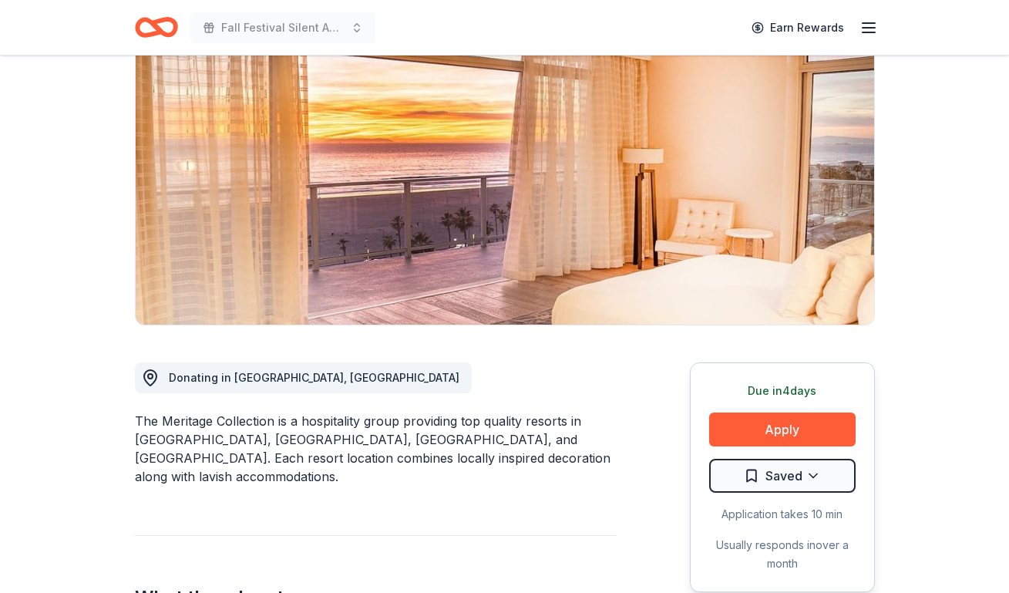
scroll to position [231, 0]
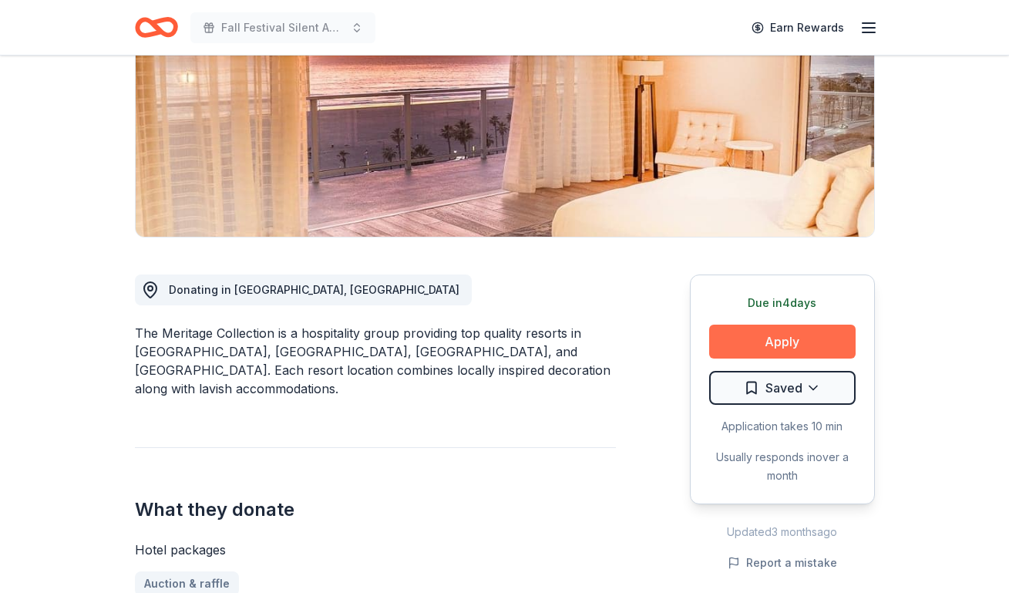
click at [732, 340] on button "Apply" at bounding box center [782, 342] width 146 height 34
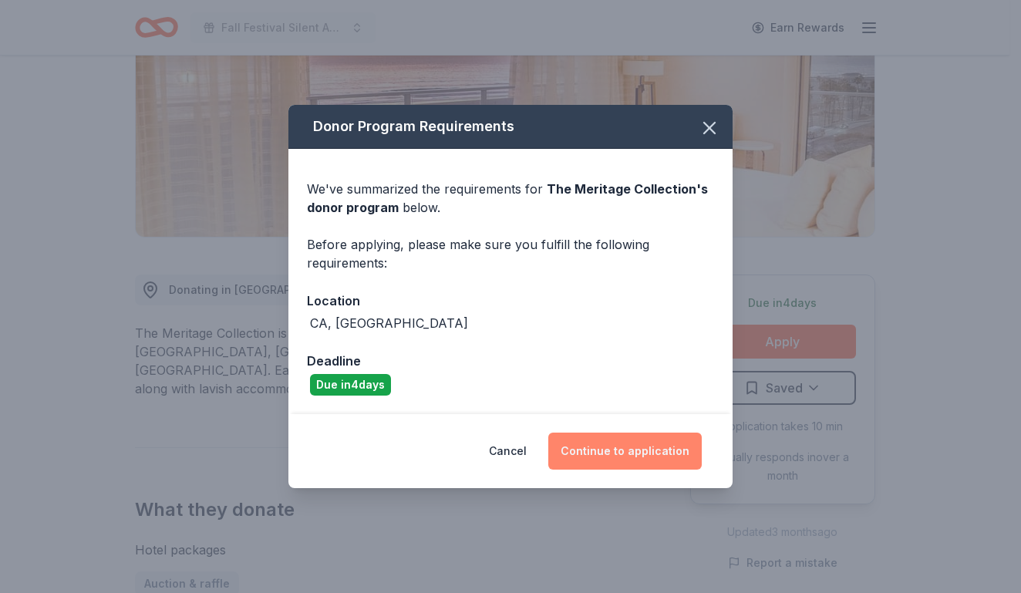
click at [625, 456] on button "Continue to application" at bounding box center [624, 450] width 153 height 37
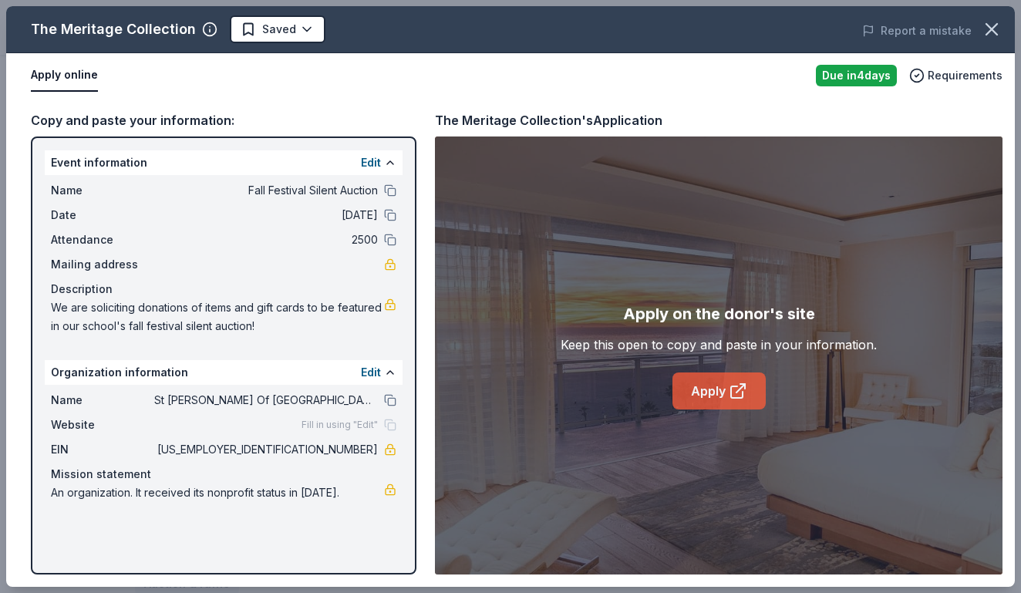
click at [706, 392] on link "Apply" at bounding box center [718, 390] width 93 height 37
click at [985, 34] on icon "button" at bounding box center [991, 29] width 22 height 22
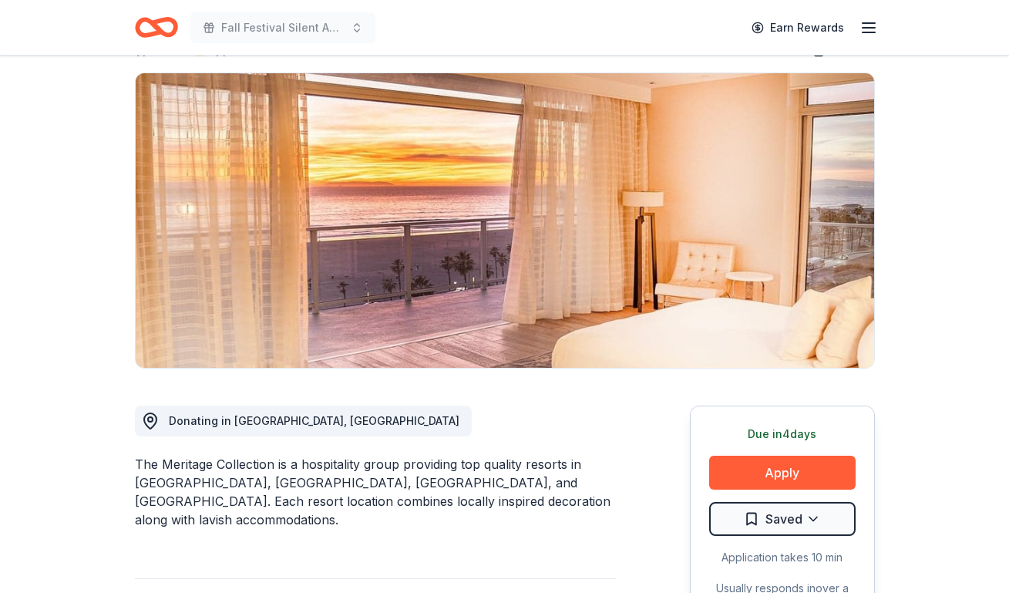
scroll to position [77, 0]
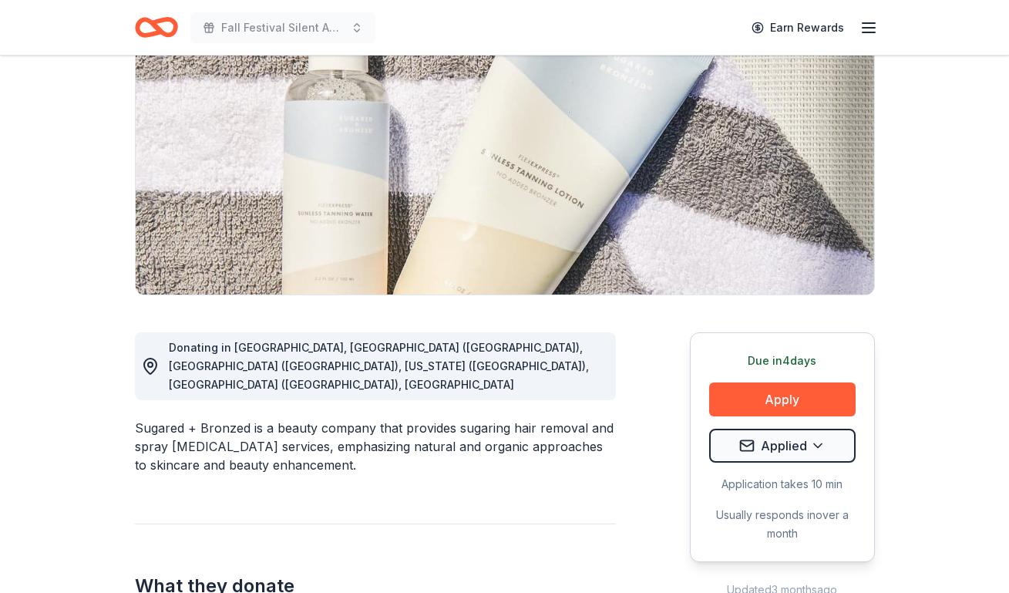
scroll to position [231, 0]
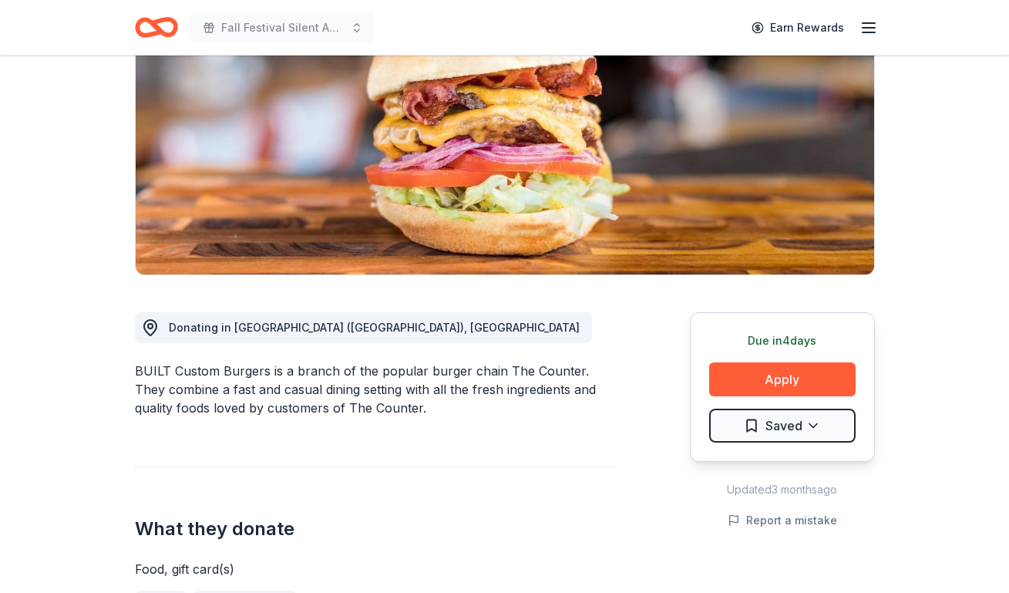
scroll to position [231, 0]
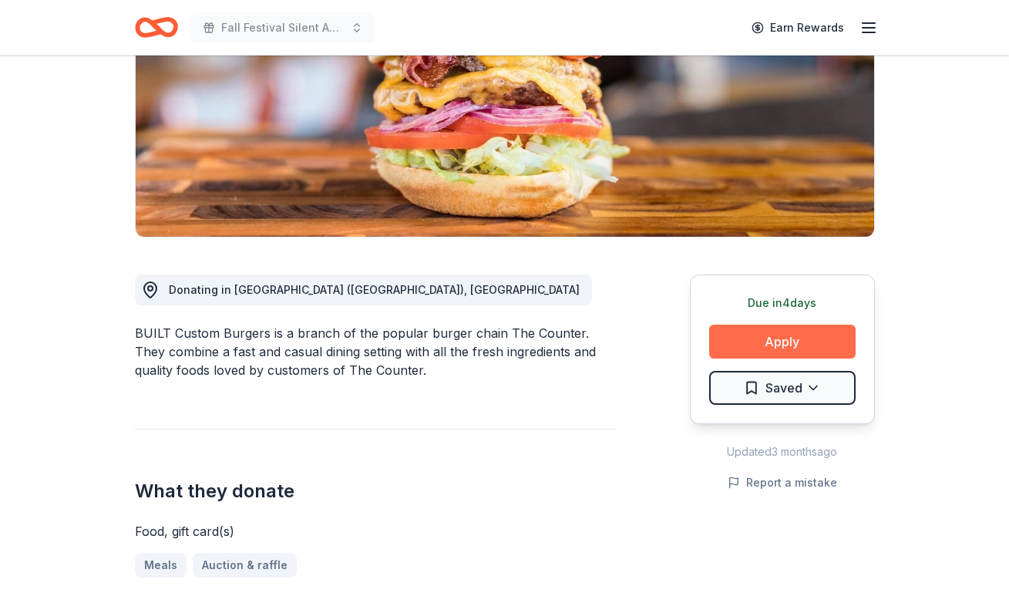
click at [769, 343] on button "Apply" at bounding box center [782, 342] width 146 height 34
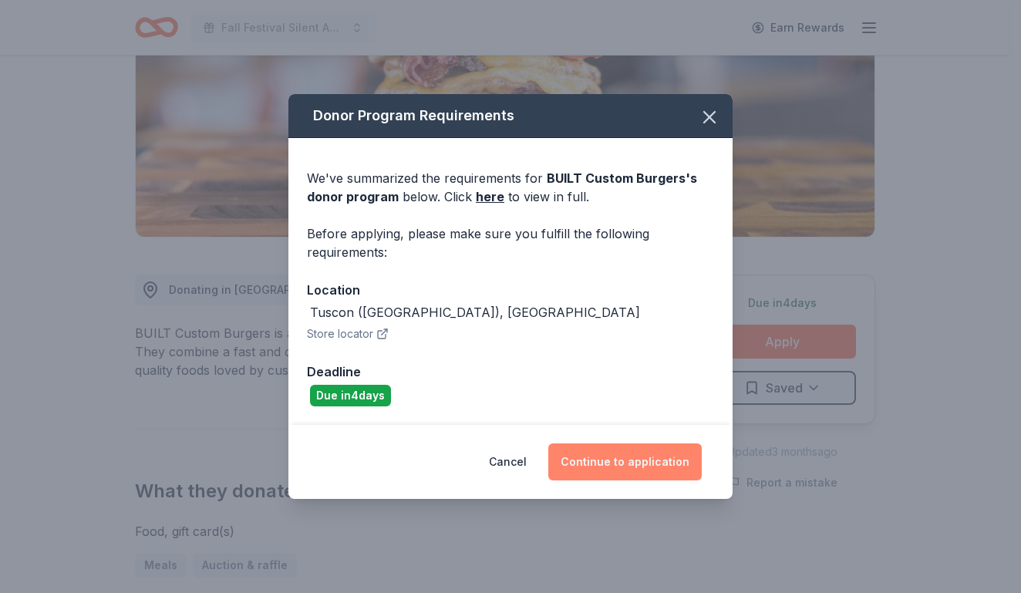
click at [610, 466] on button "Continue to application" at bounding box center [624, 461] width 153 height 37
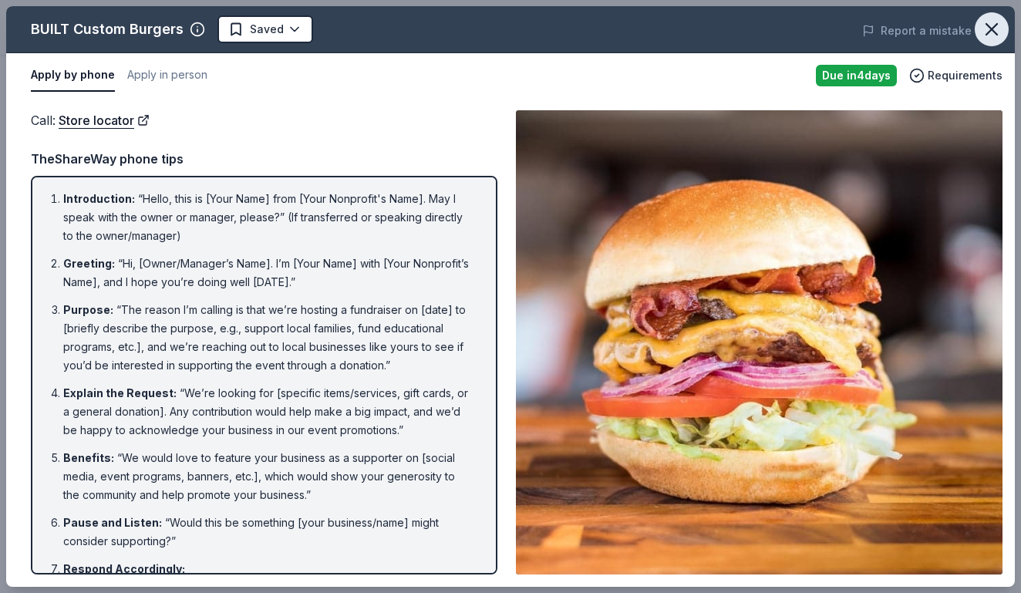
click at [986, 30] on icon "button" at bounding box center [991, 29] width 22 height 22
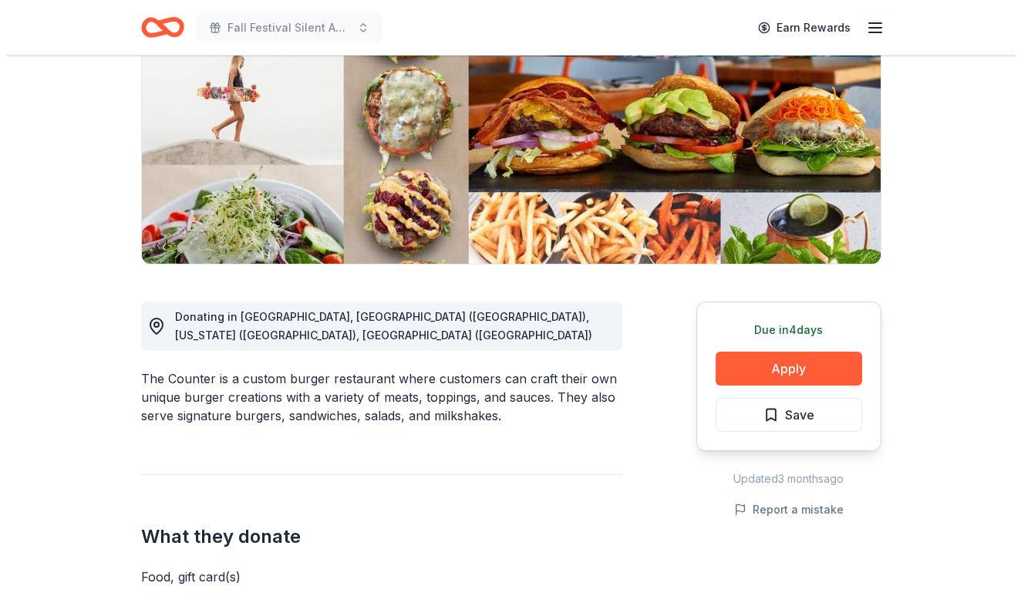
scroll to position [231, 0]
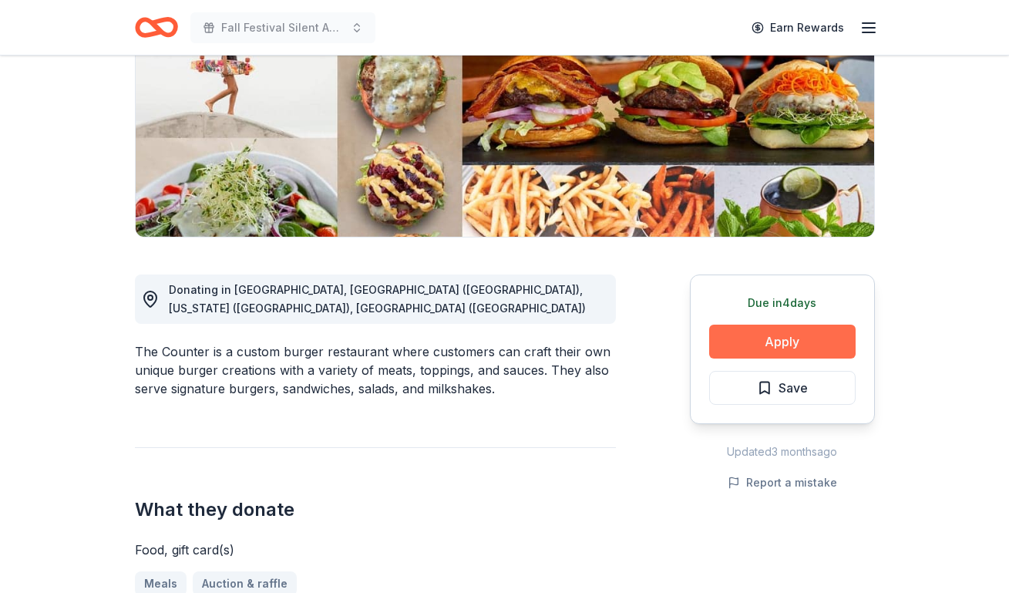
click at [772, 344] on button "Apply" at bounding box center [782, 342] width 146 height 34
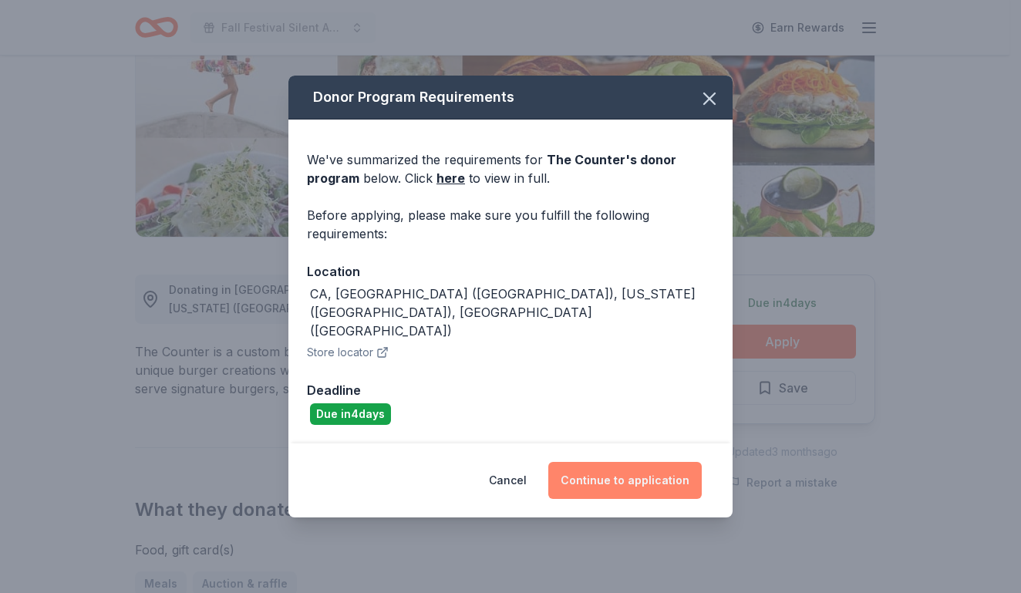
click at [640, 467] on button "Continue to application" at bounding box center [624, 480] width 153 height 37
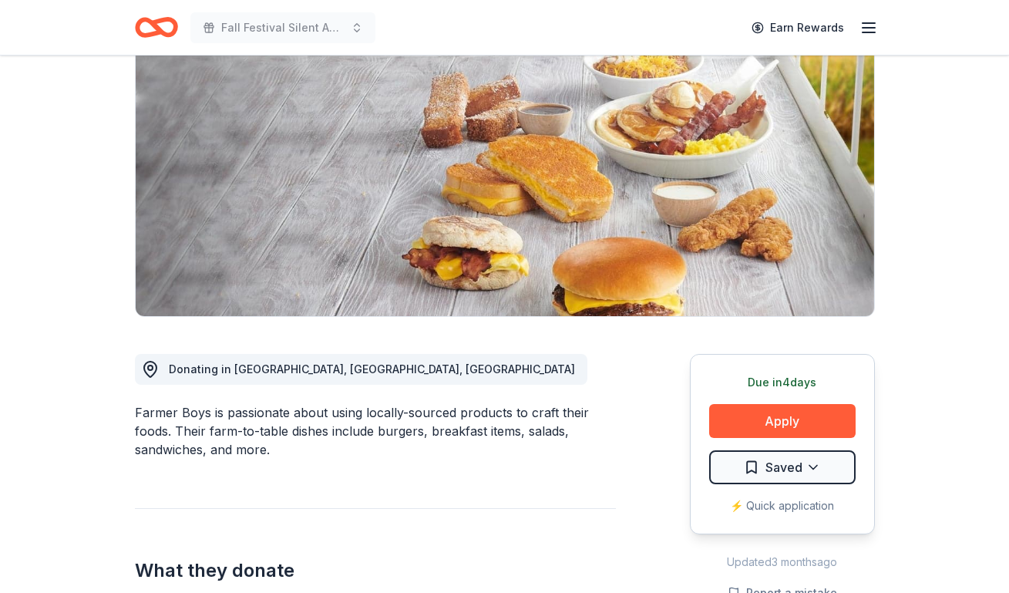
scroll to position [154, 0]
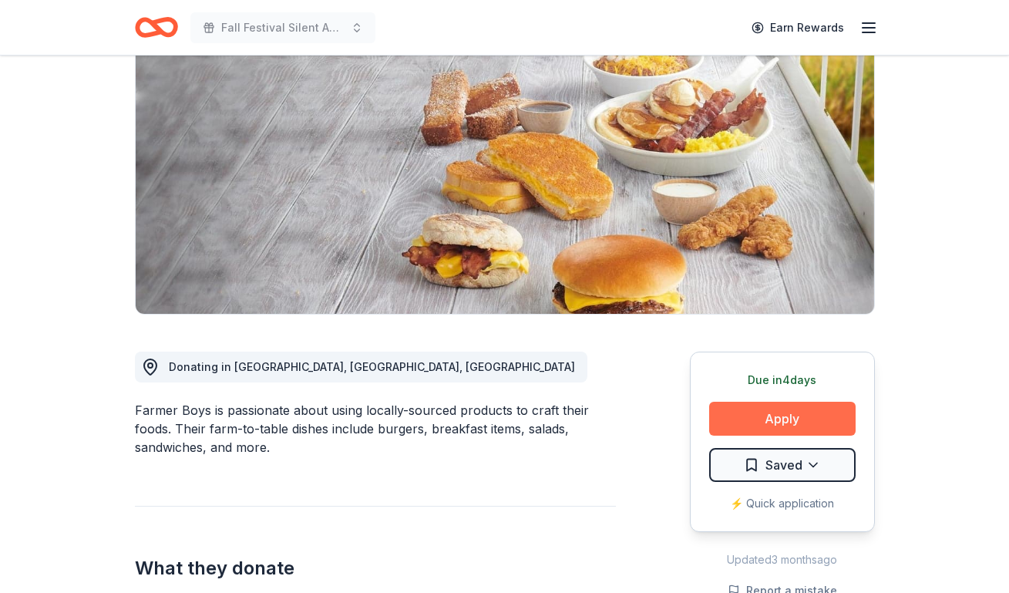
click at [762, 421] on button "Apply" at bounding box center [782, 419] width 146 height 34
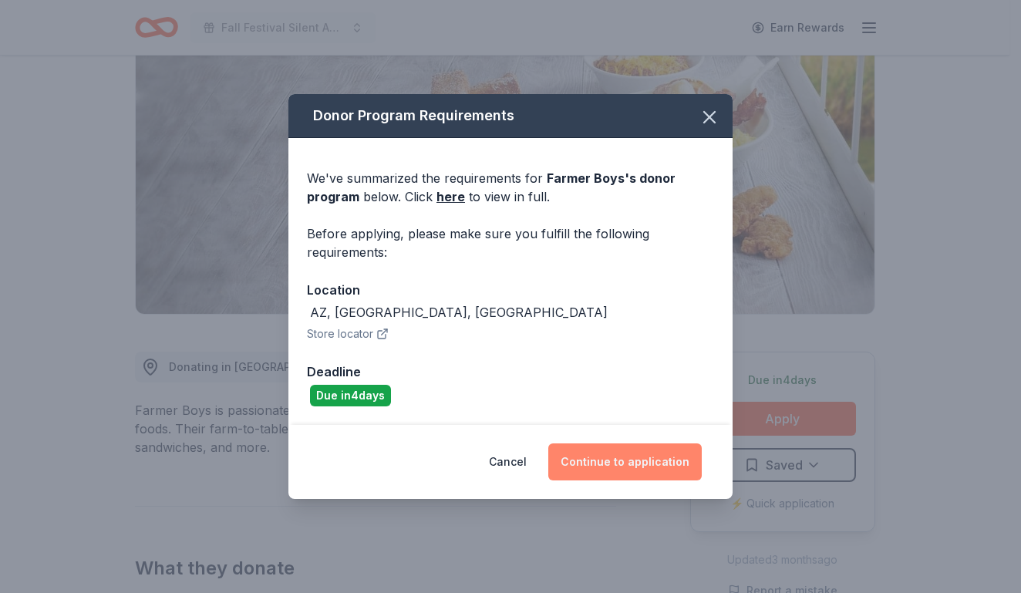
click at [634, 468] on button "Continue to application" at bounding box center [624, 461] width 153 height 37
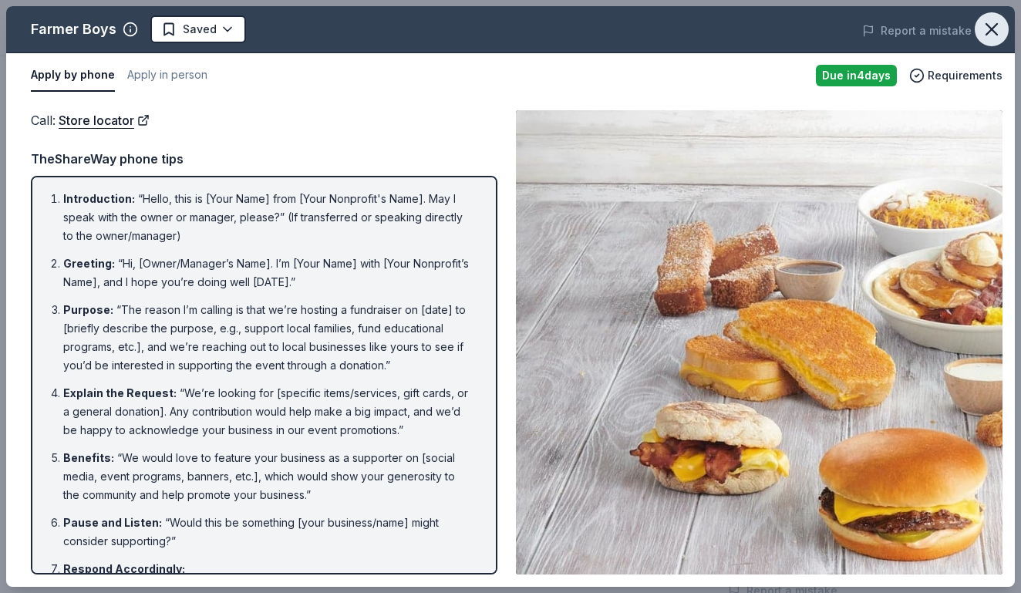
click at [990, 32] on icon "button" at bounding box center [991, 29] width 22 height 22
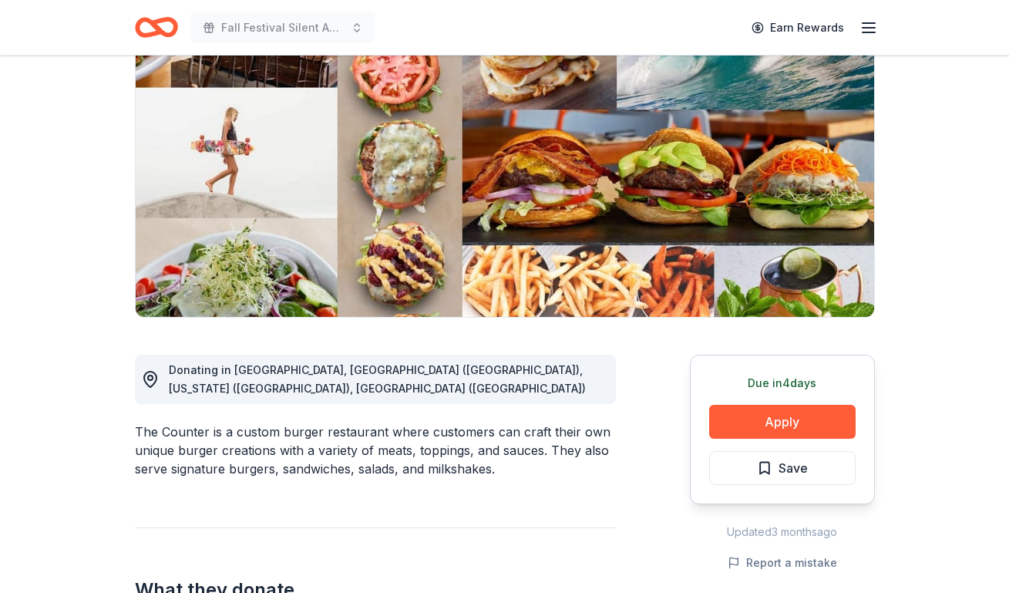
scroll to position [154, 0]
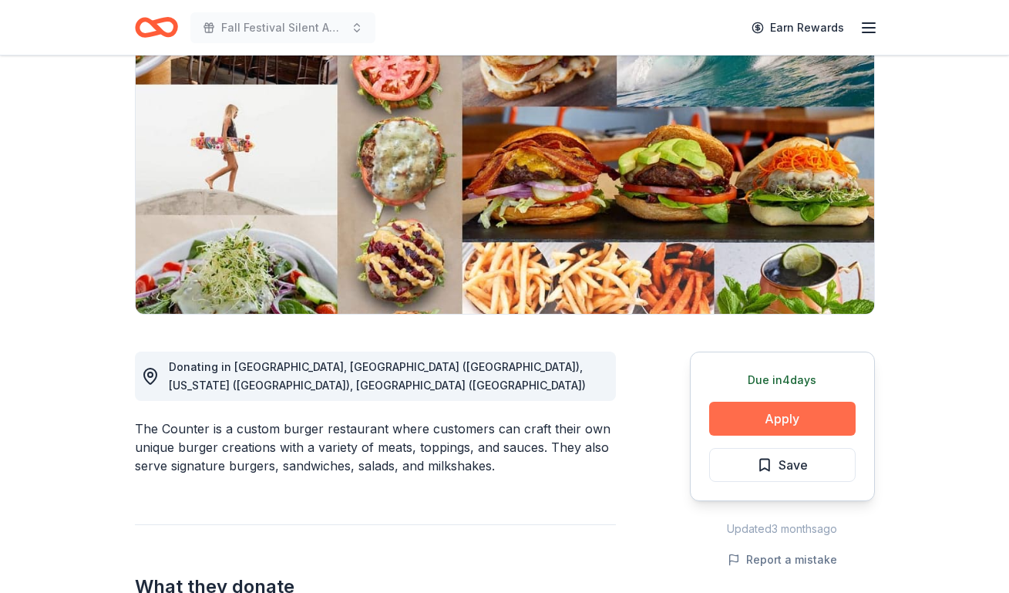
click at [741, 416] on button "Apply" at bounding box center [782, 419] width 146 height 34
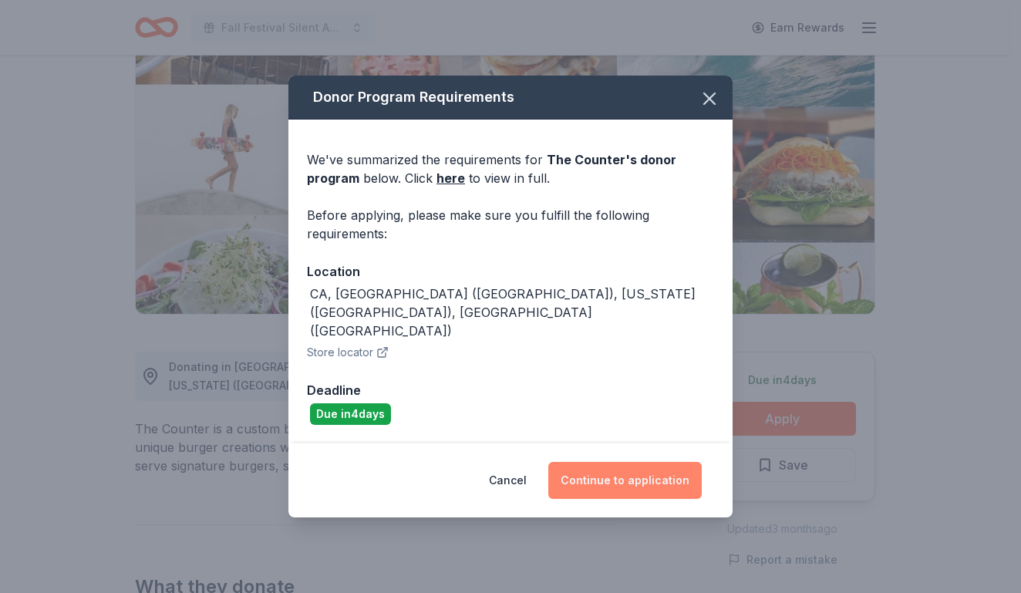
click at [643, 466] on button "Continue to application" at bounding box center [624, 480] width 153 height 37
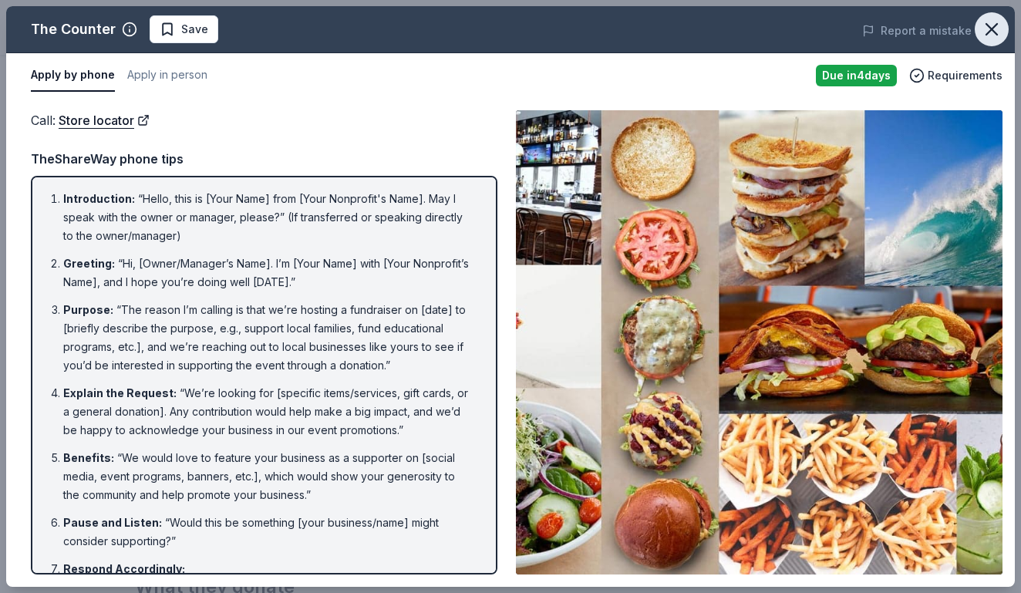
click at [987, 35] on icon "button" at bounding box center [991, 29] width 22 height 22
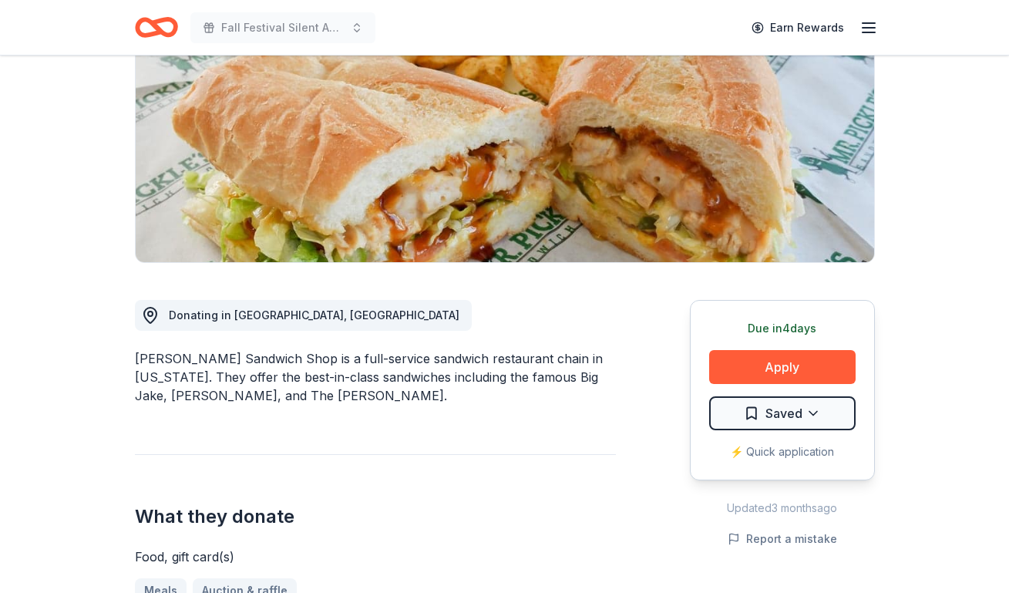
scroll to position [231, 0]
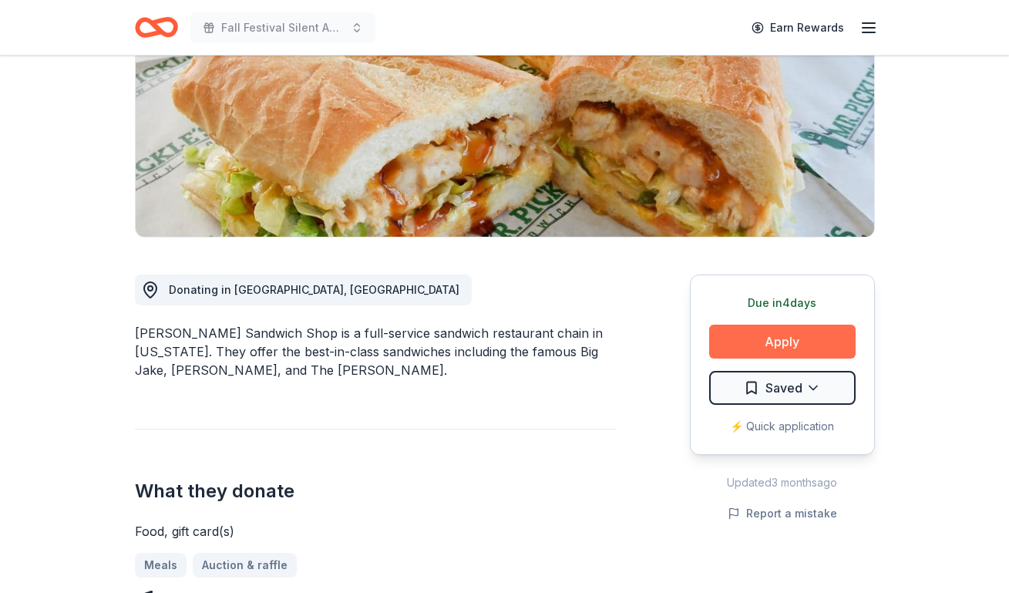
click at [779, 341] on button "Apply" at bounding box center [782, 342] width 146 height 34
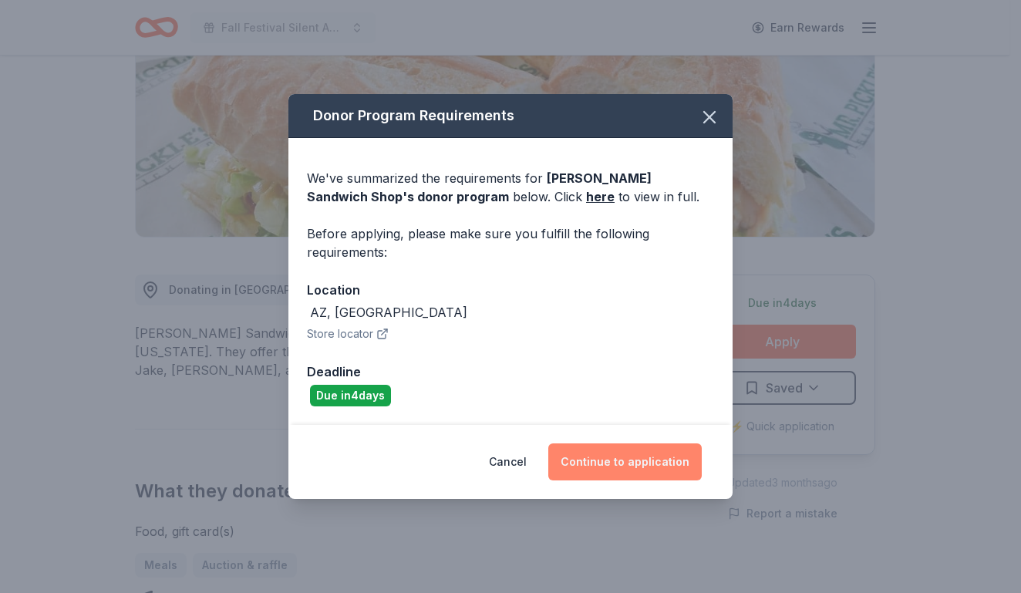
click at [624, 454] on button "Continue to application" at bounding box center [624, 461] width 153 height 37
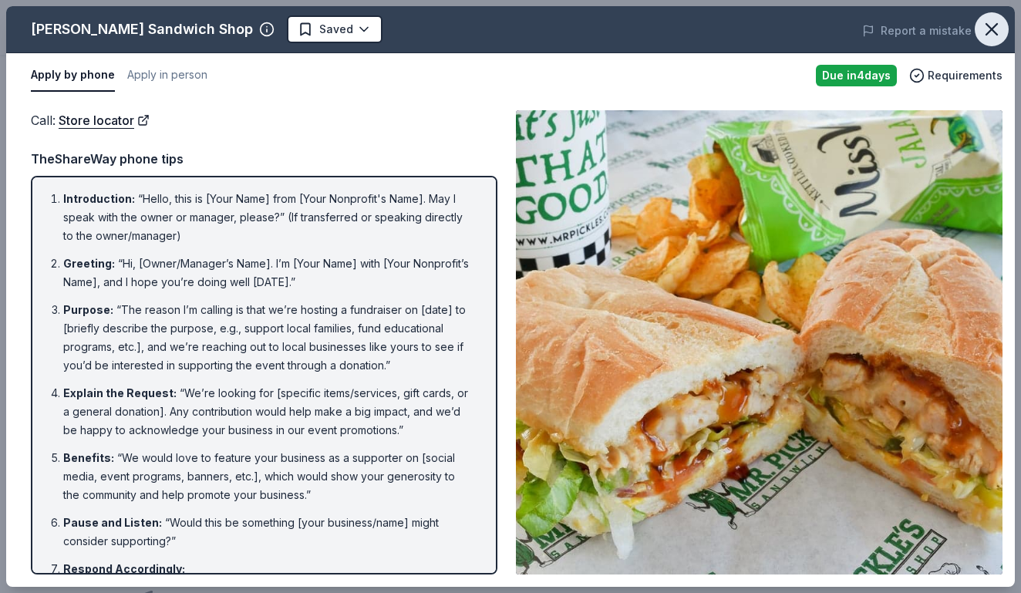
click at [989, 35] on icon "button" at bounding box center [991, 29] width 22 height 22
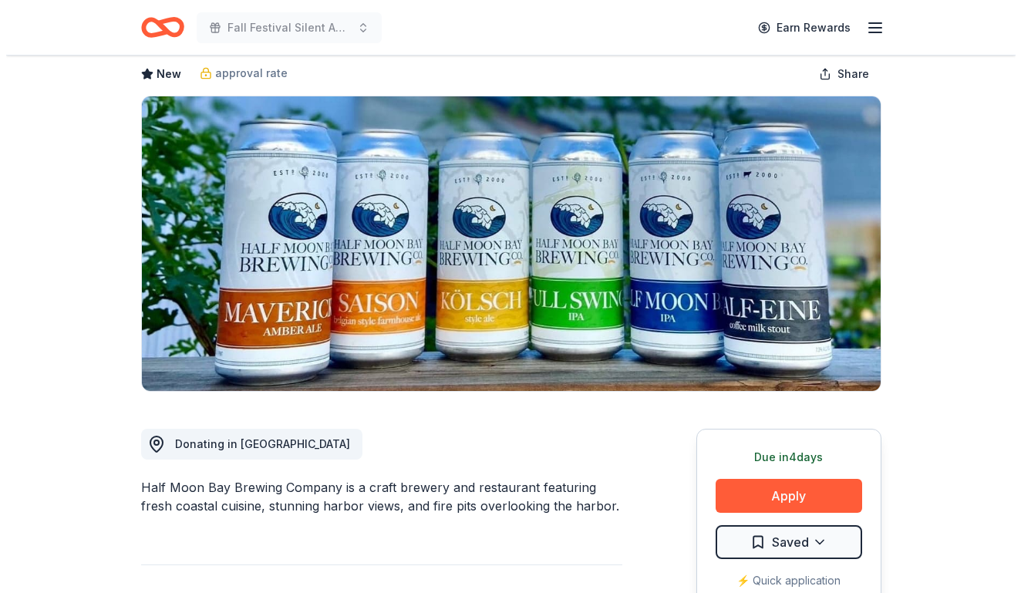
scroll to position [154, 0]
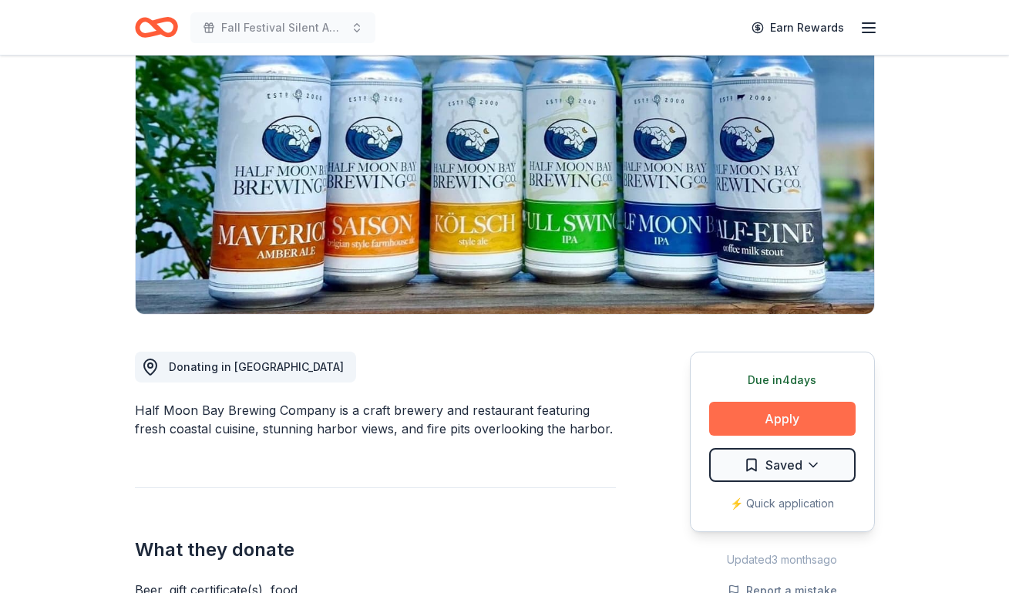
click at [768, 421] on button "Apply" at bounding box center [782, 419] width 146 height 34
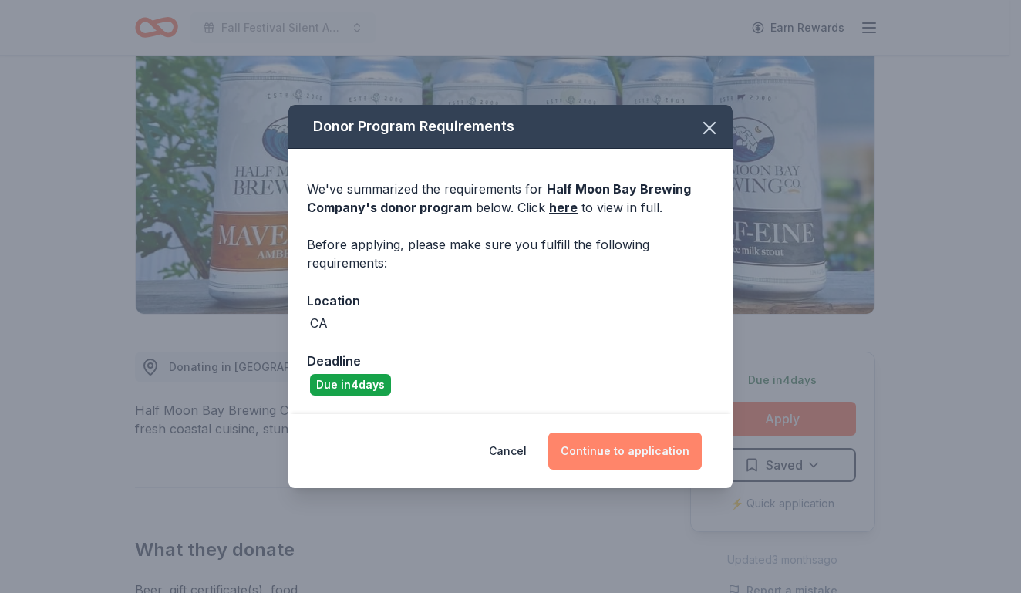
click at [640, 451] on button "Continue to application" at bounding box center [624, 450] width 153 height 37
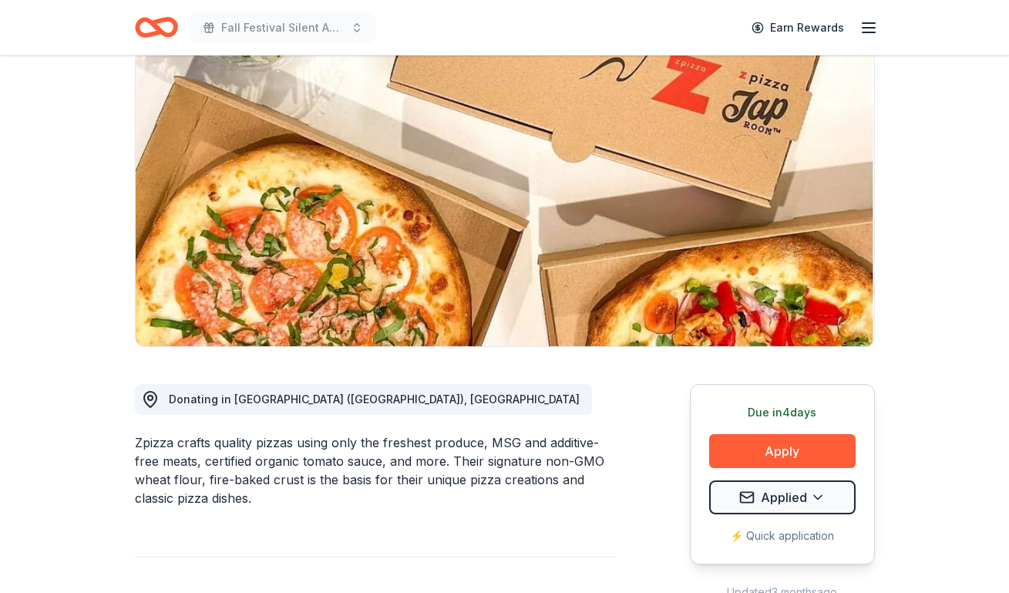
scroll to position [154, 0]
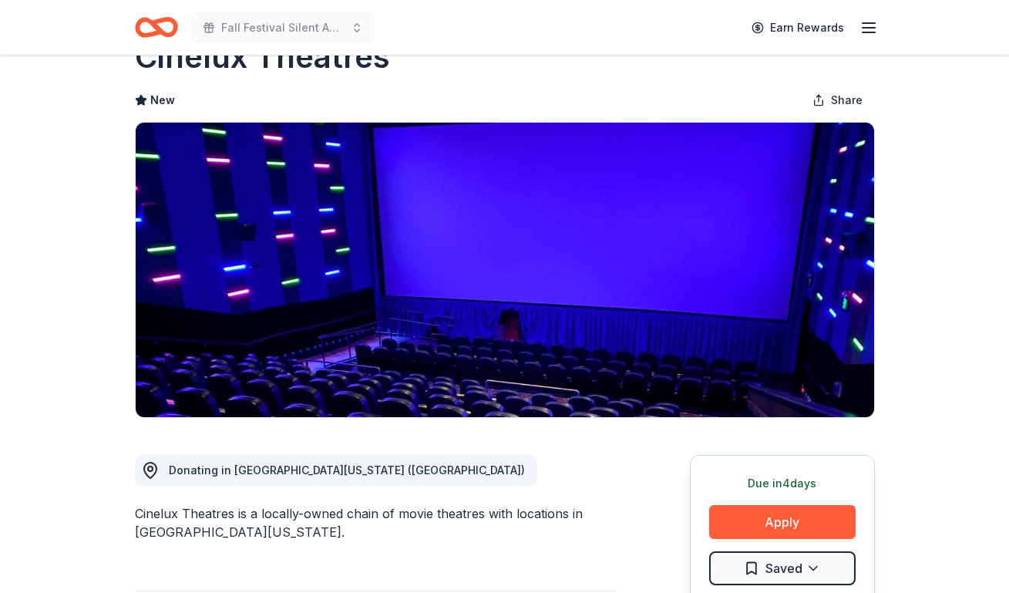
scroll to position [154, 0]
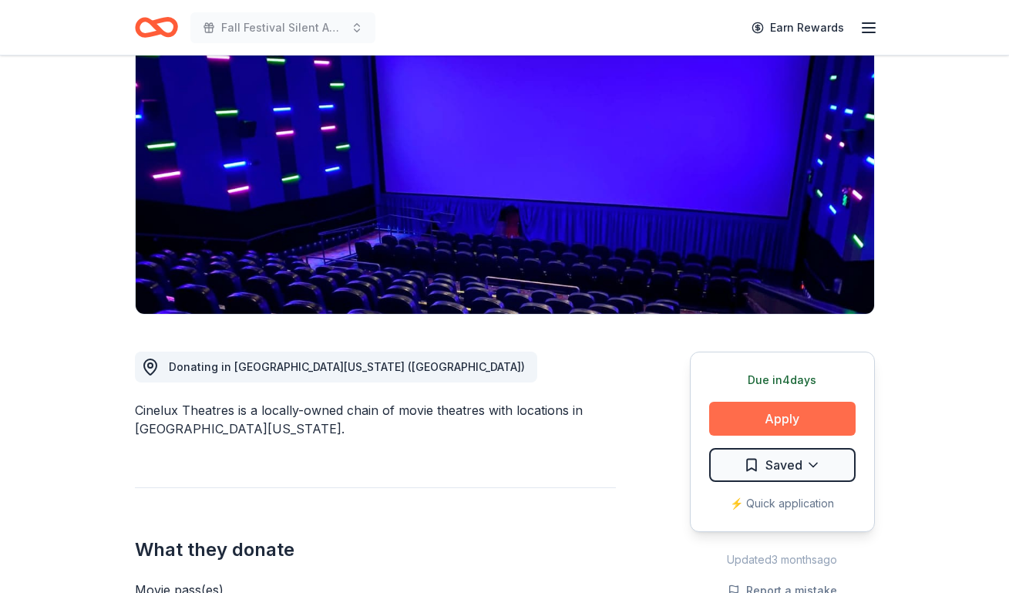
click at [758, 421] on button "Apply" at bounding box center [782, 419] width 146 height 34
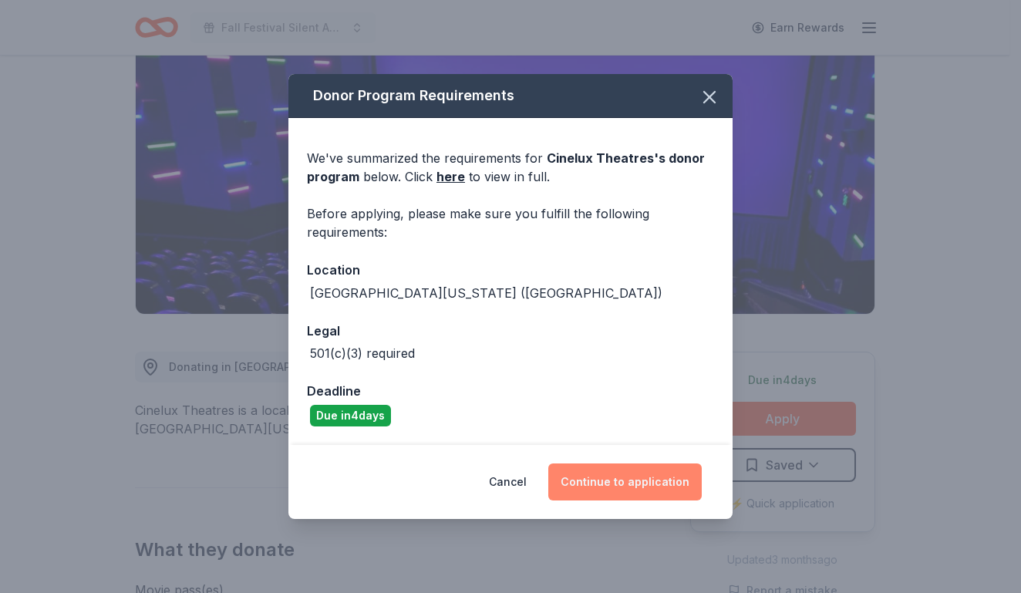
click at [652, 476] on button "Continue to application" at bounding box center [624, 481] width 153 height 37
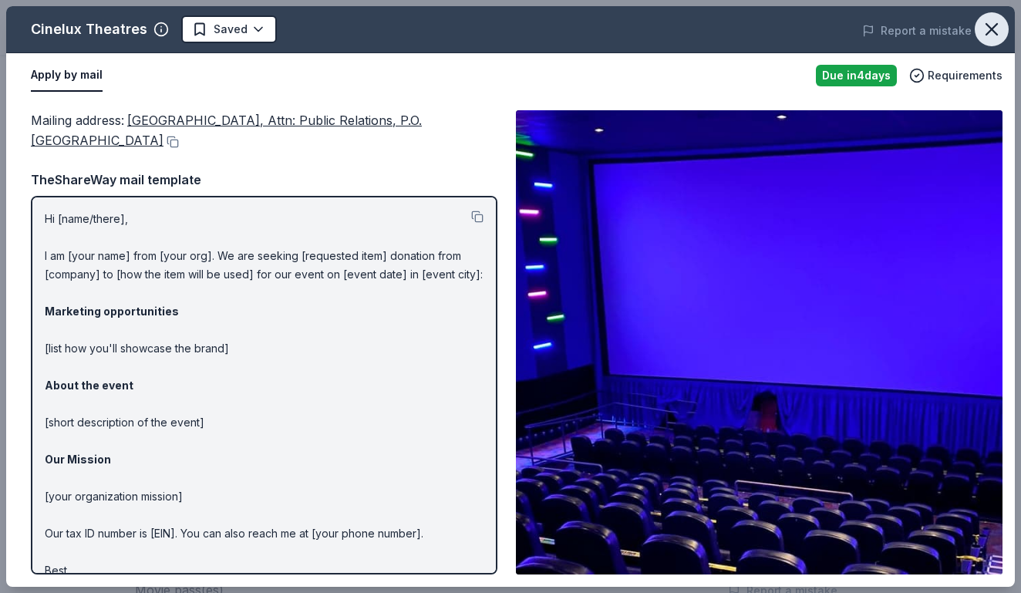
click at [988, 33] on icon "button" at bounding box center [991, 29] width 11 height 11
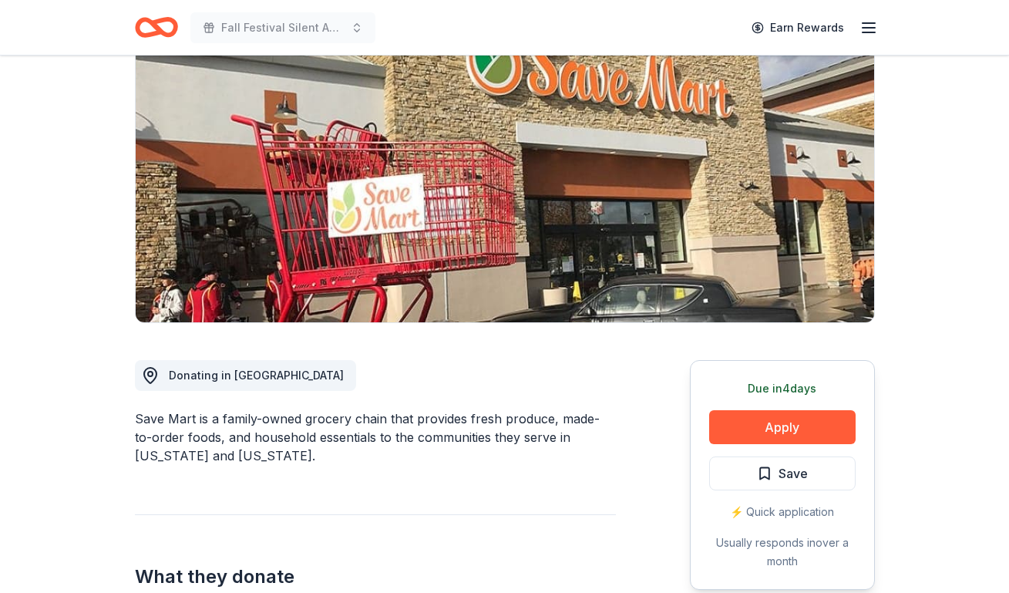
scroll to position [154, 0]
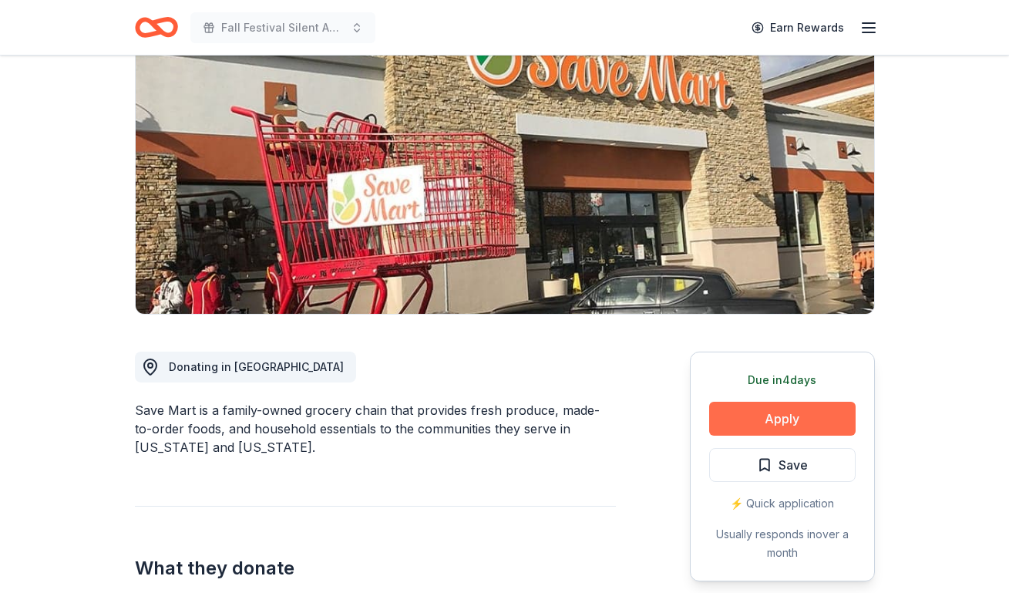
click at [780, 416] on button "Apply" at bounding box center [782, 419] width 146 height 34
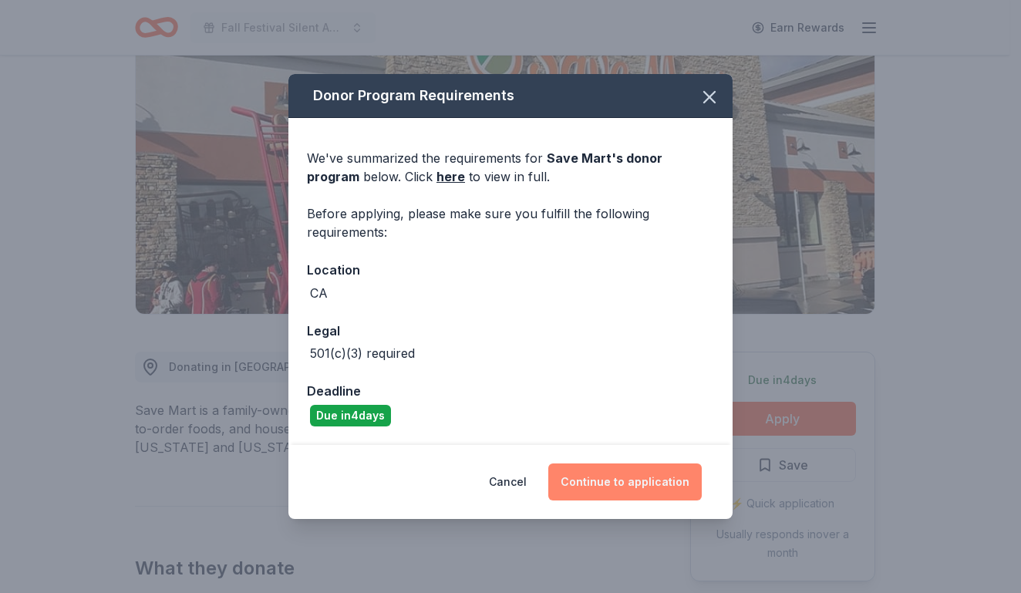
click at [652, 481] on button "Continue to application" at bounding box center [624, 481] width 153 height 37
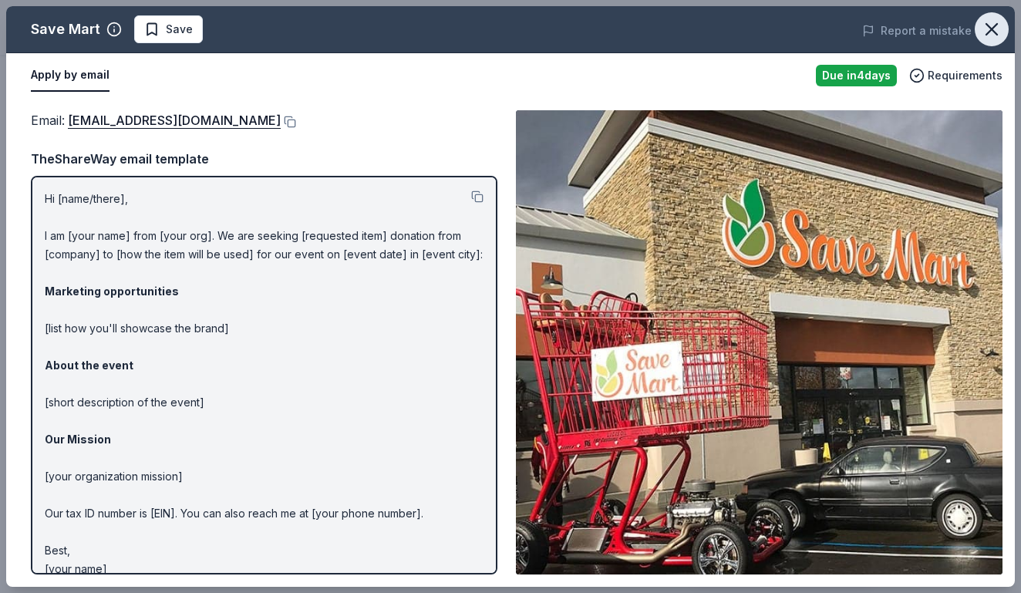
click at [989, 27] on icon "button" at bounding box center [991, 29] width 11 height 11
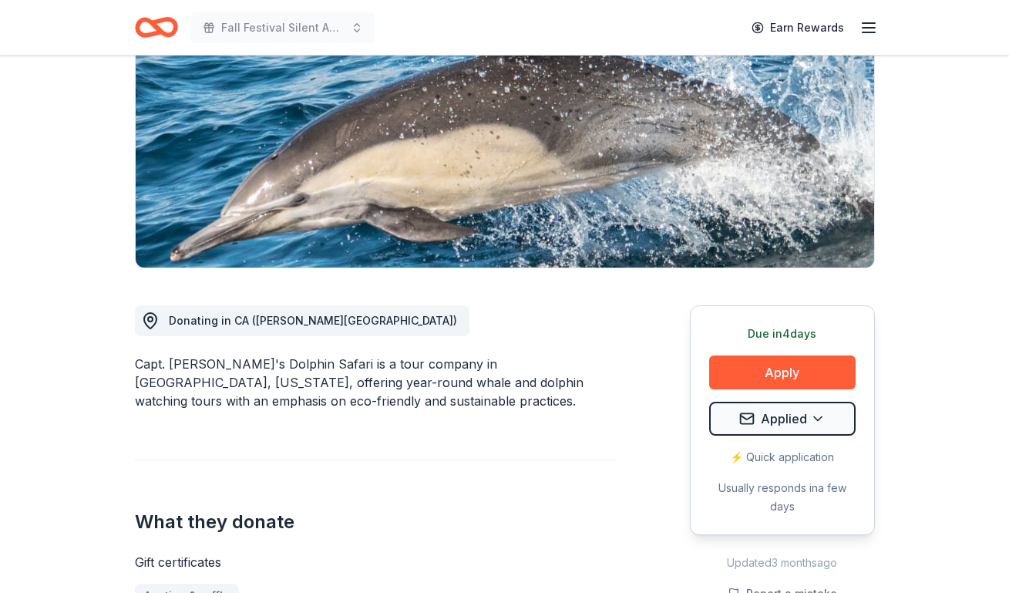
scroll to position [231, 0]
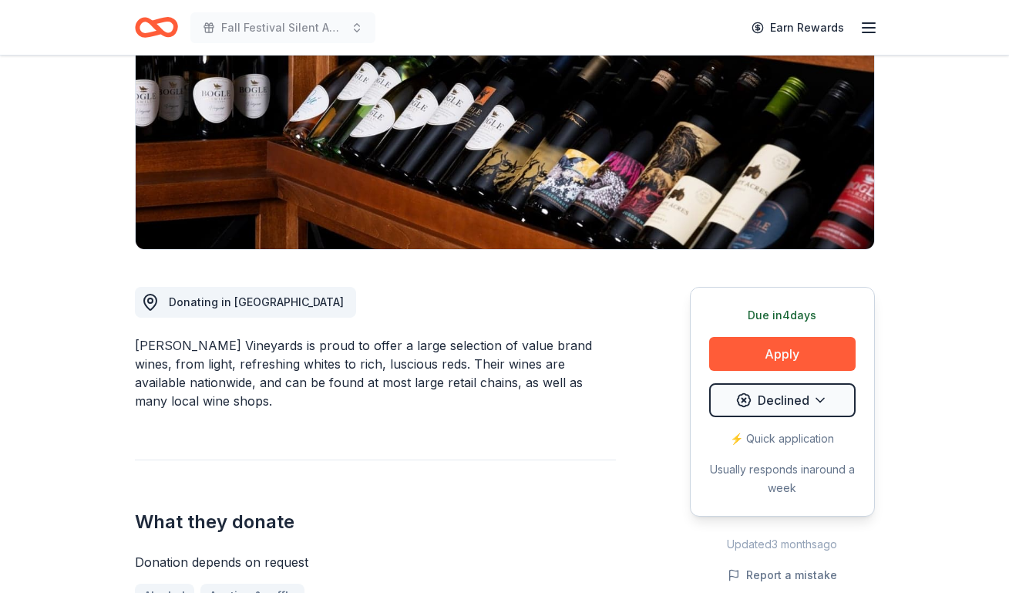
scroll to position [231, 0]
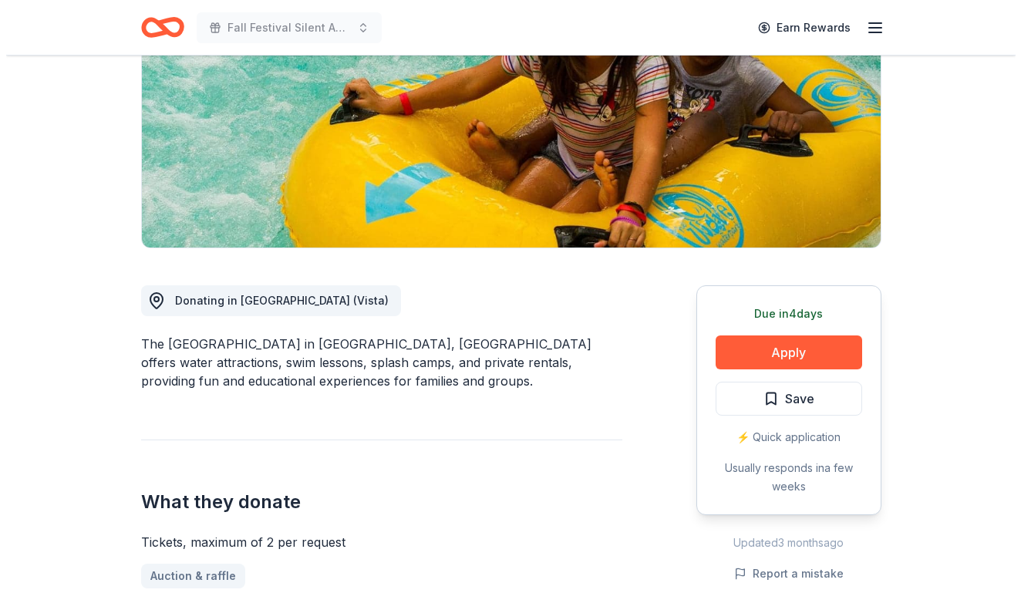
scroll to position [231, 0]
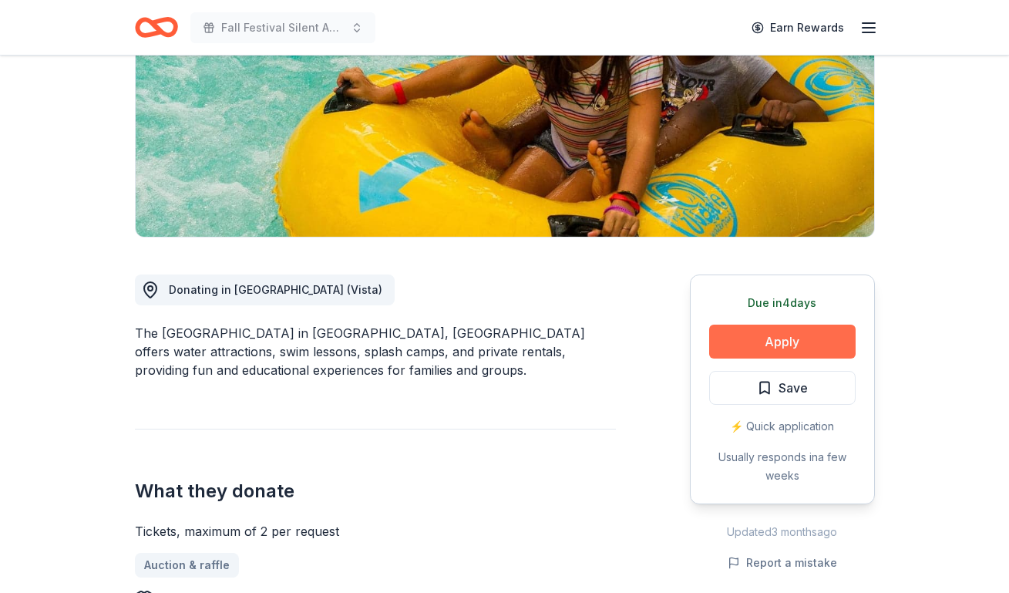
click at [756, 340] on button "Apply" at bounding box center [782, 342] width 146 height 34
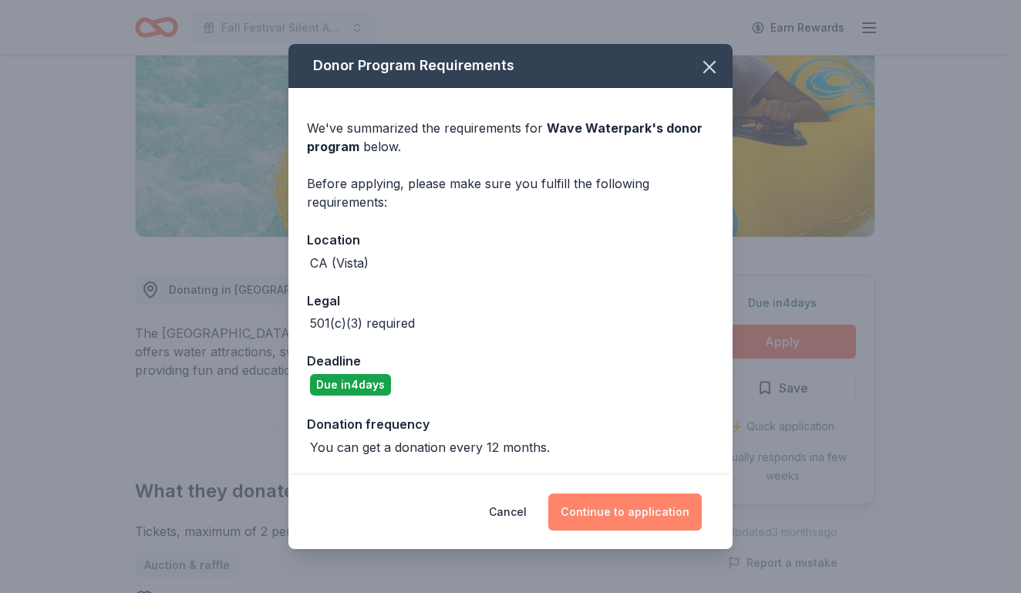
click at [644, 508] on button "Continue to application" at bounding box center [624, 511] width 153 height 37
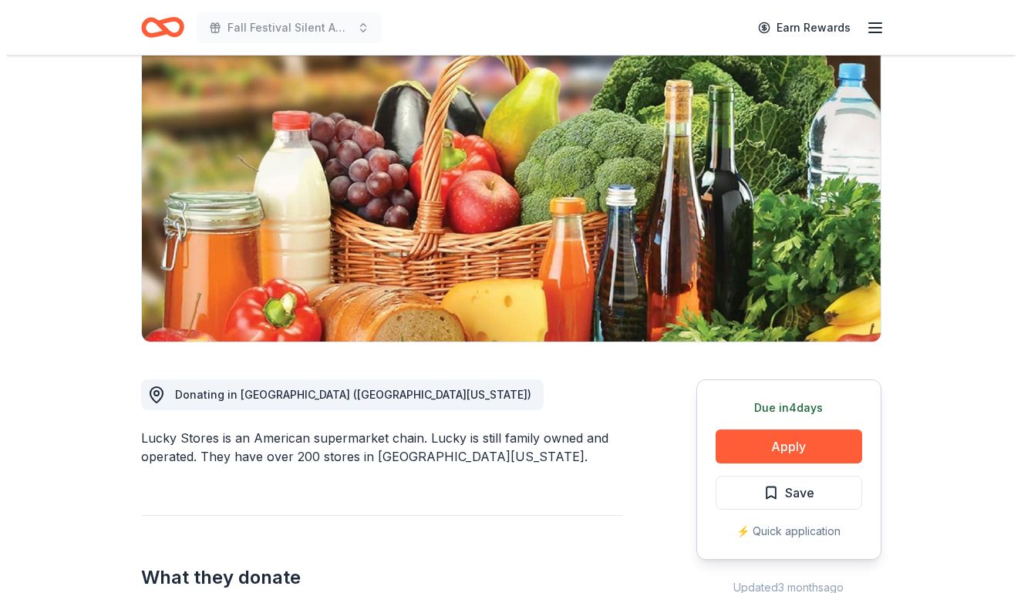
scroll to position [231, 0]
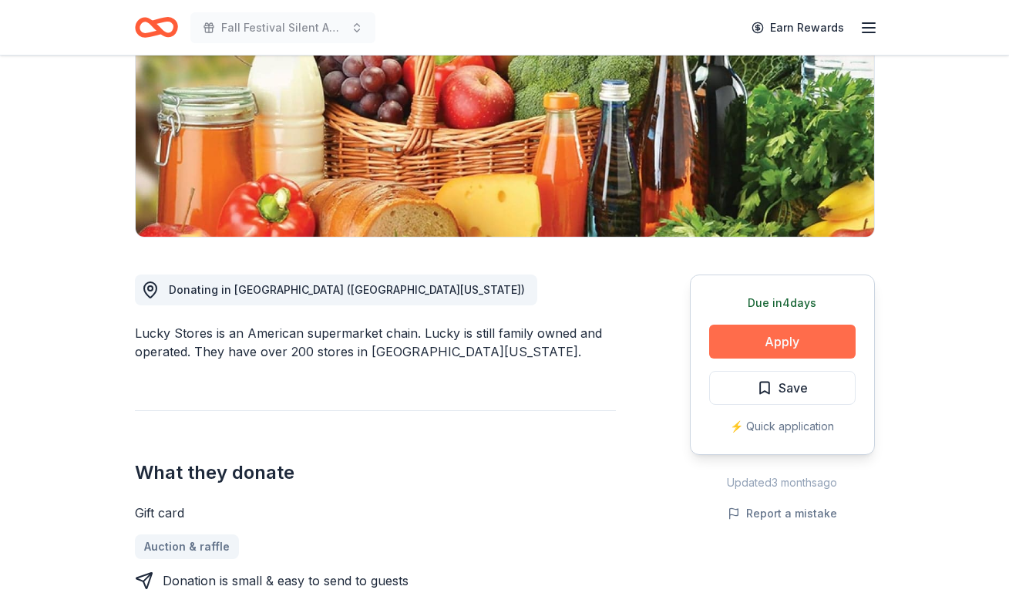
click at [765, 333] on button "Apply" at bounding box center [782, 342] width 146 height 34
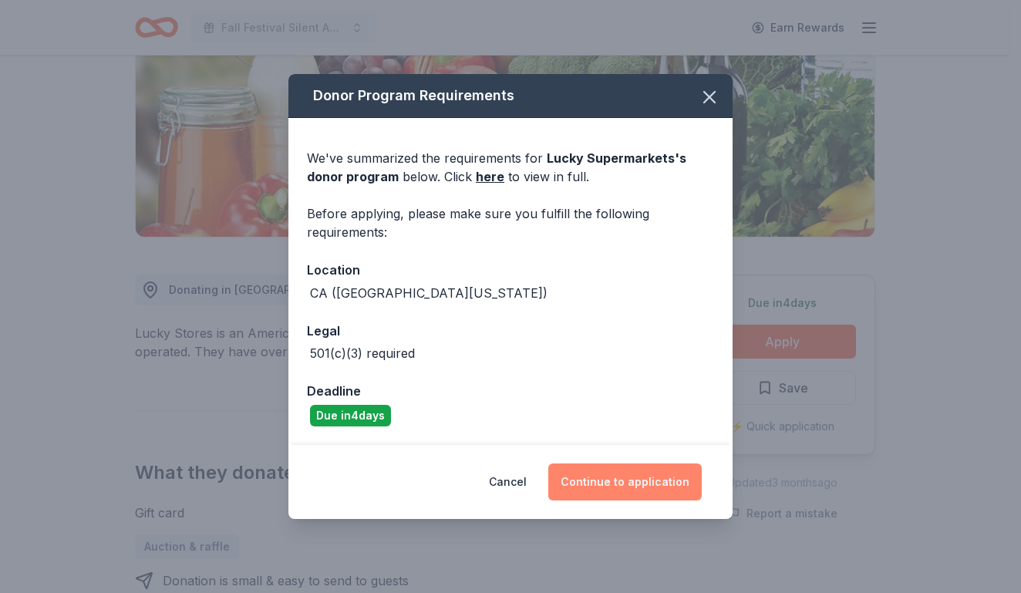
click at [663, 482] on button "Continue to application" at bounding box center [624, 481] width 153 height 37
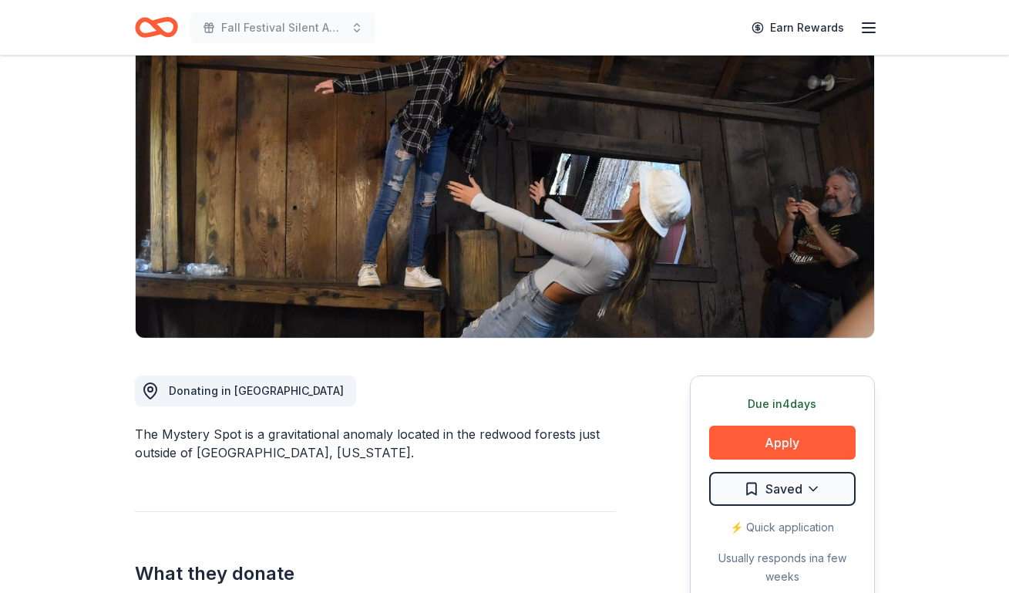
scroll to position [154, 0]
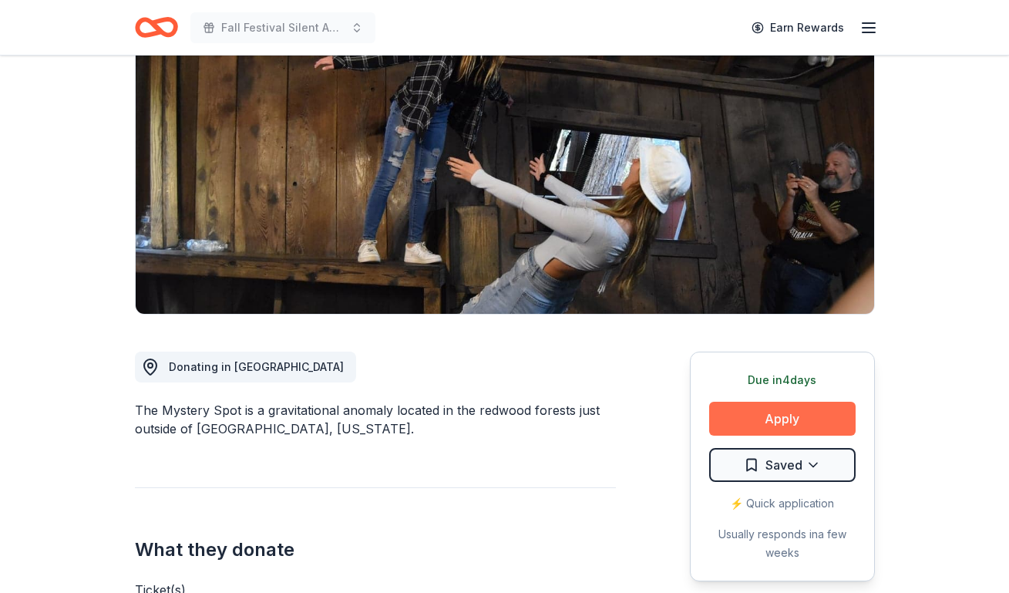
click at [797, 425] on button "Apply" at bounding box center [782, 419] width 146 height 34
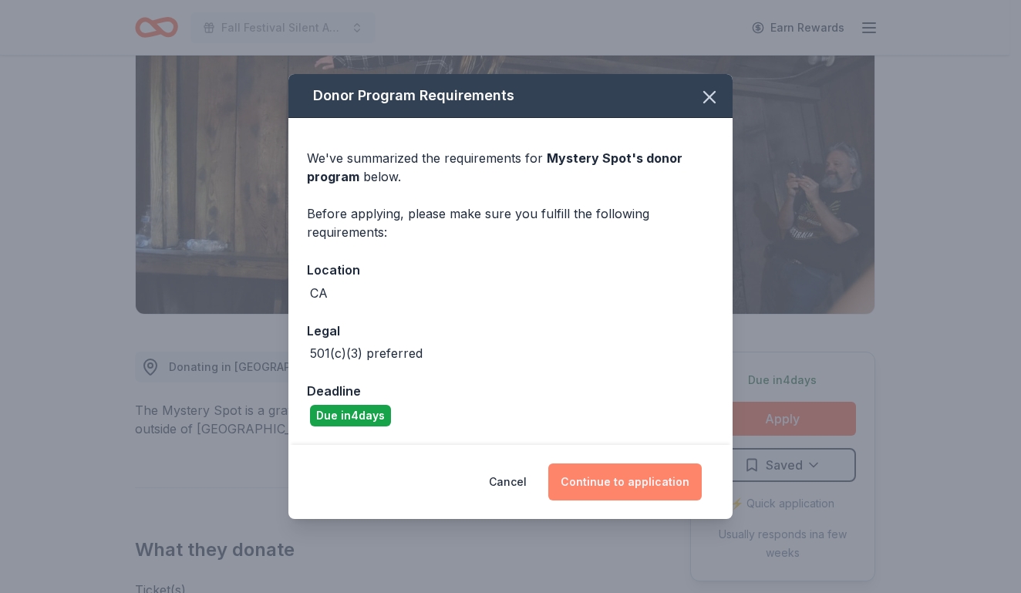
click at [655, 481] on button "Continue to application" at bounding box center [624, 481] width 153 height 37
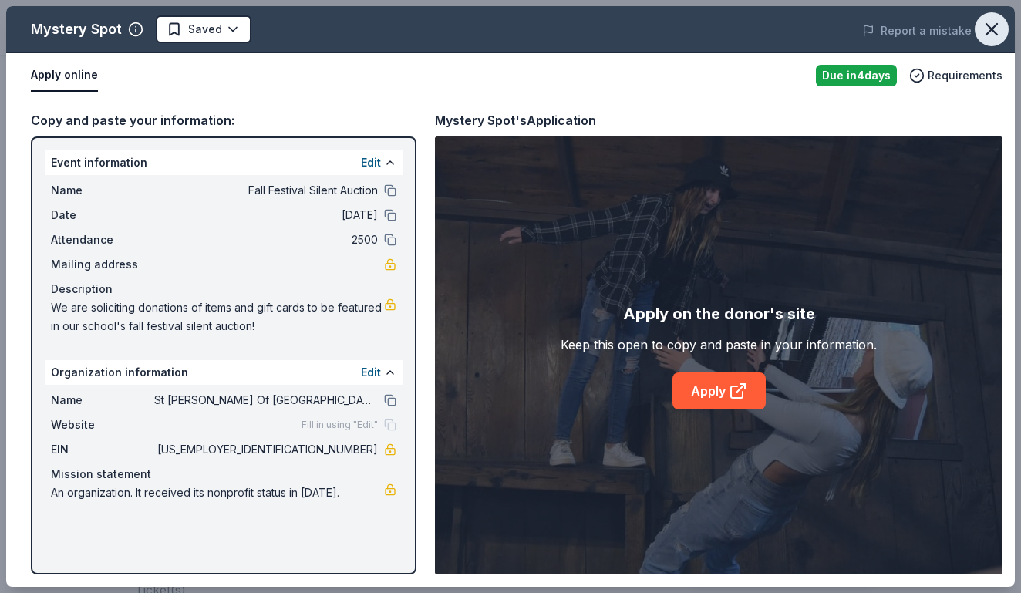
click at [991, 31] on icon "button" at bounding box center [991, 29] width 11 height 11
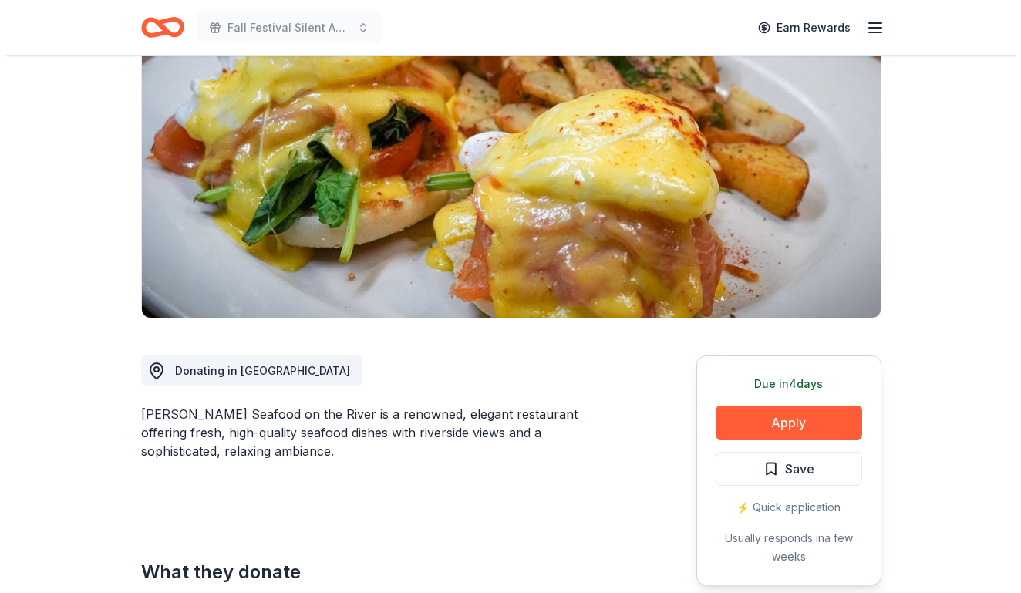
scroll to position [231, 0]
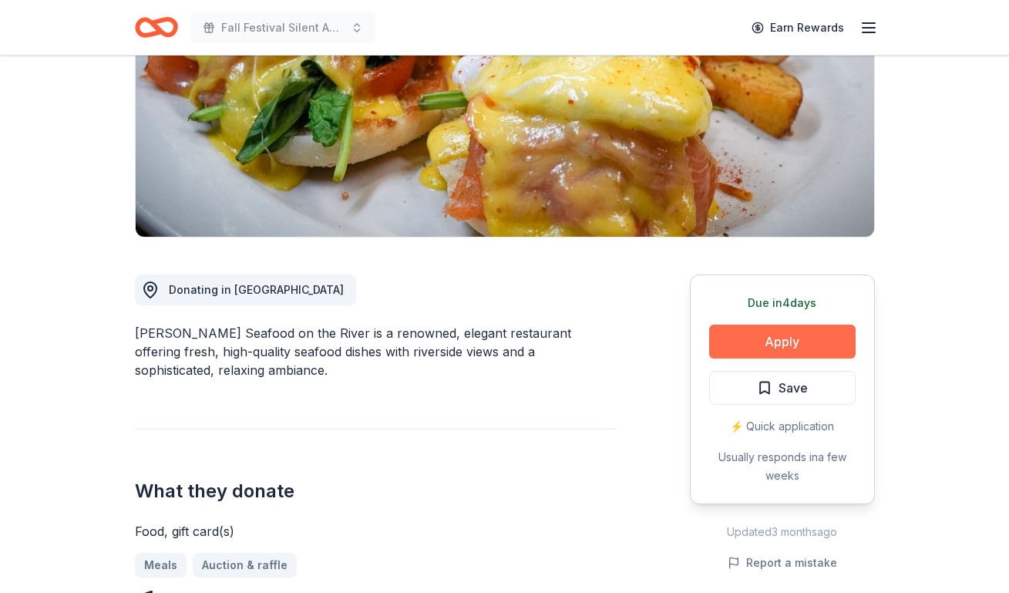
click at [752, 340] on button "Apply" at bounding box center [782, 342] width 146 height 34
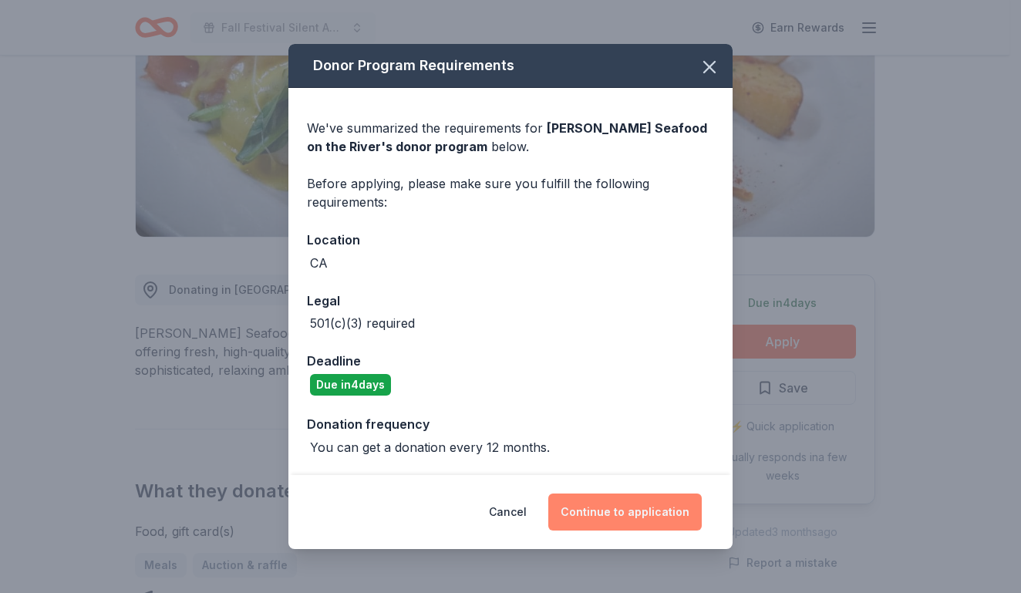
click at [648, 503] on button "Continue to application" at bounding box center [624, 511] width 153 height 37
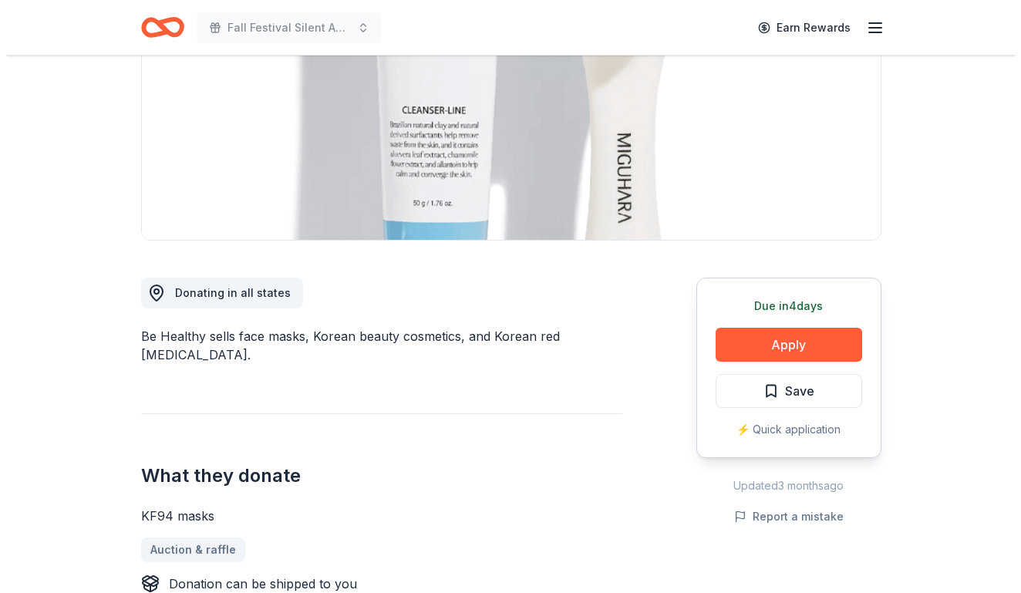
scroll to position [231, 0]
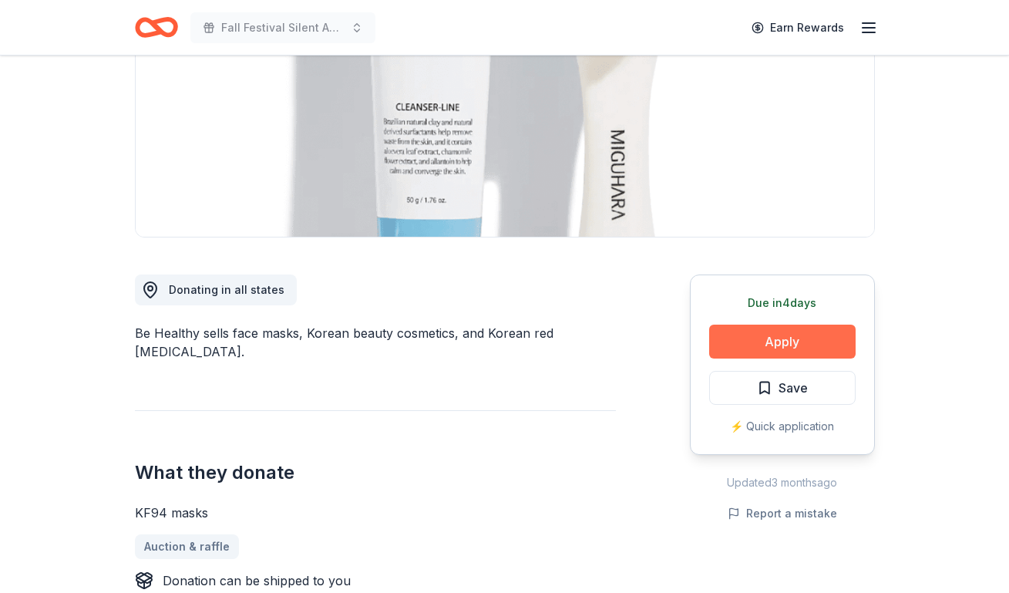
click at [785, 337] on button "Apply" at bounding box center [782, 342] width 146 height 34
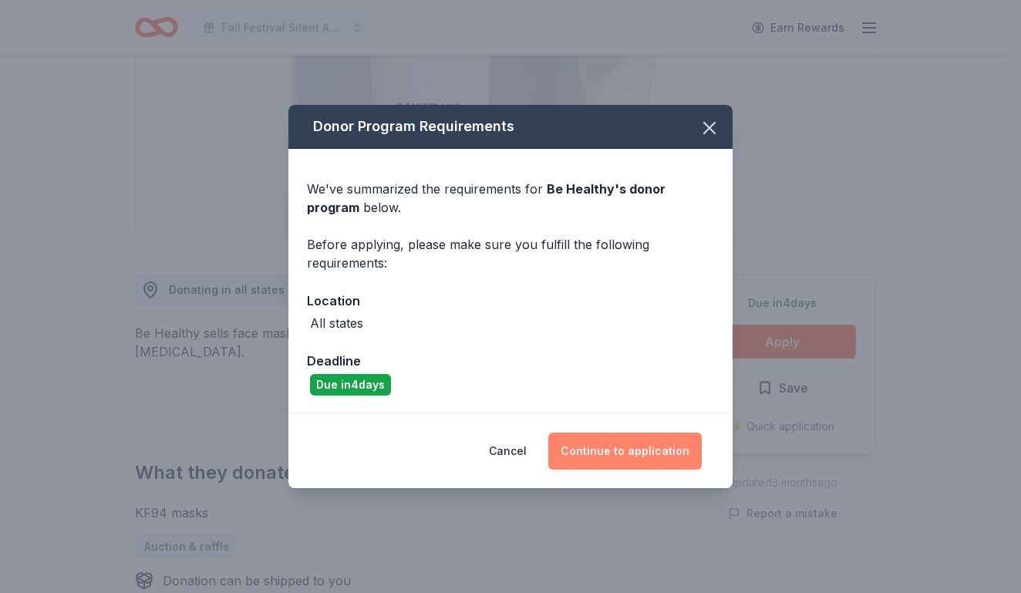
click at [610, 451] on button "Continue to application" at bounding box center [624, 450] width 153 height 37
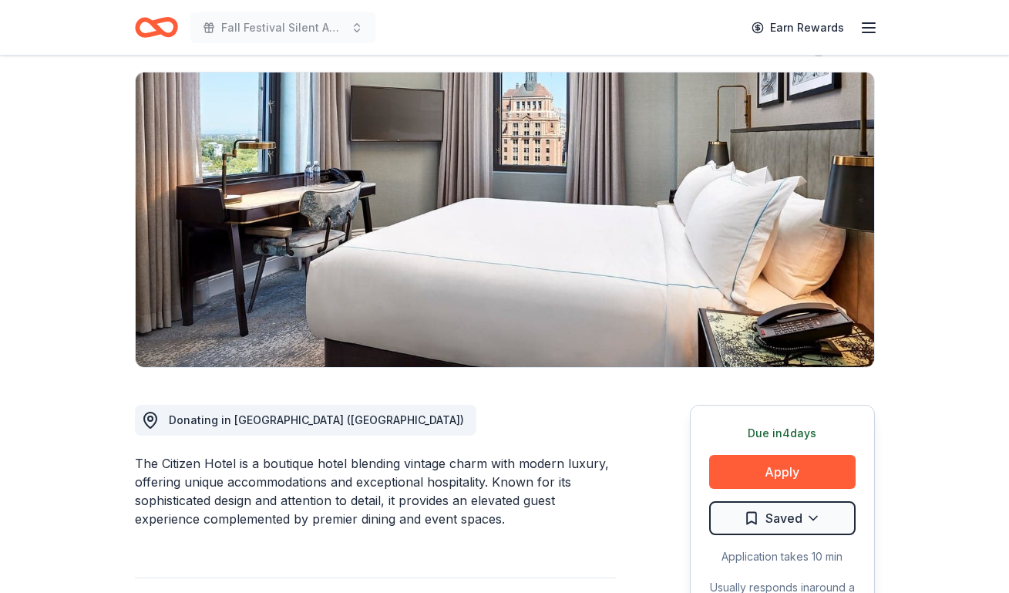
scroll to position [154, 0]
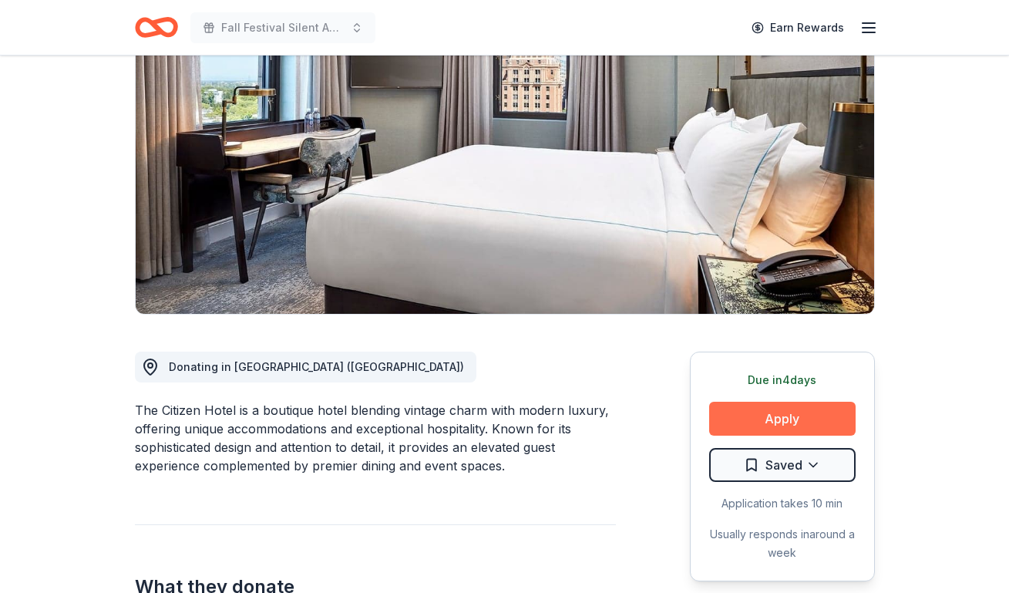
click at [738, 412] on button "Apply" at bounding box center [782, 419] width 146 height 34
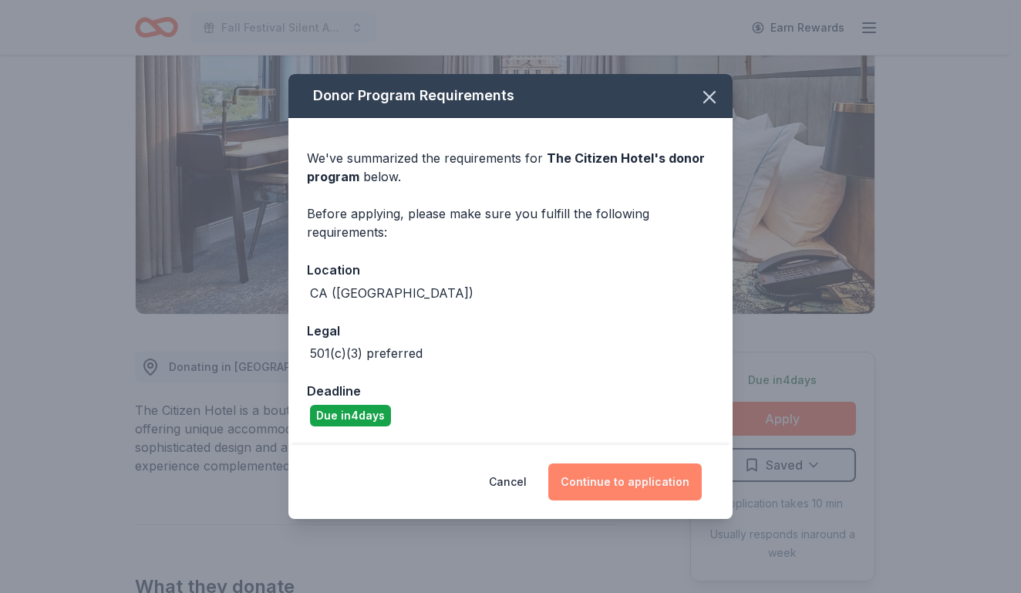
click at [638, 486] on button "Continue to application" at bounding box center [624, 481] width 153 height 37
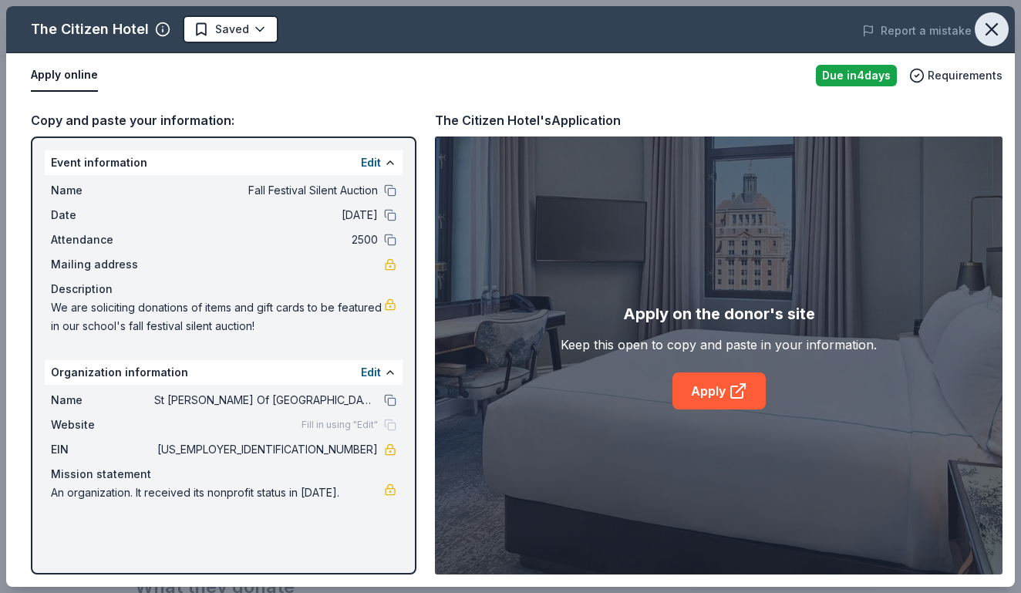
click at [981, 33] on icon "button" at bounding box center [991, 29] width 22 height 22
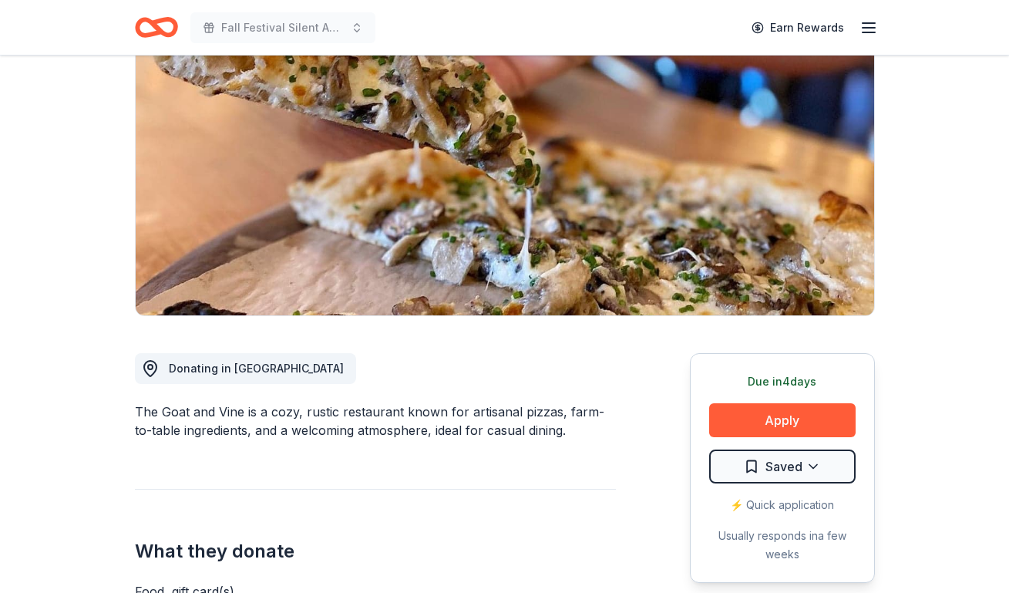
scroll to position [154, 0]
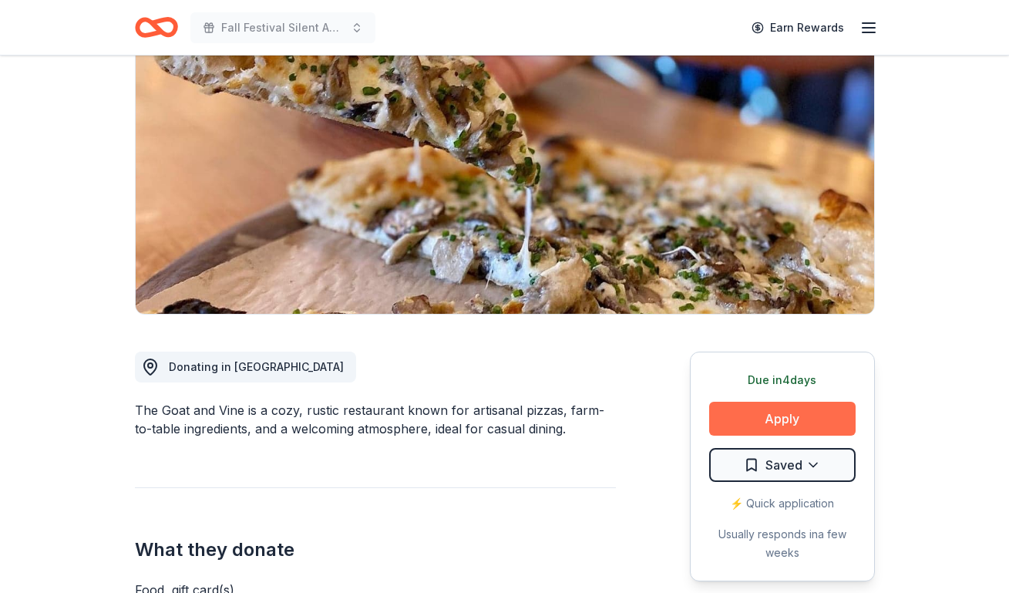
click at [742, 421] on button "Apply" at bounding box center [782, 419] width 146 height 34
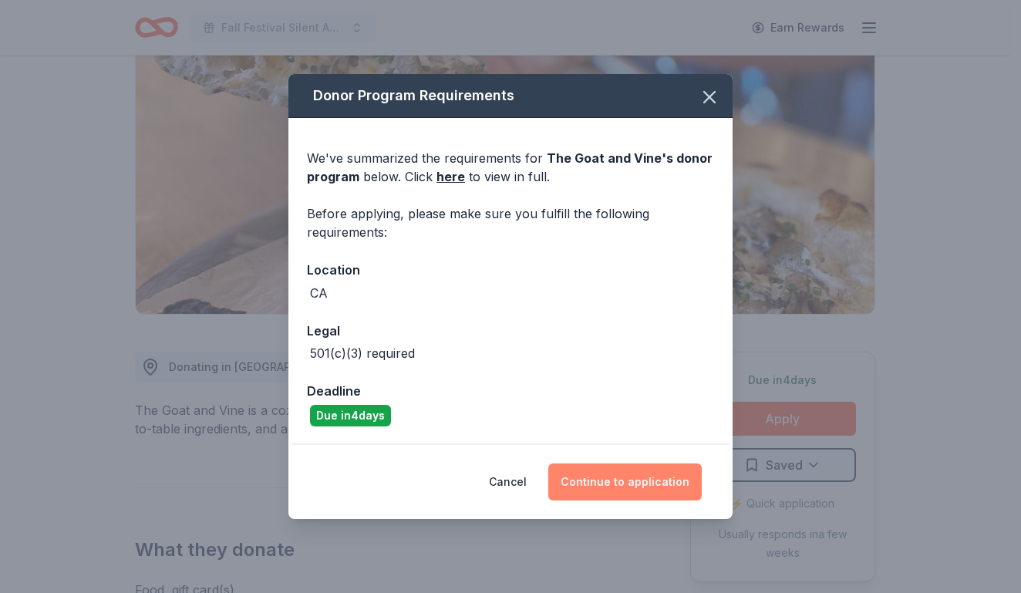
click at [613, 479] on button "Continue to application" at bounding box center [624, 481] width 153 height 37
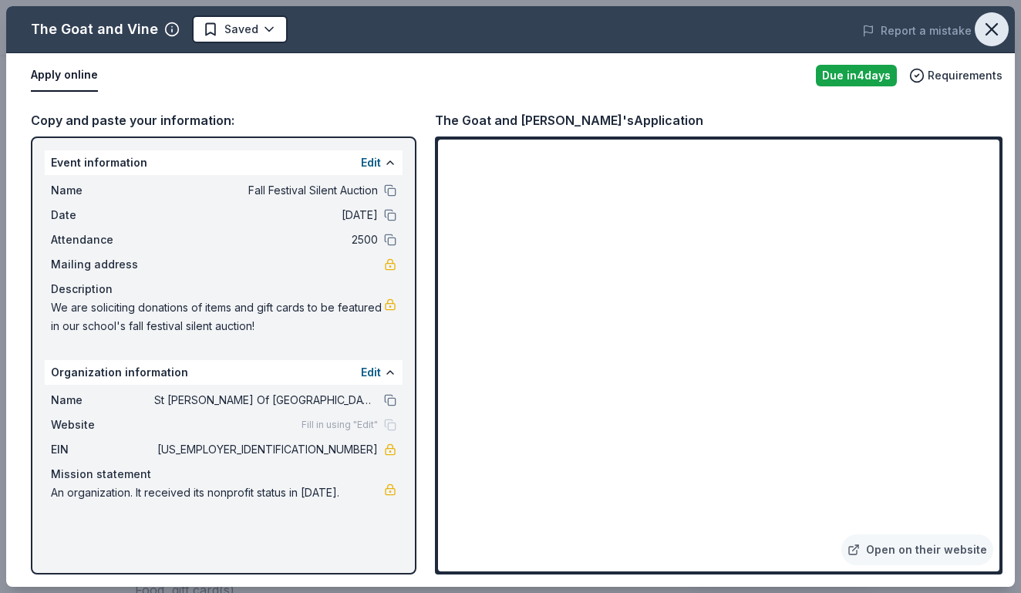
click at [988, 35] on icon "button" at bounding box center [991, 29] width 22 height 22
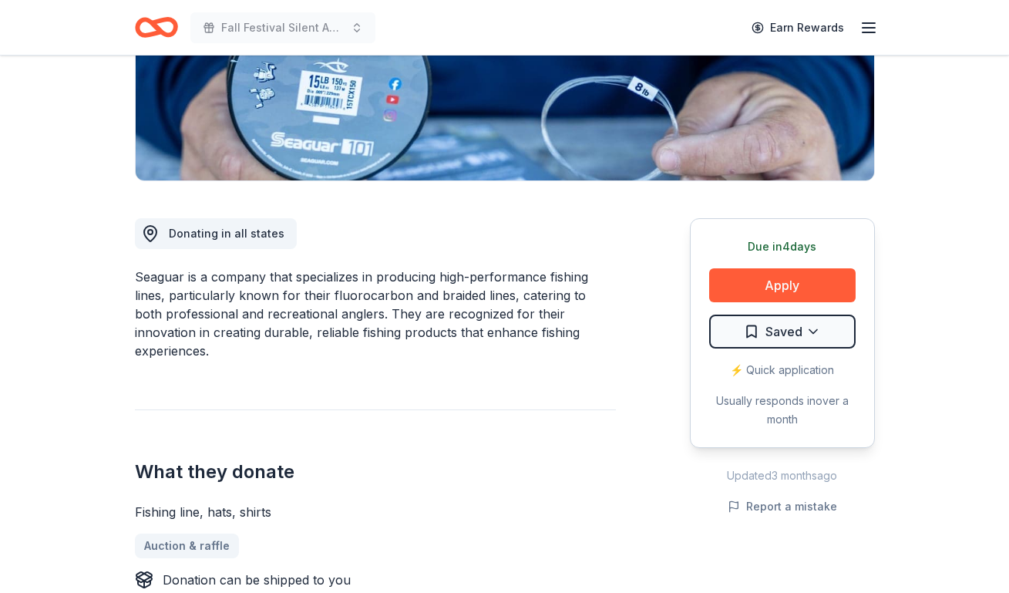
scroll to position [308, 0]
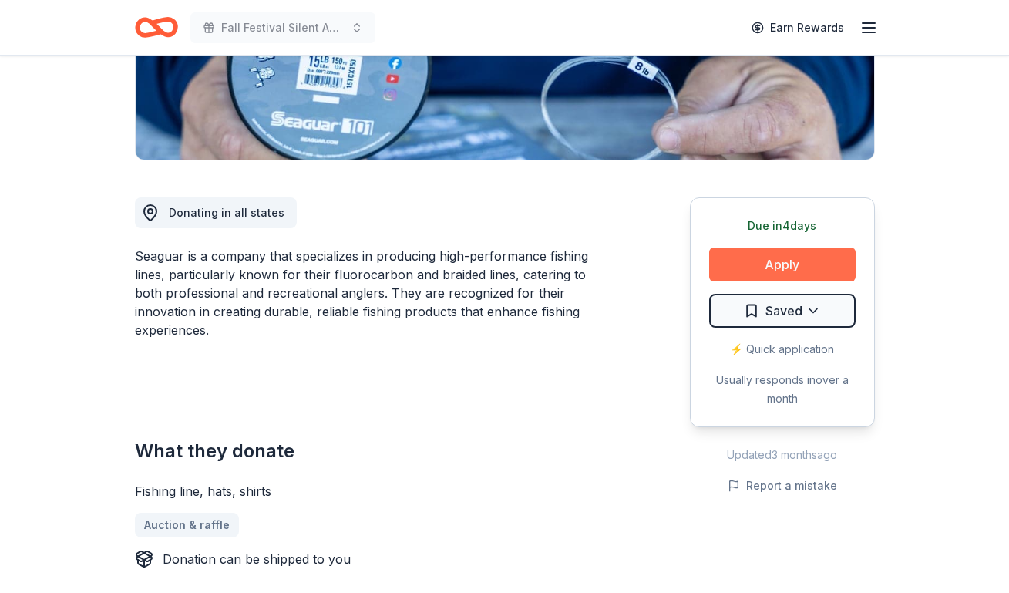
click at [758, 261] on button "Apply" at bounding box center [782, 264] width 146 height 34
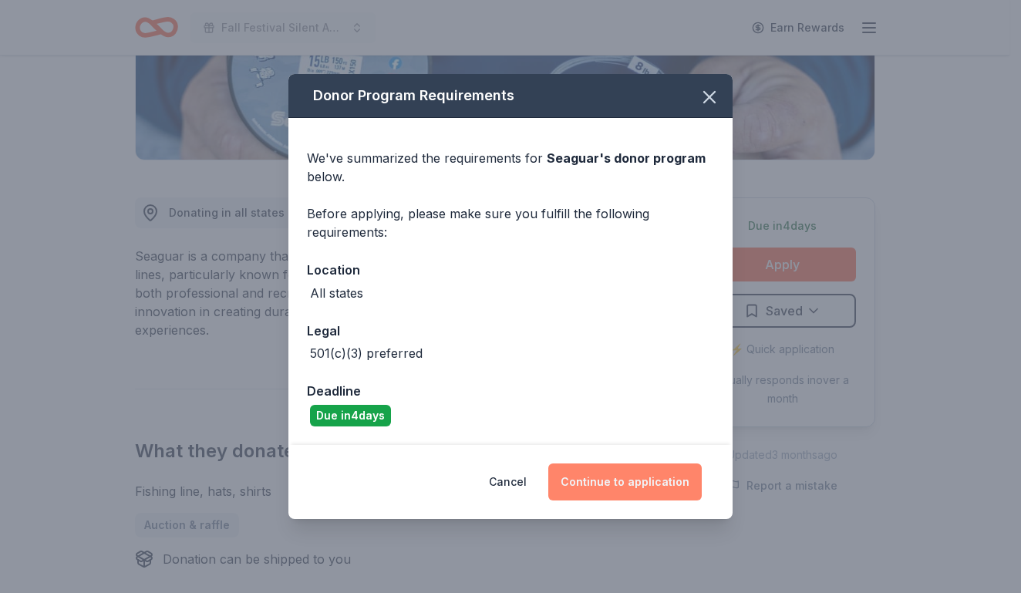
click at [585, 484] on button "Continue to application" at bounding box center [624, 481] width 153 height 37
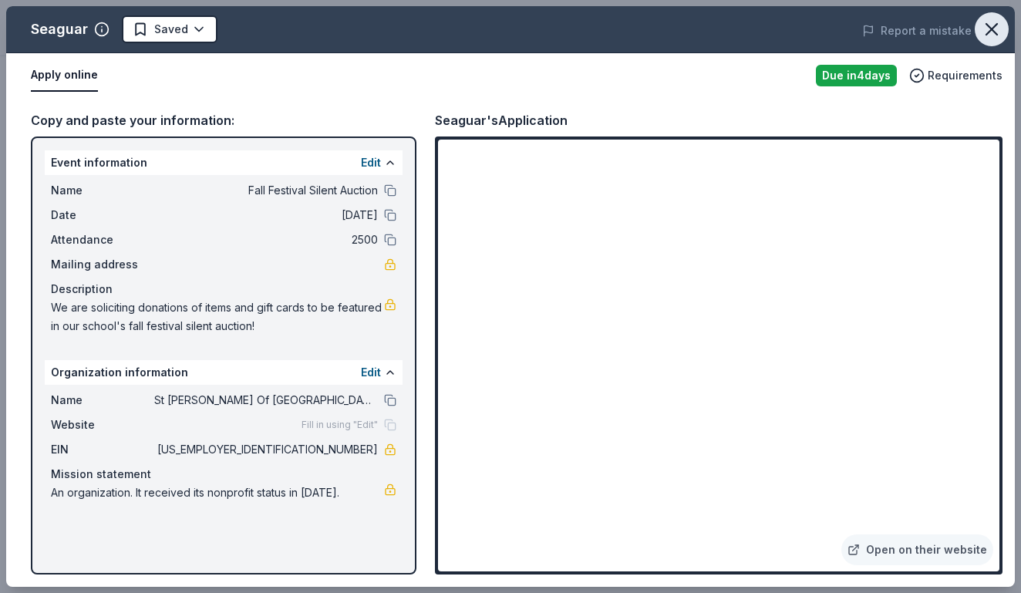
click at [980, 29] on button "button" at bounding box center [991, 29] width 34 height 34
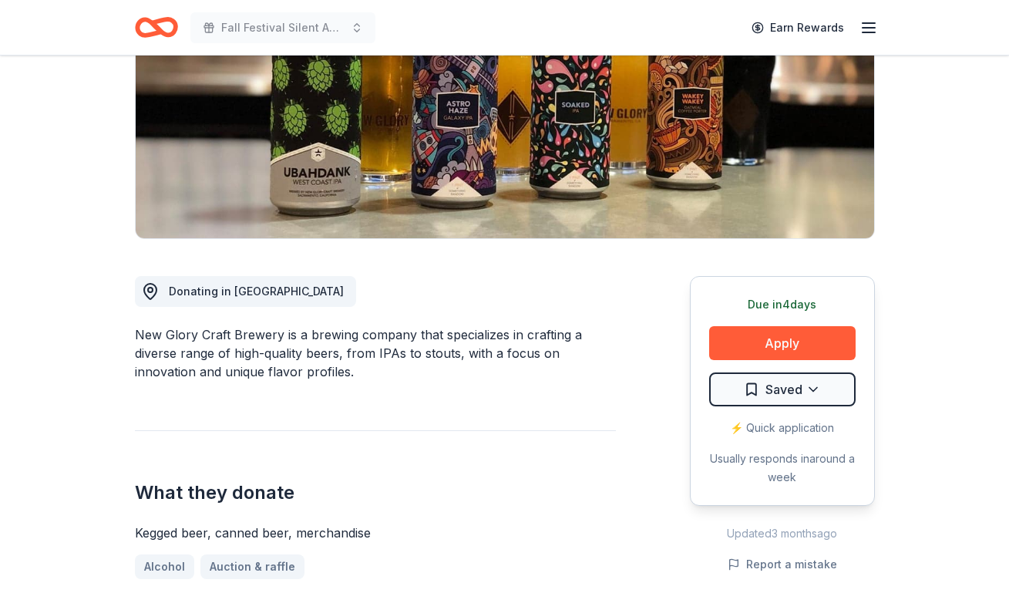
scroll to position [231, 0]
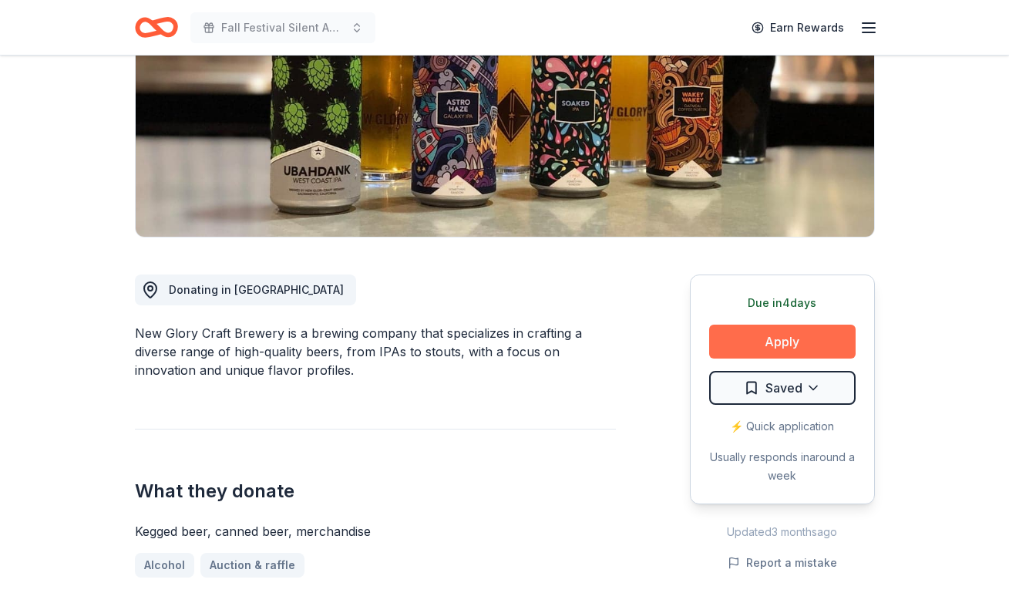
click at [754, 335] on button "Apply" at bounding box center [782, 342] width 146 height 34
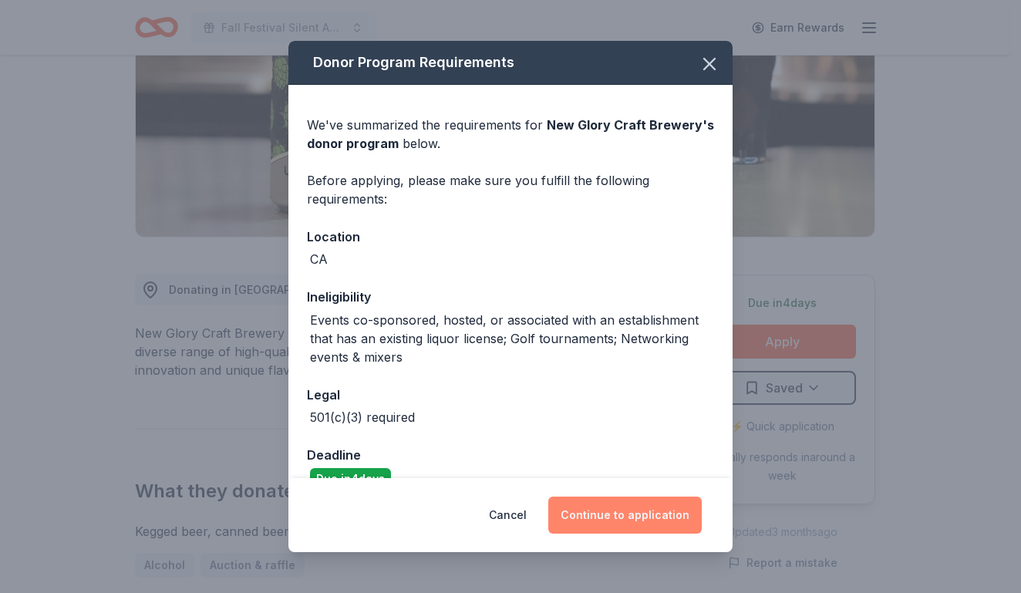
click at [591, 507] on button "Continue to application" at bounding box center [624, 514] width 153 height 37
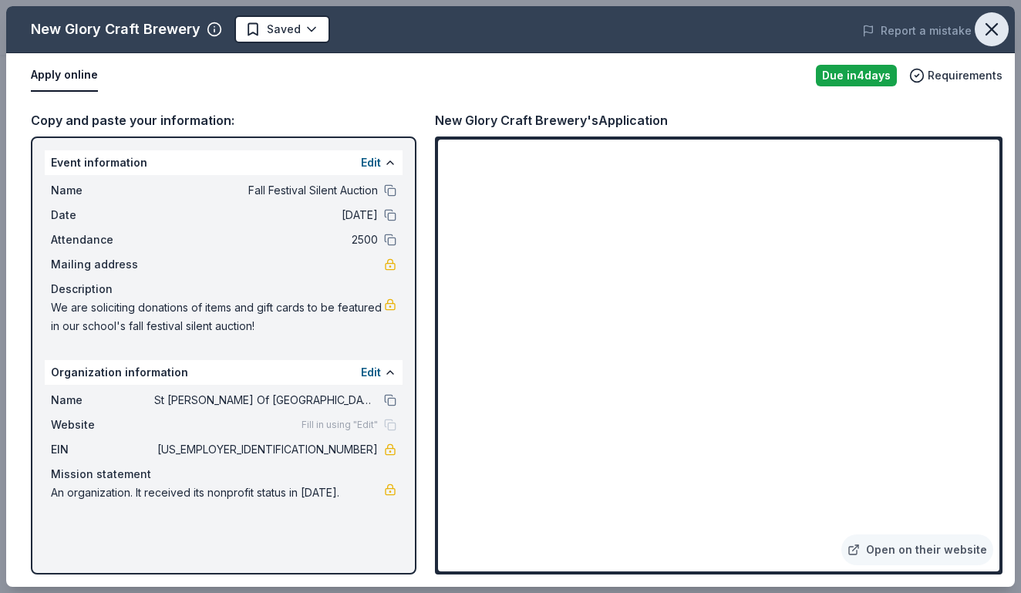
click at [981, 33] on icon "button" at bounding box center [991, 29] width 22 height 22
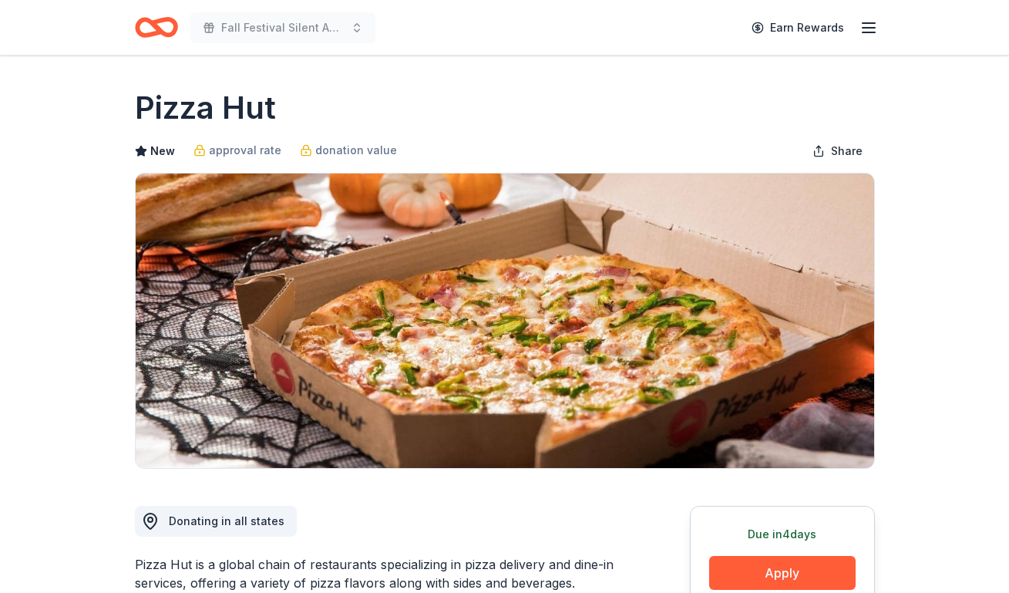
click at [577, 109] on div "Pizza Hut" at bounding box center [505, 107] width 740 height 43
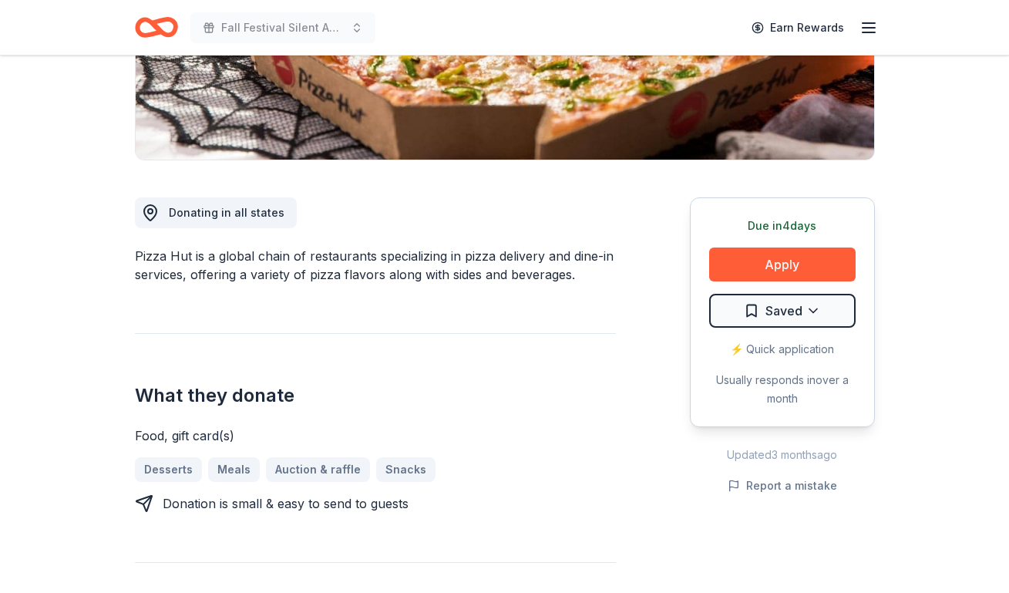
scroll to position [231, 0]
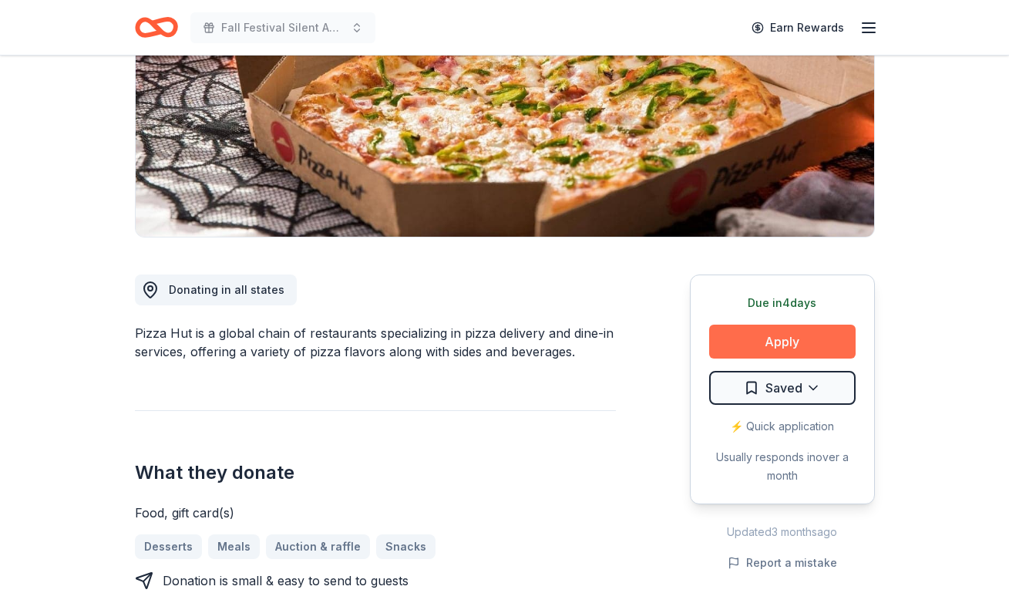
click at [740, 336] on button "Apply" at bounding box center [782, 342] width 146 height 34
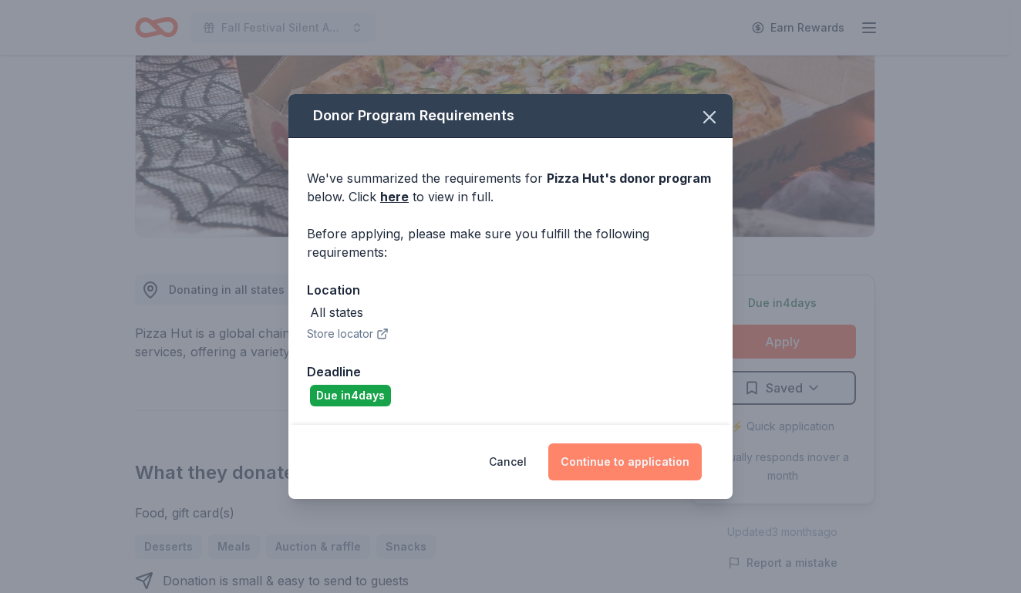
click at [641, 465] on button "Continue to application" at bounding box center [624, 461] width 153 height 37
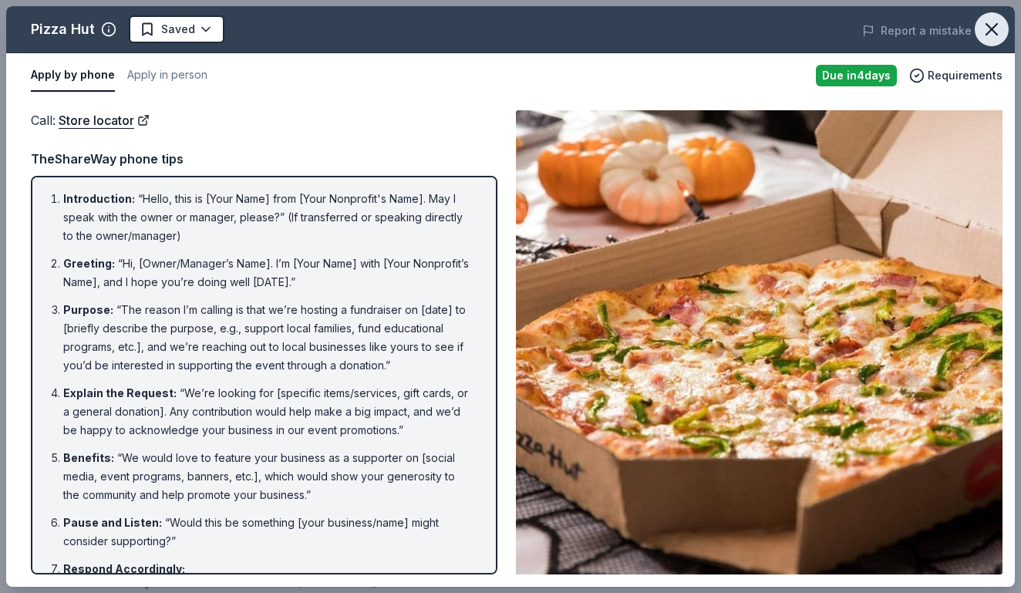
click at [992, 30] on icon "button" at bounding box center [991, 29] width 11 height 11
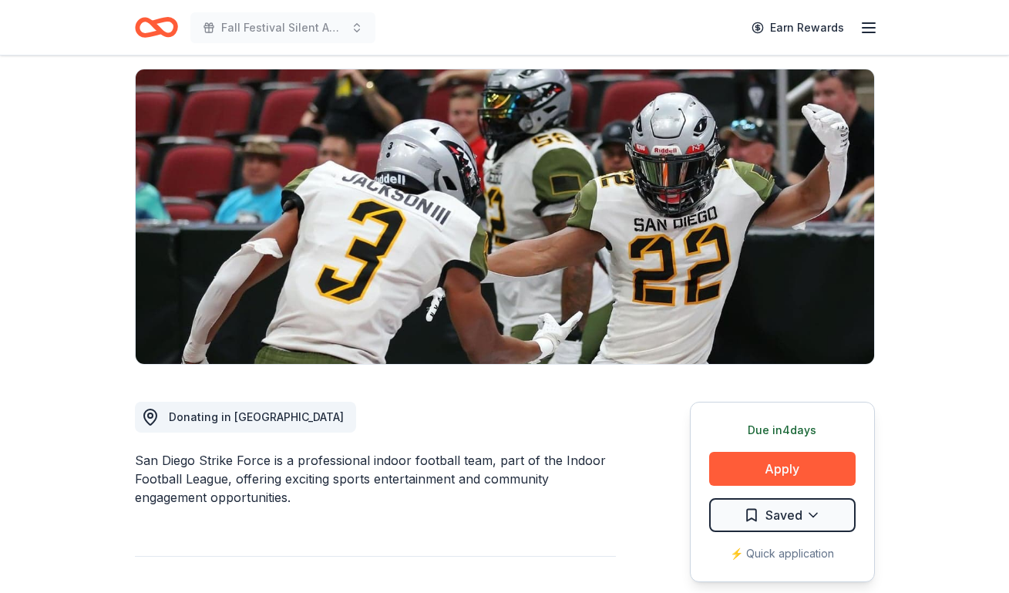
scroll to position [77, 0]
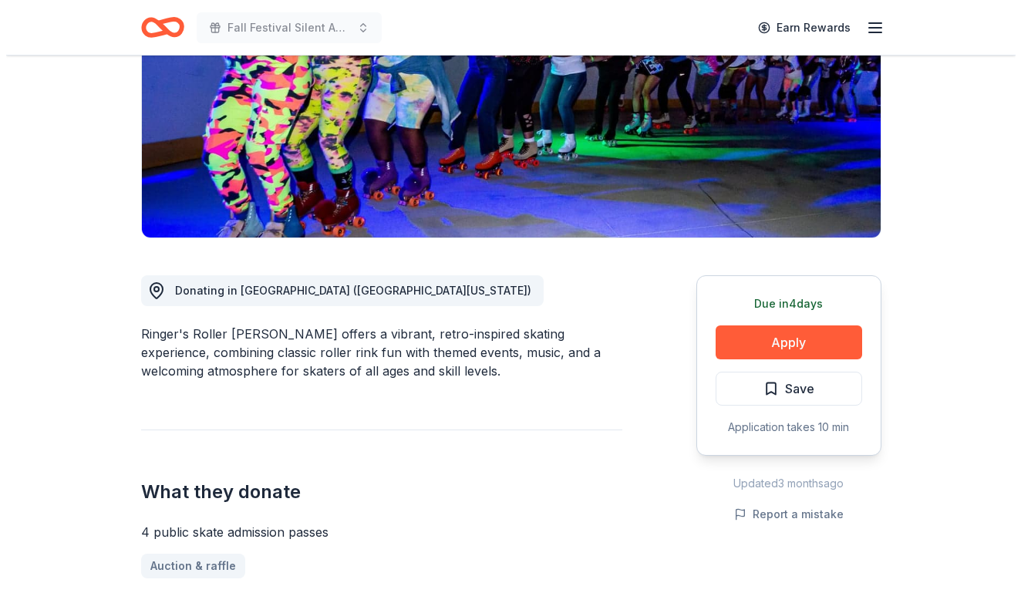
scroll to position [231, 0]
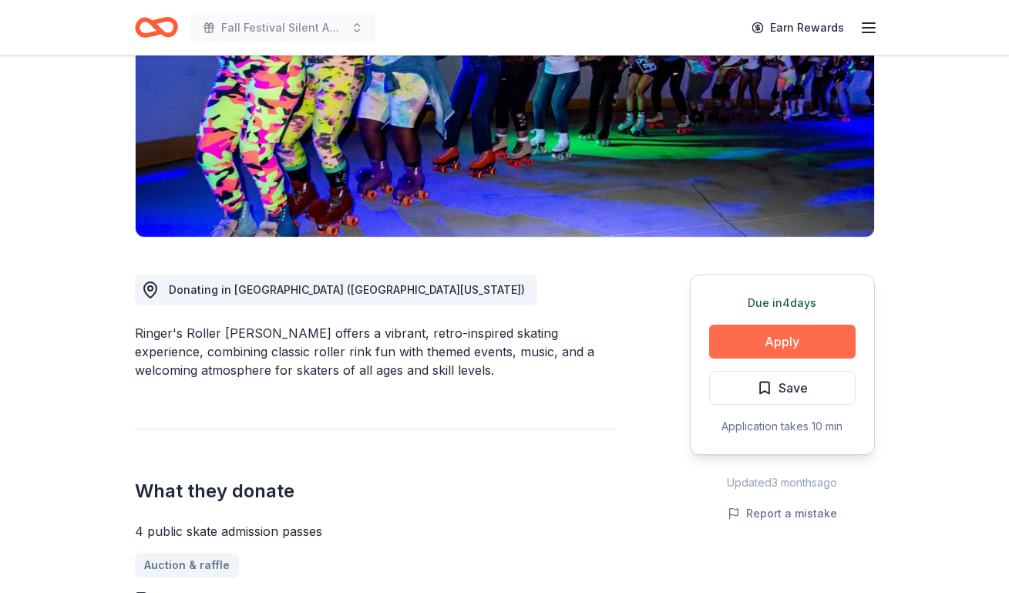
click at [757, 339] on button "Apply" at bounding box center [782, 342] width 146 height 34
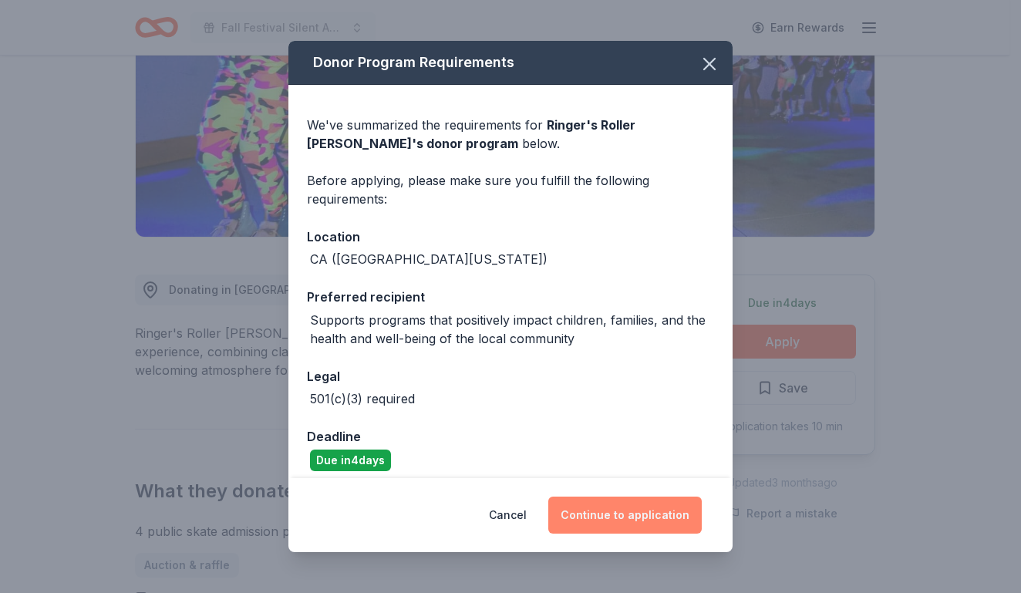
click at [602, 511] on button "Continue to application" at bounding box center [624, 514] width 153 height 37
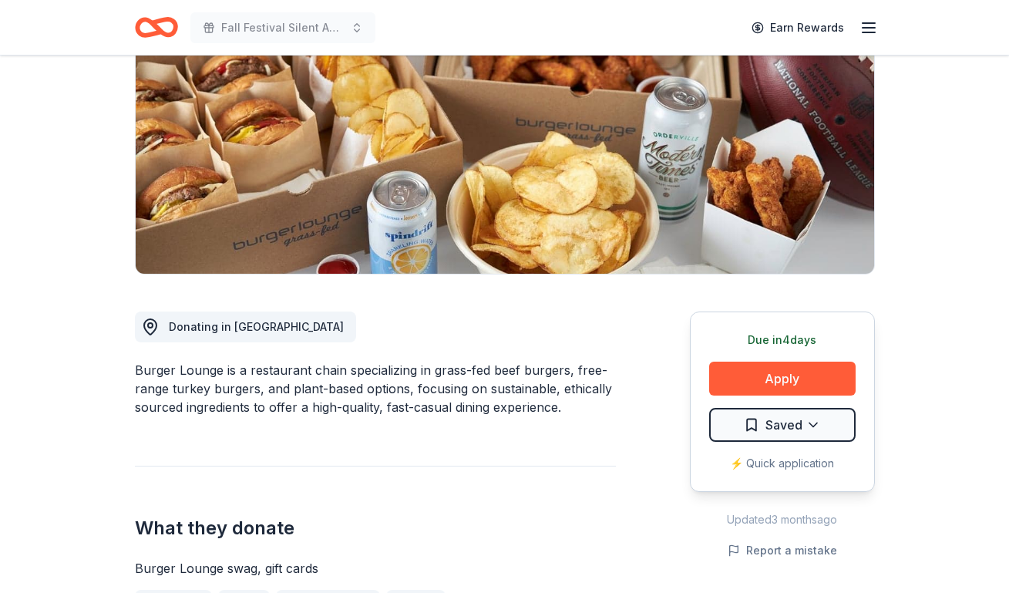
scroll to position [231, 0]
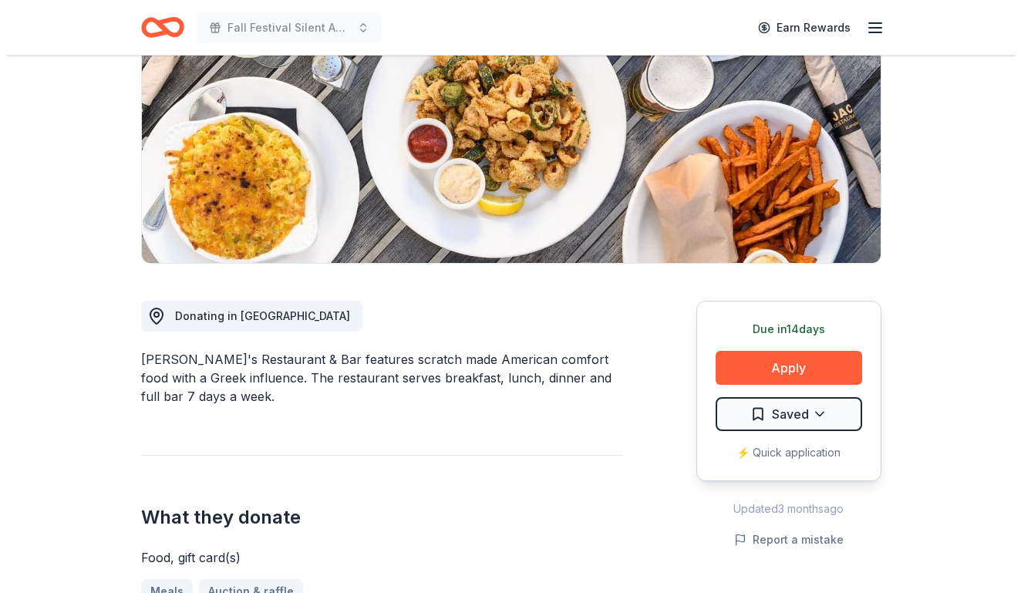
scroll to position [231, 0]
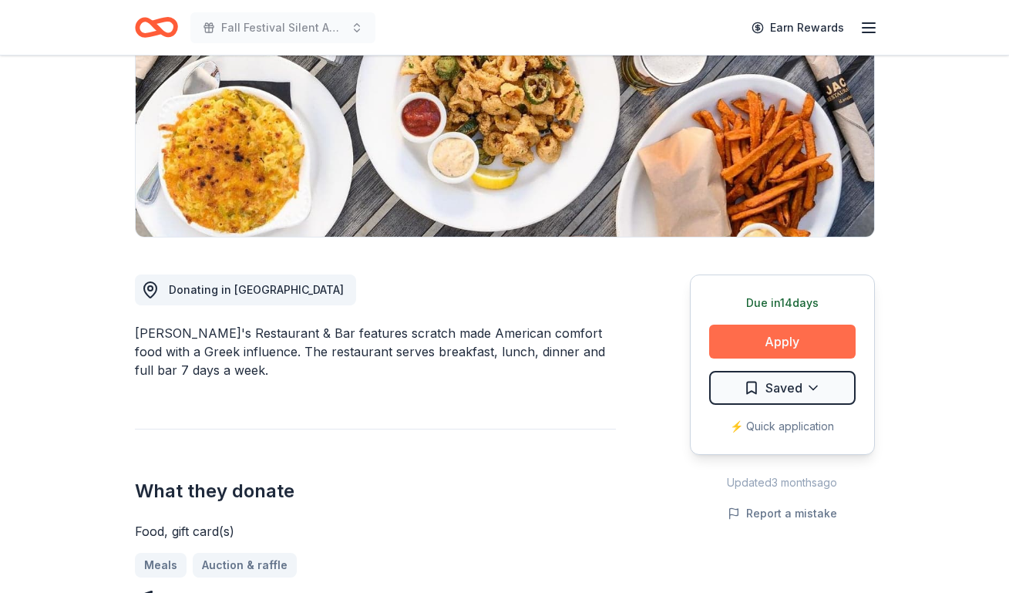
click at [735, 341] on button "Apply" at bounding box center [782, 342] width 146 height 34
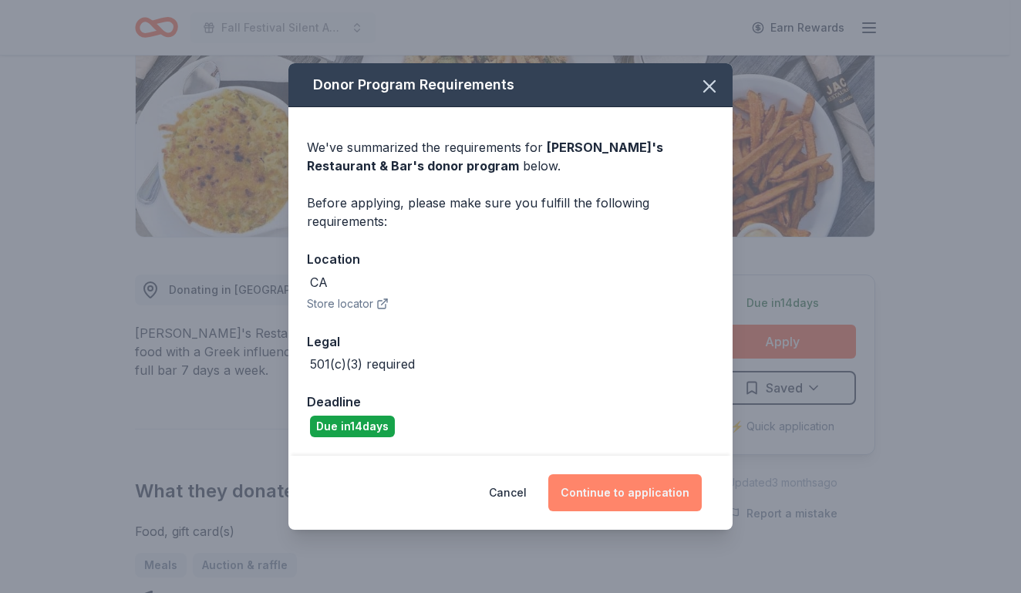
click at [661, 488] on button "Continue to application" at bounding box center [624, 492] width 153 height 37
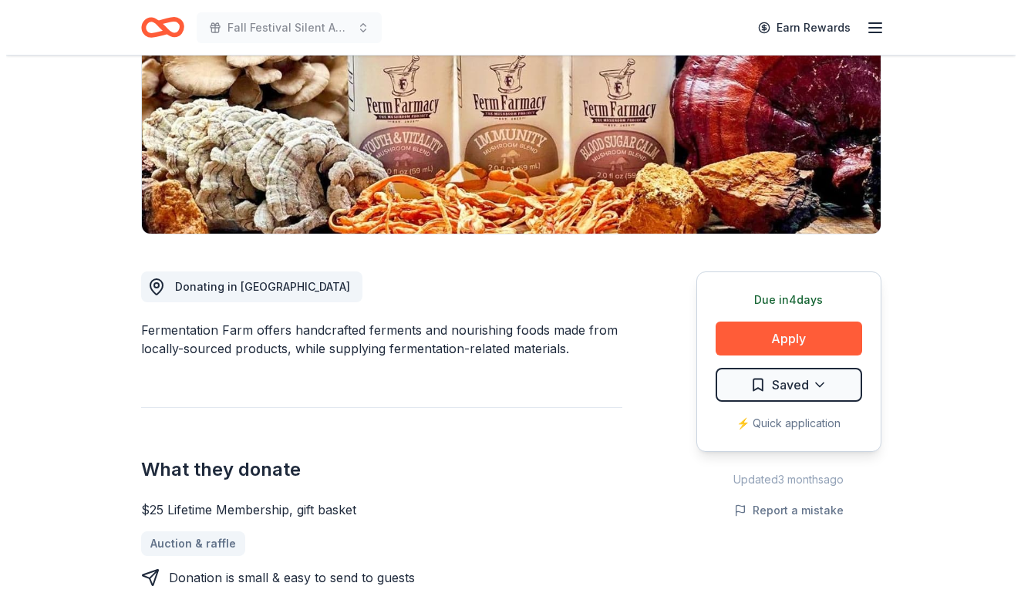
scroll to position [231, 0]
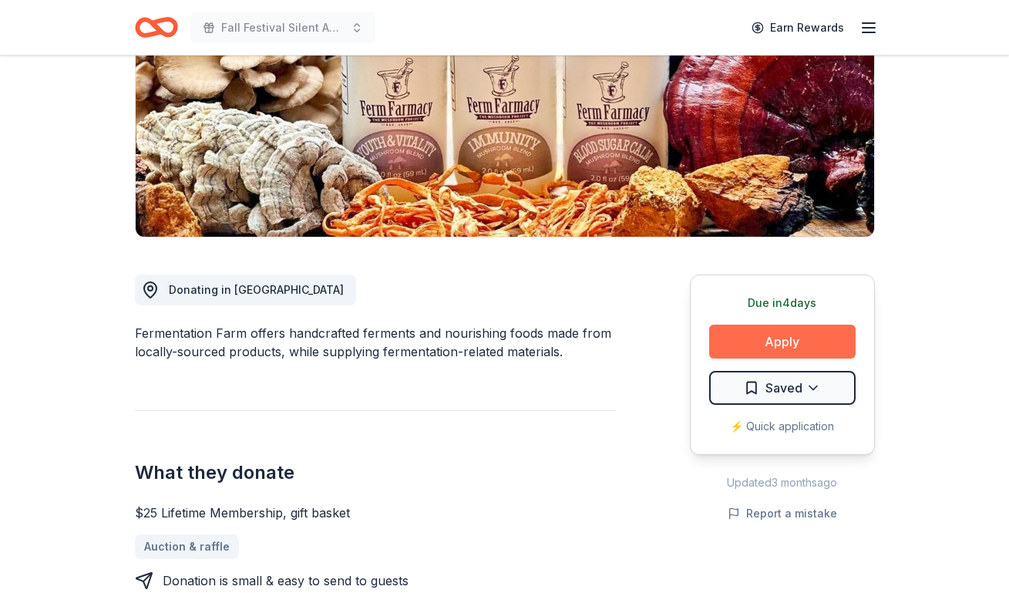
click at [762, 341] on button "Apply" at bounding box center [782, 342] width 146 height 34
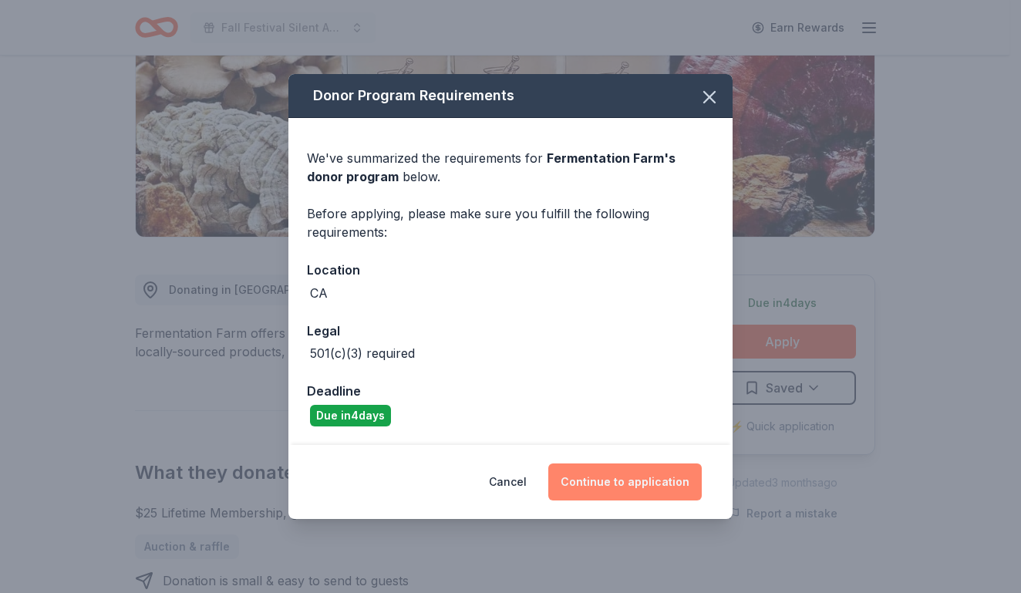
click at [643, 479] on button "Continue to application" at bounding box center [624, 481] width 153 height 37
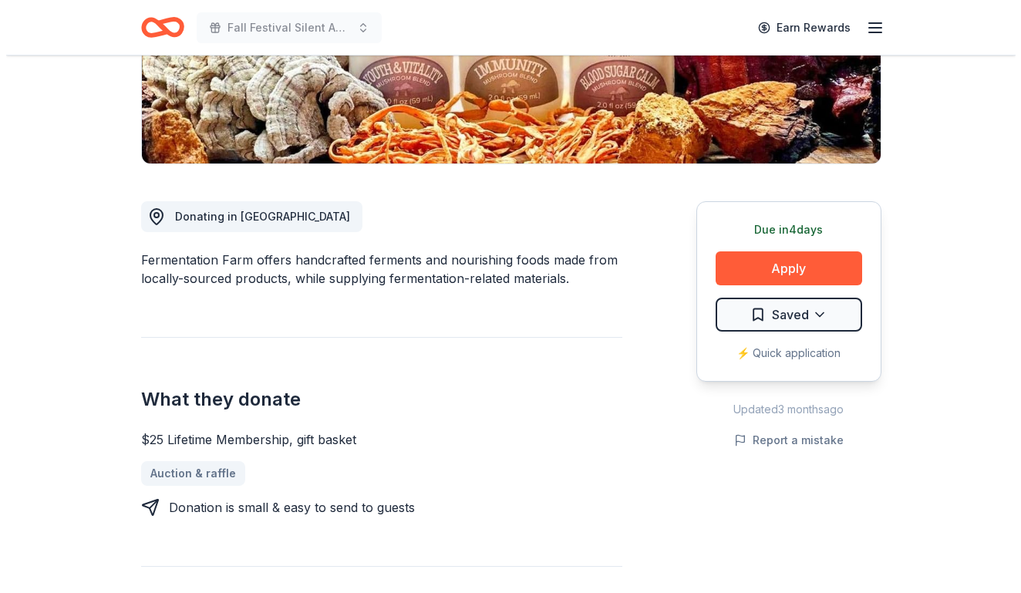
scroll to position [308, 0]
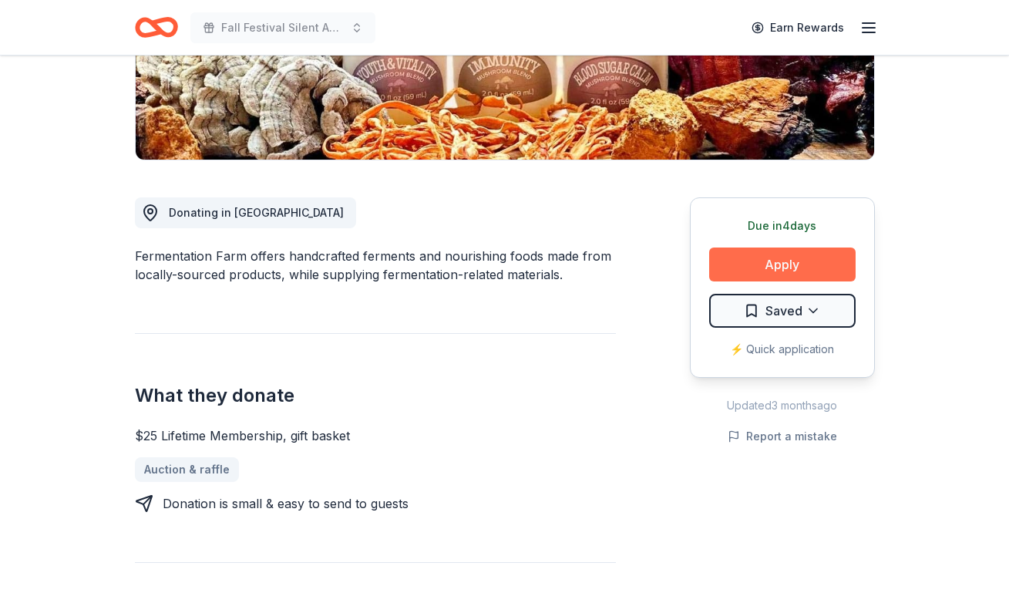
click at [803, 259] on button "Apply" at bounding box center [782, 264] width 146 height 34
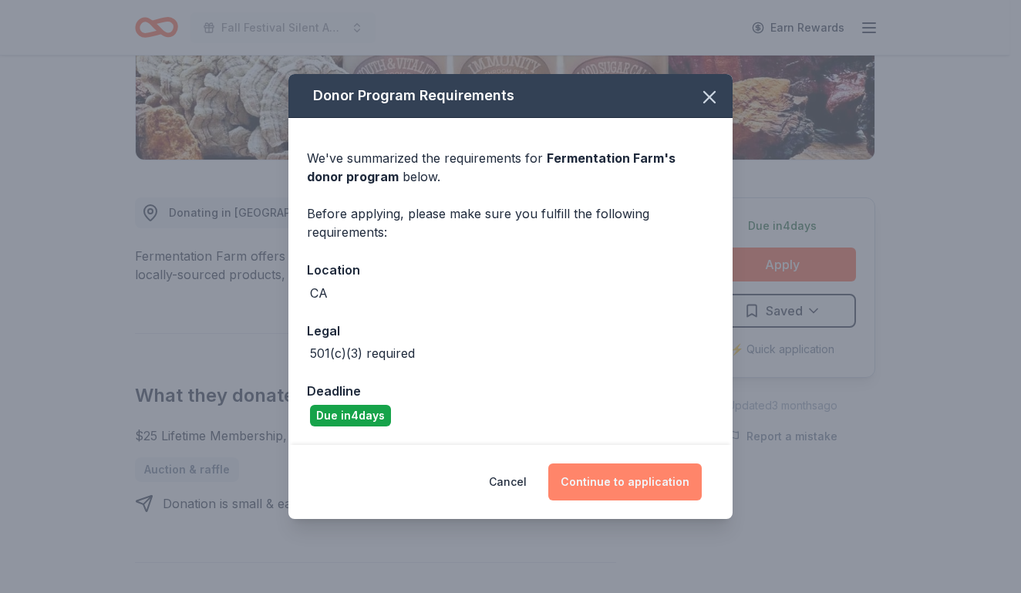
click at [652, 478] on button "Continue to application" at bounding box center [624, 481] width 153 height 37
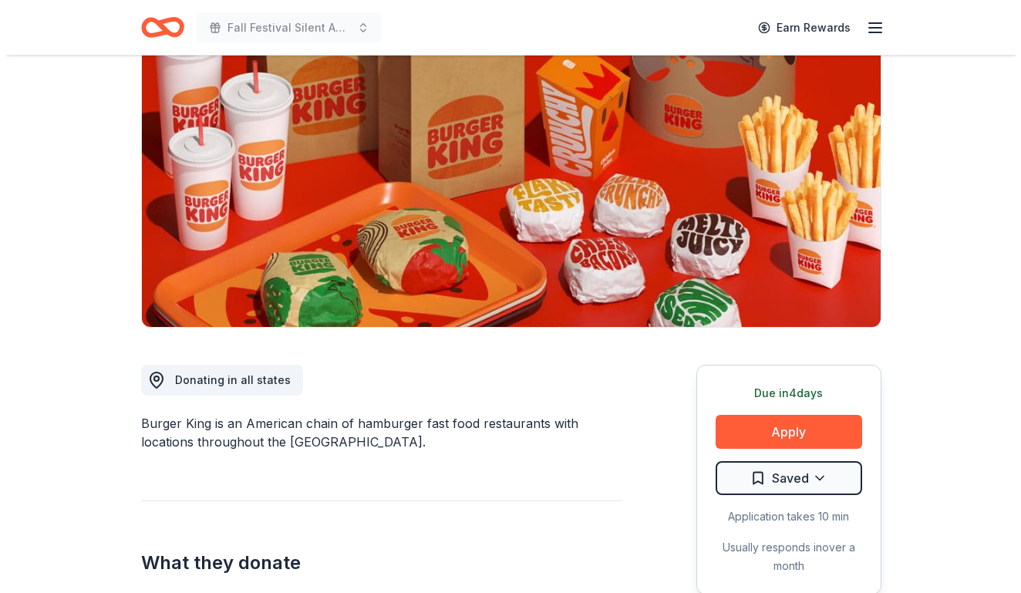
scroll to position [231, 0]
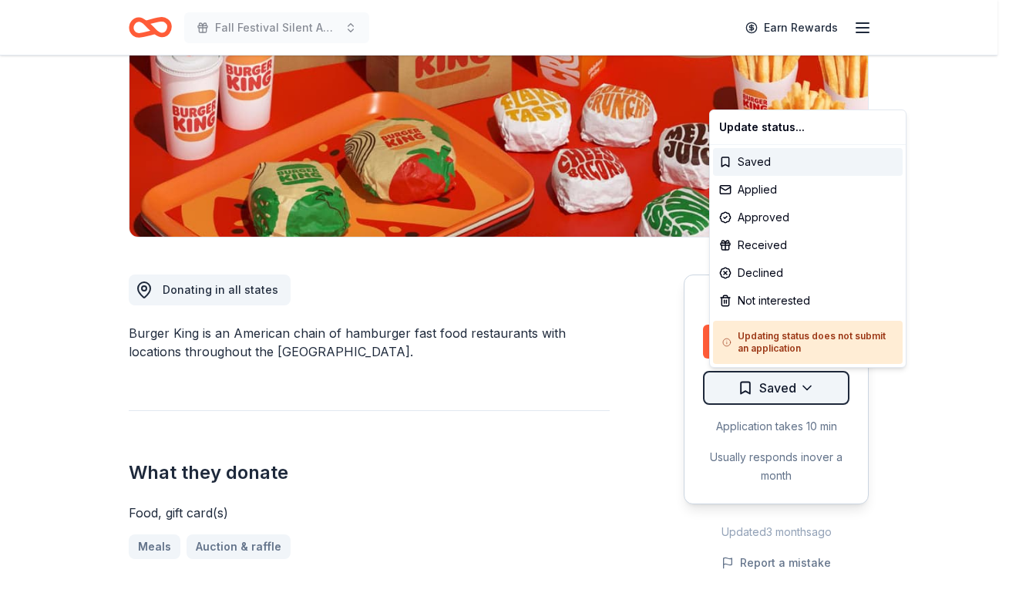
click at [813, 362] on html "Fall Festival Silent Auction Earn Rewards Due [DATE] Share Burger King New appr…" at bounding box center [504, 65] width 1009 height 593
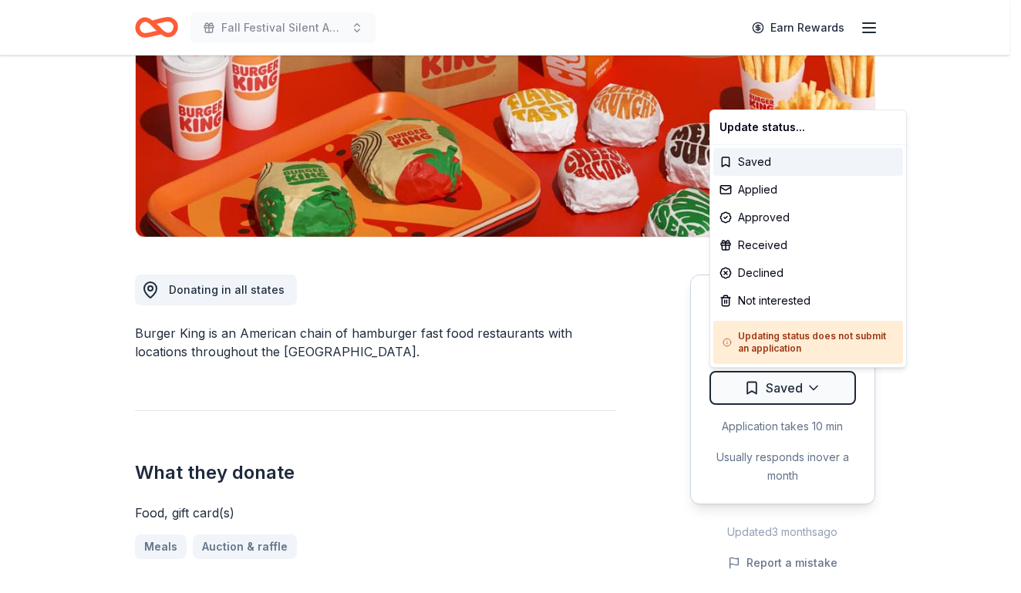
click at [923, 349] on html "Fall Festival Silent Auction Earn Rewards Due [DATE] Share Burger King New appr…" at bounding box center [510, 65] width 1021 height 593
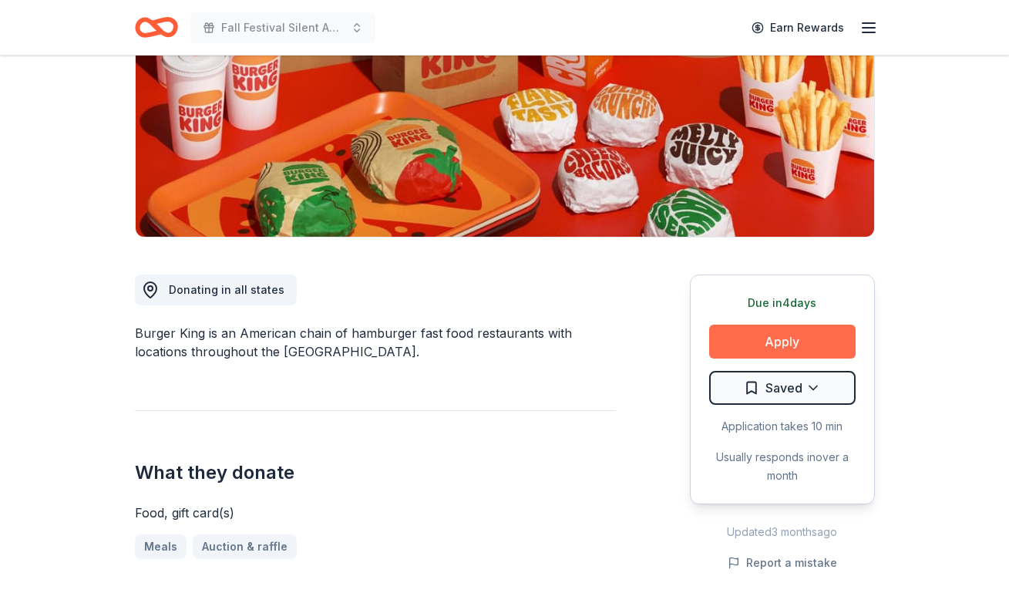
click at [816, 338] on button "Apply" at bounding box center [782, 342] width 146 height 34
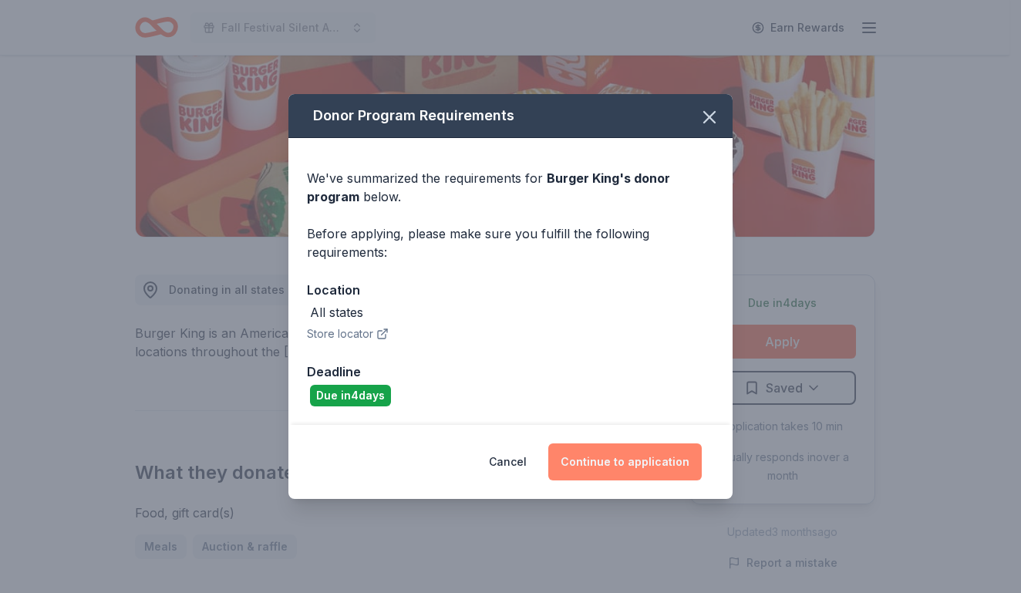
click at [674, 456] on button "Continue to application" at bounding box center [624, 461] width 153 height 37
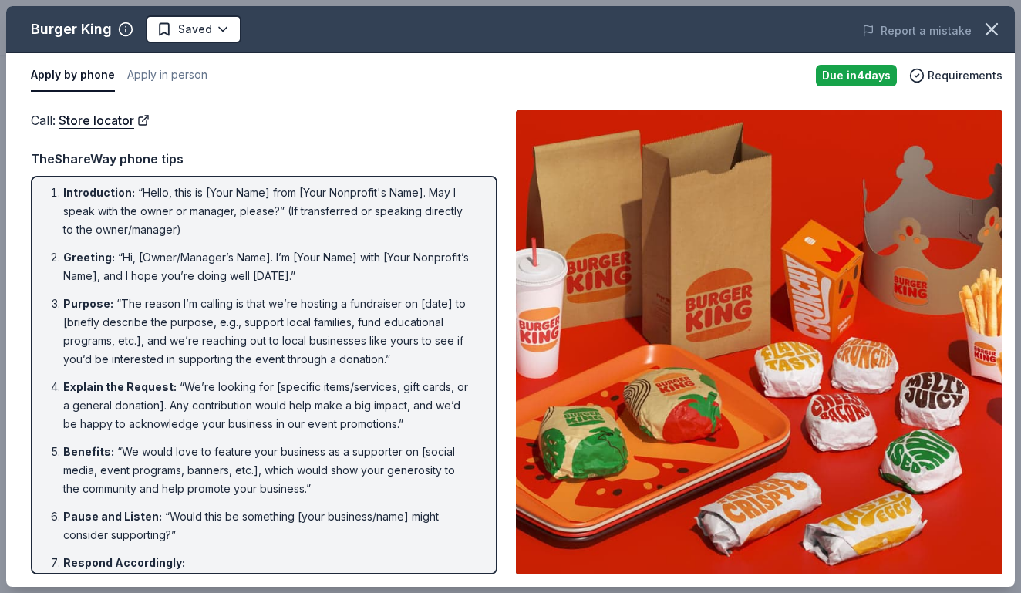
scroll to position [0, 0]
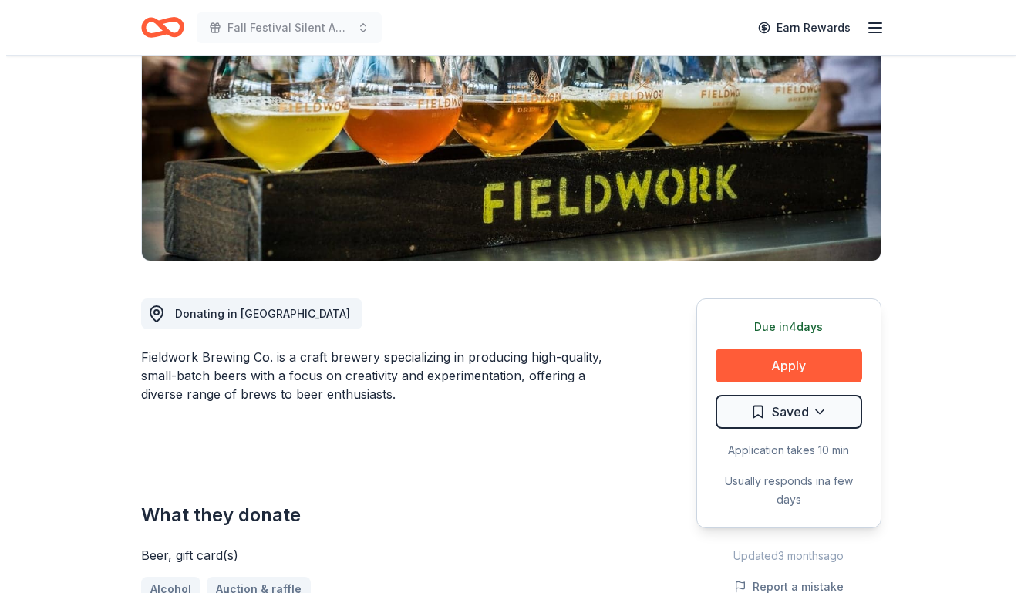
scroll to position [231, 0]
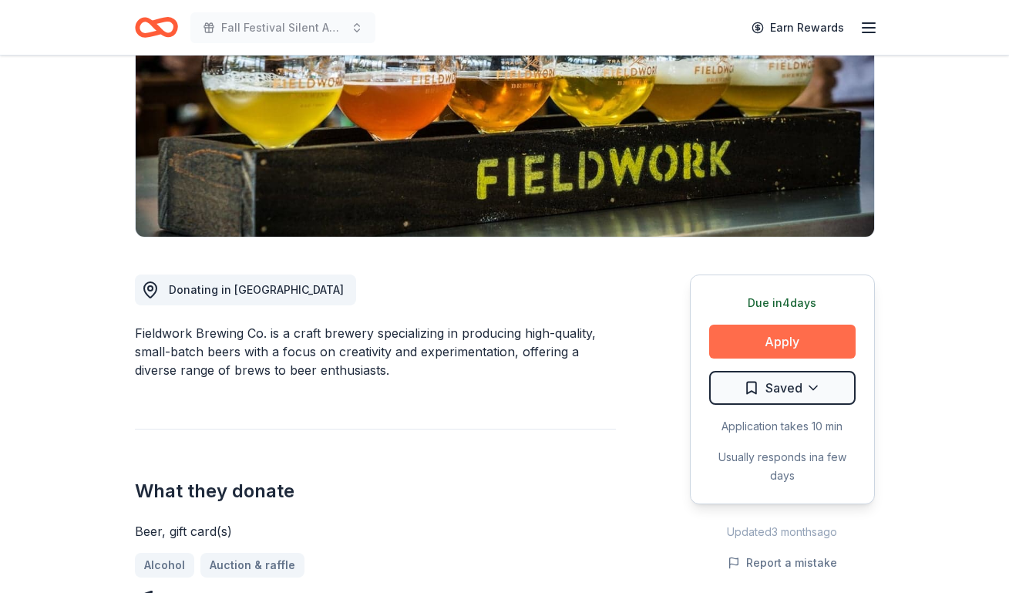
click at [772, 339] on button "Apply" at bounding box center [782, 342] width 146 height 34
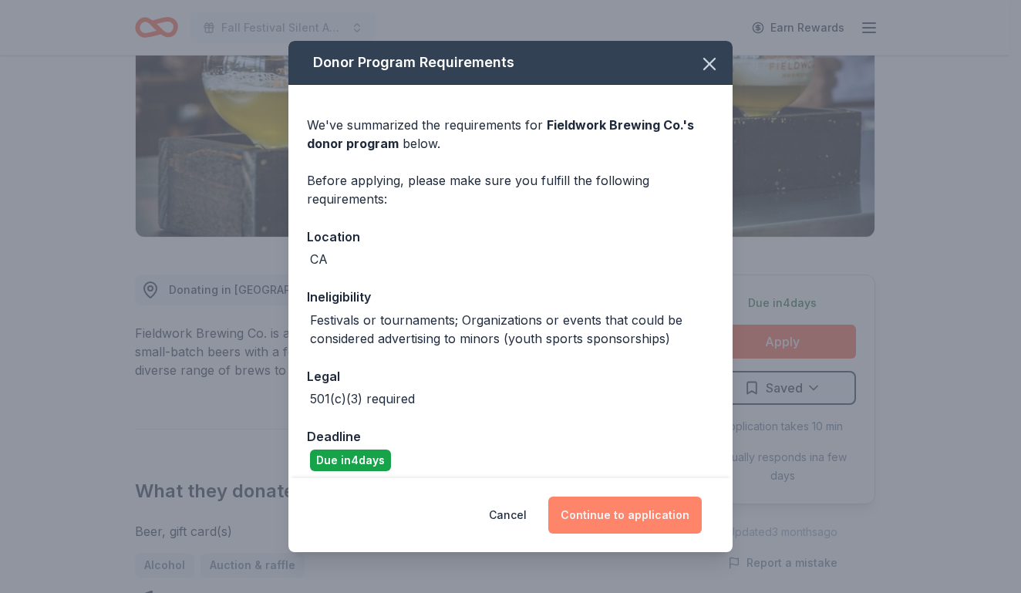
click at [664, 510] on button "Continue to application" at bounding box center [624, 514] width 153 height 37
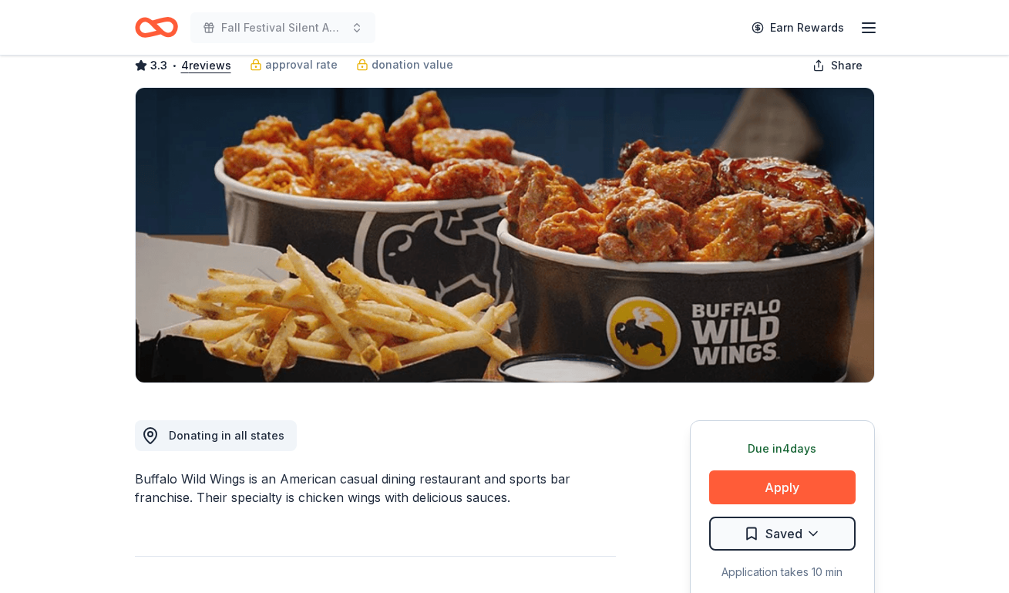
scroll to position [77, 0]
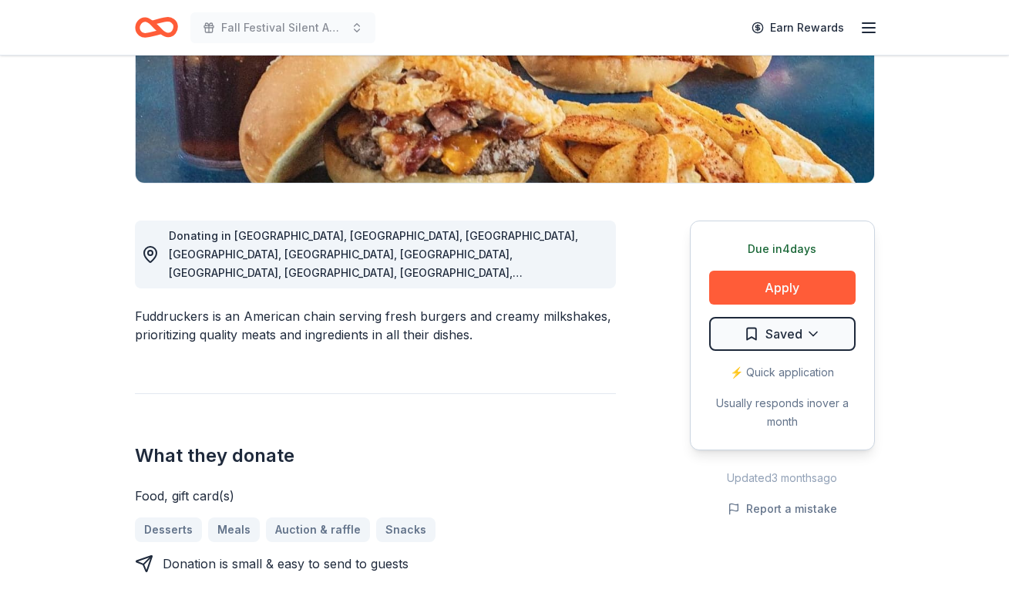
scroll to position [308, 0]
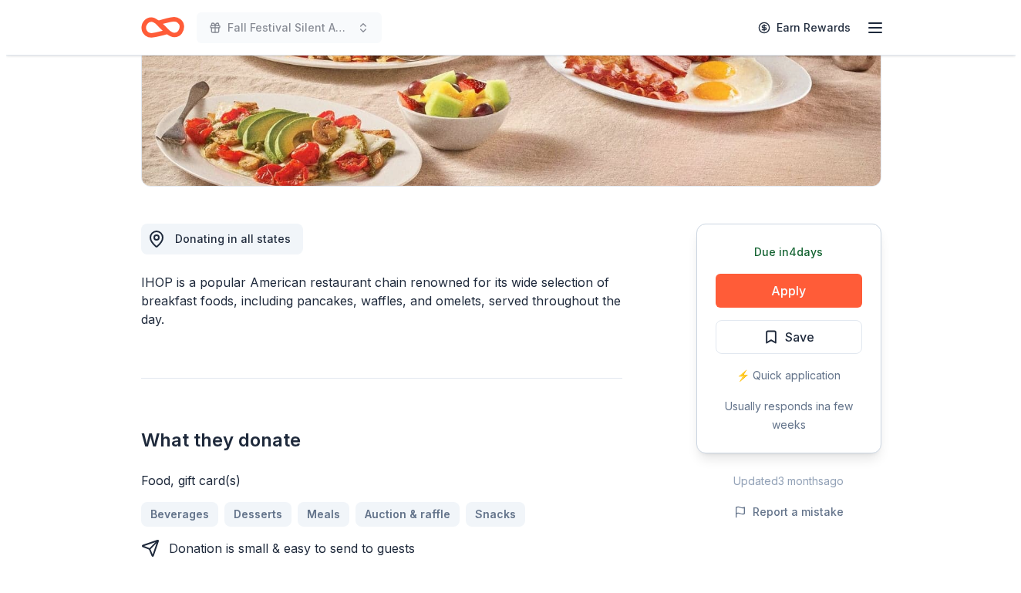
scroll to position [308, 0]
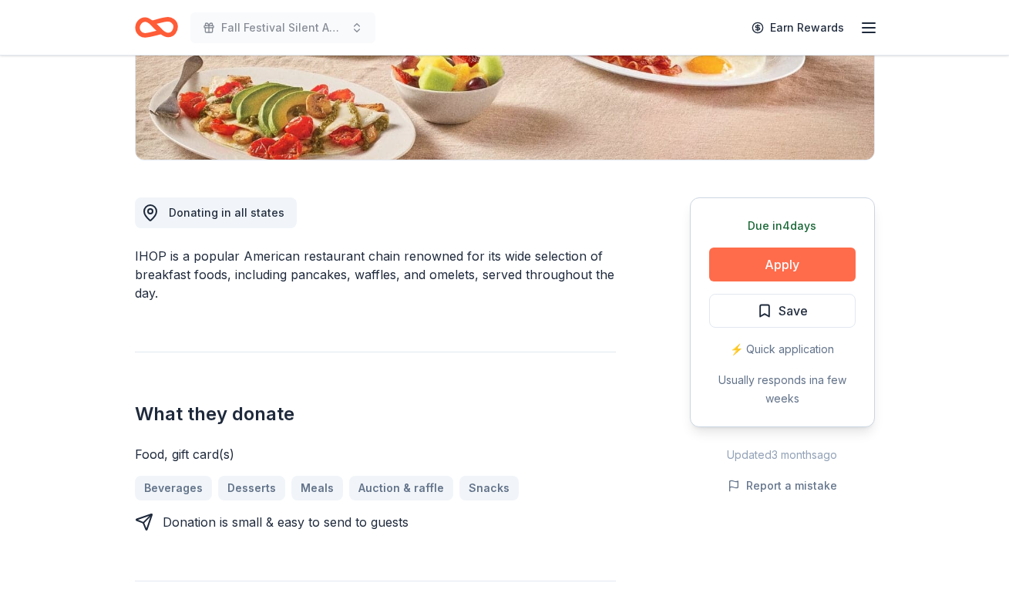
click at [775, 261] on button "Apply" at bounding box center [782, 264] width 146 height 34
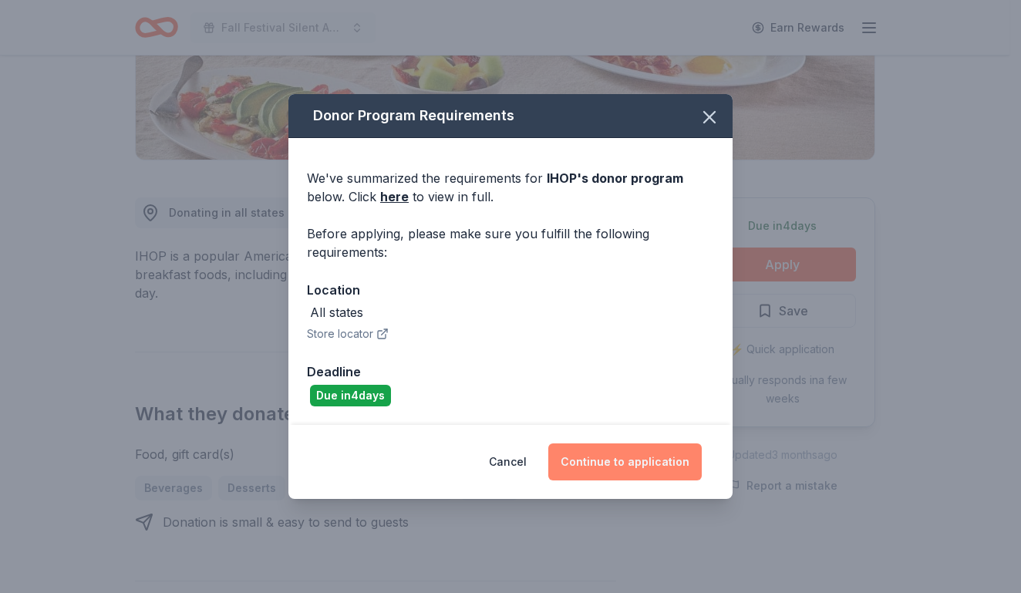
click at [665, 465] on button "Continue to application" at bounding box center [624, 461] width 153 height 37
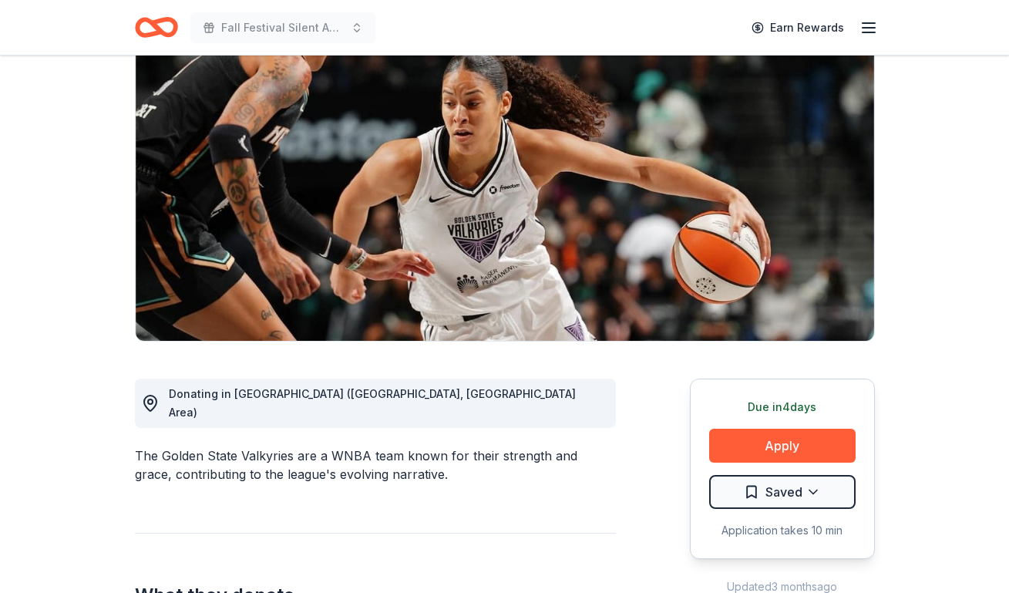
scroll to position [154, 0]
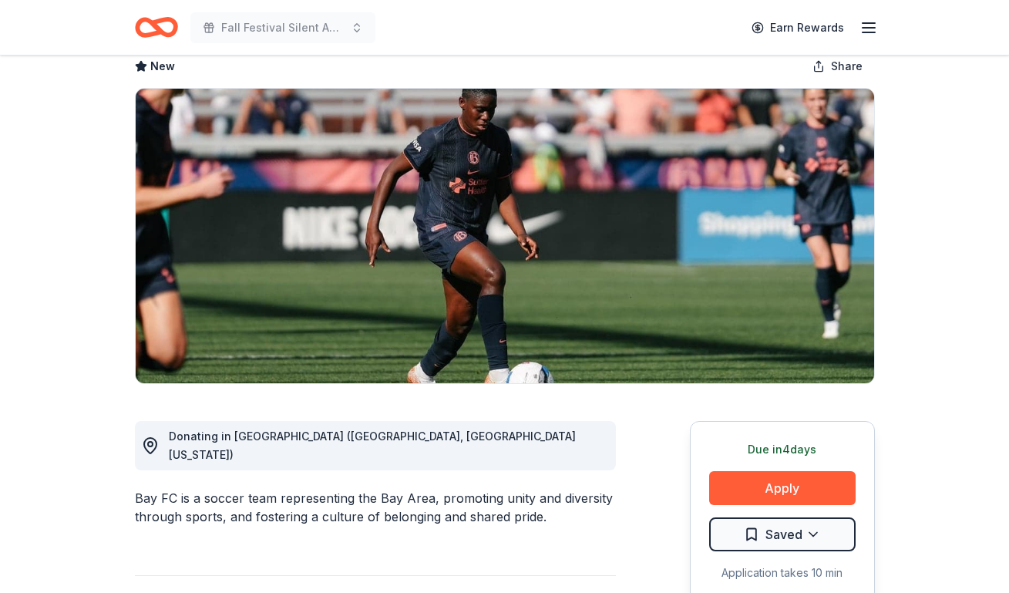
scroll to position [154, 0]
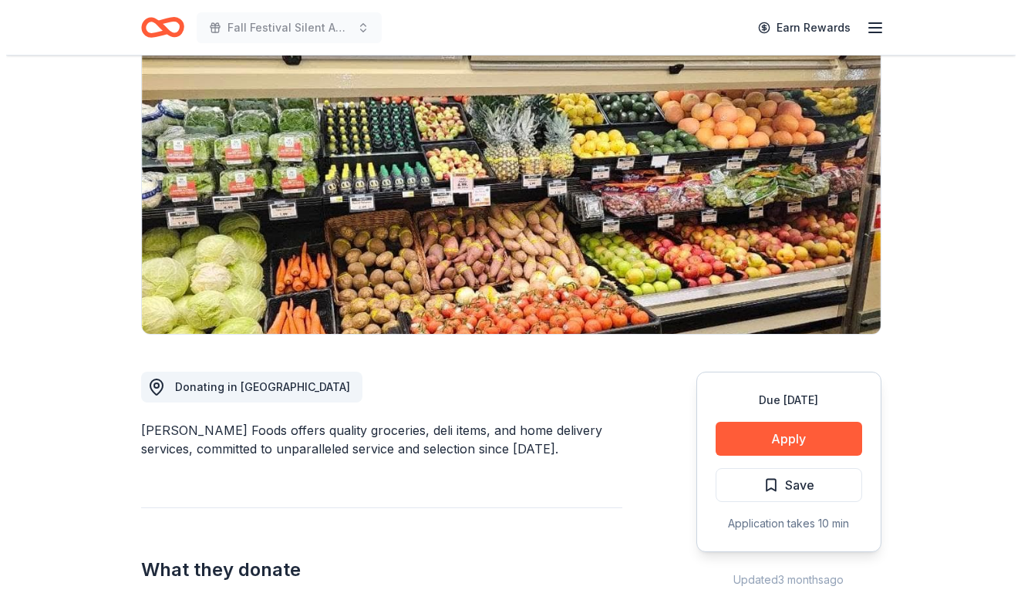
scroll to position [154, 0]
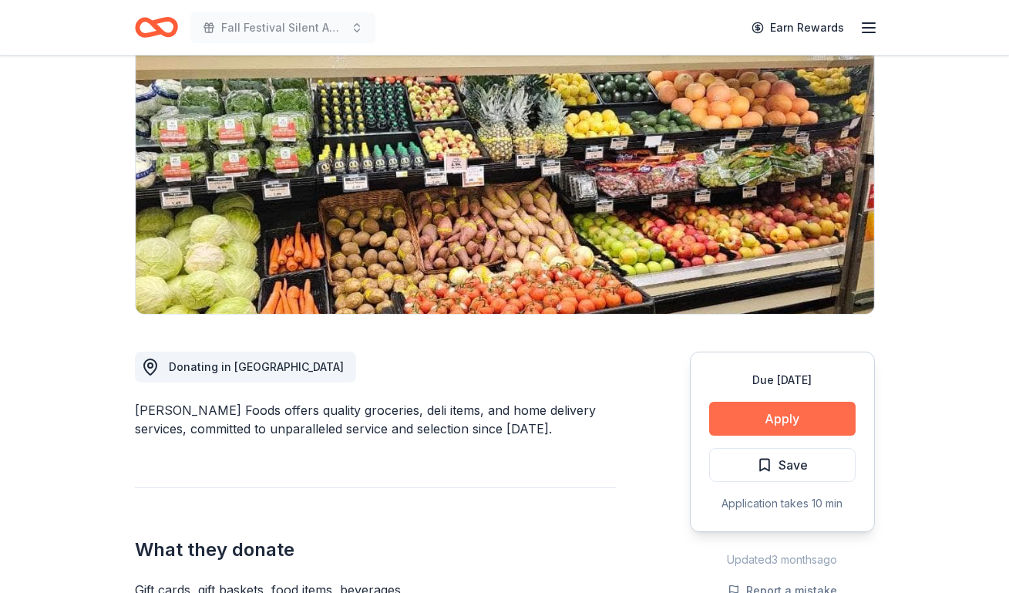
click at [747, 417] on button "Apply" at bounding box center [782, 419] width 146 height 34
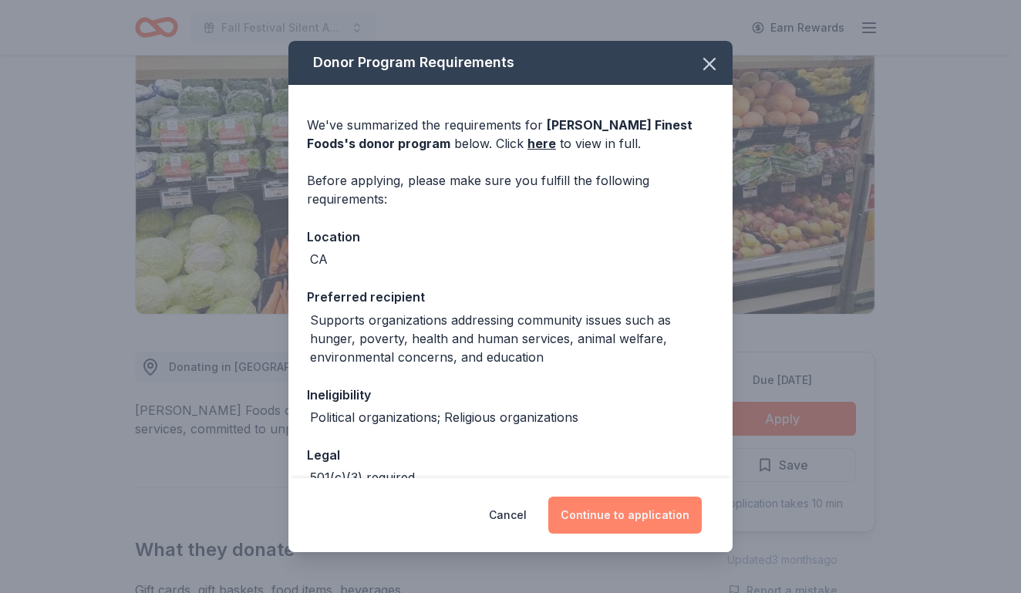
click at [624, 509] on button "Continue to application" at bounding box center [624, 514] width 153 height 37
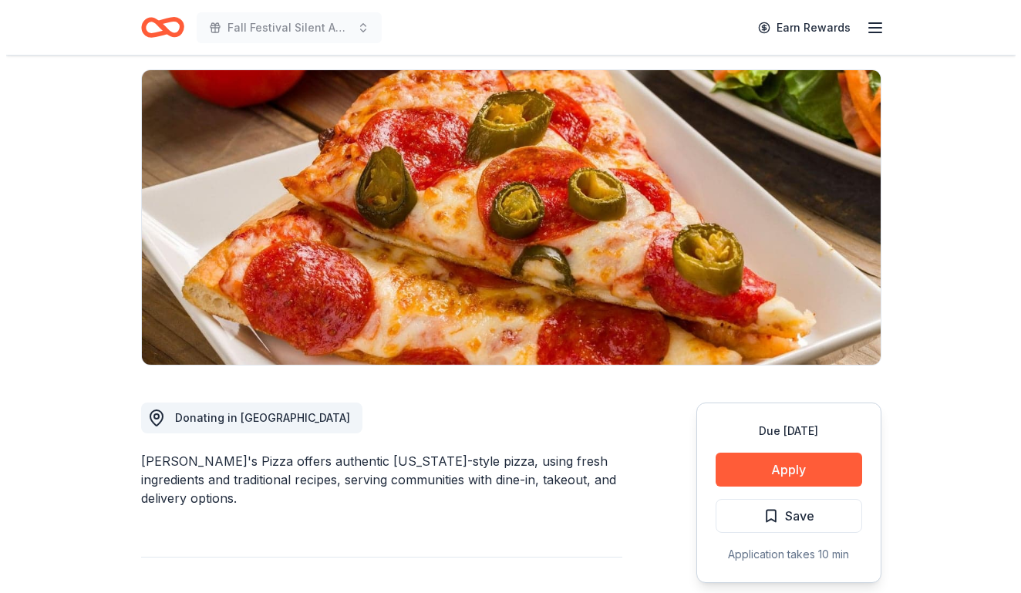
scroll to position [154, 0]
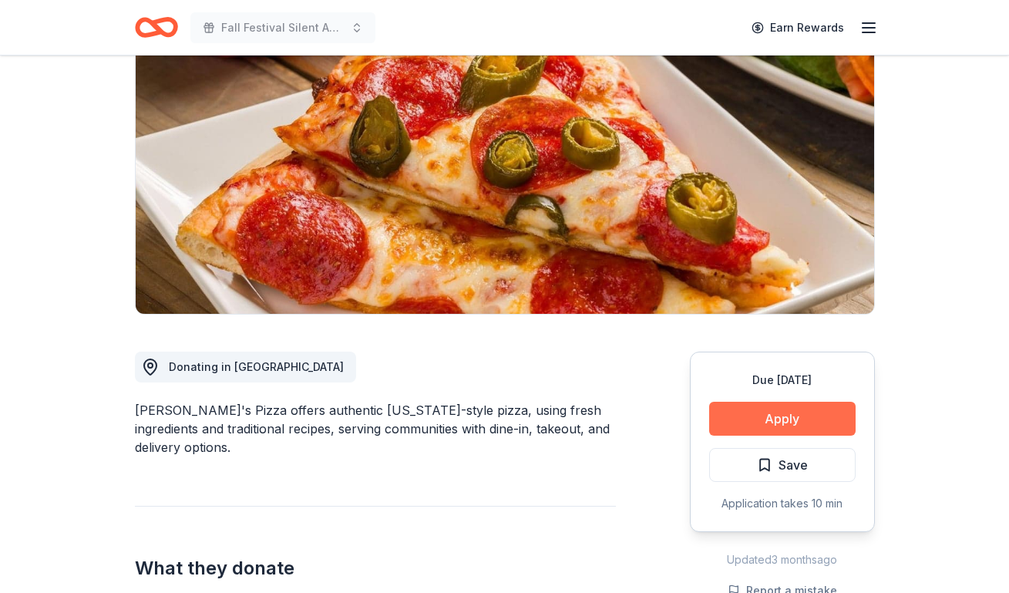
click at [744, 417] on button "Apply" at bounding box center [782, 419] width 146 height 34
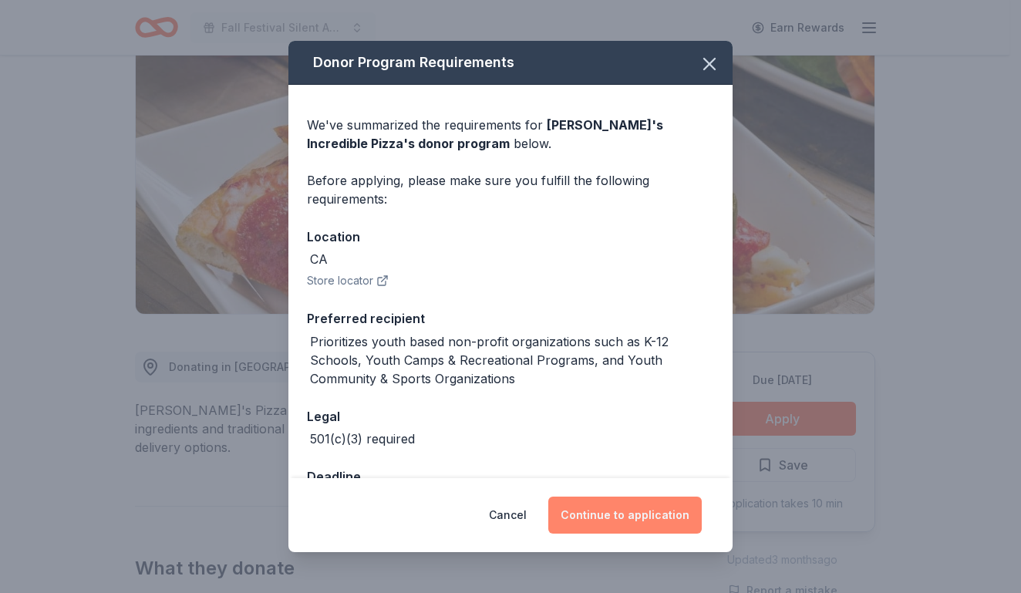
click at [605, 515] on button "Continue to application" at bounding box center [624, 514] width 153 height 37
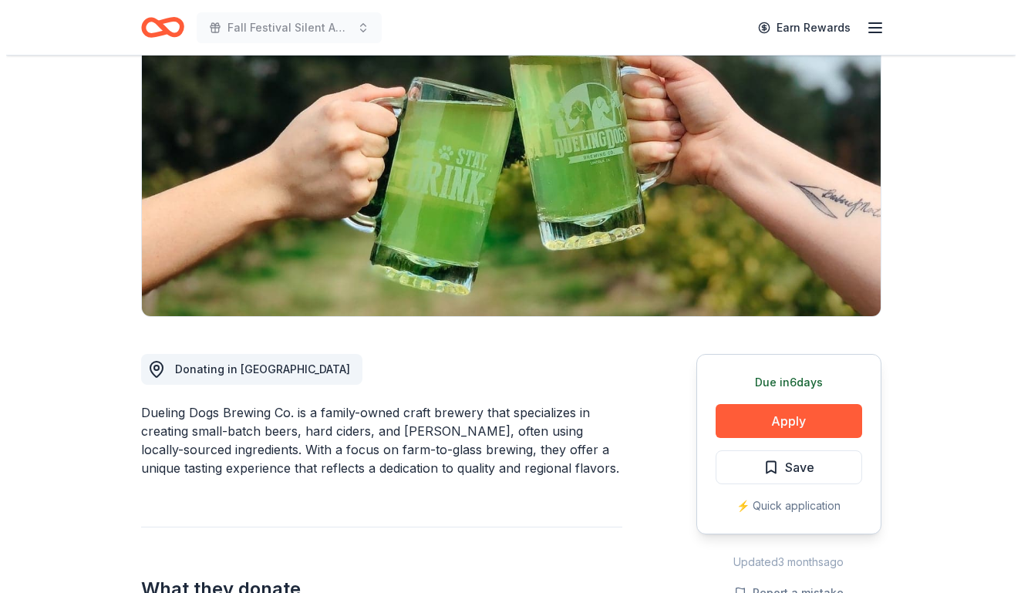
scroll to position [154, 0]
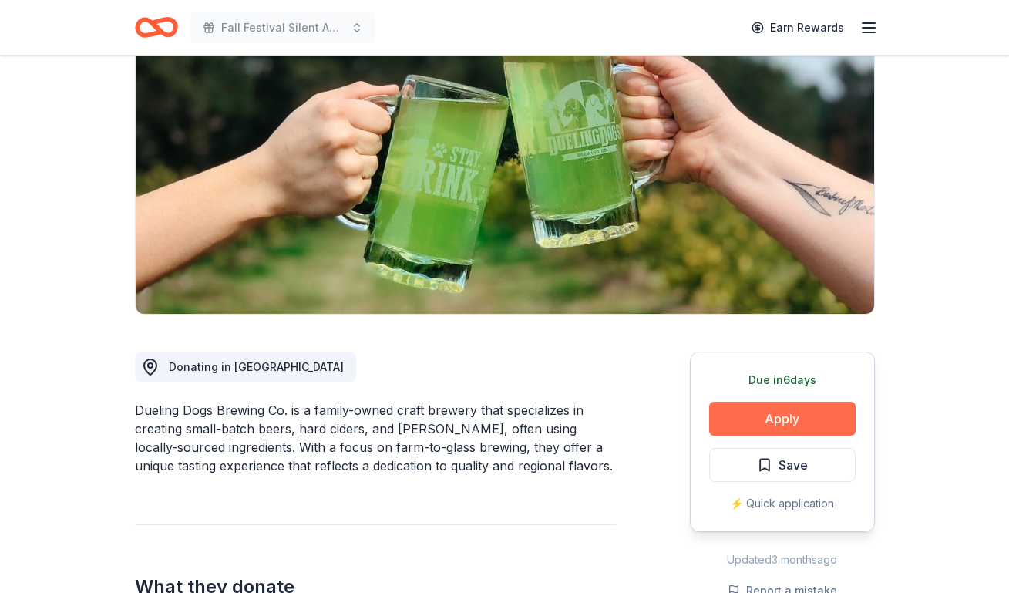
click at [744, 419] on button "Apply" at bounding box center [782, 419] width 146 height 34
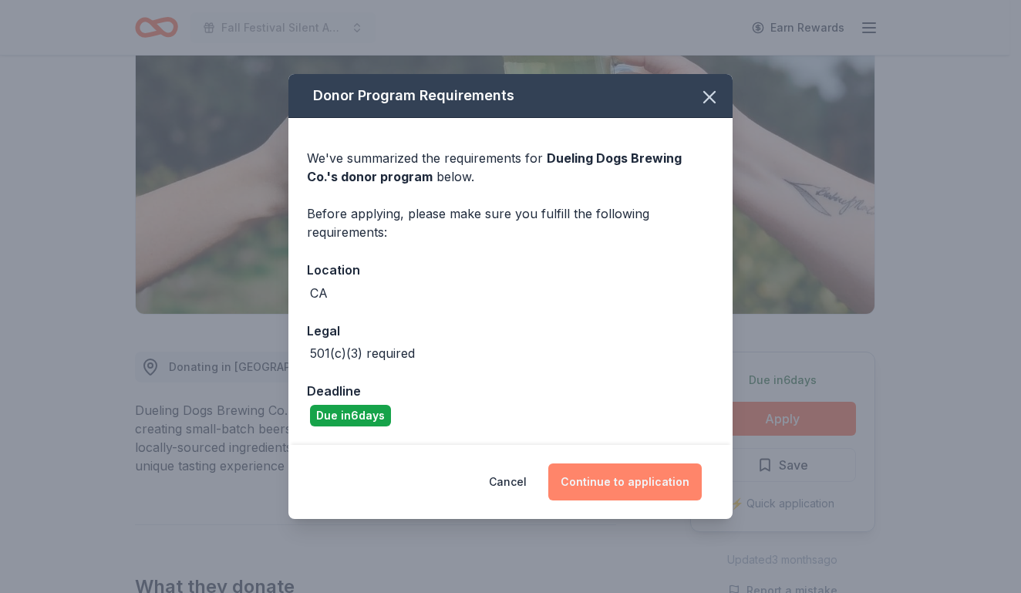
click at [650, 485] on button "Continue to application" at bounding box center [624, 481] width 153 height 37
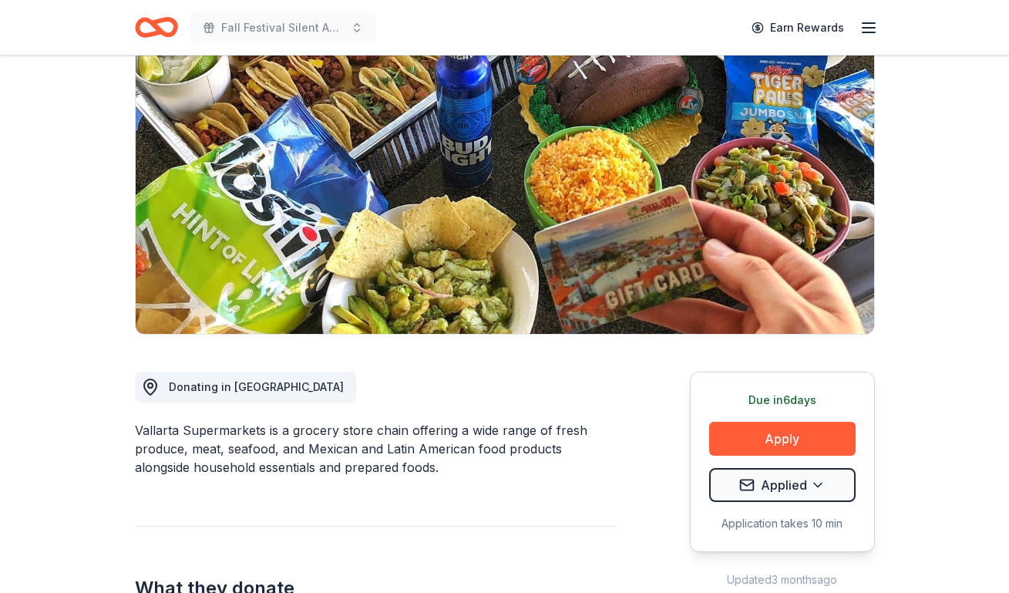
scroll to position [154, 0]
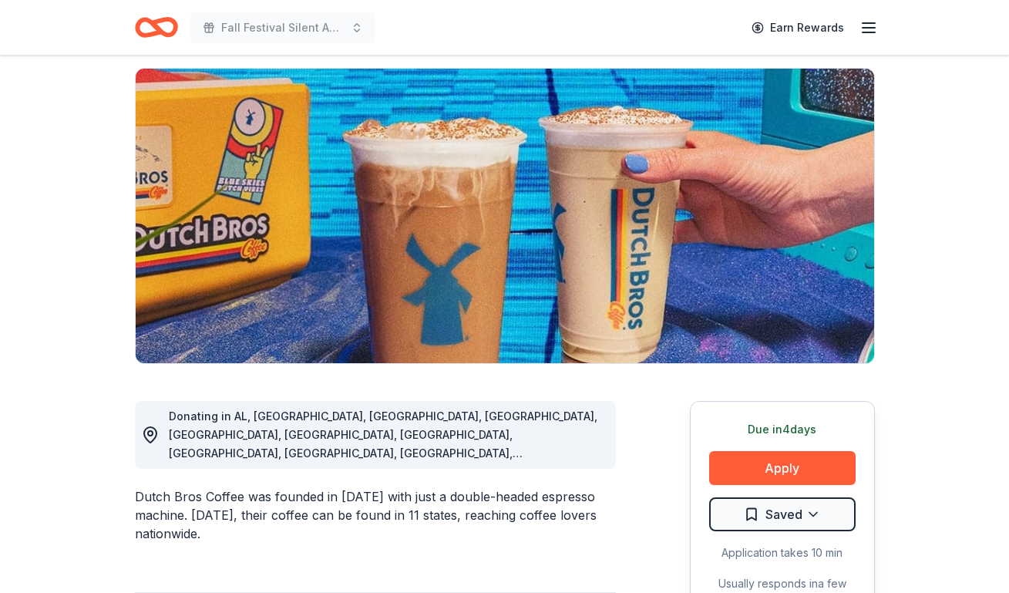
scroll to position [77, 0]
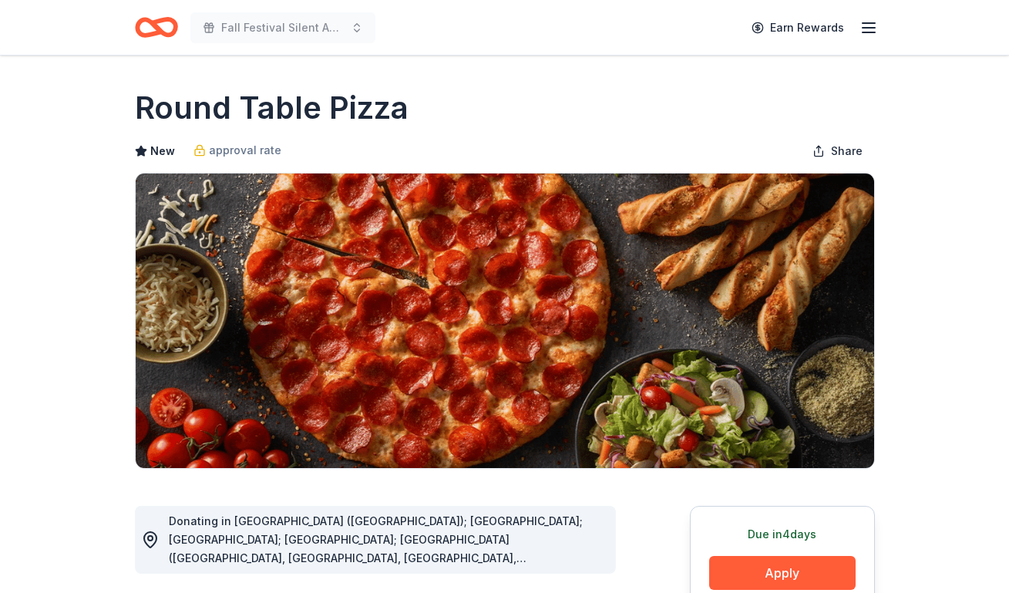
scroll to position [77, 0]
